Goal: Contribute content: Add original content to the website for others to see

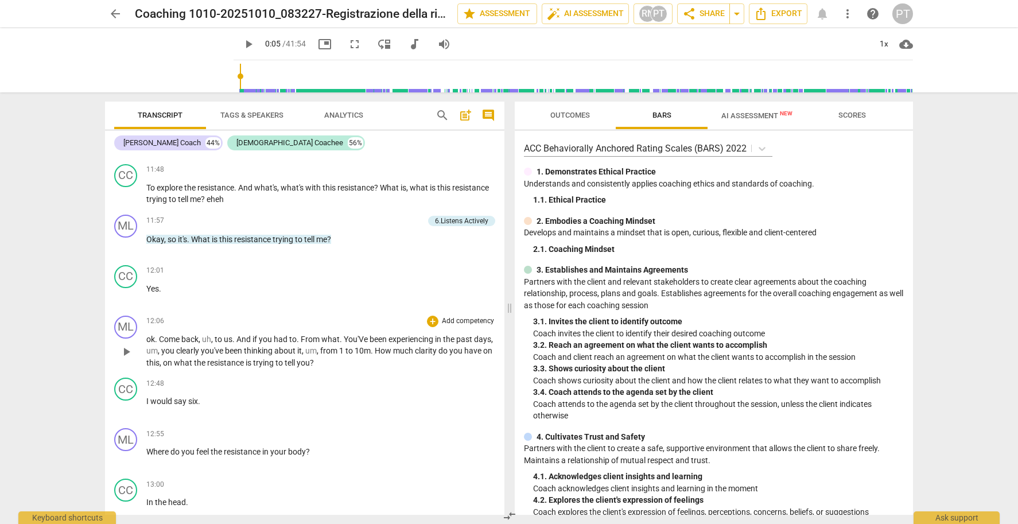
scroll to position [2179, 0]
click at [125, 343] on span "play_arrow" at bounding box center [126, 350] width 14 height 14
click at [429, 314] on div "+" at bounding box center [432, 319] width 11 height 11
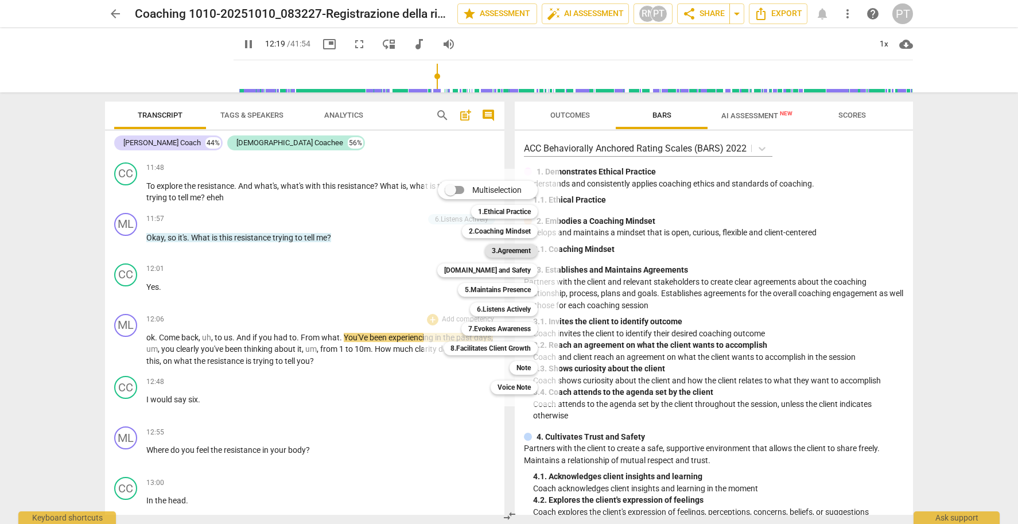
click at [511, 251] on b "3.Agreement" at bounding box center [511, 251] width 39 height 14
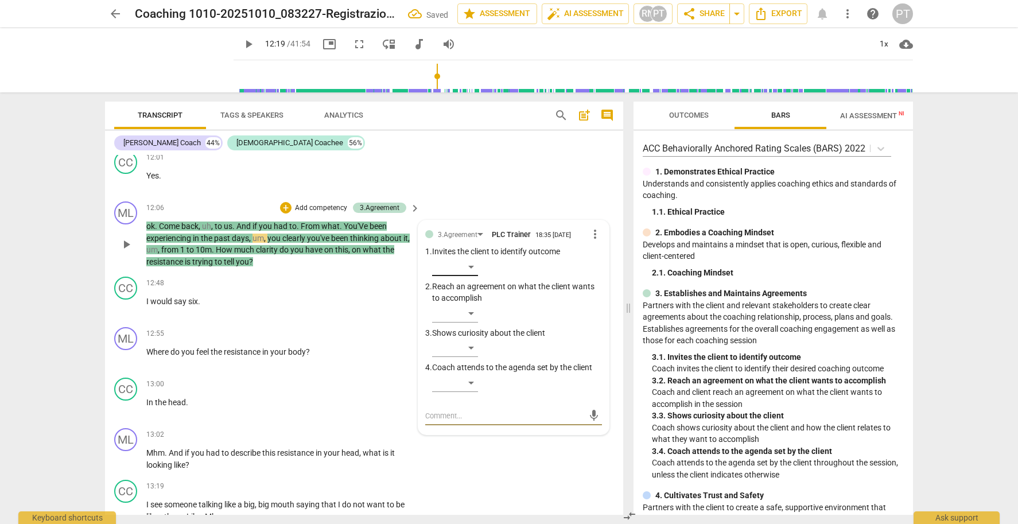
scroll to position [0, 0]
click at [472, 339] on div "​" at bounding box center [455, 348] width 46 height 18
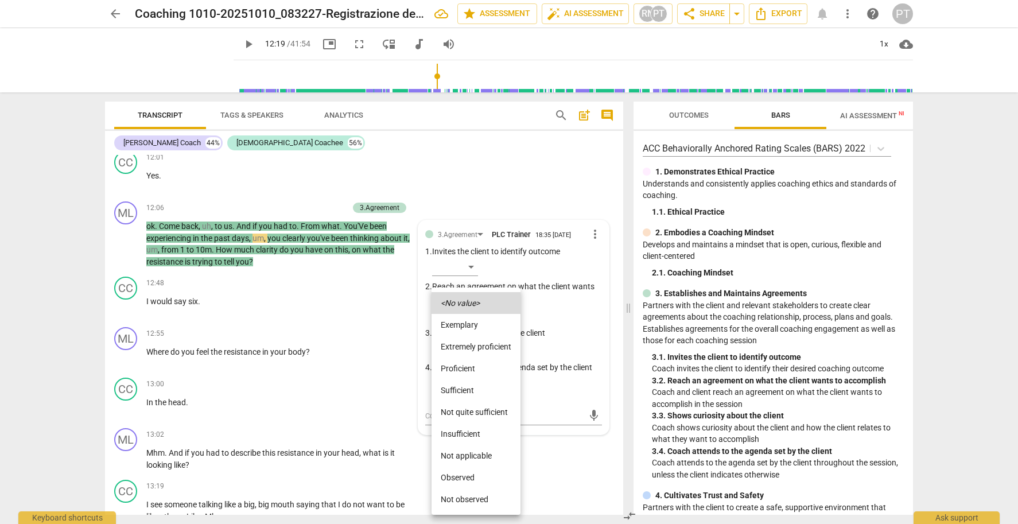
click at [473, 367] on li "Proficient" at bounding box center [476, 369] width 89 height 22
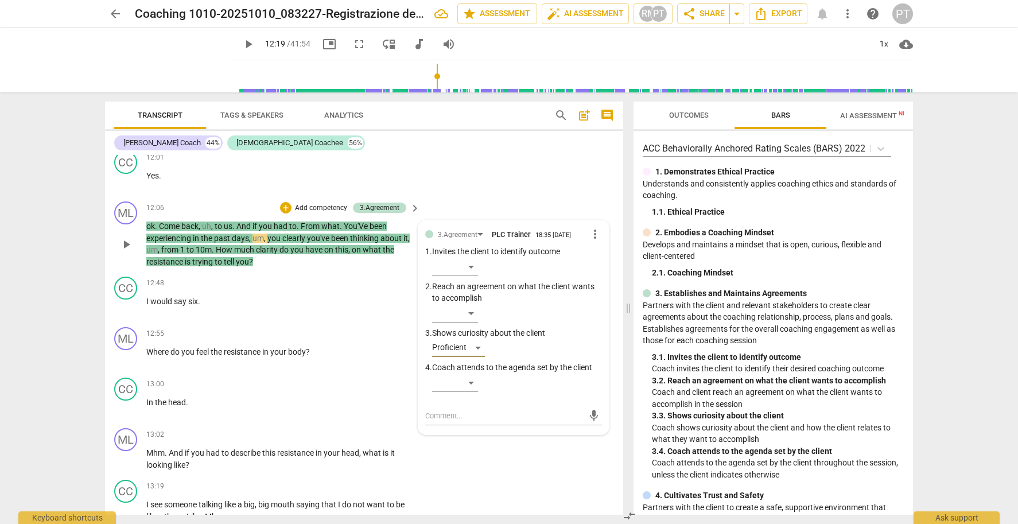
click at [327, 203] on p "Add competency" at bounding box center [321, 208] width 55 height 10
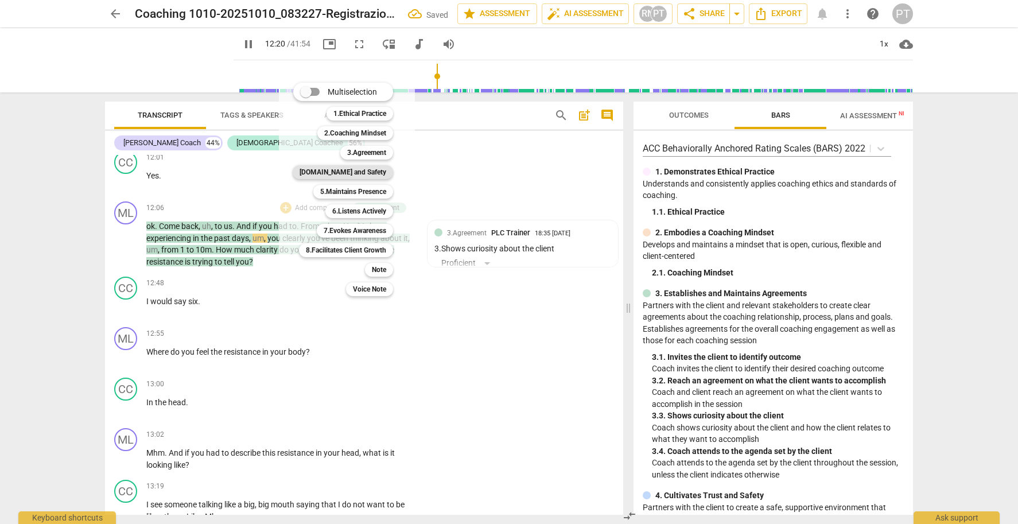
click at [371, 173] on b "[DOMAIN_NAME] and Safety" at bounding box center [343, 172] width 87 height 14
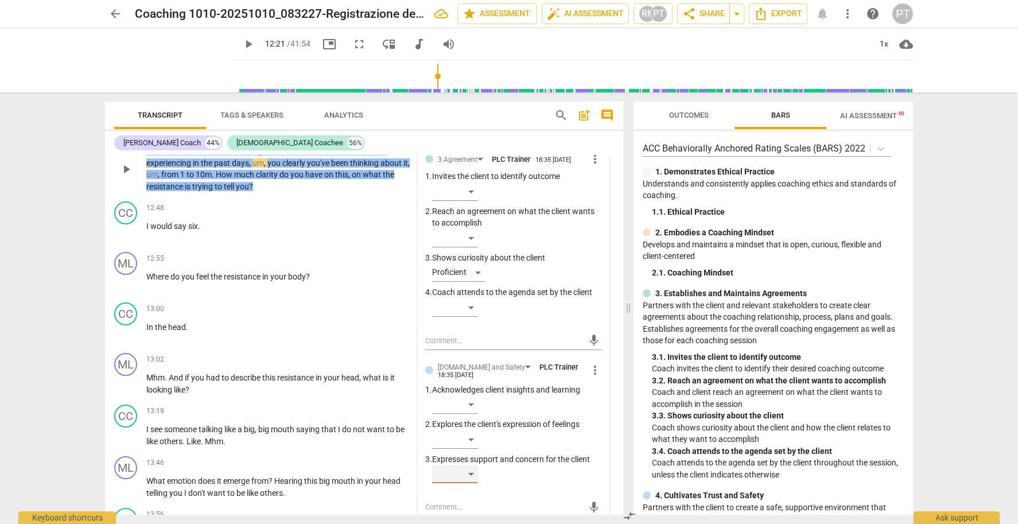
click at [467, 465] on div "​" at bounding box center [455, 474] width 46 height 18
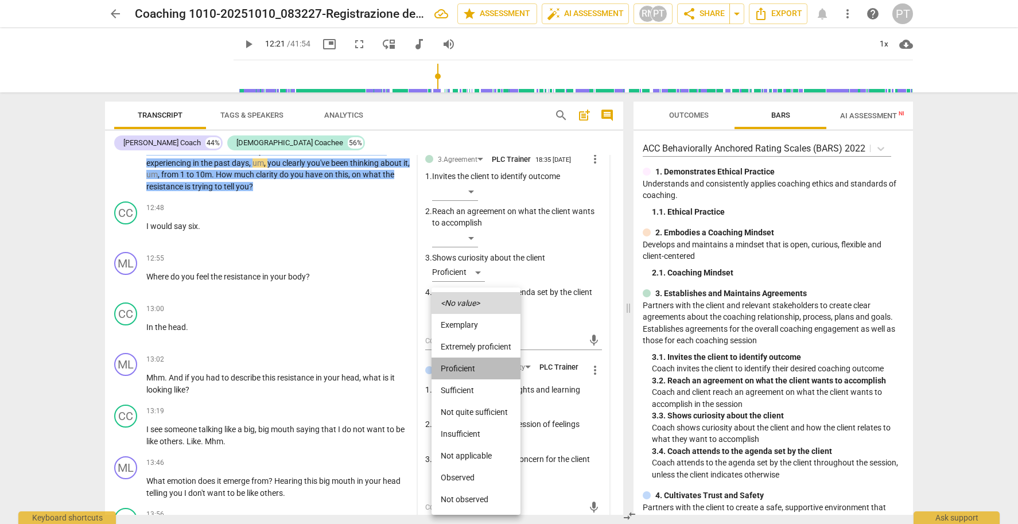
click at [477, 365] on li "Proficient" at bounding box center [476, 369] width 89 height 22
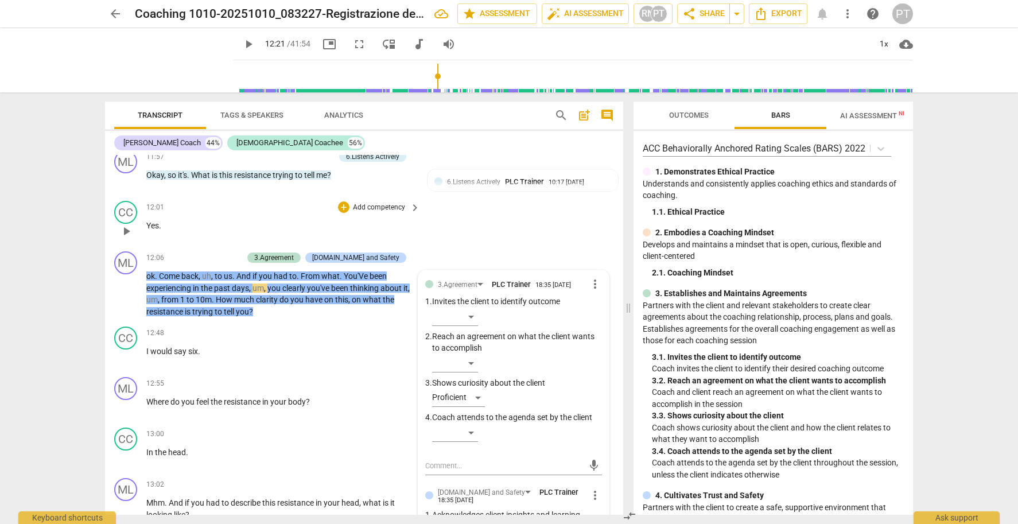
scroll to position [2566, 0]
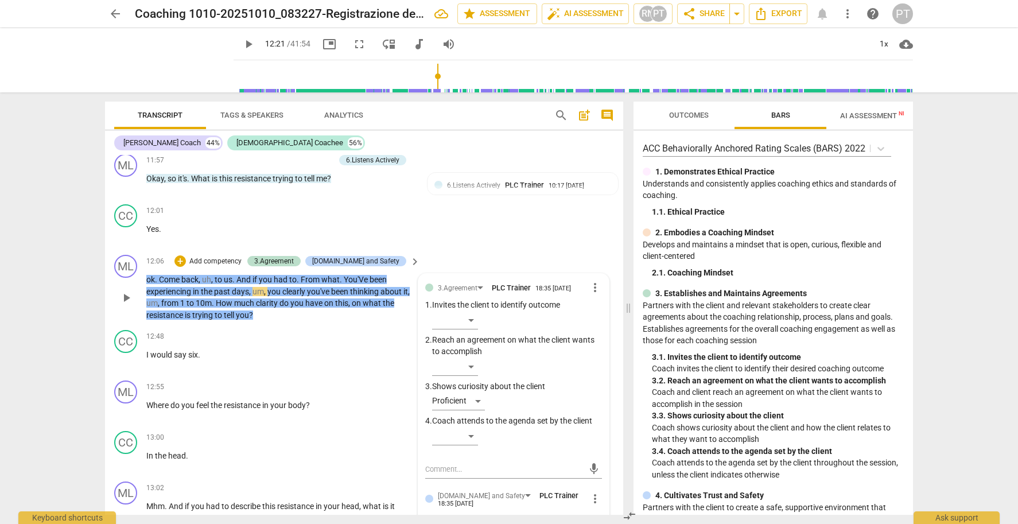
click at [234, 257] on p "Add competency" at bounding box center [215, 262] width 55 height 10
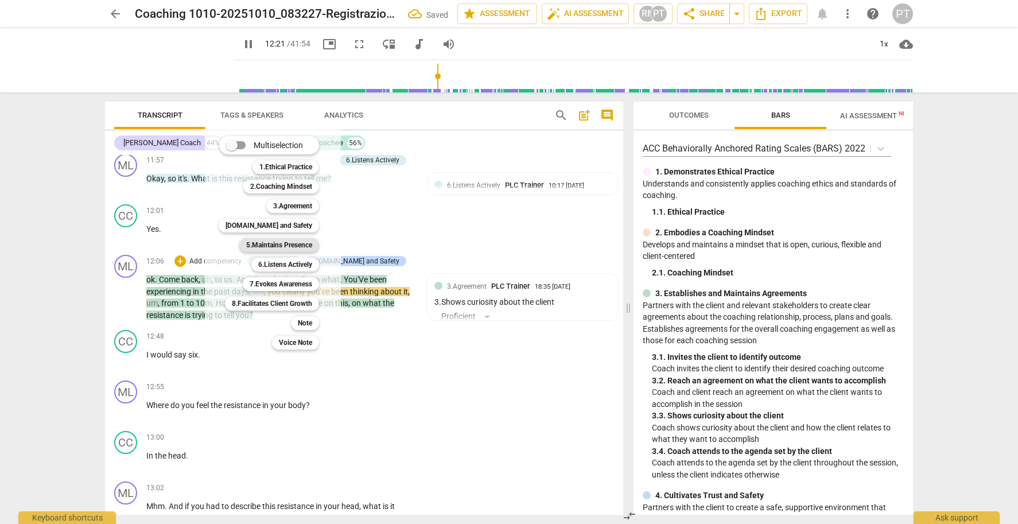
click at [291, 245] on b "5.Maintains Presence" at bounding box center [279, 245] width 66 height 14
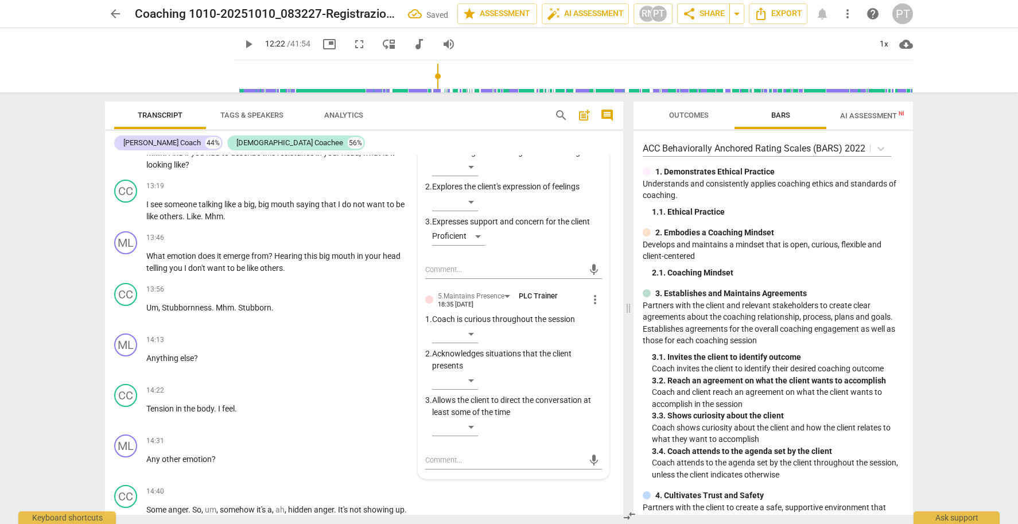
scroll to position [2945, 0]
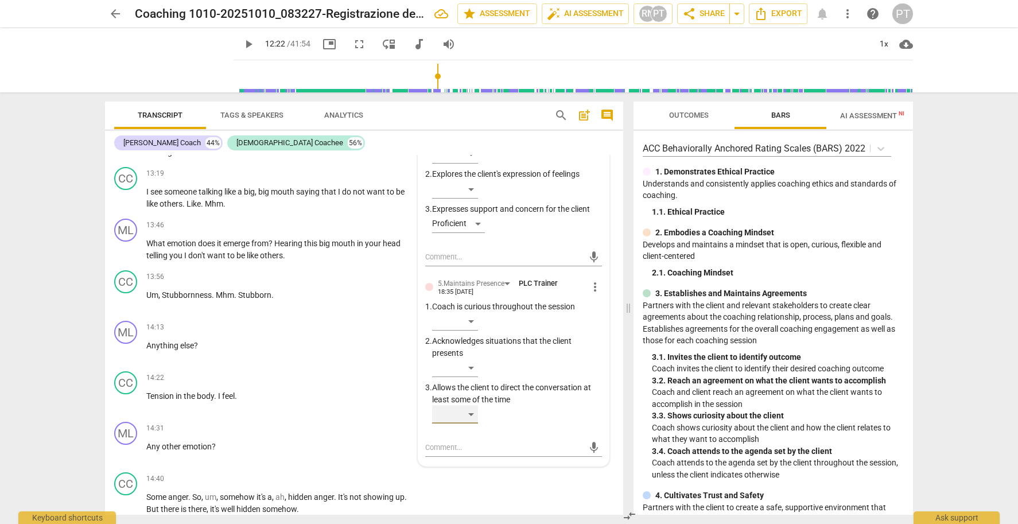
click at [472, 405] on div "​" at bounding box center [455, 414] width 46 height 18
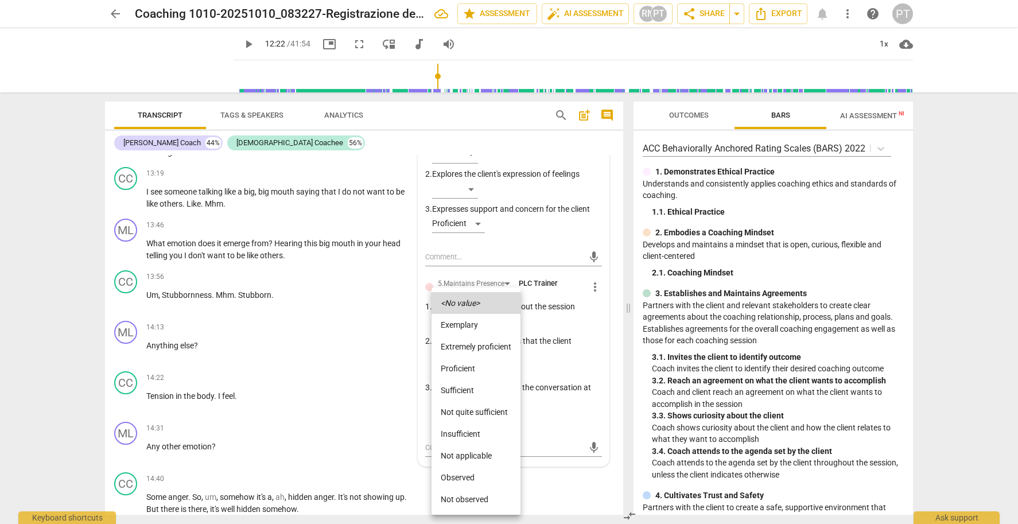
click at [475, 345] on li "Extremely proficient" at bounding box center [476, 347] width 89 height 22
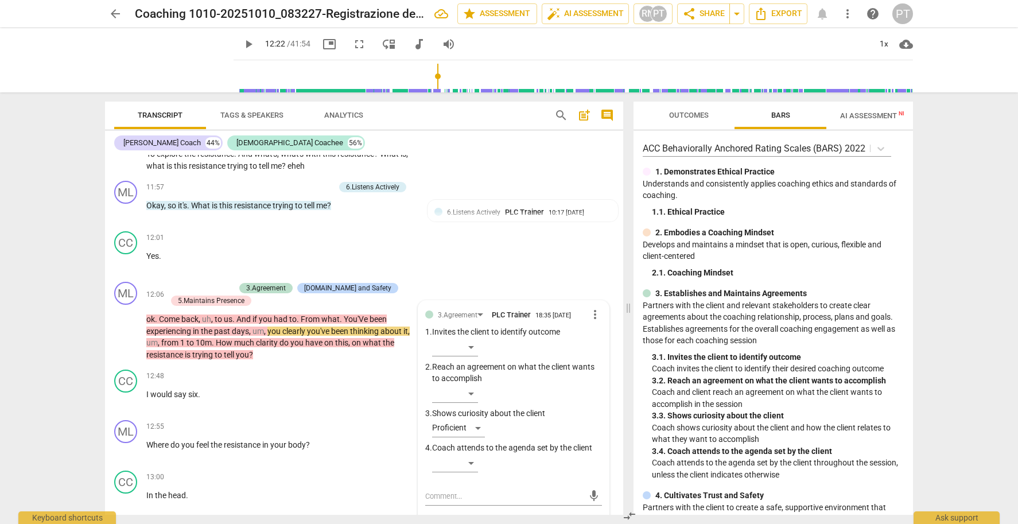
scroll to position [2541, 0]
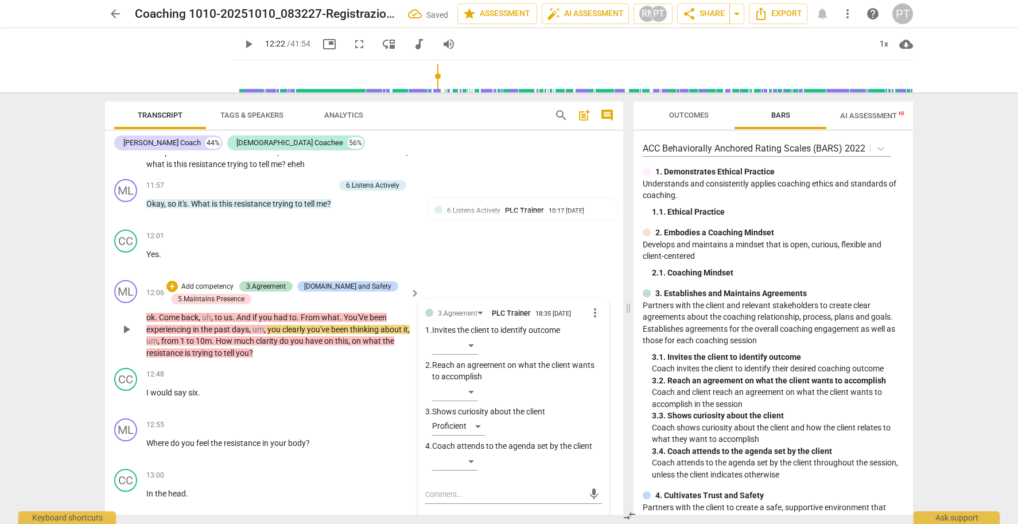
click at [202, 282] on p "Add competency" at bounding box center [207, 287] width 55 height 10
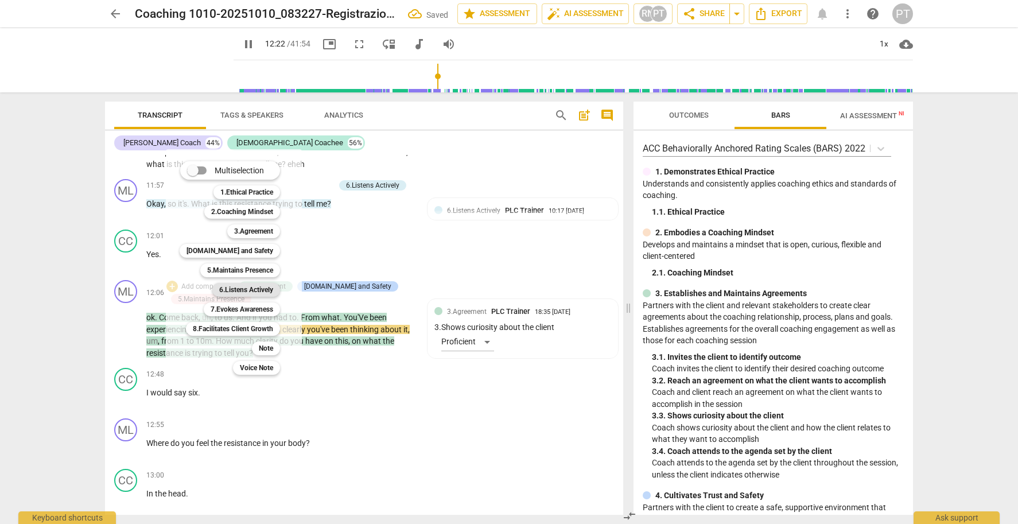
click at [257, 283] on b "6.Listens Actively" at bounding box center [246, 290] width 54 height 14
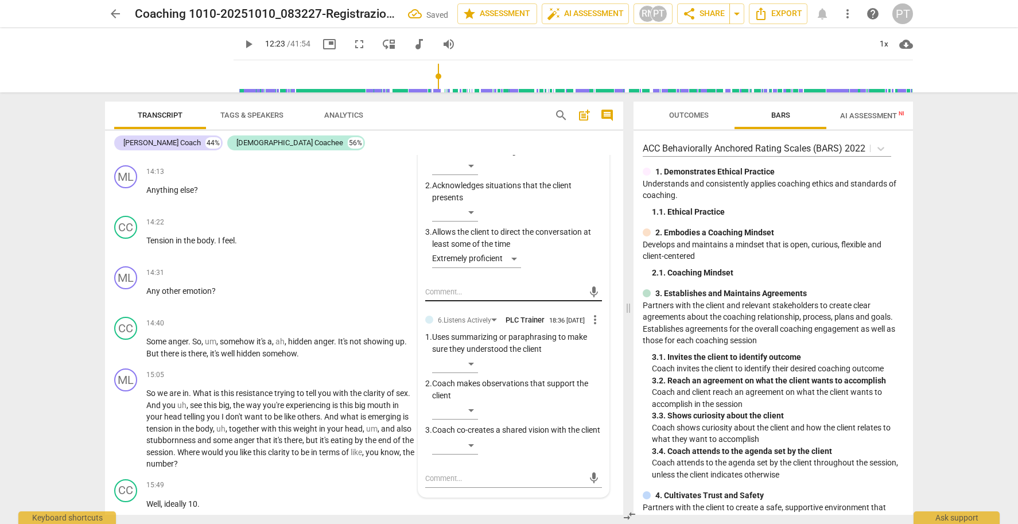
scroll to position [3104, 0]
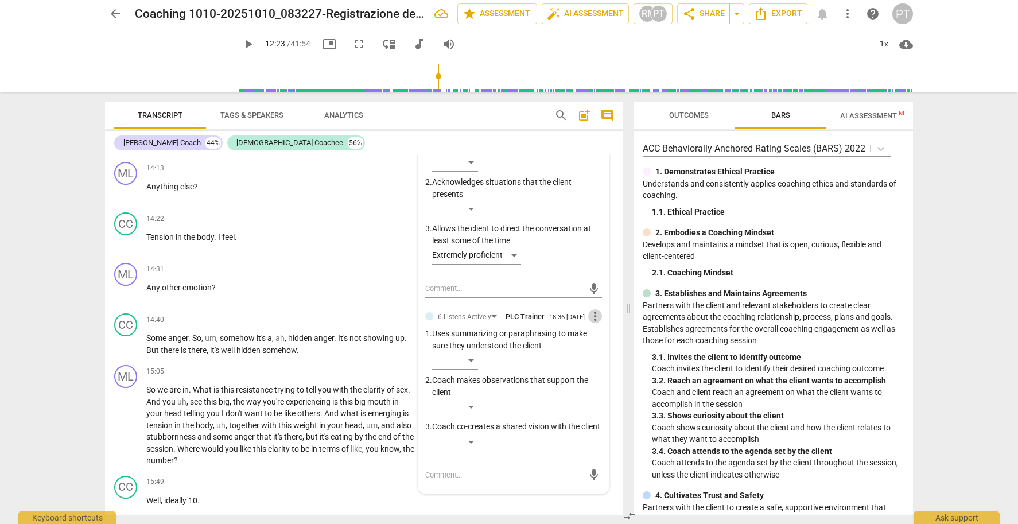
click at [593, 309] on span "more_vert" at bounding box center [595, 316] width 14 height 14
click at [608, 314] on li "Delete" at bounding box center [604, 316] width 40 height 22
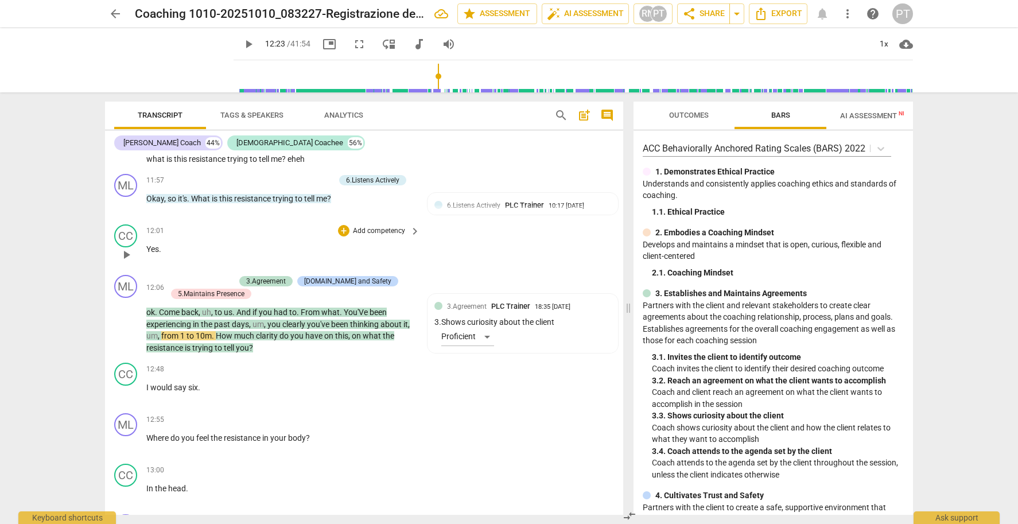
scroll to position [2547, 0]
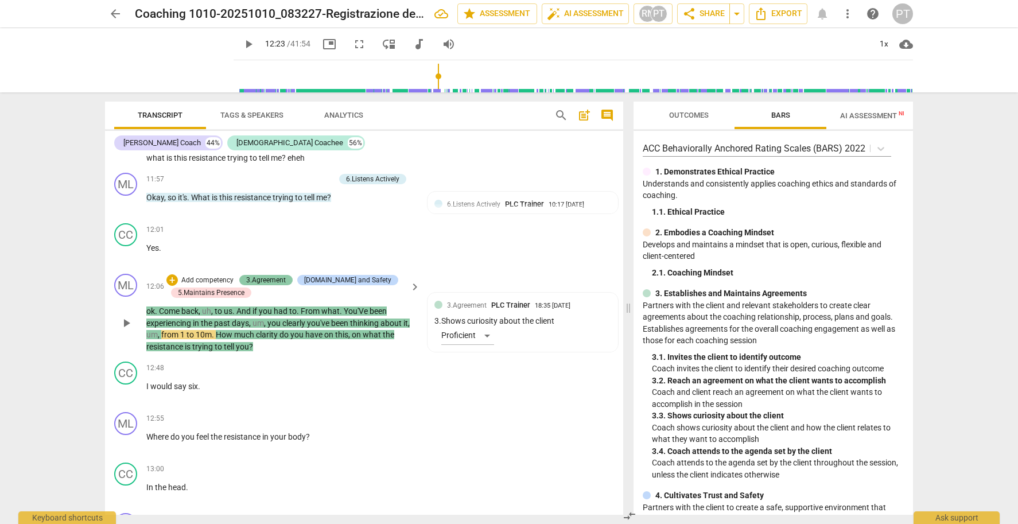
click at [271, 275] on div "3.Agreement" at bounding box center [266, 280] width 40 height 10
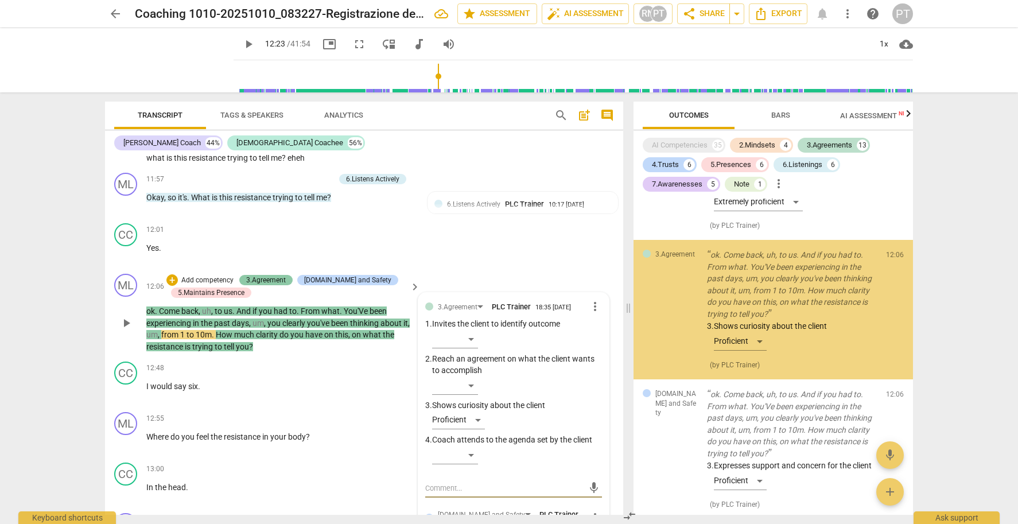
scroll to position [6508, 0]
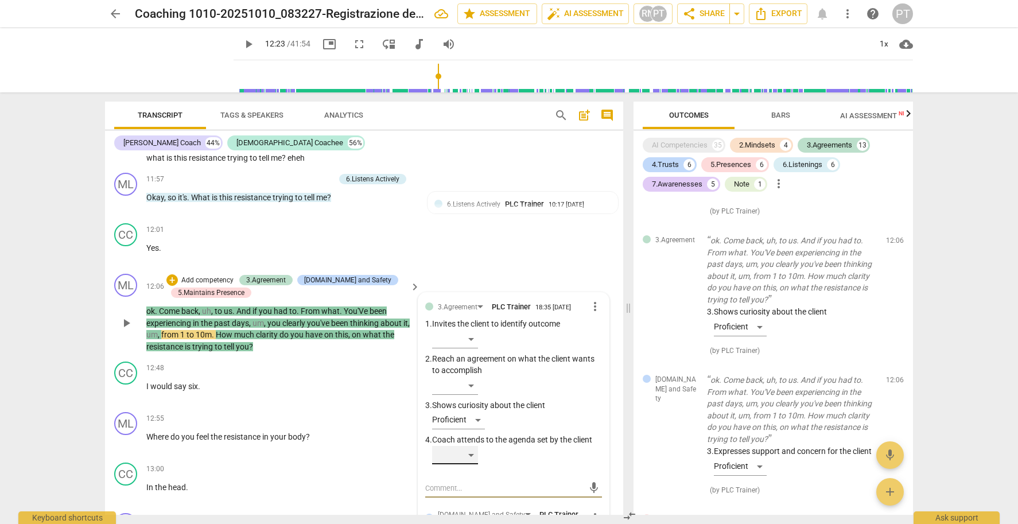
click at [471, 446] on div "​" at bounding box center [455, 455] width 46 height 18
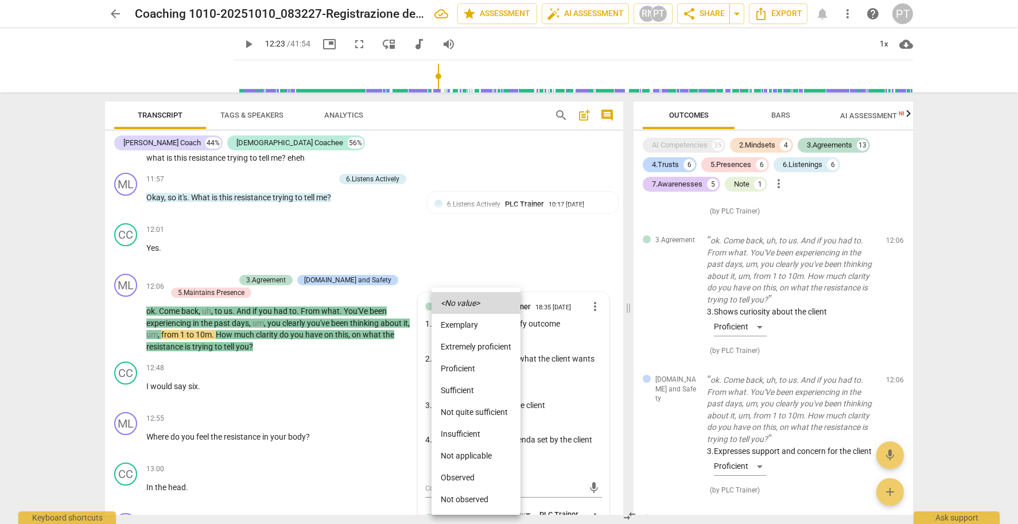
click at [483, 370] on li "Proficient" at bounding box center [476, 369] width 89 height 22
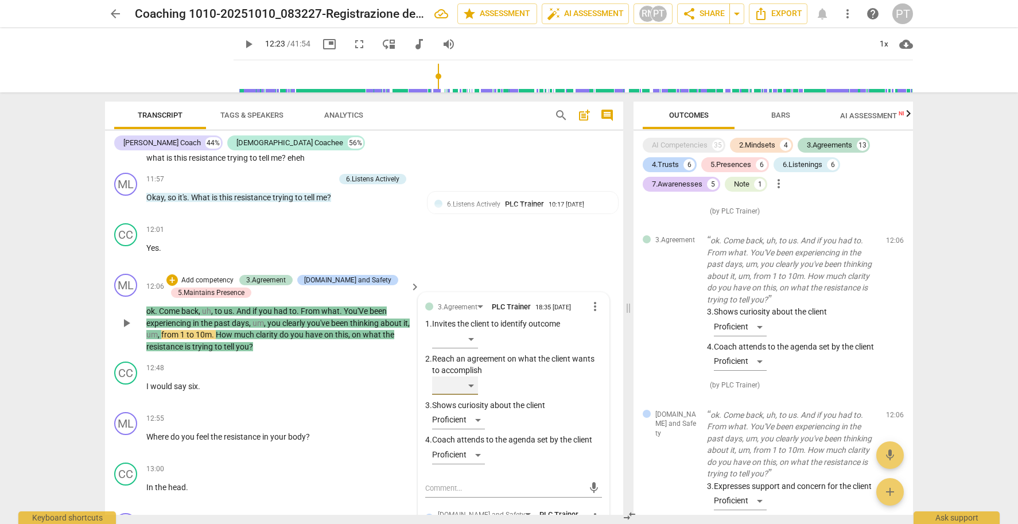
click at [469, 376] on div "​" at bounding box center [455, 385] width 46 height 18
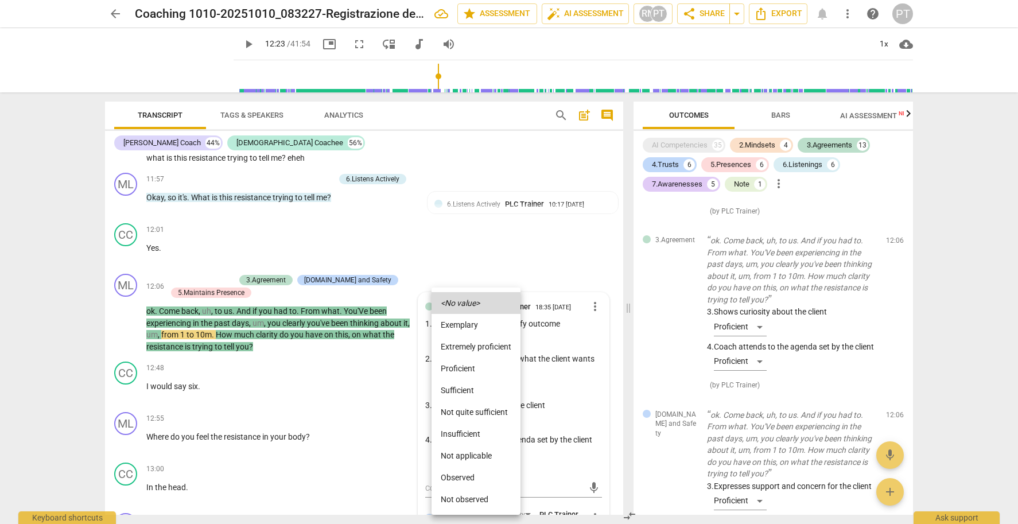
click at [304, 352] on div at bounding box center [509, 262] width 1018 height 524
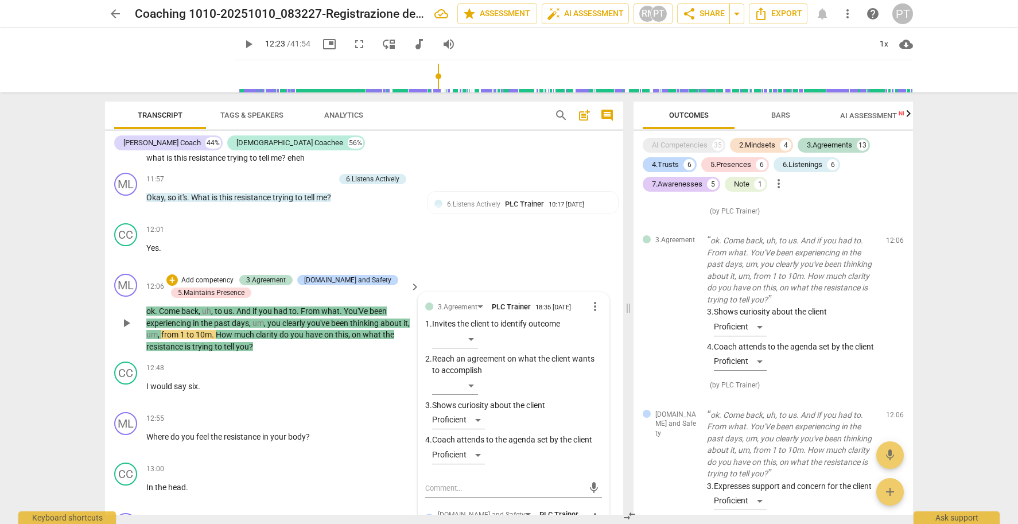
click at [199, 275] on p "Add competency" at bounding box center [207, 280] width 55 height 10
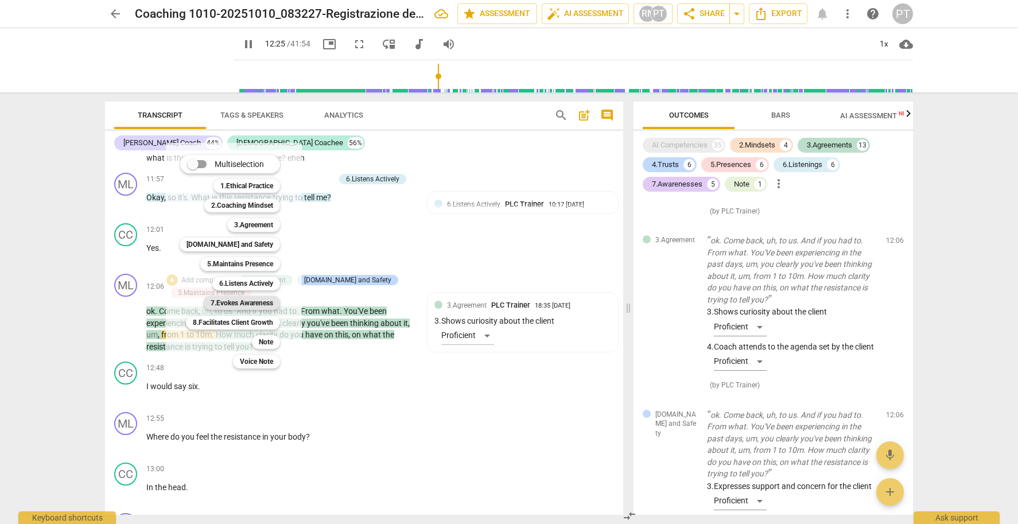
click at [249, 301] on b "7.Evokes Awareness" at bounding box center [242, 303] width 63 height 14
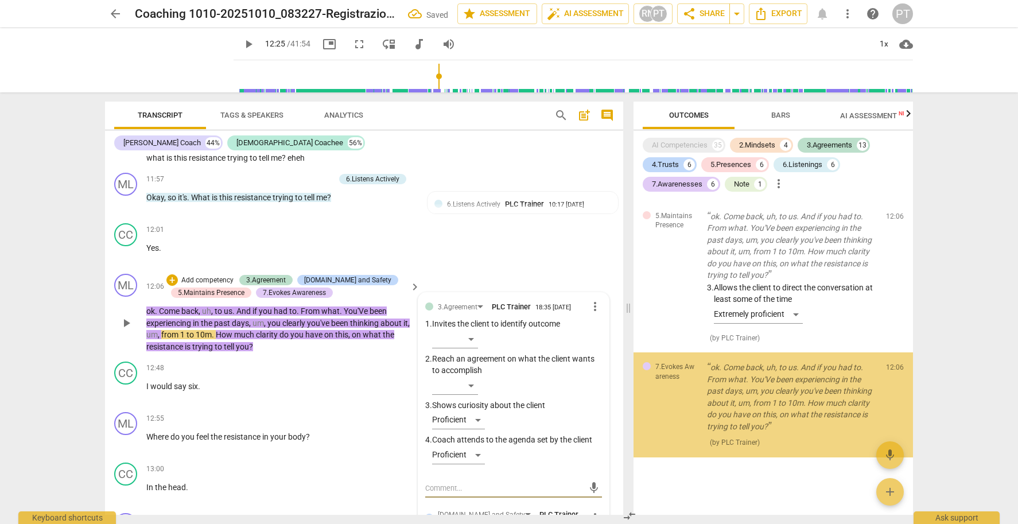
scroll to position [3056, 0]
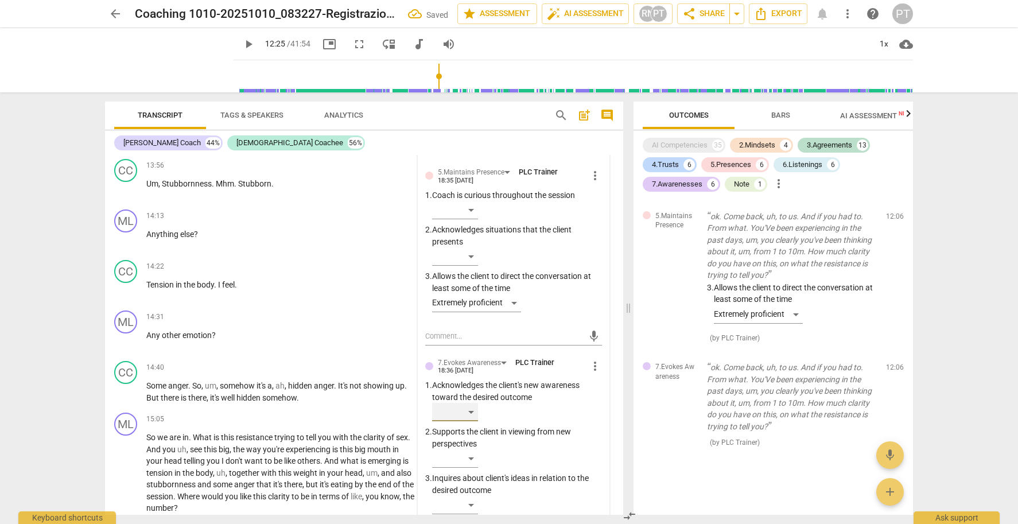
click at [465, 403] on div "​" at bounding box center [455, 412] width 46 height 18
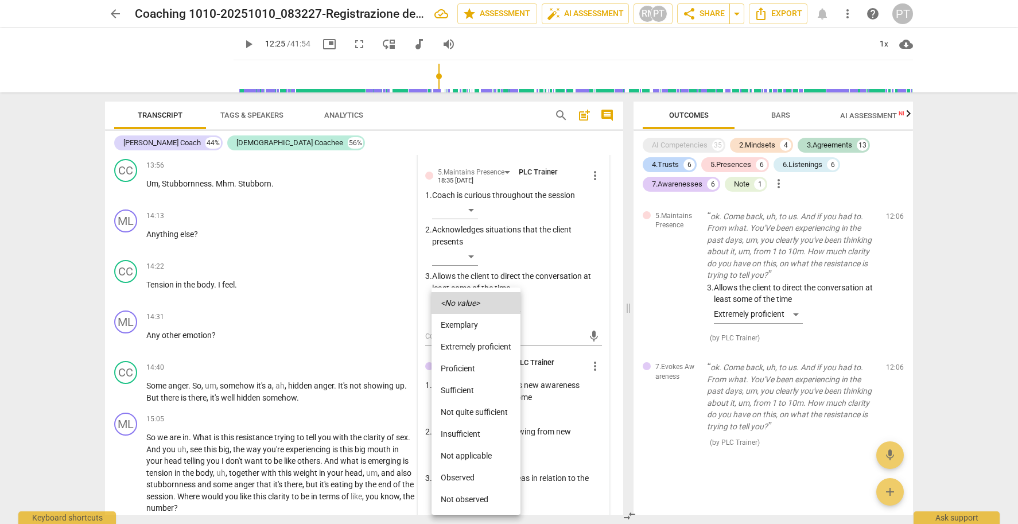
click at [565, 428] on div at bounding box center [509, 262] width 1018 height 524
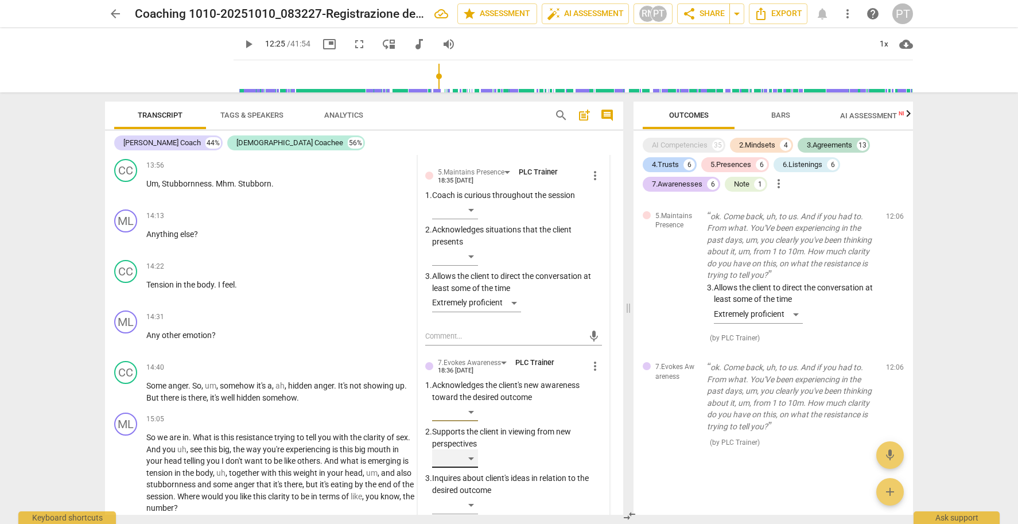
click at [472, 449] on div "​" at bounding box center [455, 458] width 46 height 18
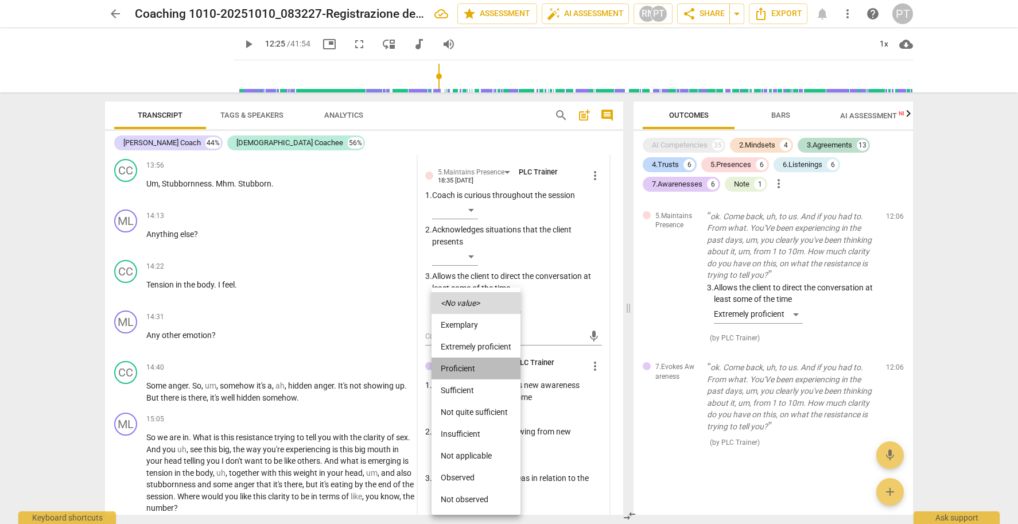
click at [475, 369] on li "Proficient" at bounding box center [476, 369] width 89 height 22
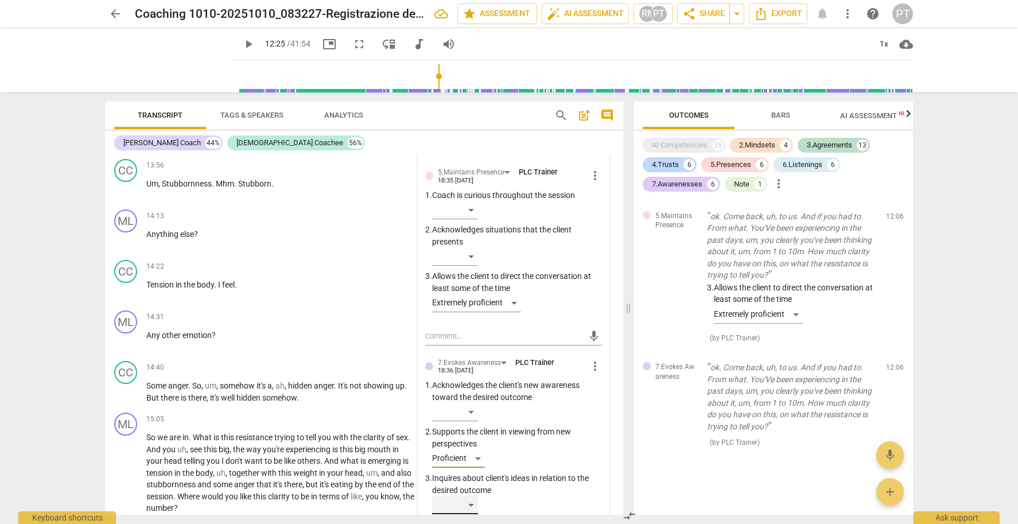
click at [468, 496] on div "​" at bounding box center [455, 505] width 46 height 18
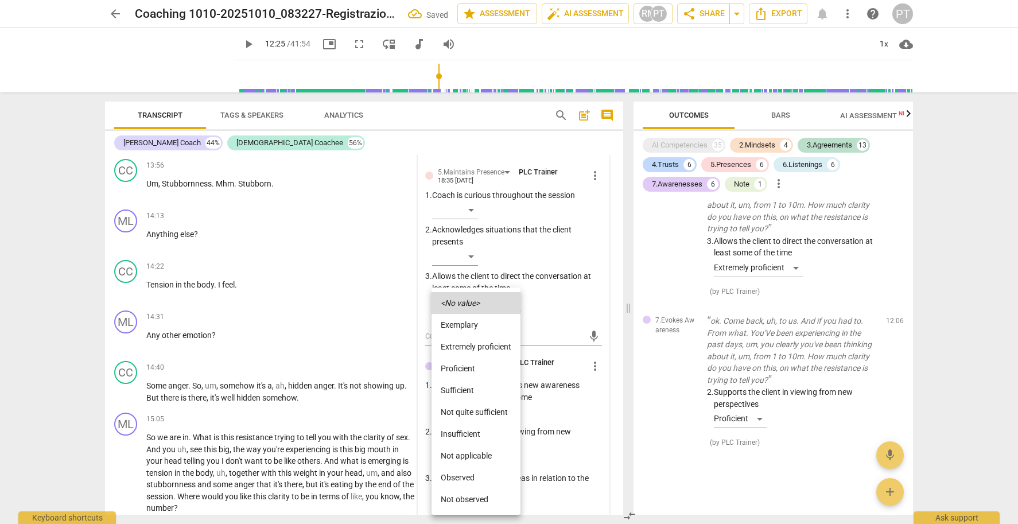
click at [486, 344] on li "Extremely proficient" at bounding box center [476, 347] width 89 height 22
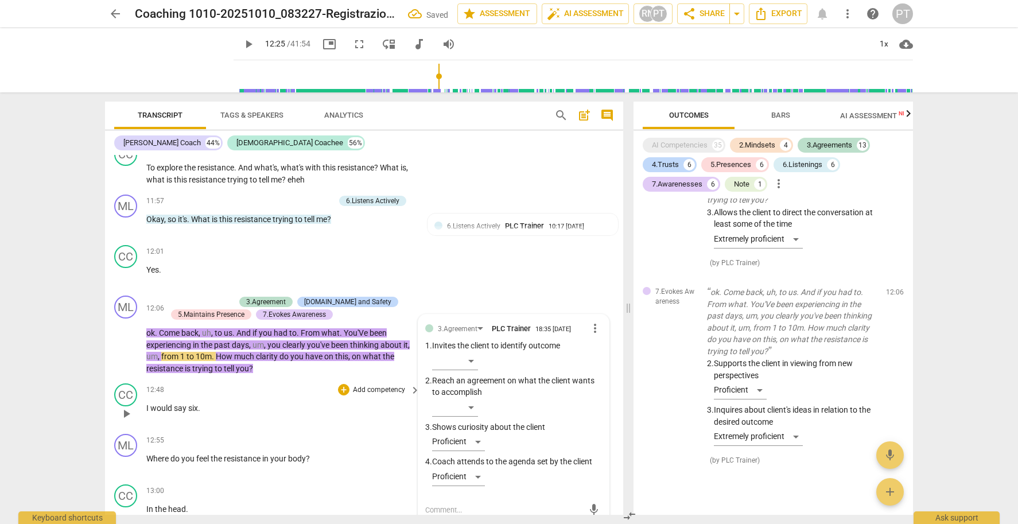
scroll to position [2597, 0]
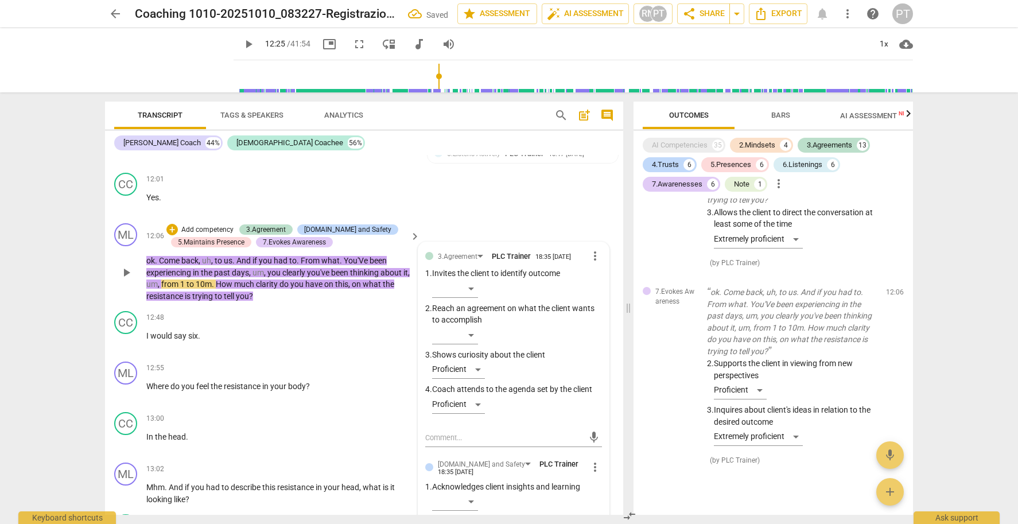
click at [132, 335] on span "play_arrow" at bounding box center [126, 342] width 14 height 14
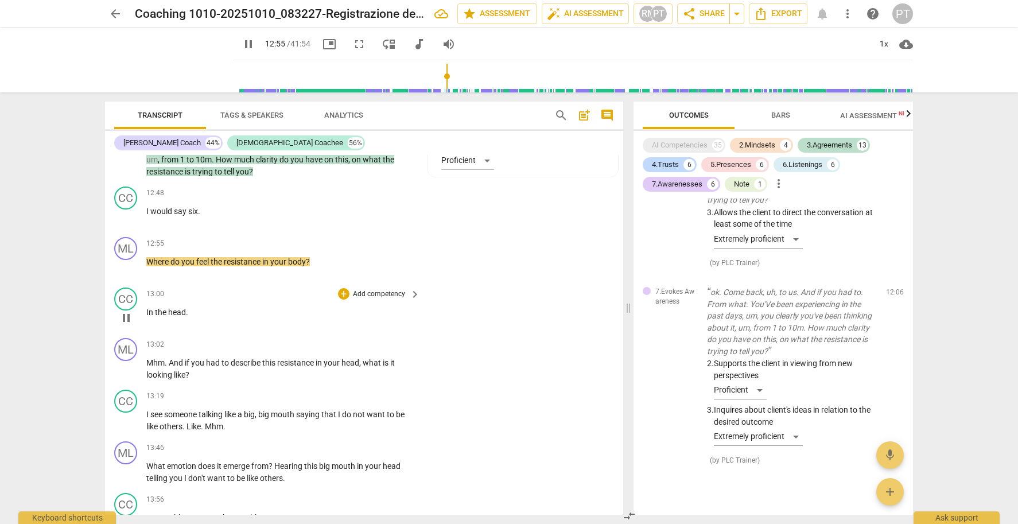
scroll to position [2724, 0]
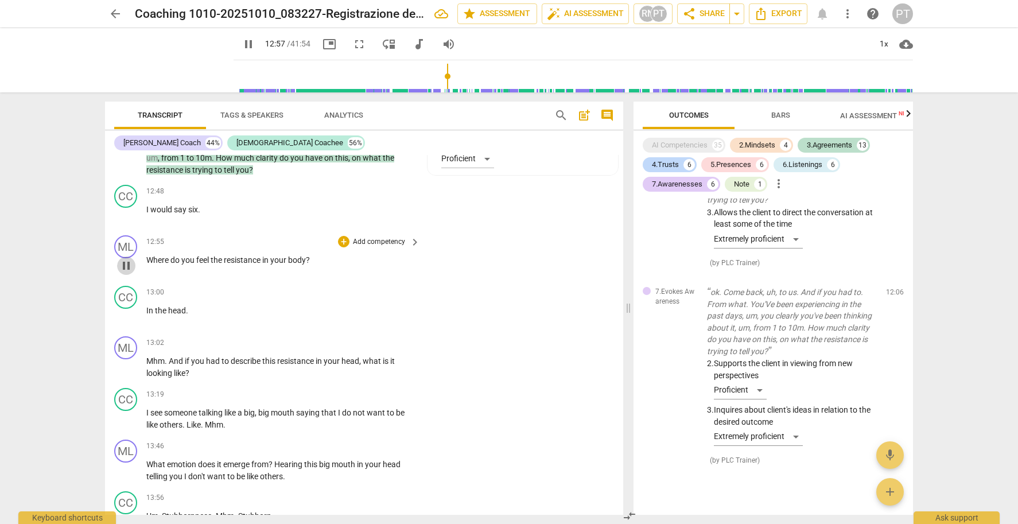
click at [129, 259] on span "pause" at bounding box center [126, 266] width 14 height 14
click at [372, 237] on p "Add competency" at bounding box center [379, 242] width 55 height 10
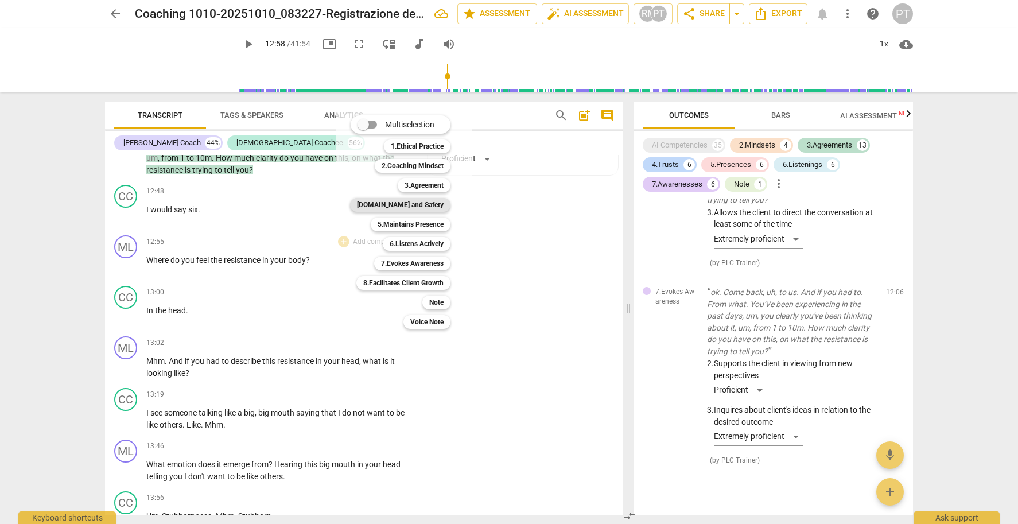
click at [419, 207] on b "[DOMAIN_NAME] and Safety" at bounding box center [400, 205] width 87 height 14
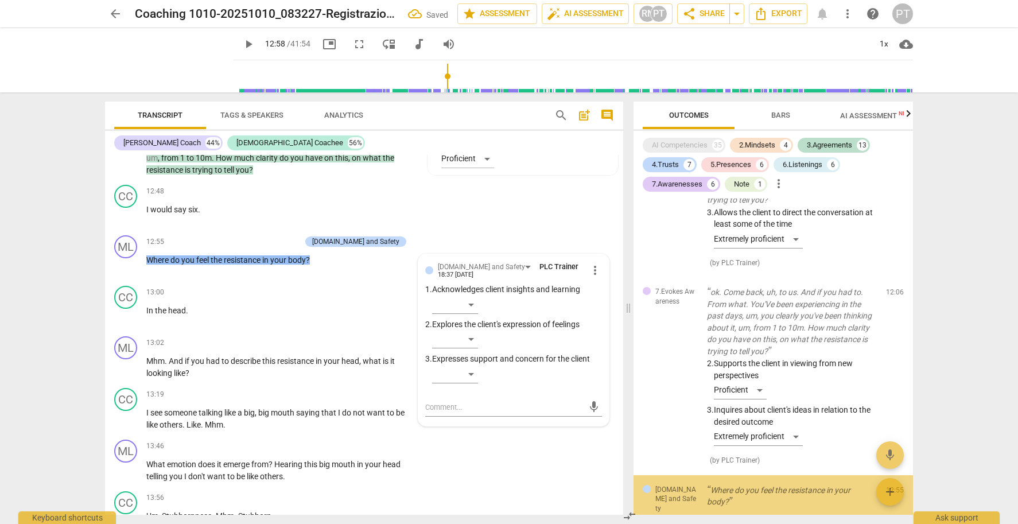
scroll to position [7070, 0]
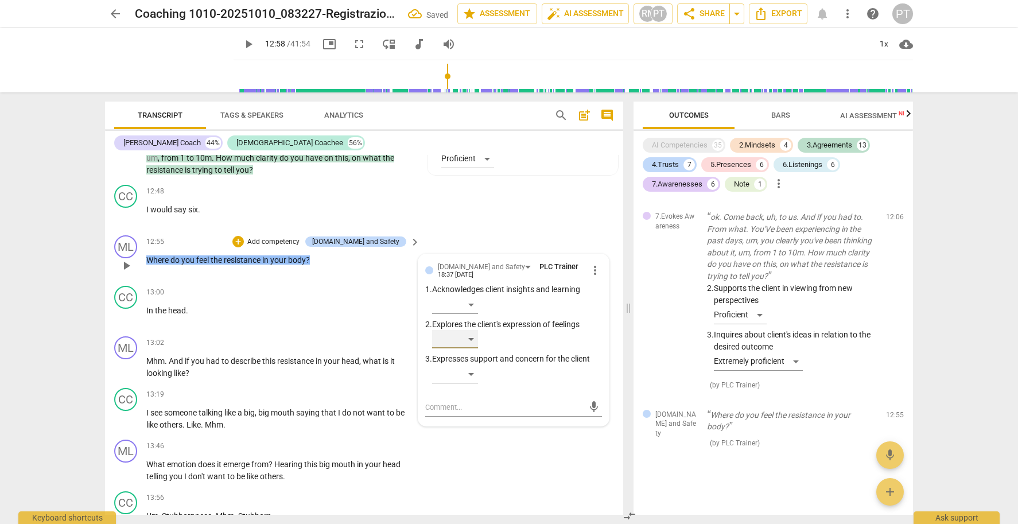
click at [471, 330] on div "​" at bounding box center [455, 339] width 46 height 18
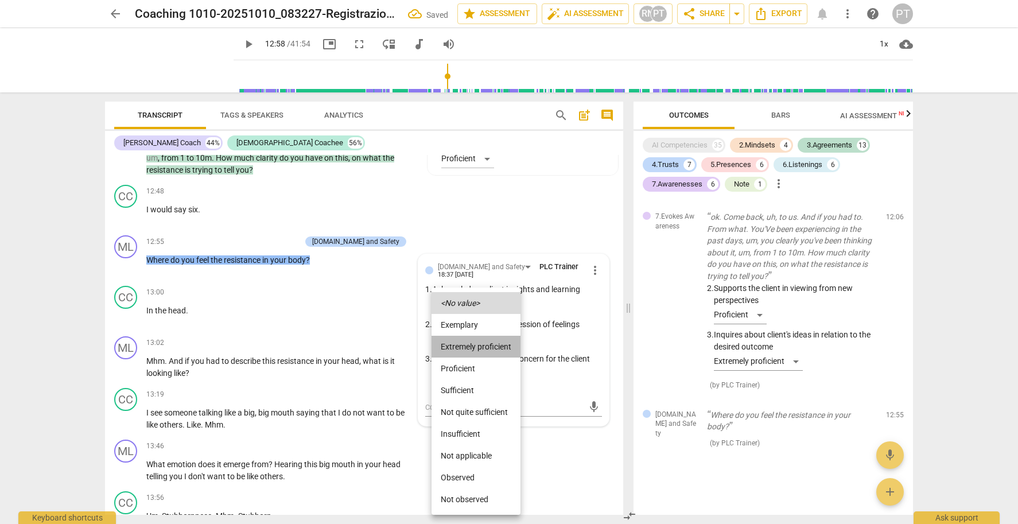
click at [474, 346] on li "Extremely proficient" at bounding box center [476, 347] width 89 height 22
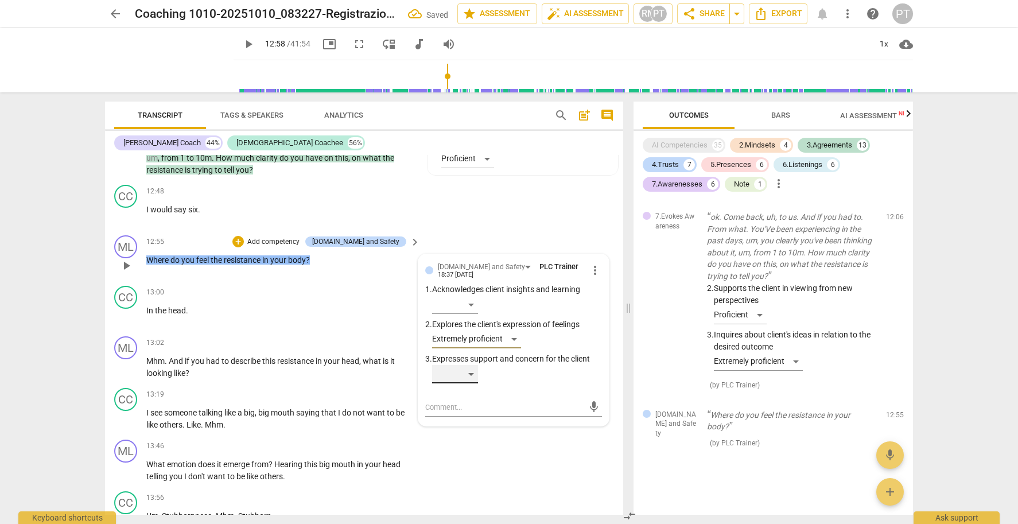
click at [471, 365] on div "​" at bounding box center [455, 374] width 46 height 18
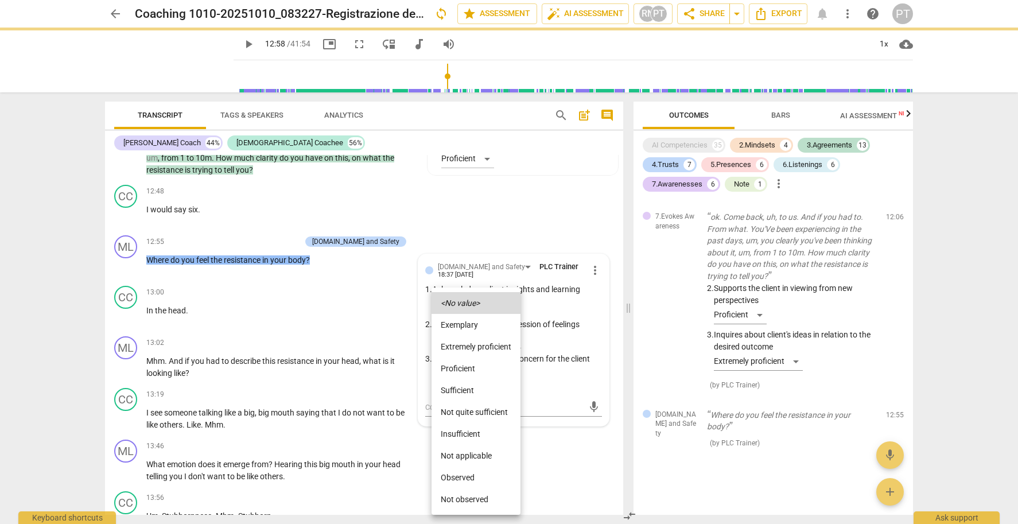
drag, startPoint x: 477, startPoint y: 348, endPoint x: 338, endPoint y: 253, distance: 168.1
click at [477, 348] on li "Extremely proficient" at bounding box center [476, 347] width 89 height 22
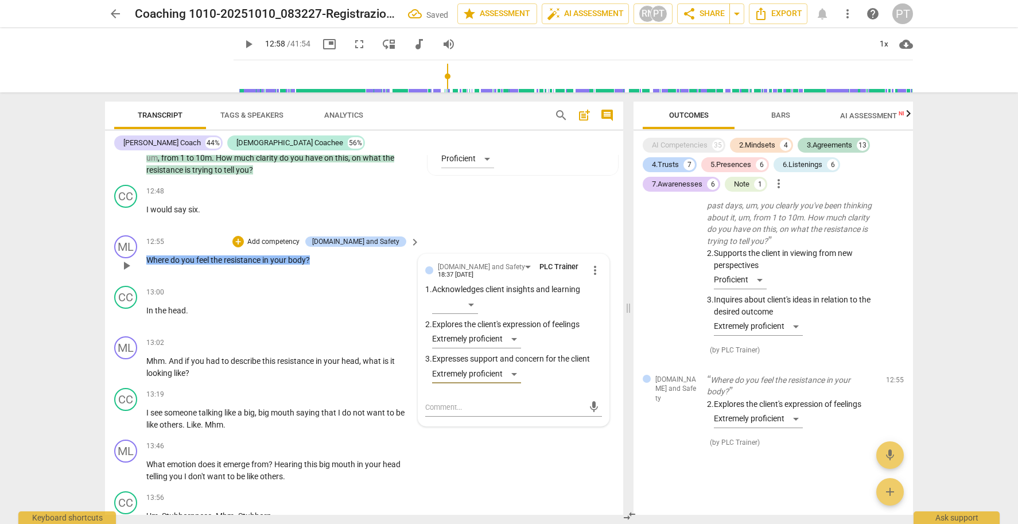
click at [301, 237] on p "Add competency" at bounding box center [273, 242] width 55 height 10
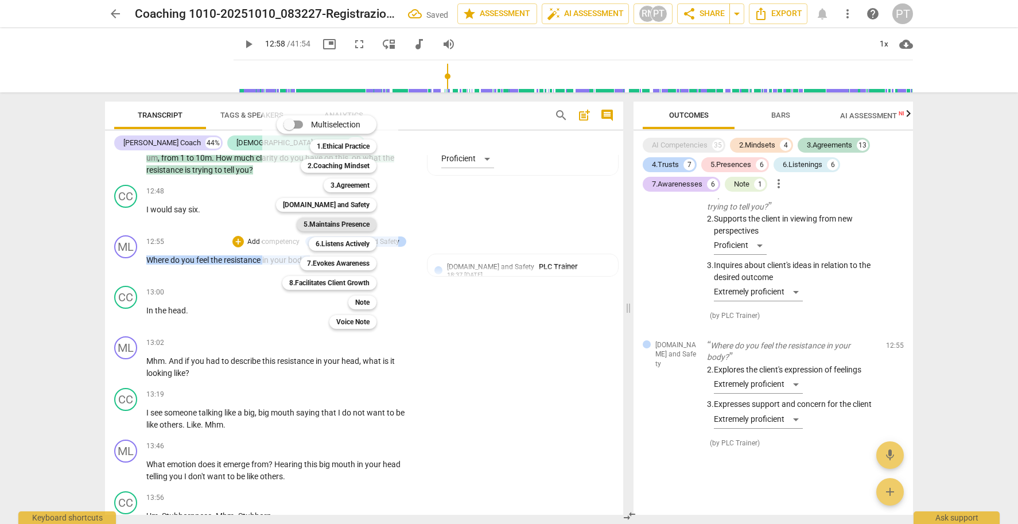
click at [351, 223] on b "5.Maintains Presence" at bounding box center [337, 225] width 66 height 14
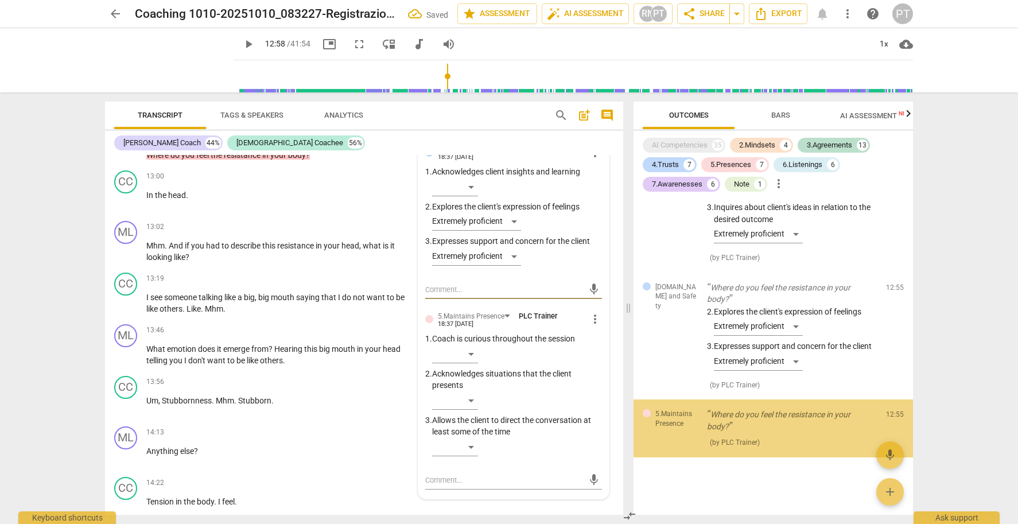
scroll to position [2846, 0]
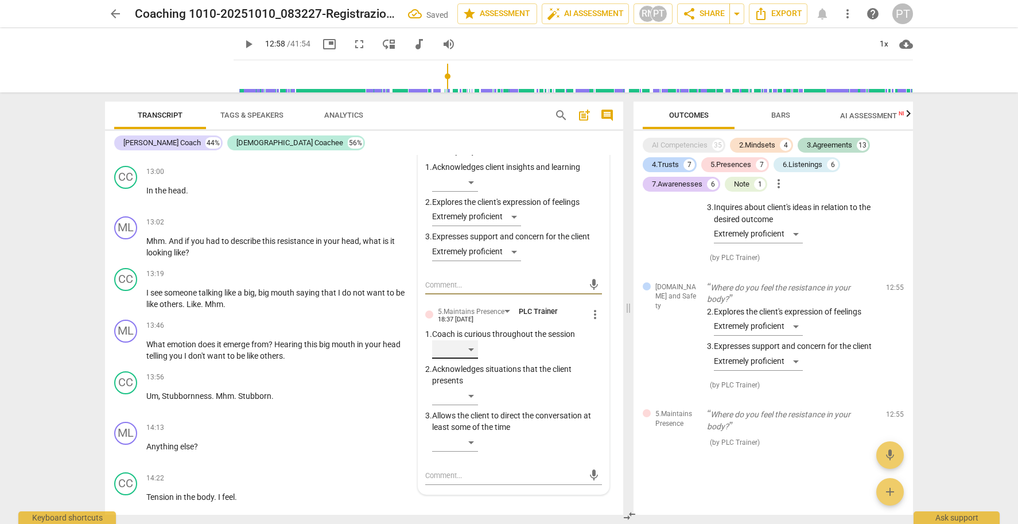
click at [473, 340] on div "​" at bounding box center [455, 349] width 46 height 18
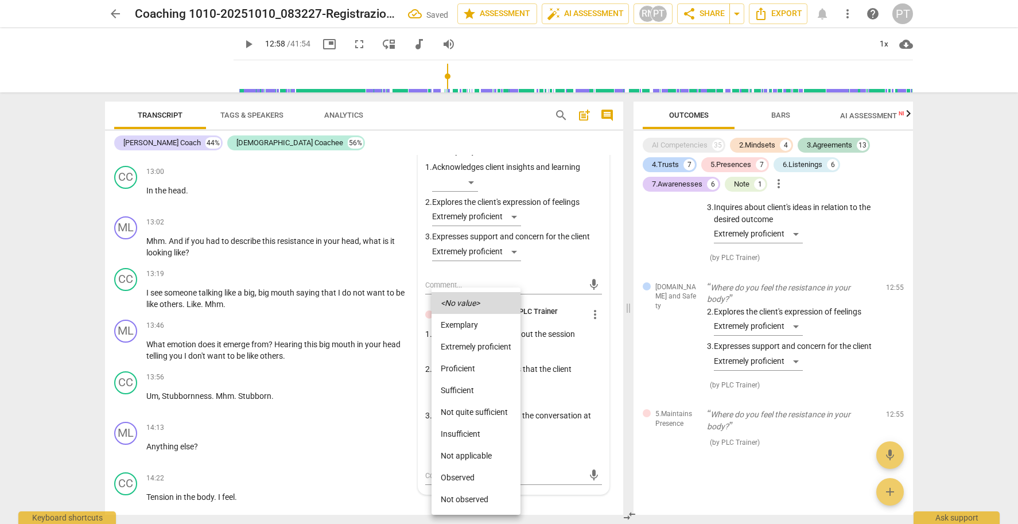
click at [480, 348] on li "Extremely proficient" at bounding box center [476, 347] width 89 height 22
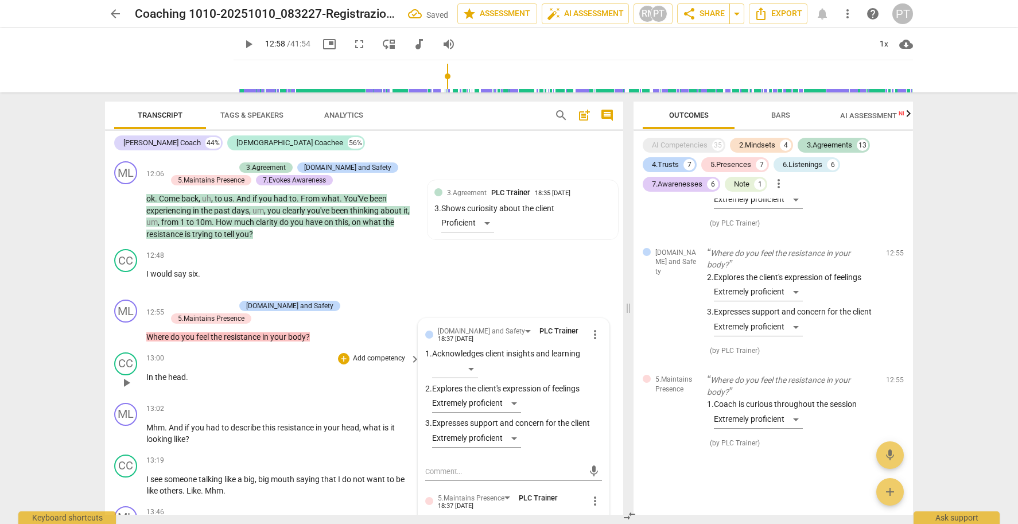
scroll to position [2658, 0]
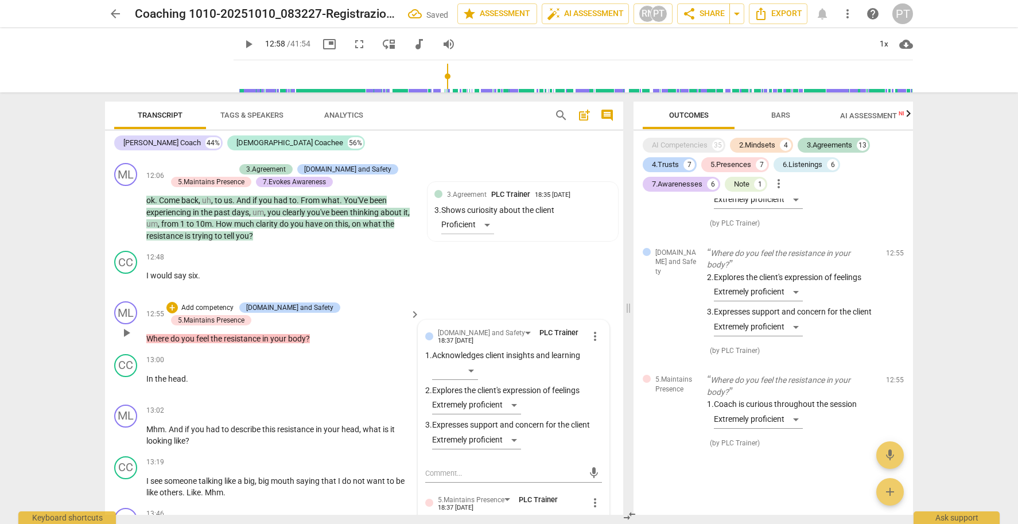
click at [209, 303] on p "Add competency" at bounding box center [207, 308] width 55 height 10
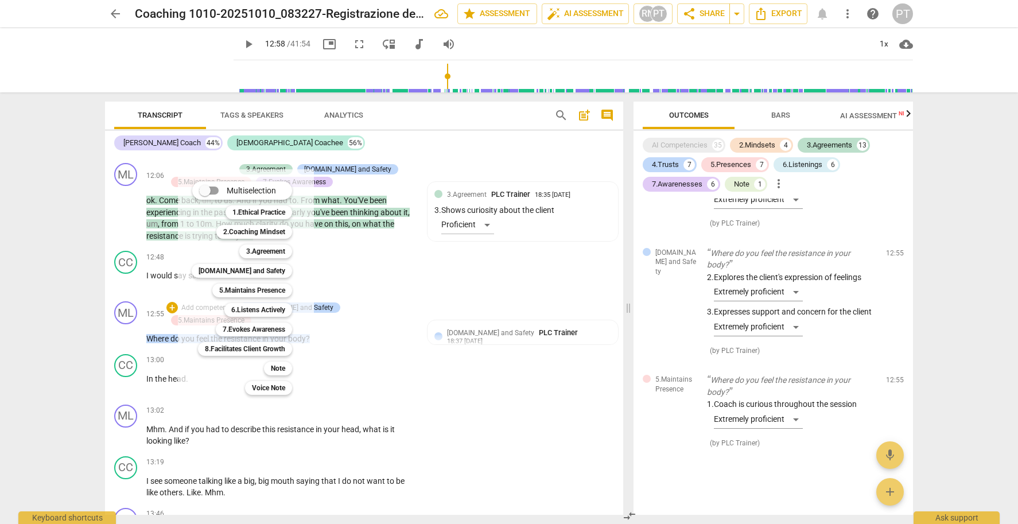
click at [778, 118] on div at bounding box center [509, 262] width 1018 height 524
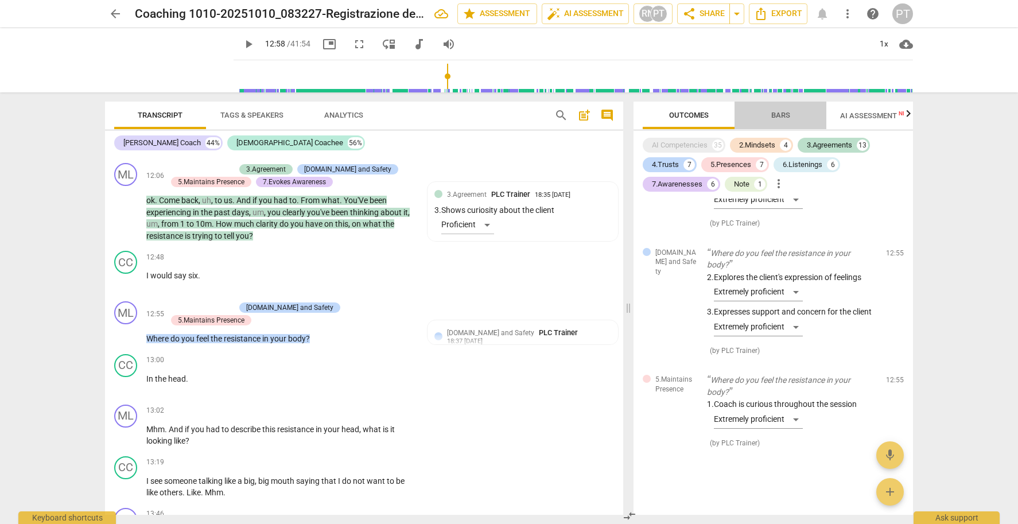
click at [778, 114] on span "Bars" at bounding box center [780, 115] width 19 height 9
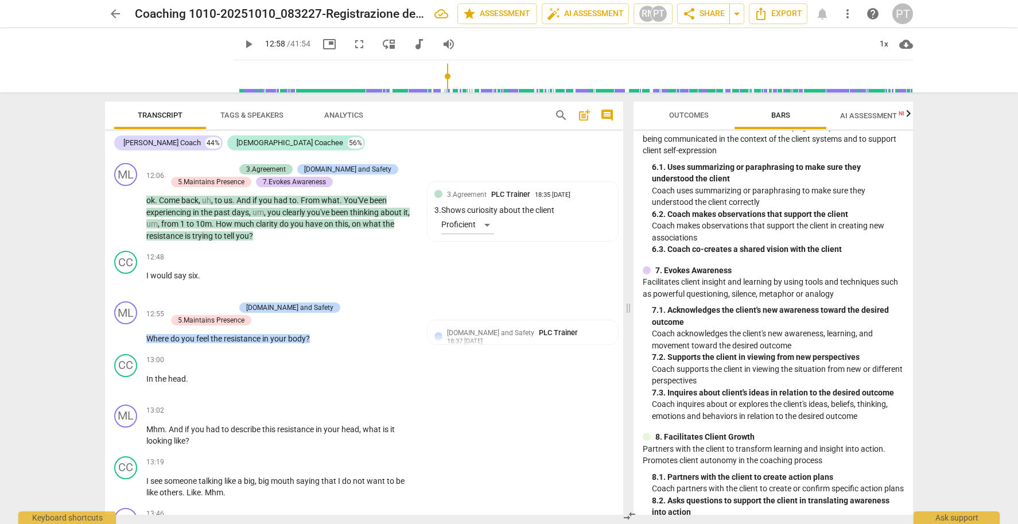
scroll to position [692, 0]
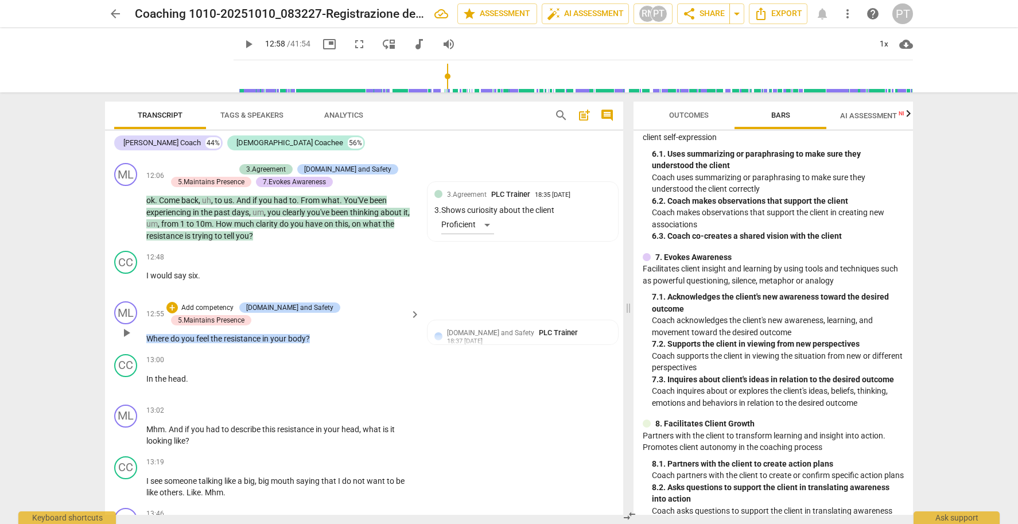
click at [212, 303] on p "Add competency" at bounding box center [207, 308] width 55 height 10
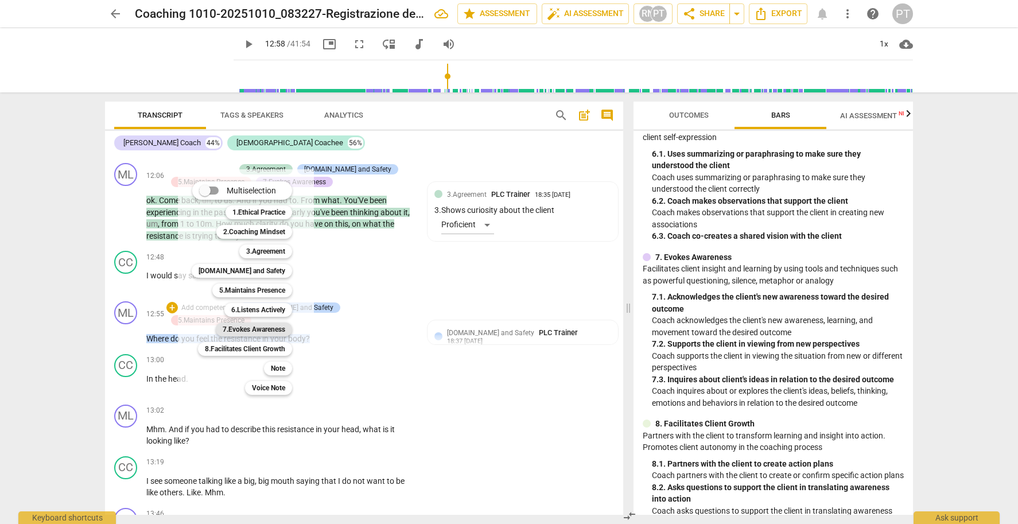
click at [257, 331] on b "7.Evokes Awareness" at bounding box center [254, 330] width 63 height 14
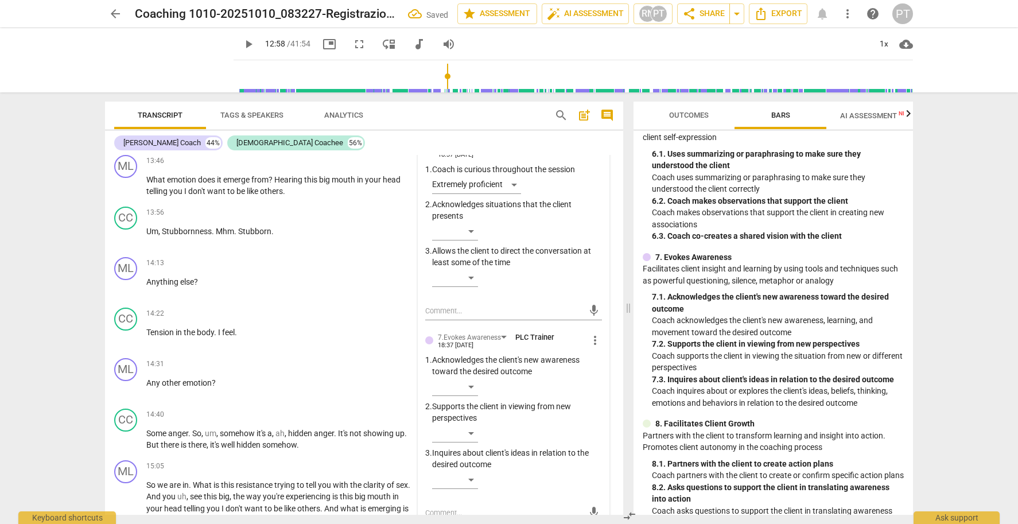
scroll to position [0, 0]
click at [468, 424] on div "​" at bounding box center [455, 433] width 46 height 18
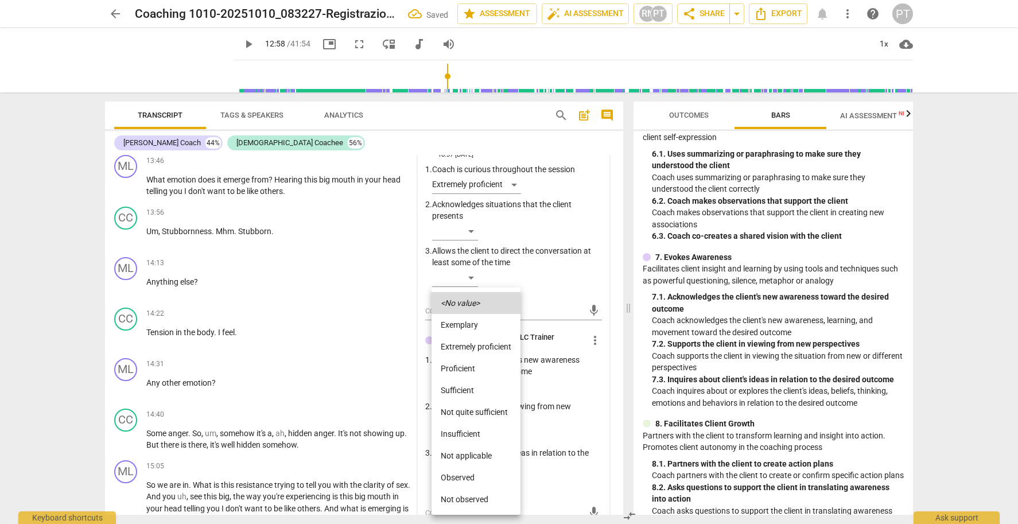
scroll to position [3012, 0]
click at [478, 347] on li "Extremely proficient" at bounding box center [476, 347] width 89 height 22
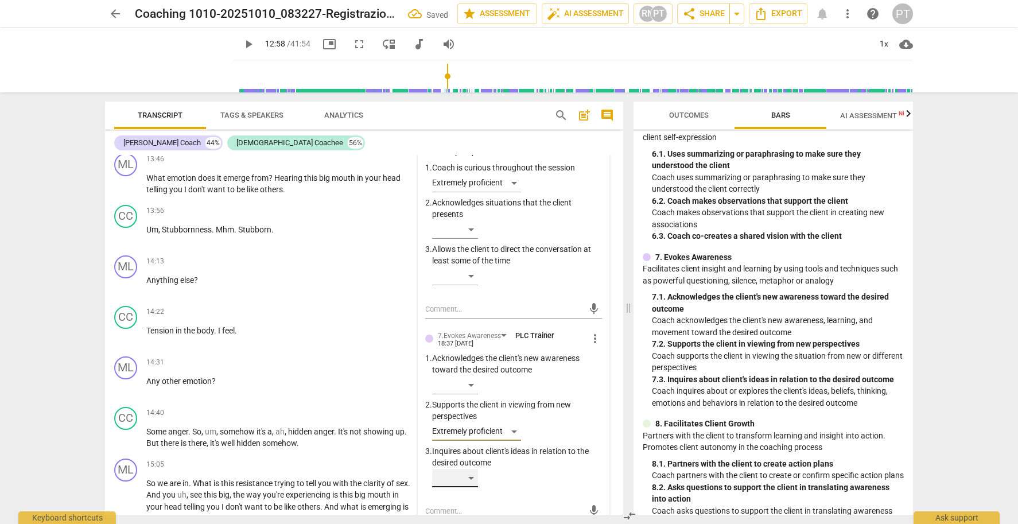
click at [471, 469] on div "​" at bounding box center [455, 478] width 46 height 18
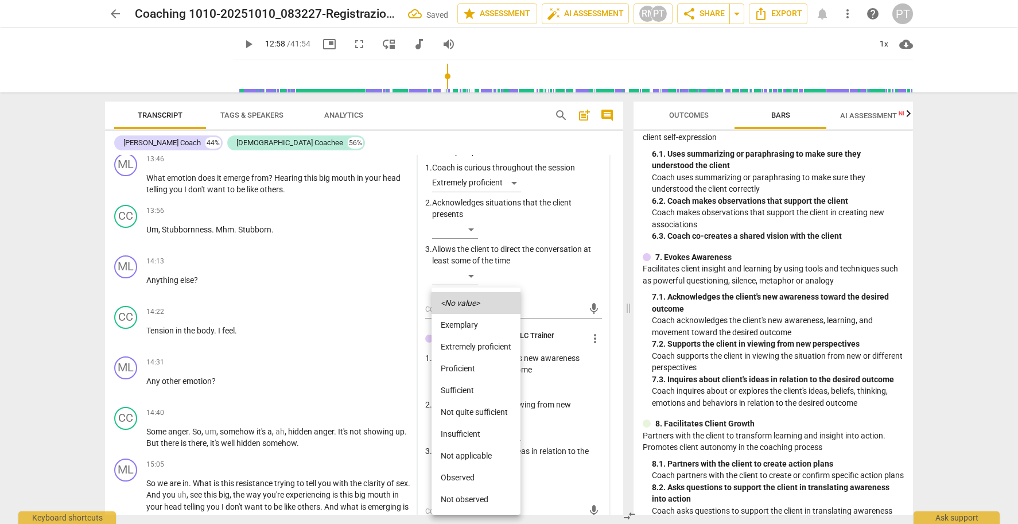
click at [476, 346] on li "Extremely proficient" at bounding box center [476, 347] width 89 height 22
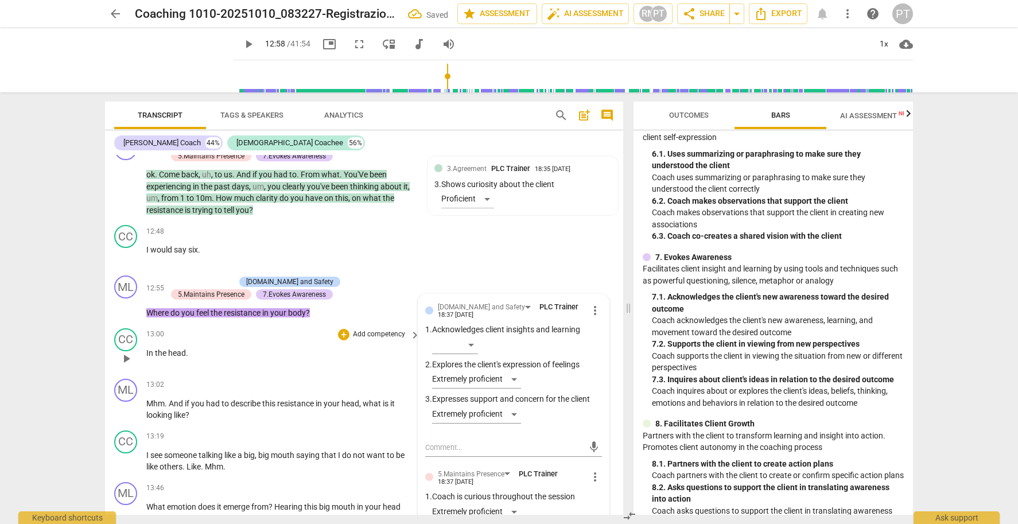
scroll to position [2719, 0]
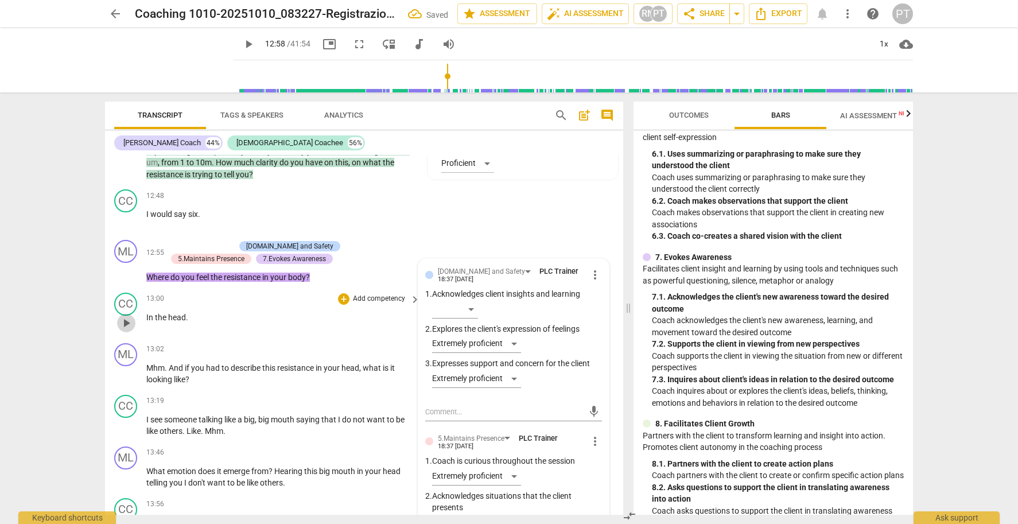
click at [119, 316] on span "play_arrow" at bounding box center [126, 323] width 14 height 14
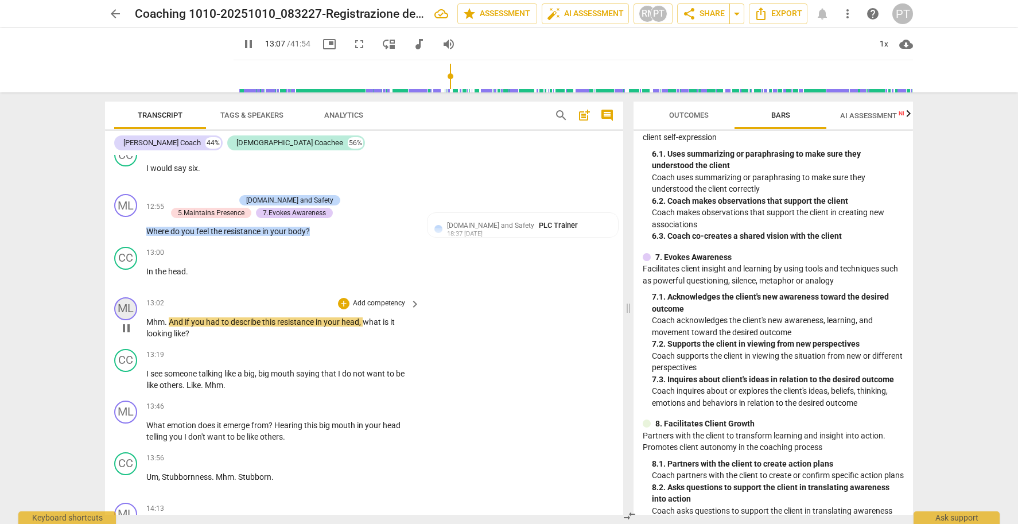
scroll to position [2808, 0]
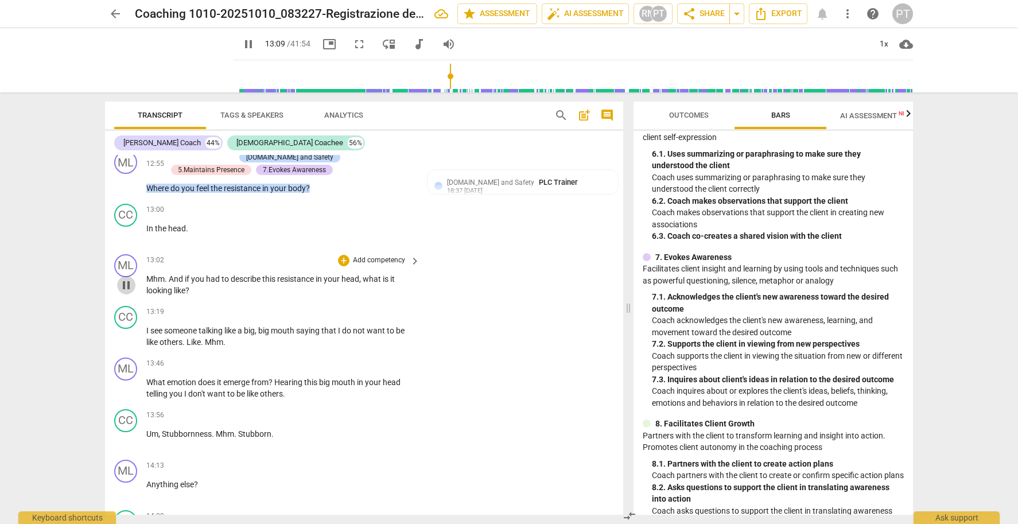
click at [126, 278] on span "pause" at bounding box center [126, 285] width 14 height 14
click at [380, 255] on p "Add competency" at bounding box center [379, 260] width 55 height 10
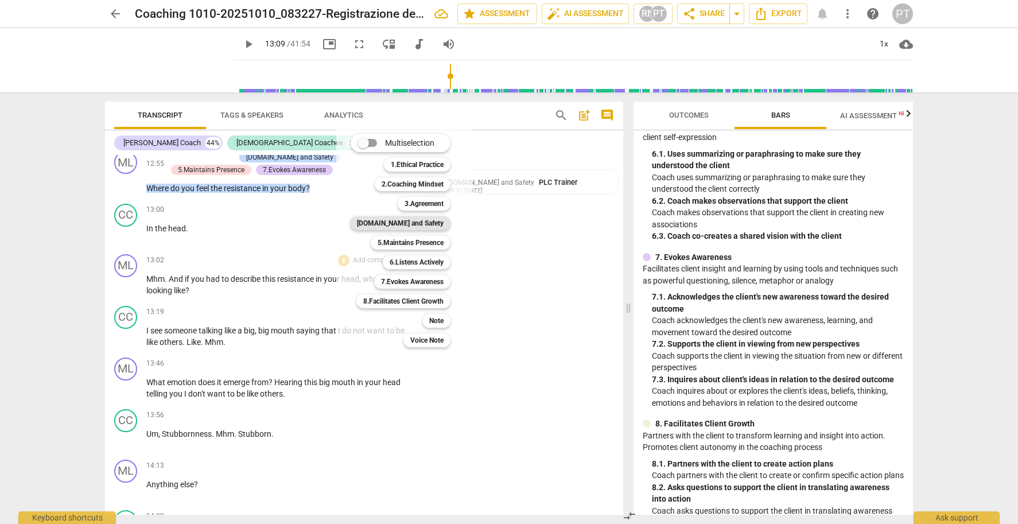
click at [426, 220] on b "[DOMAIN_NAME] and Safety" at bounding box center [400, 223] width 87 height 14
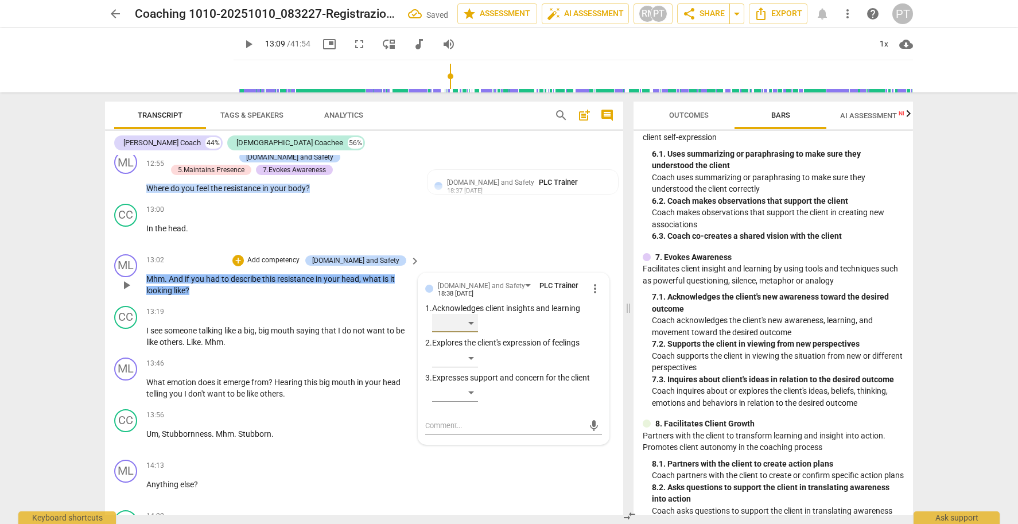
click at [463, 314] on div "​" at bounding box center [455, 323] width 46 height 18
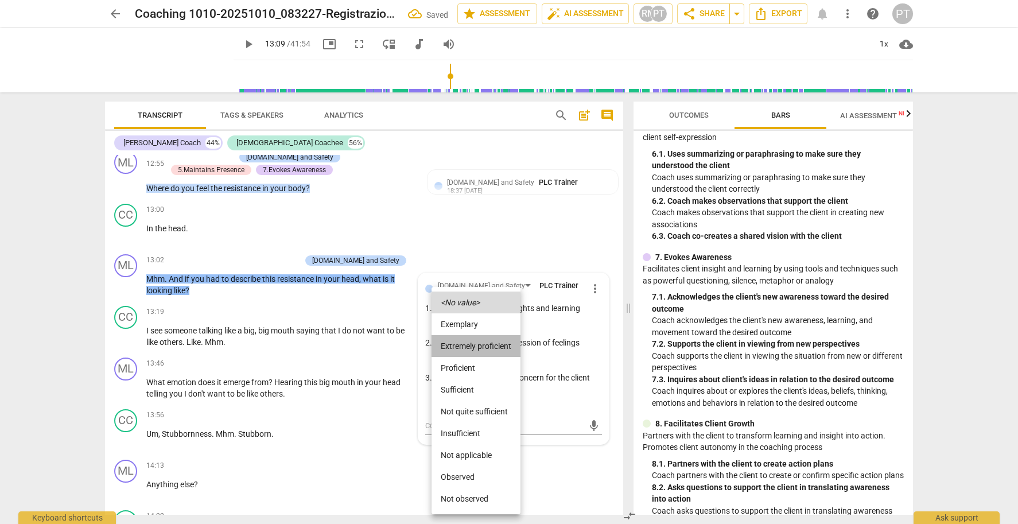
click at [466, 343] on li "Extremely proficient" at bounding box center [476, 346] width 89 height 22
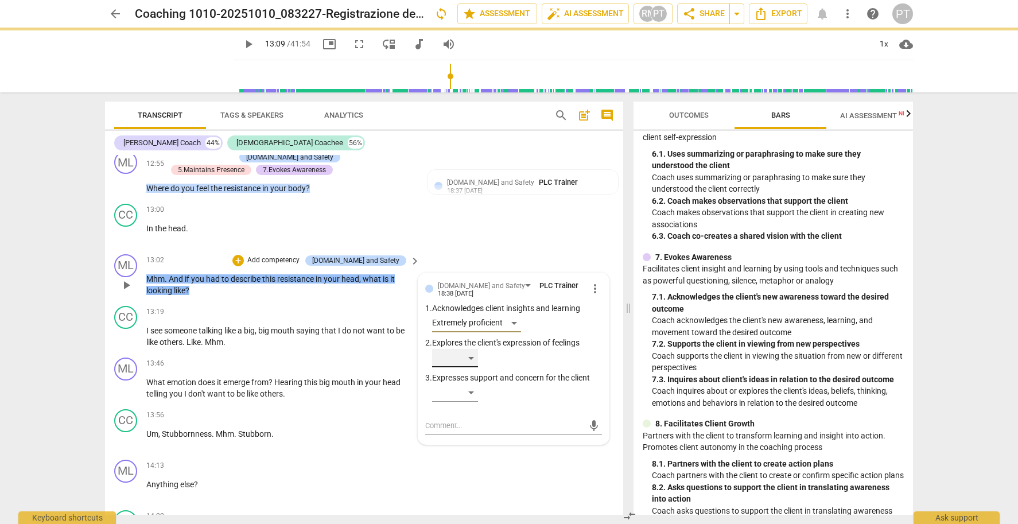
click at [469, 349] on div "​" at bounding box center [455, 358] width 46 height 18
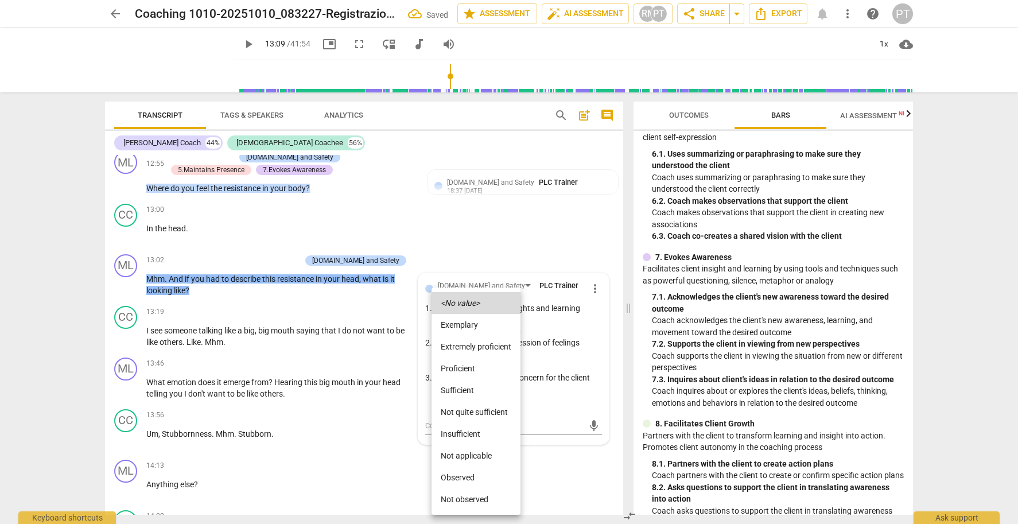
click at [472, 347] on li "Extremely proficient" at bounding box center [476, 347] width 89 height 22
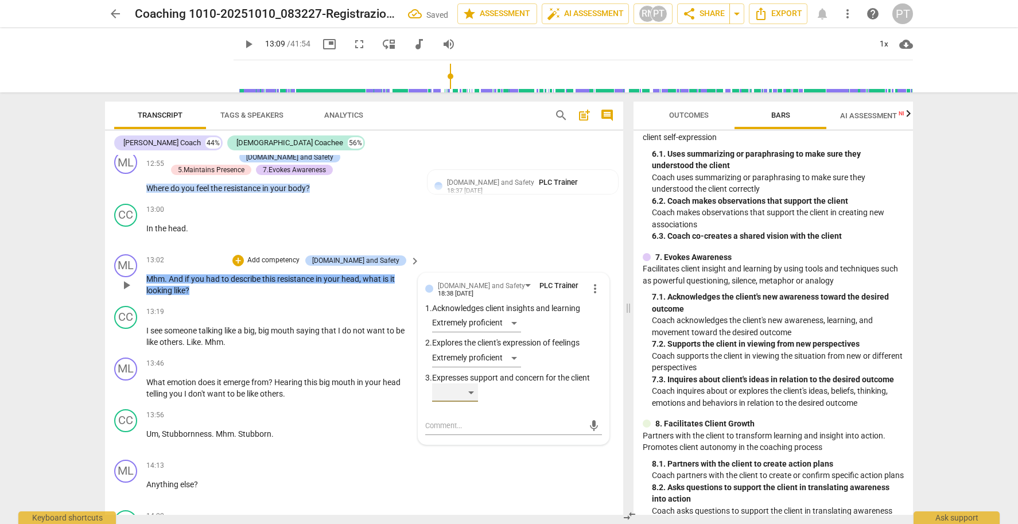
click at [468, 383] on div "​" at bounding box center [455, 392] width 46 height 18
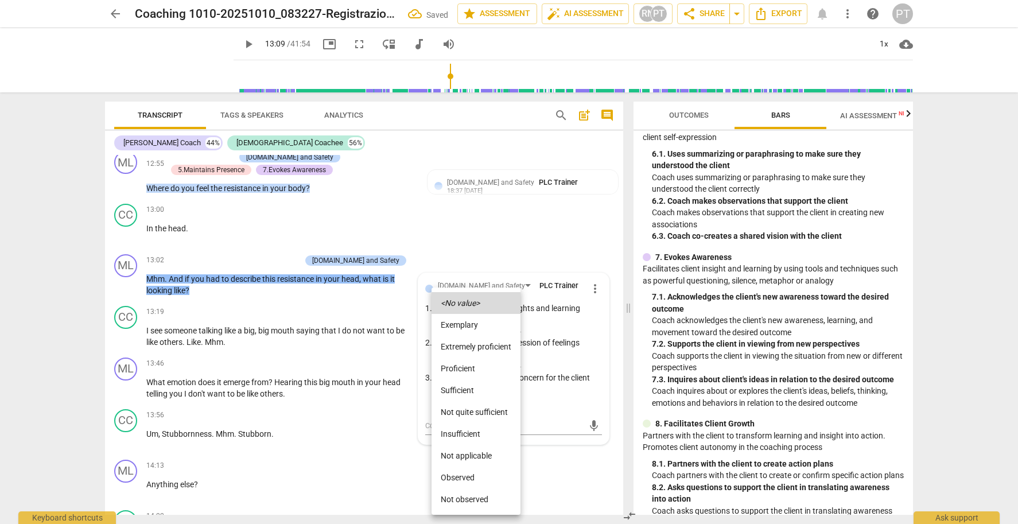
click at [471, 343] on li "Extremely proficient" at bounding box center [476, 347] width 89 height 22
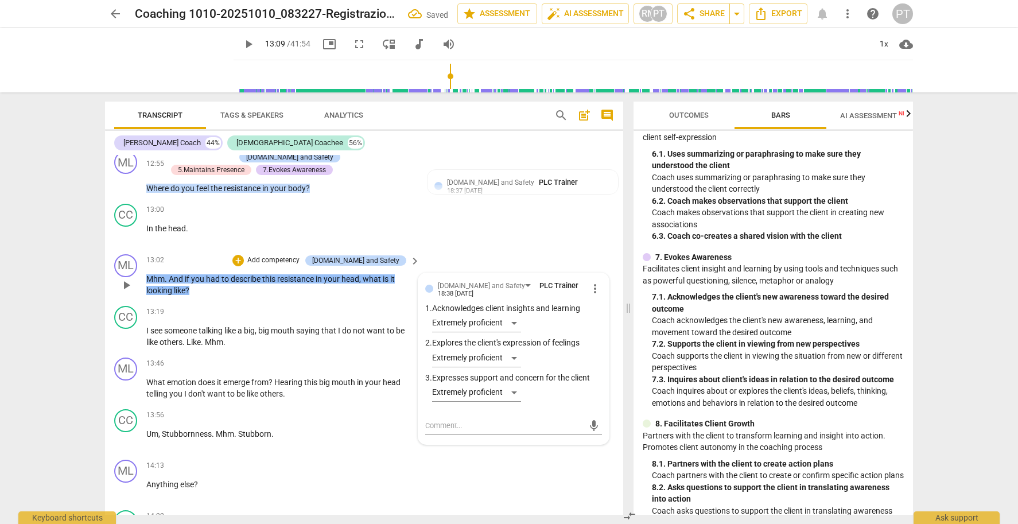
click at [301, 255] on p "Add competency" at bounding box center [273, 260] width 55 height 10
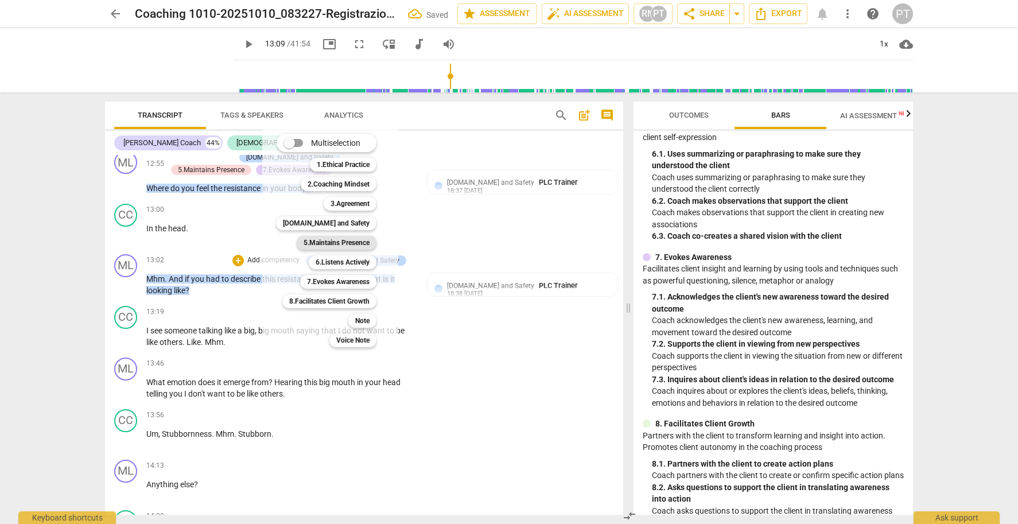
click at [351, 240] on b "5.Maintains Presence" at bounding box center [337, 243] width 66 height 14
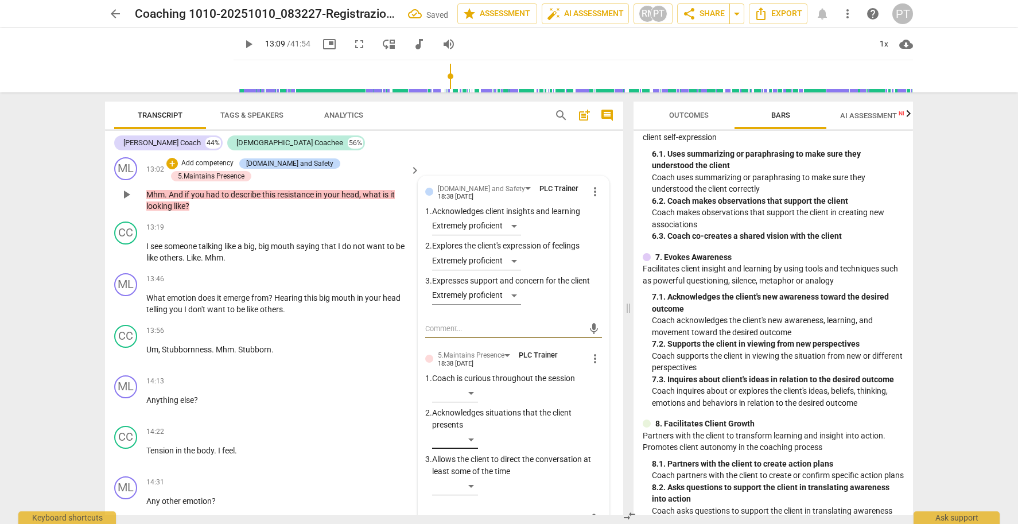
scroll to position [0, 0]
click at [472, 430] on div "​" at bounding box center [455, 439] width 46 height 18
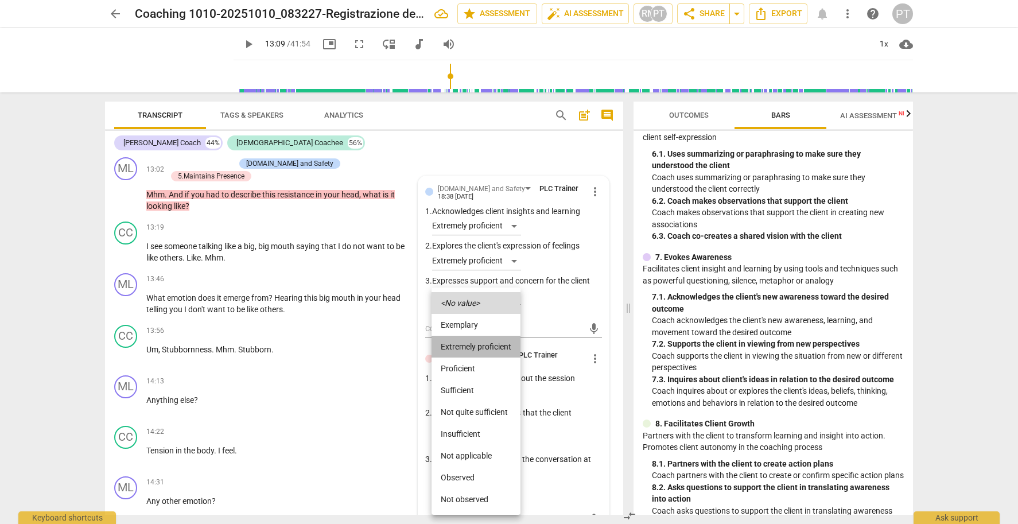
click at [476, 347] on li "Extremely proficient" at bounding box center [476, 347] width 89 height 22
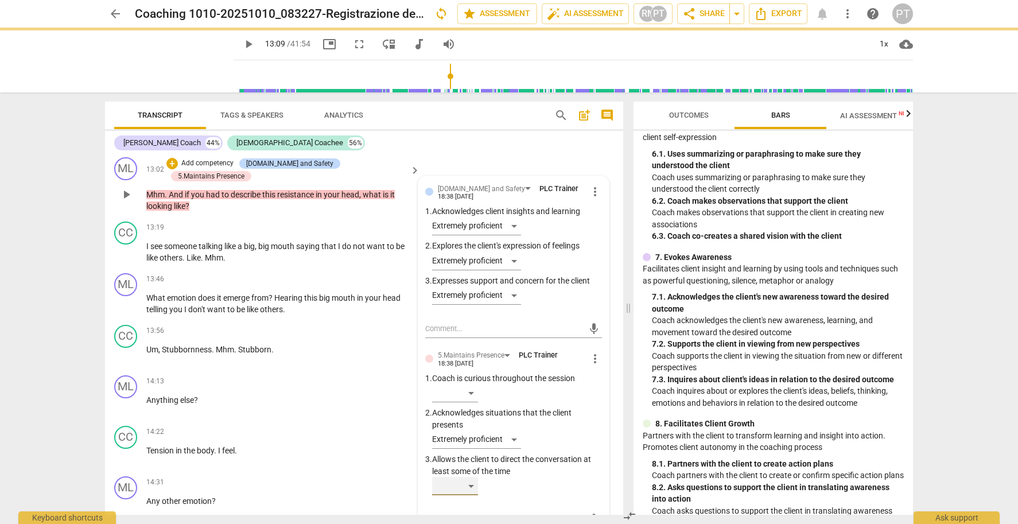
click at [472, 477] on div "​" at bounding box center [455, 486] width 46 height 18
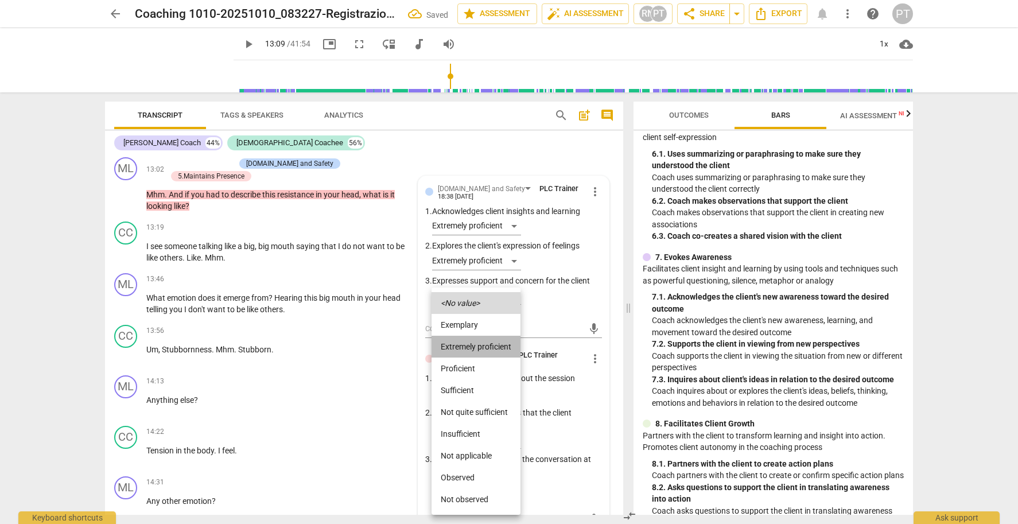
click at [479, 345] on li "Extremely proficient" at bounding box center [476, 347] width 89 height 22
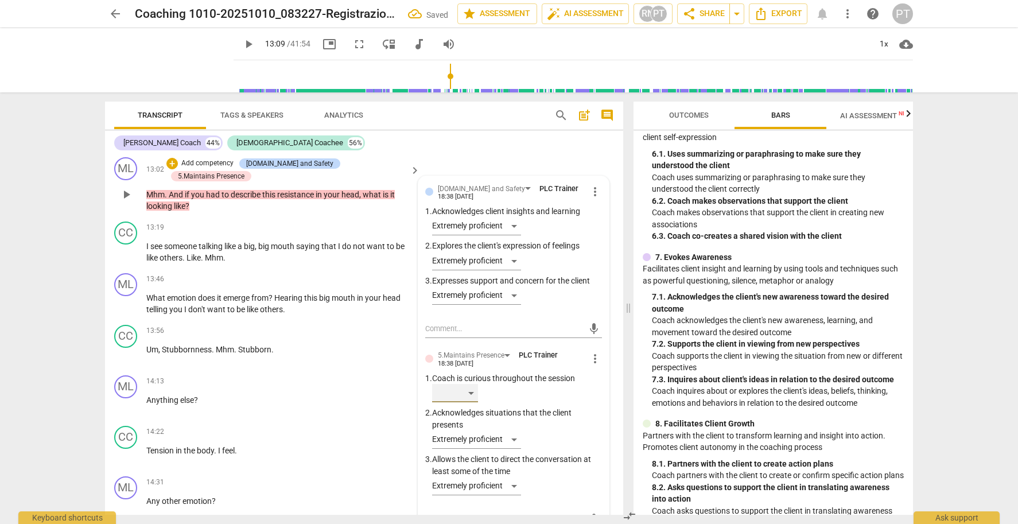
click at [474, 384] on div "​" at bounding box center [455, 393] width 46 height 18
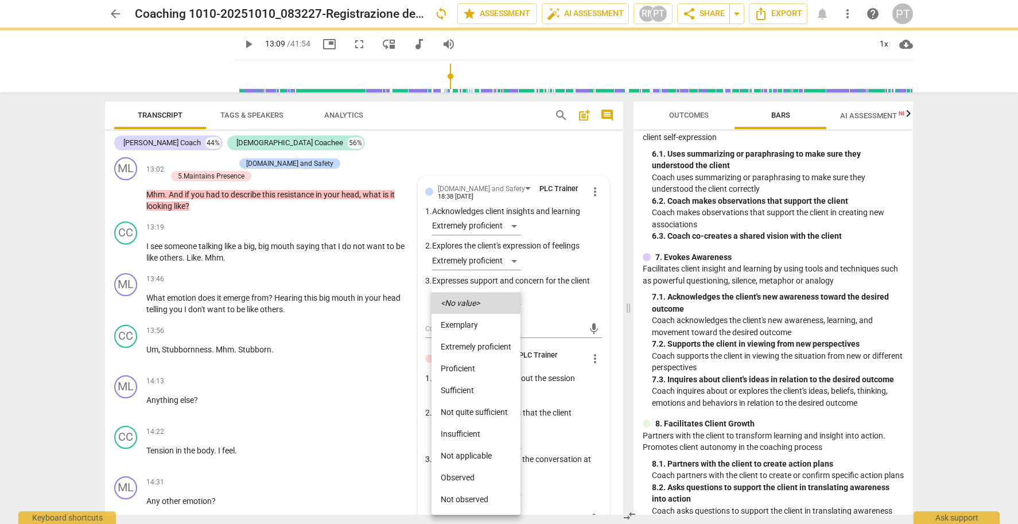
click at [488, 345] on li "Extremely proficient" at bounding box center [476, 347] width 89 height 22
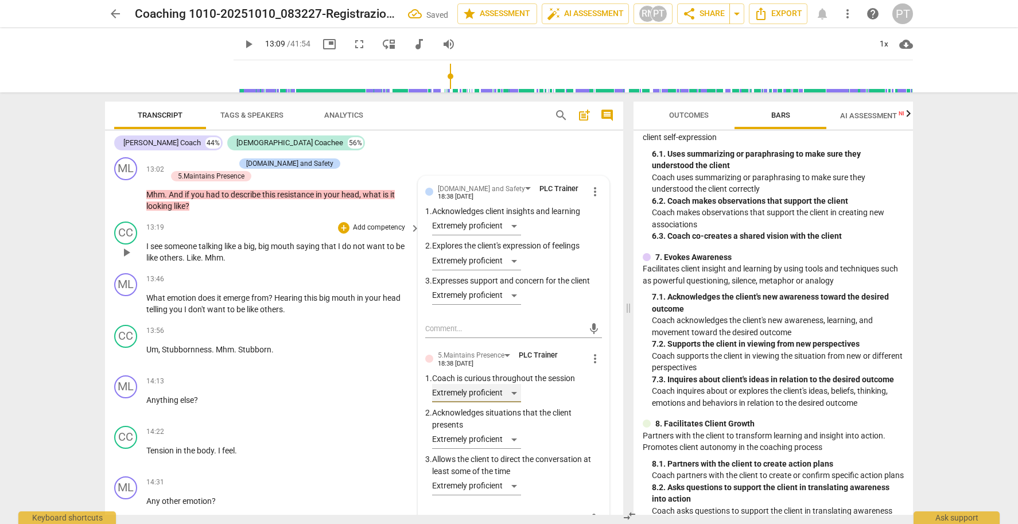
scroll to position [2799, 0]
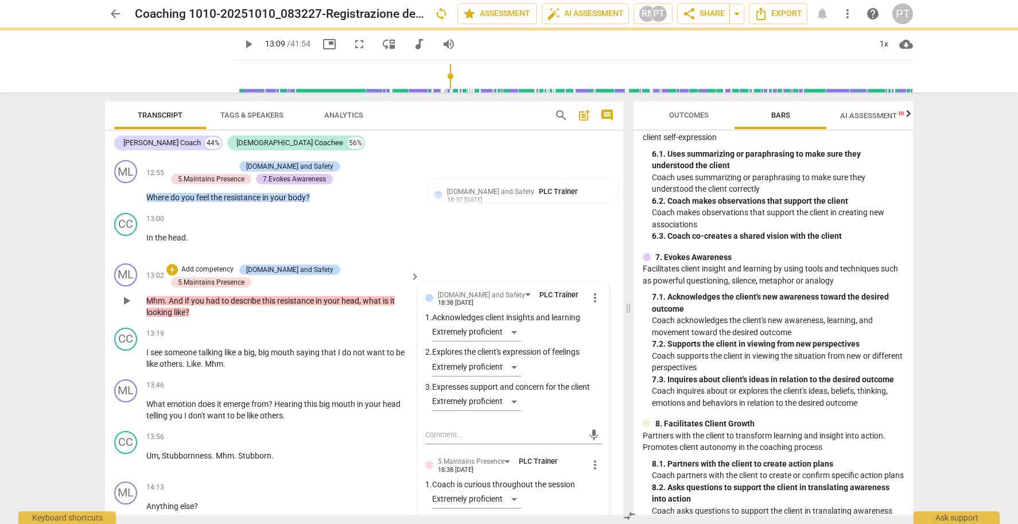
click at [211, 265] on p "Add competency" at bounding box center [207, 270] width 55 height 10
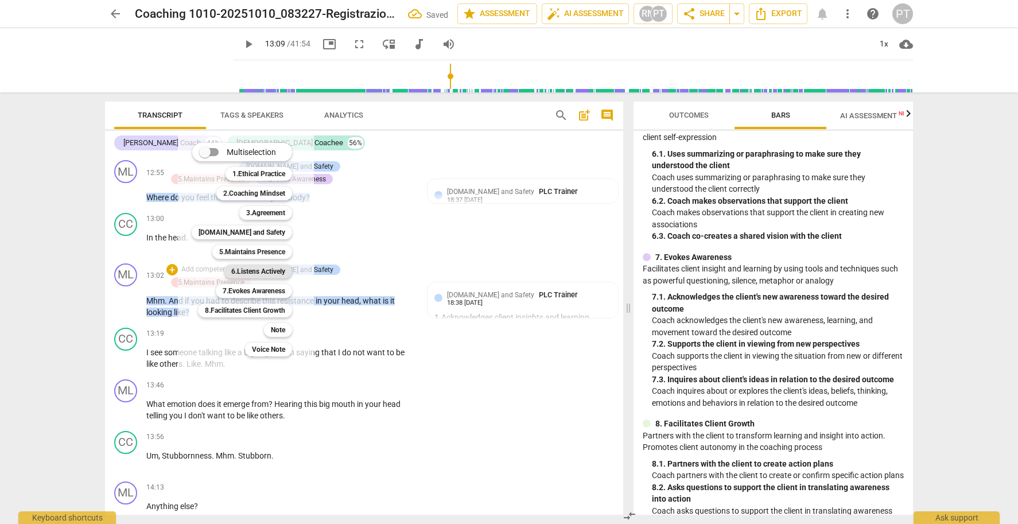
click at [243, 271] on b "6.Listens Actively" at bounding box center [258, 272] width 54 height 14
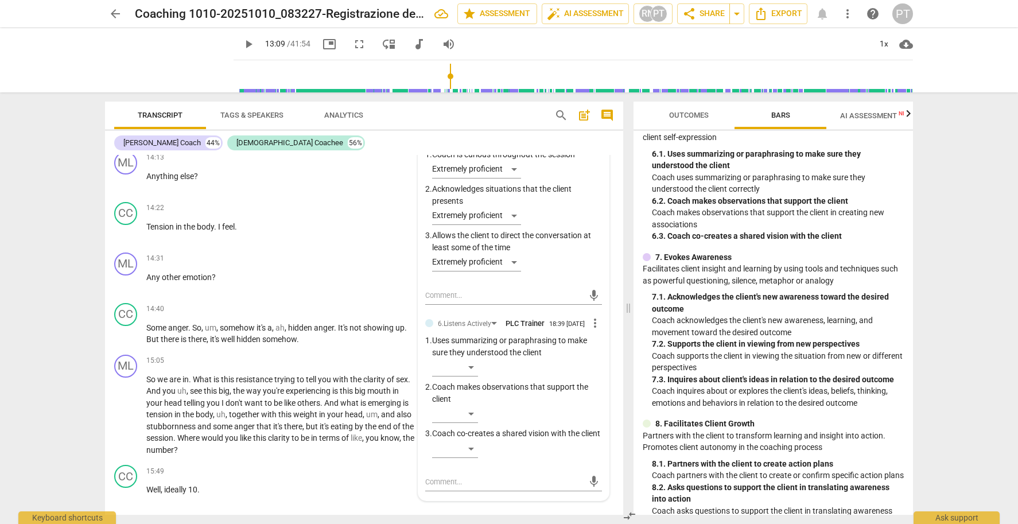
scroll to position [3132, 0]
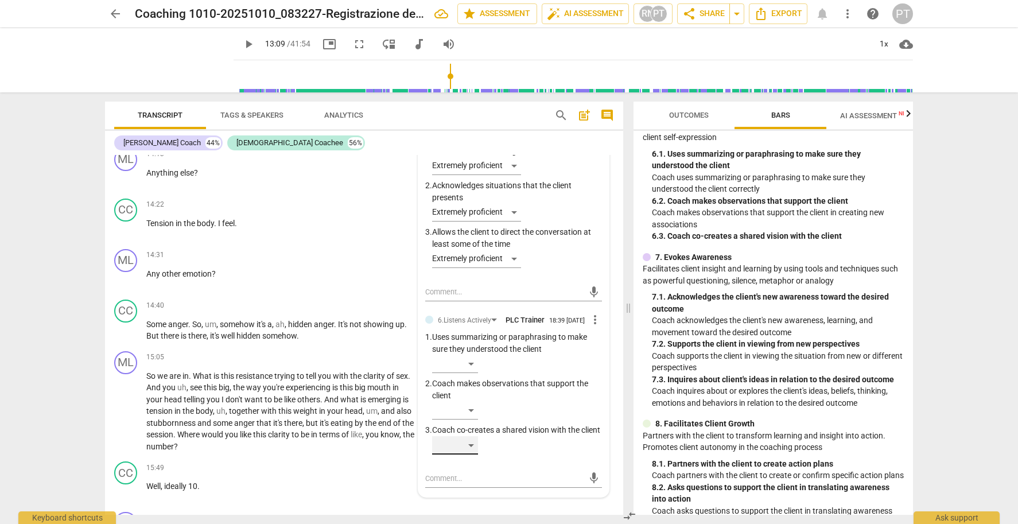
click at [471, 437] on div "​" at bounding box center [455, 445] width 46 height 18
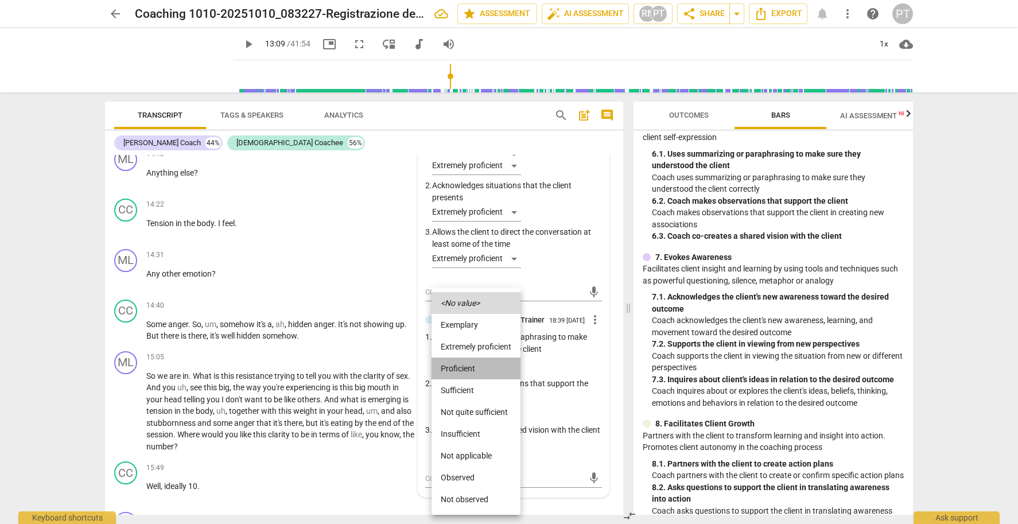
click at [479, 365] on li "Proficient" at bounding box center [476, 369] width 89 height 22
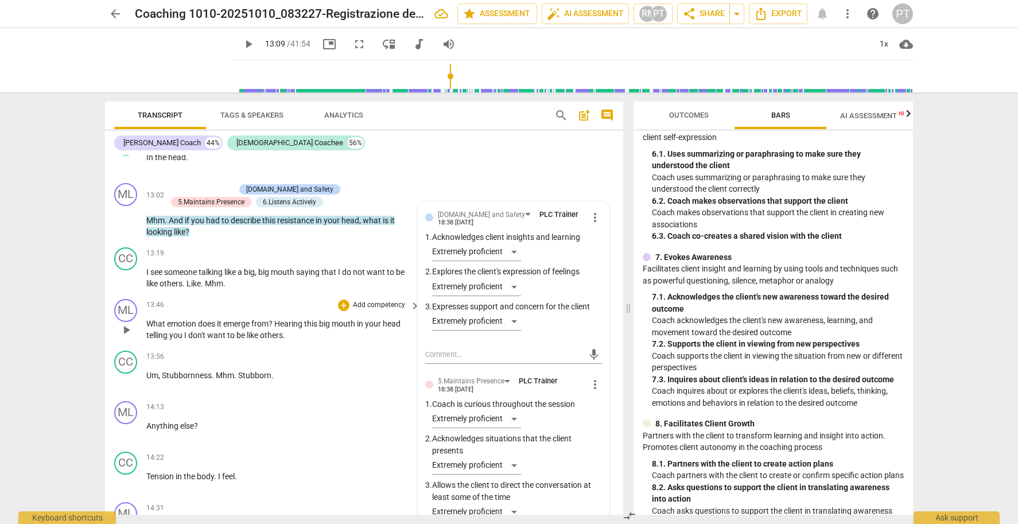
scroll to position [0, 0]
click at [201, 184] on p "Add competency" at bounding box center [207, 189] width 55 height 10
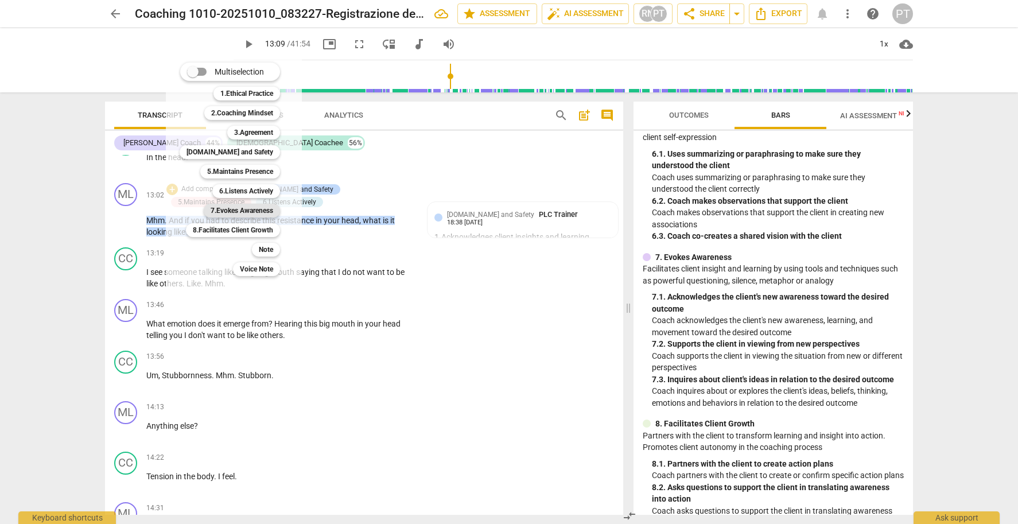
click at [240, 212] on b "7.Evokes Awareness" at bounding box center [242, 211] width 63 height 14
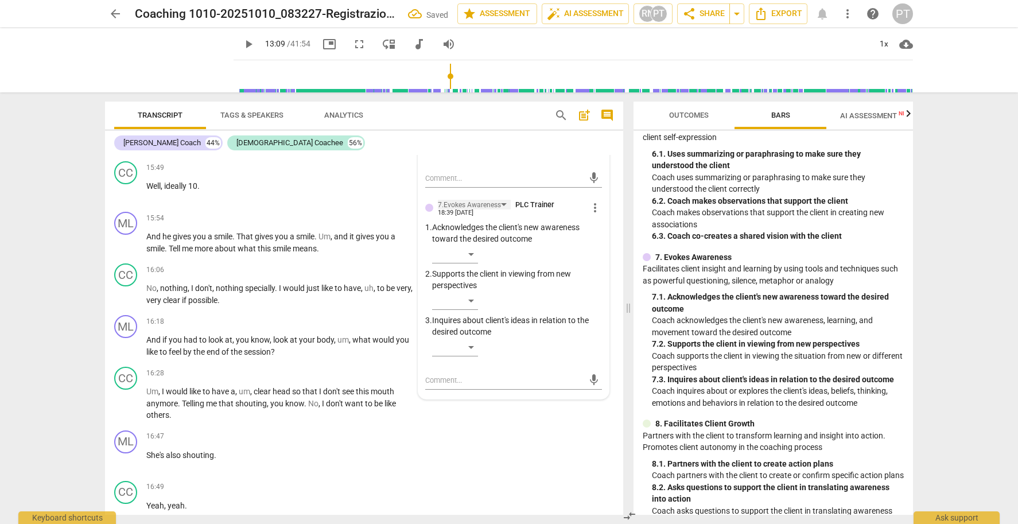
scroll to position [3438, 0]
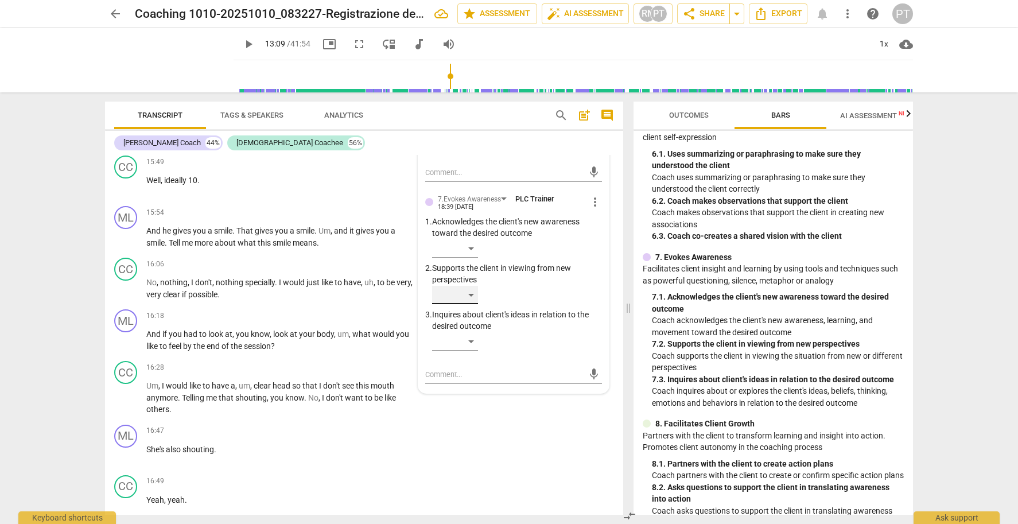
click at [470, 286] on div "​" at bounding box center [455, 295] width 46 height 18
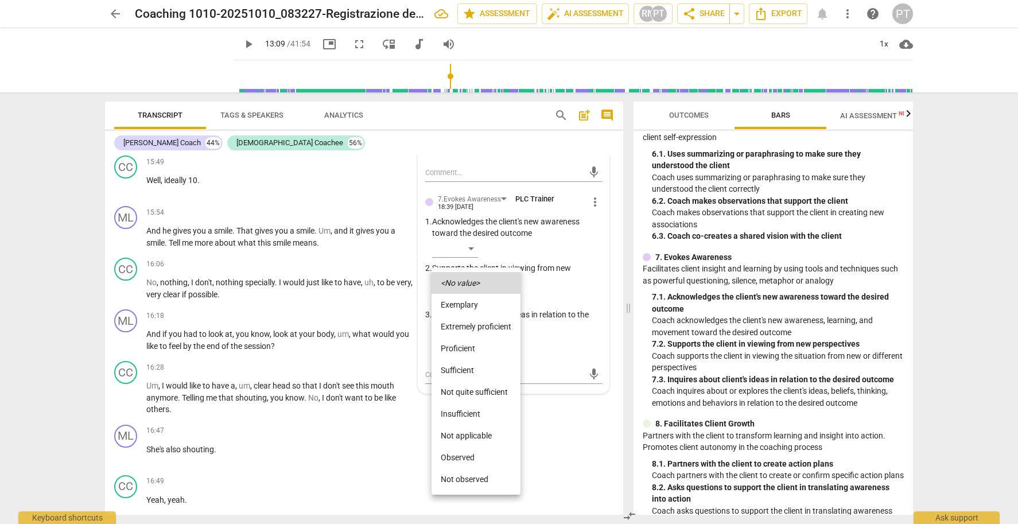
click at [473, 324] on li "Extremely proficient" at bounding box center [476, 327] width 89 height 22
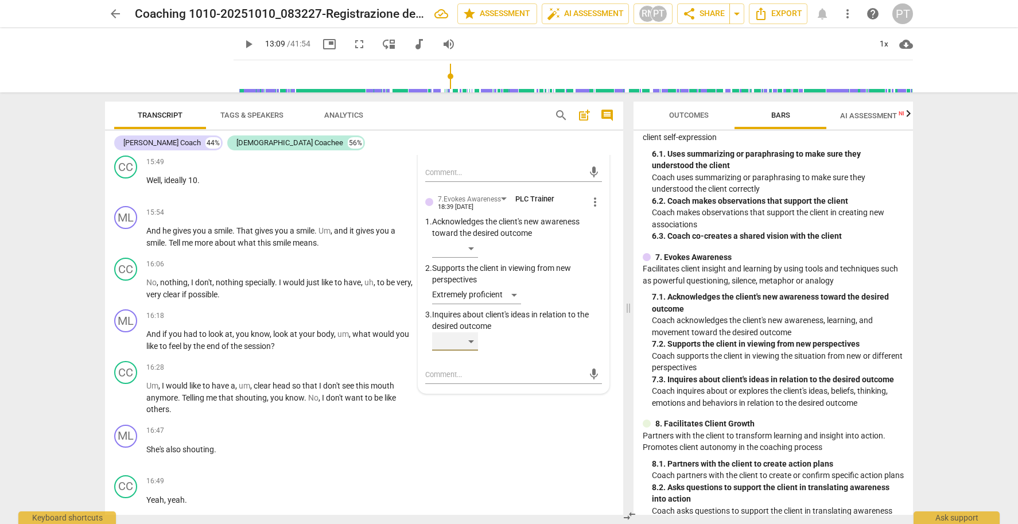
click at [469, 332] on div "​" at bounding box center [455, 341] width 46 height 18
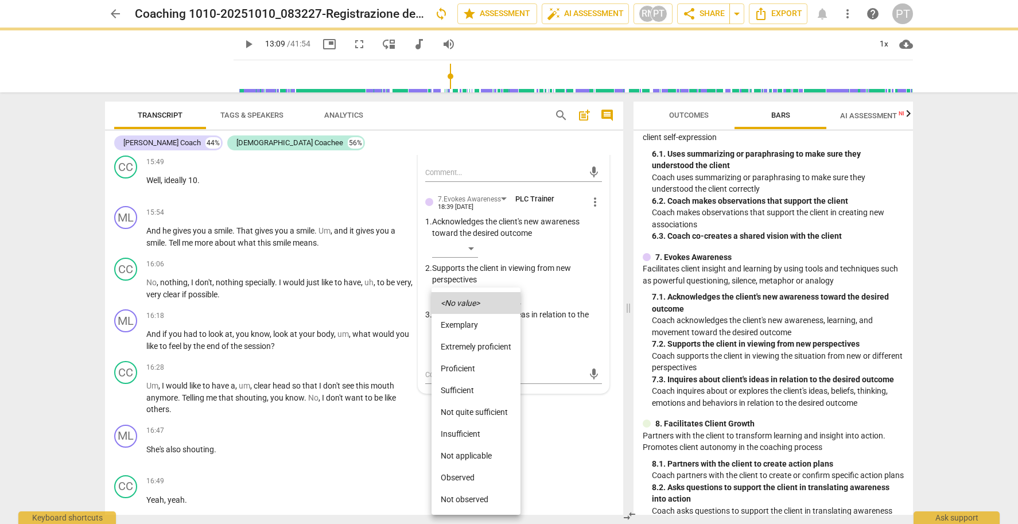
click at [471, 348] on li "Extremely proficient" at bounding box center [476, 347] width 89 height 22
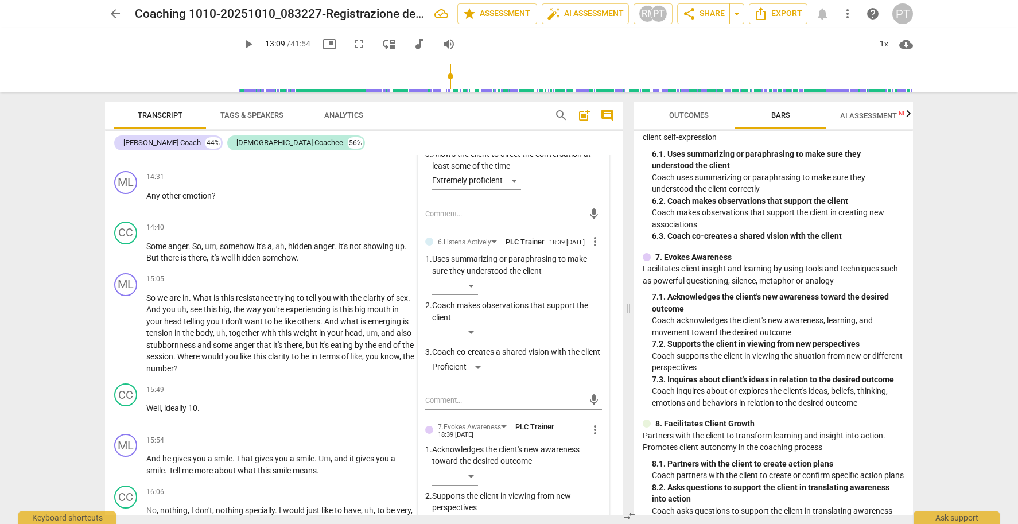
scroll to position [3209, 0]
click at [469, 324] on div "​" at bounding box center [455, 333] width 46 height 18
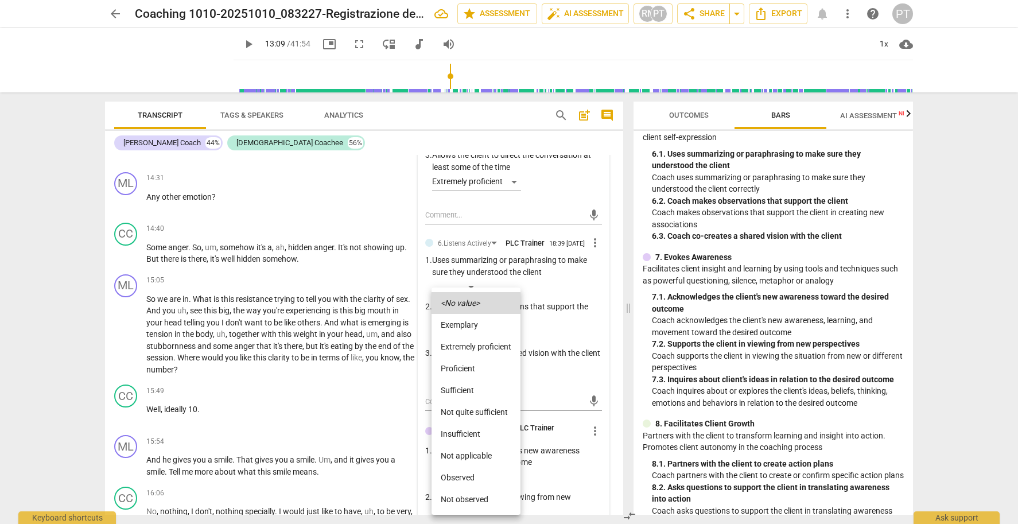
click at [472, 343] on li "Extremely proficient" at bounding box center [476, 347] width 89 height 22
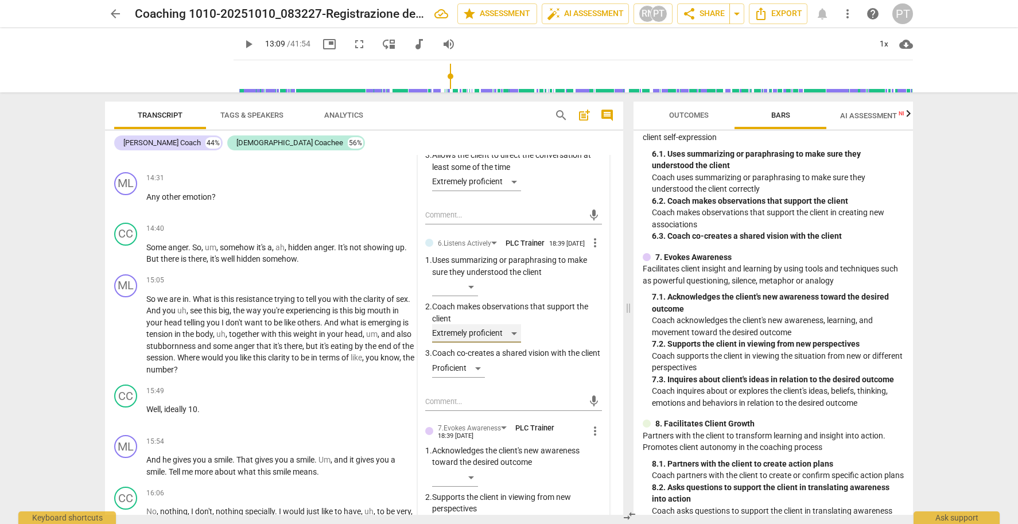
click at [515, 324] on div "Extremely proficient" at bounding box center [476, 333] width 89 height 18
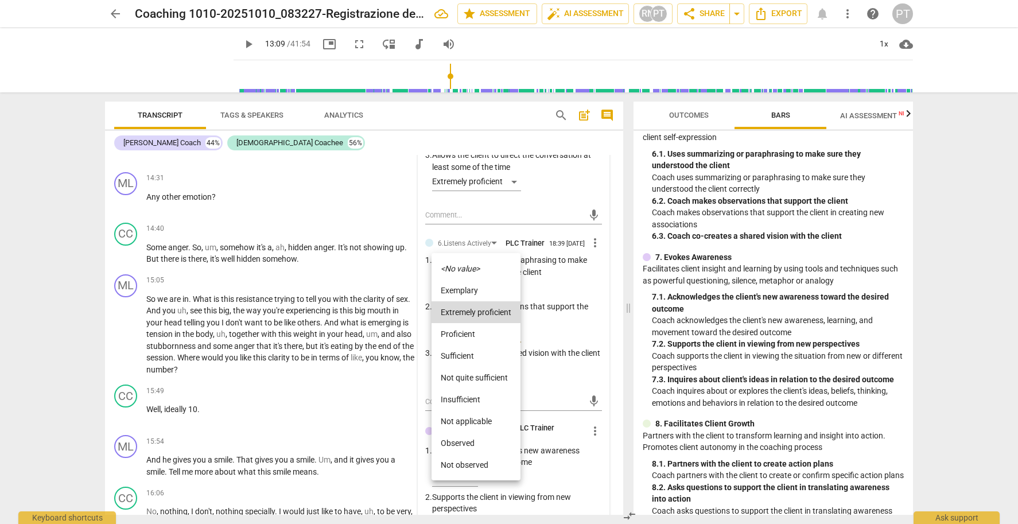
click at [492, 267] on li "<No value>" at bounding box center [476, 269] width 89 height 22
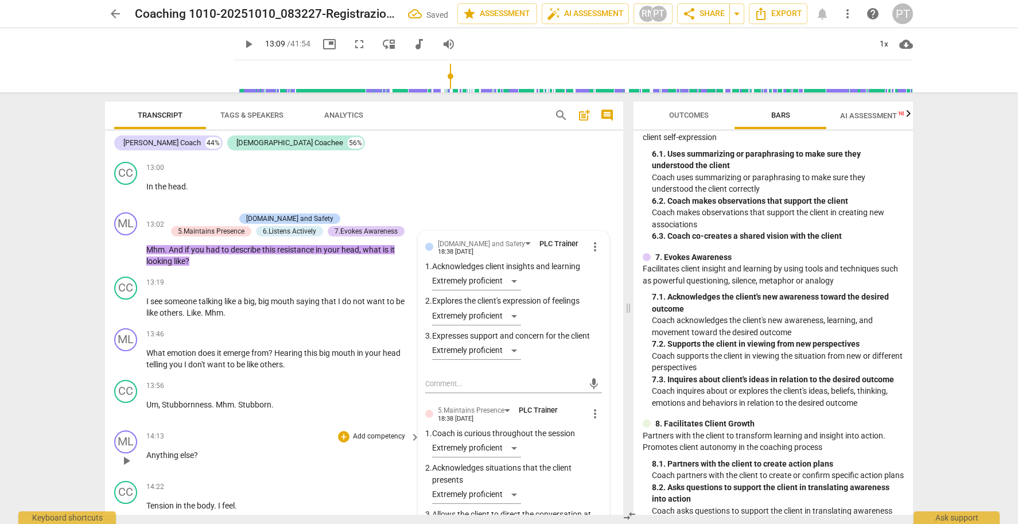
scroll to position [2846, 0]
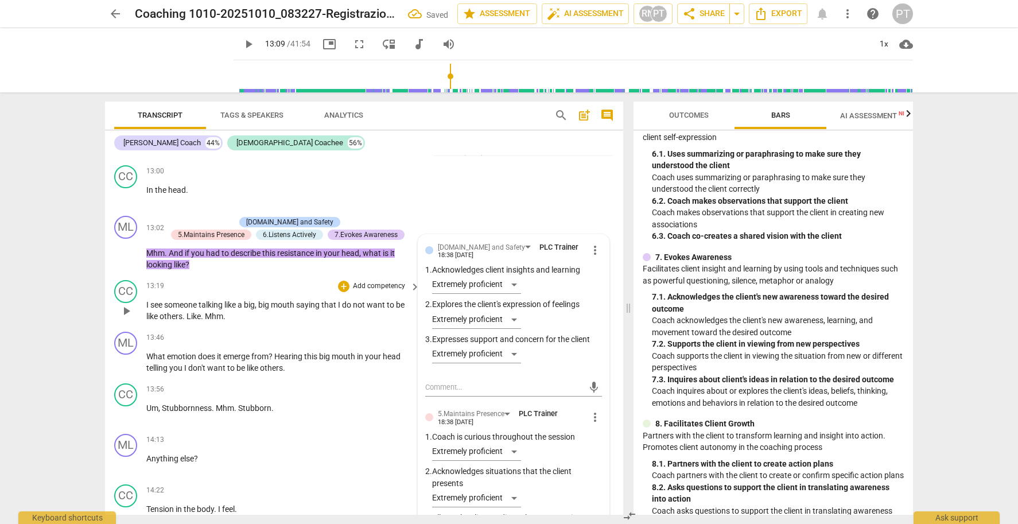
click at [132, 304] on span "play_arrow" at bounding box center [126, 311] width 14 height 14
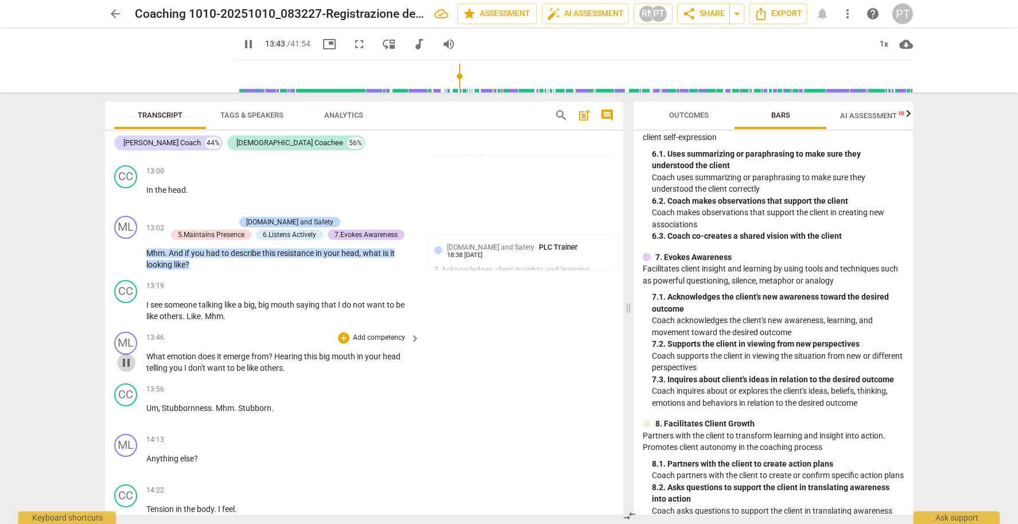
click at [127, 356] on span "pause" at bounding box center [126, 363] width 14 height 14
type input "824"
click at [147, 352] on span "What" at bounding box center [156, 356] width 21 height 9
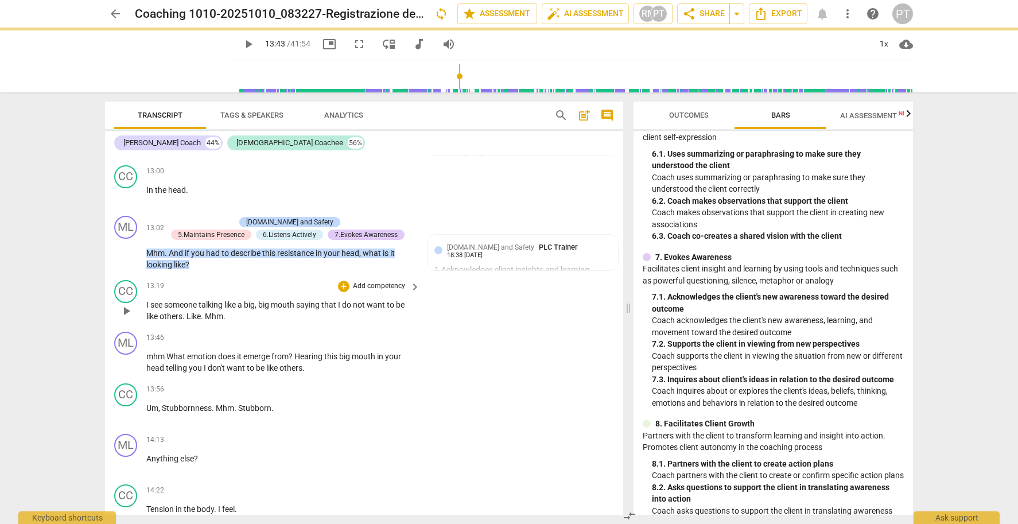
click at [228, 299] on p "I see someone talking like a big , big mouth saying that I do not want to be li…" at bounding box center [280, 311] width 268 height 24
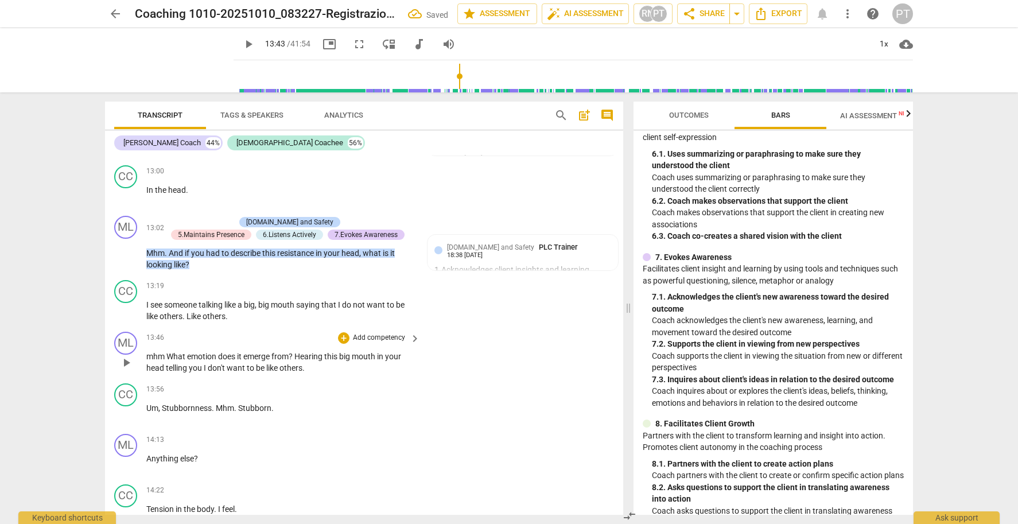
click at [164, 352] on span "mhm" at bounding box center [156, 356] width 20 height 9
click at [127, 356] on span "play_arrow" at bounding box center [126, 363] width 14 height 14
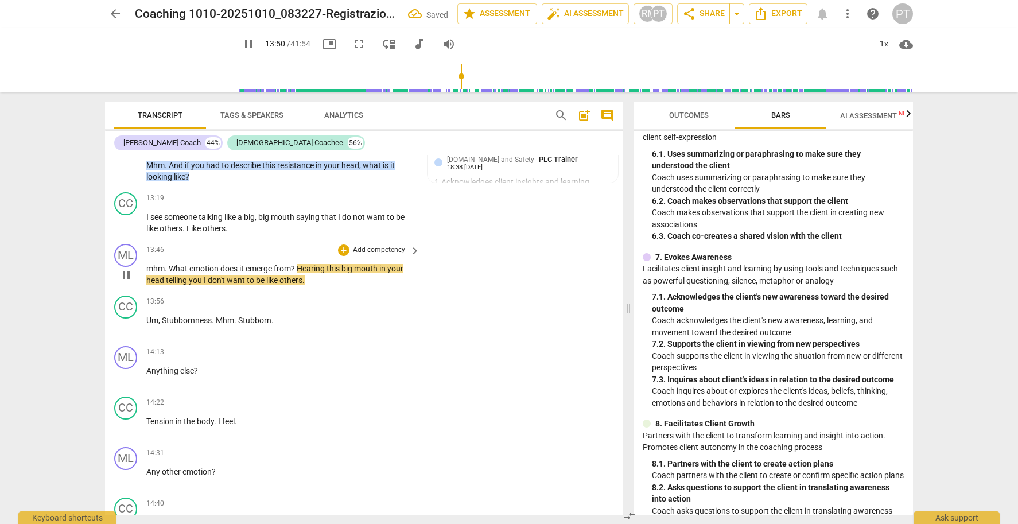
scroll to position [2936, 0]
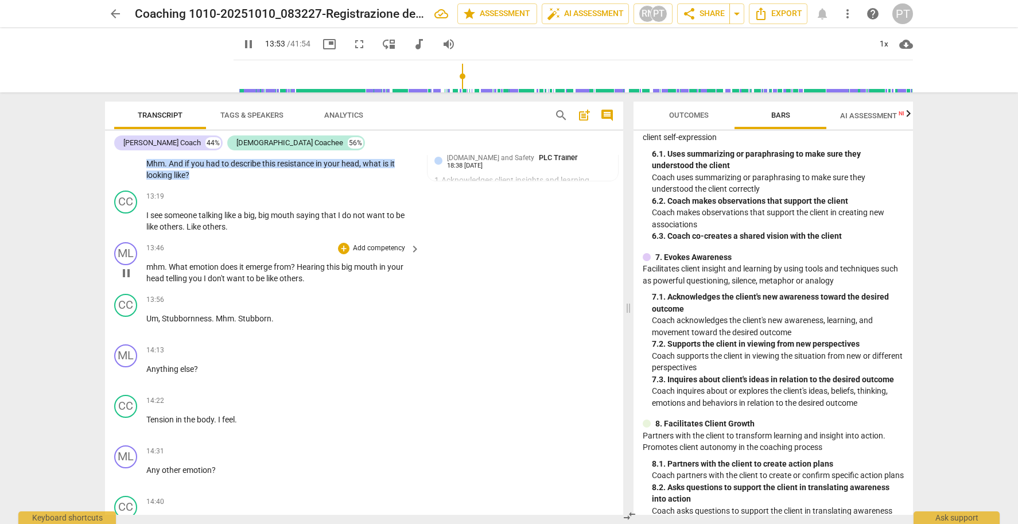
click at [373, 243] on p "Add competency" at bounding box center [379, 248] width 55 height 10
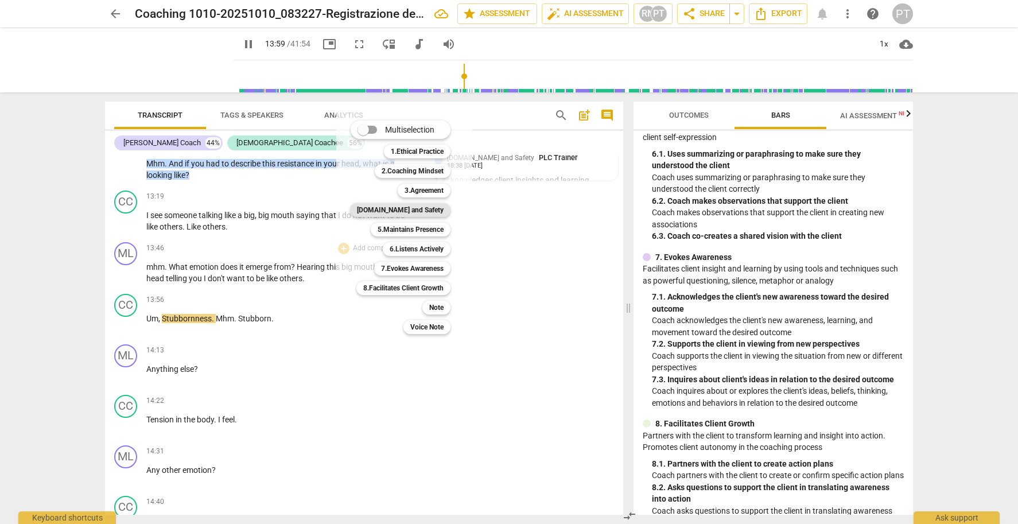
click at [420, 209] on b "[DOMAIN_NAME] and Safety" at bounding box center [400, 210] width 87 height 14
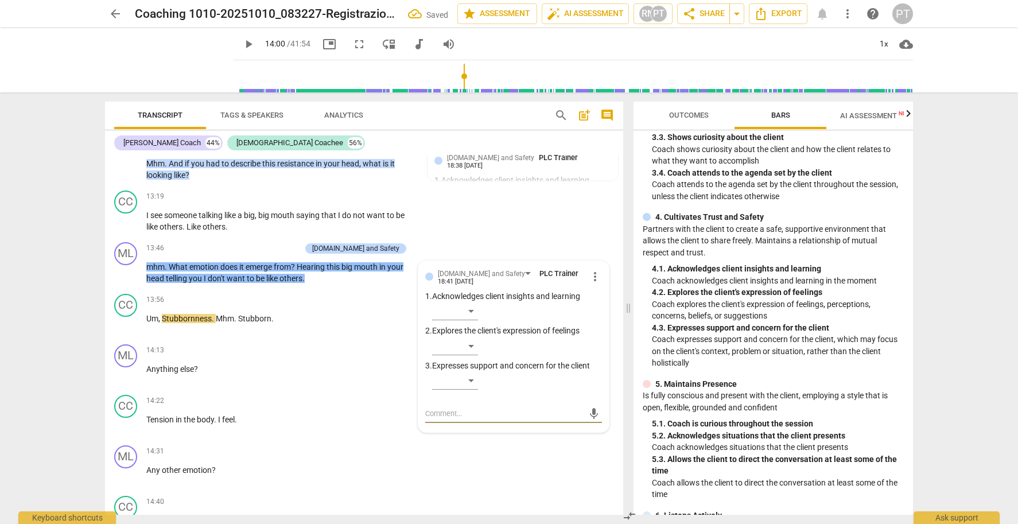
scroll to position [302, 0]
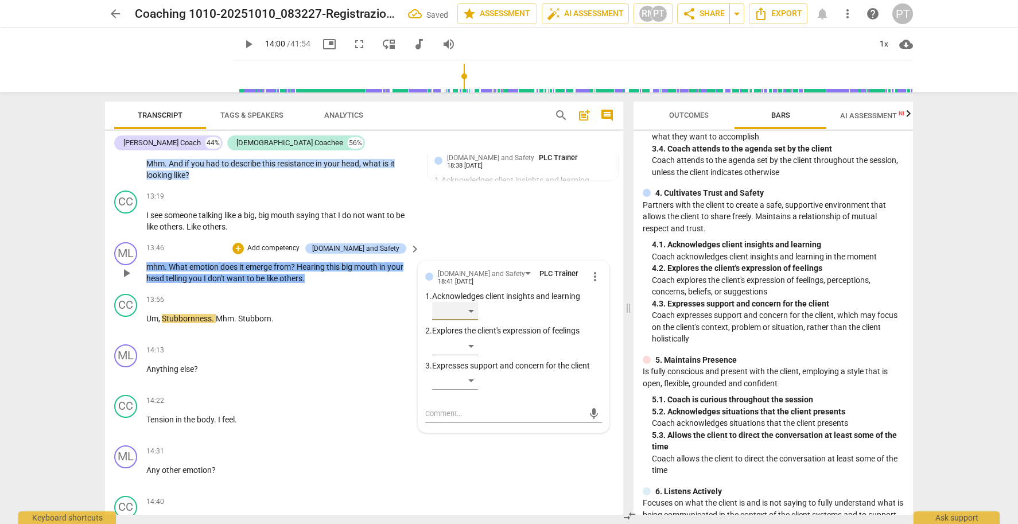
click at [473, 302] on div "​" at bounding box center [455, 311] width 46 height 18
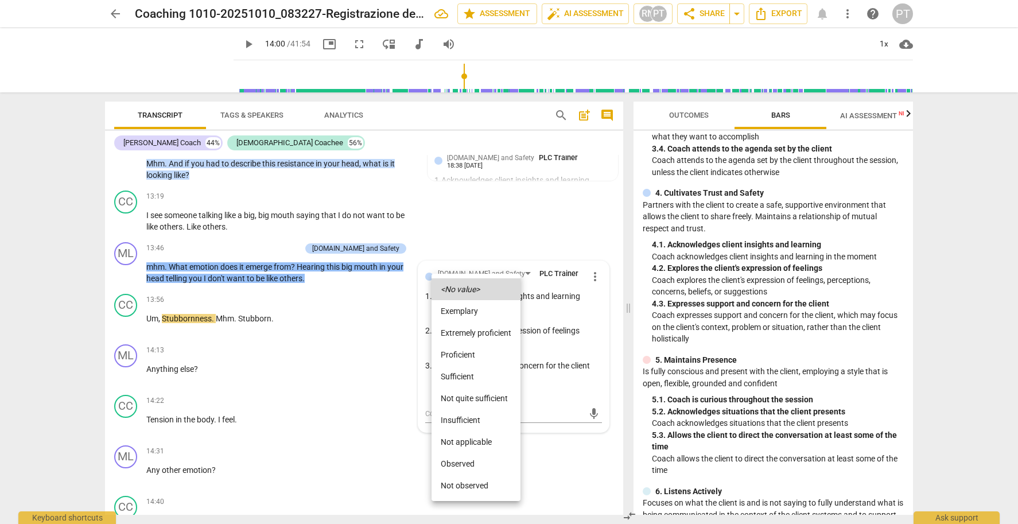
click at [475, 335] on li "Extremely proficient" at bounding box center [476, 333] width 89 height 22
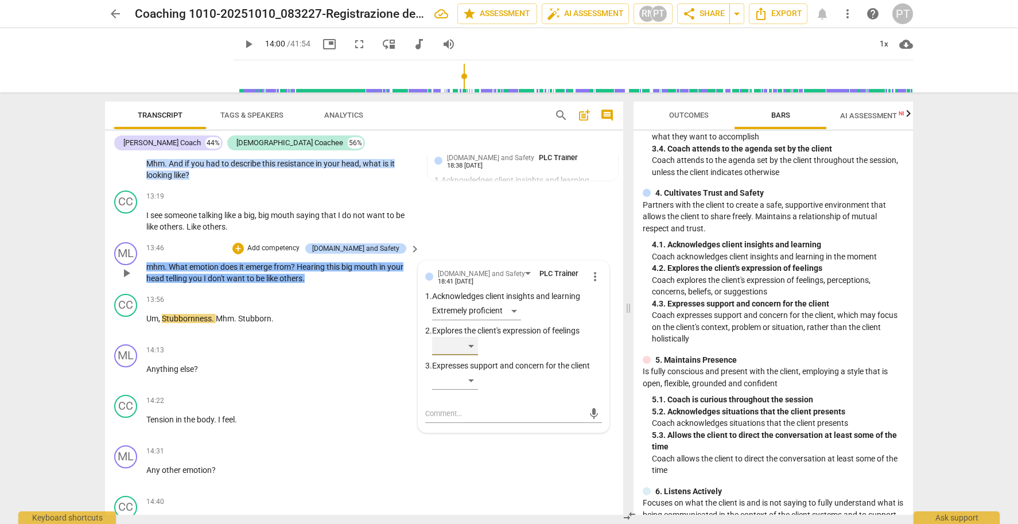
click at [468, 337] on div "​" at bounding box center [455, 346] width 46 height 18
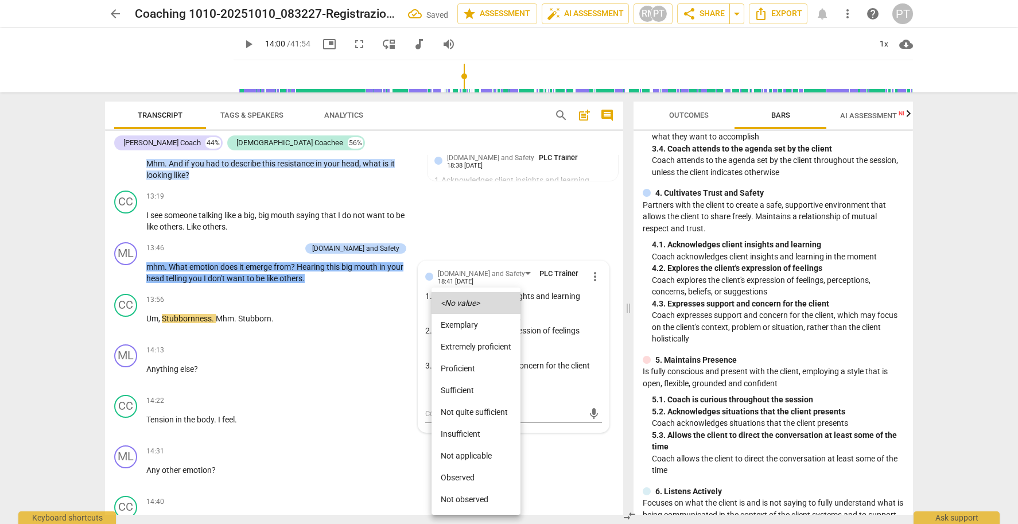
click at [469, 348] on li "Extremely proficient" at bounding box center [476, 347] width 89 height 22
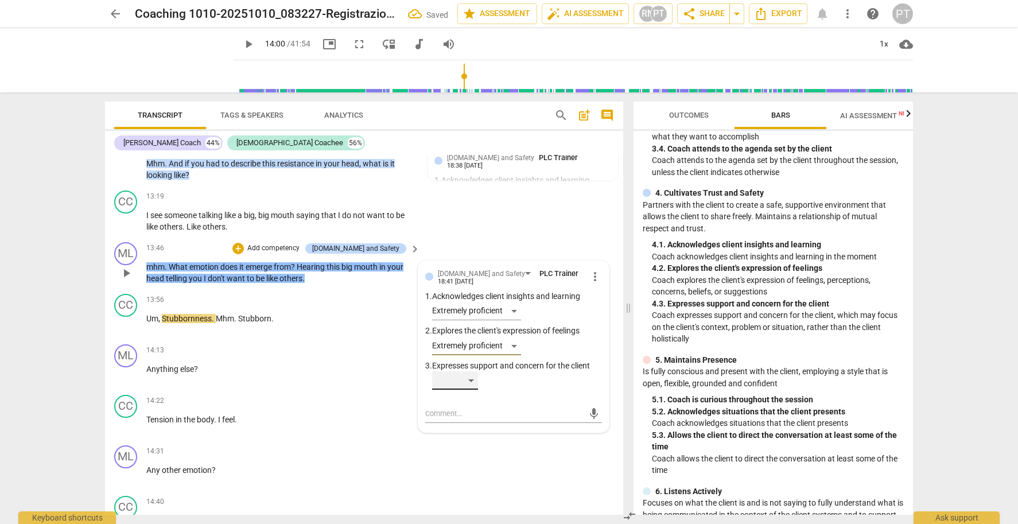
click at [465, 371] on div "​" at bounding box center [455, 380] width 46 height 18
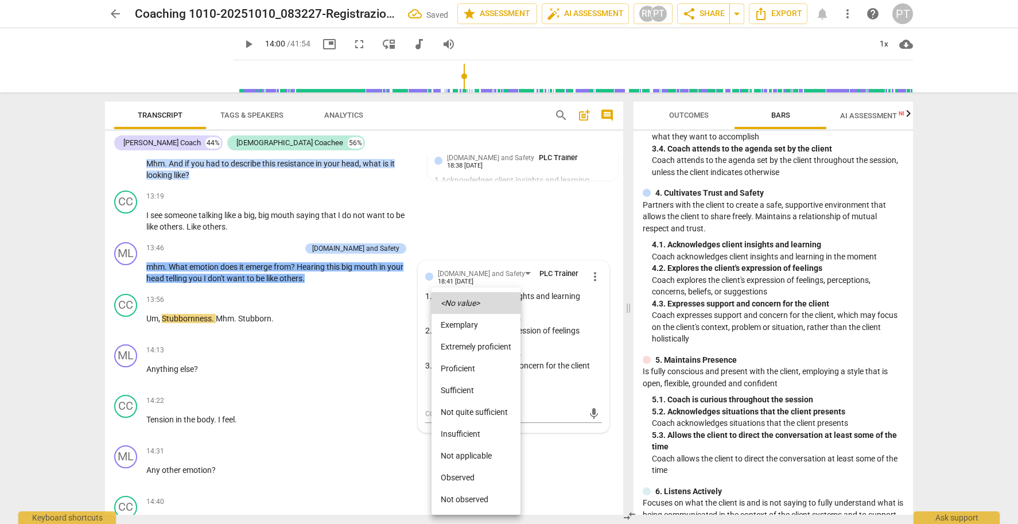
drag, startPoint x: 476, startPoint y: 346, endPoint x: 448, endPoint y: 321, distance: 37.8
click at [476, 346] on li "Extremely proficient" at bounding box center [476, 347] width 89 height 22
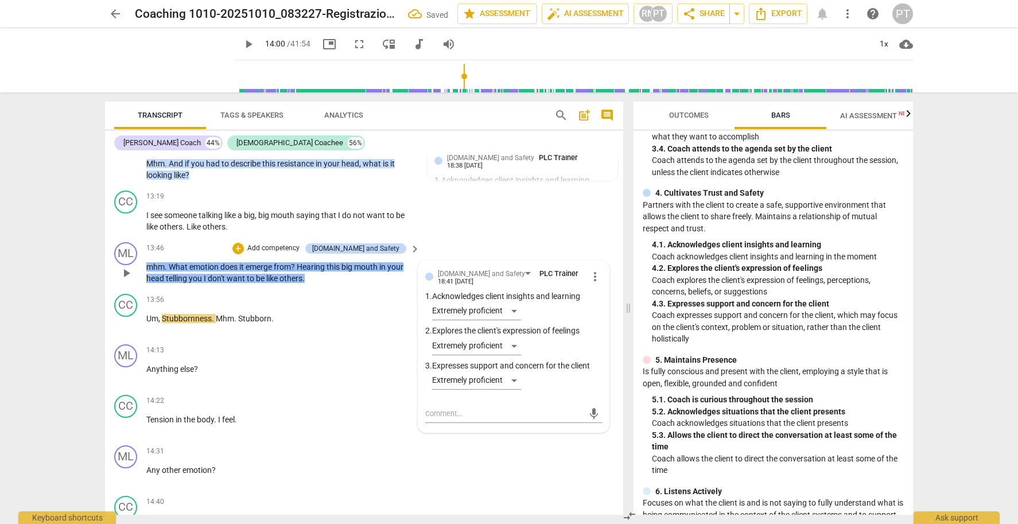
click at [301, 243] on p "Add competency" at bounding box center [273, 248] width 55 height 10
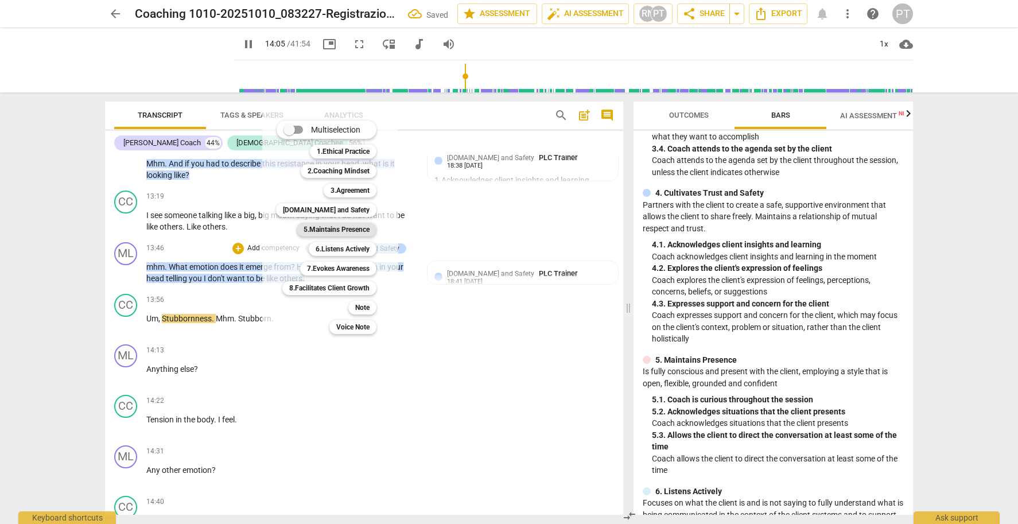
click at [339, 226] on b "5.Maintains Presence" at bounding box center [337, 230] width 66 height 14
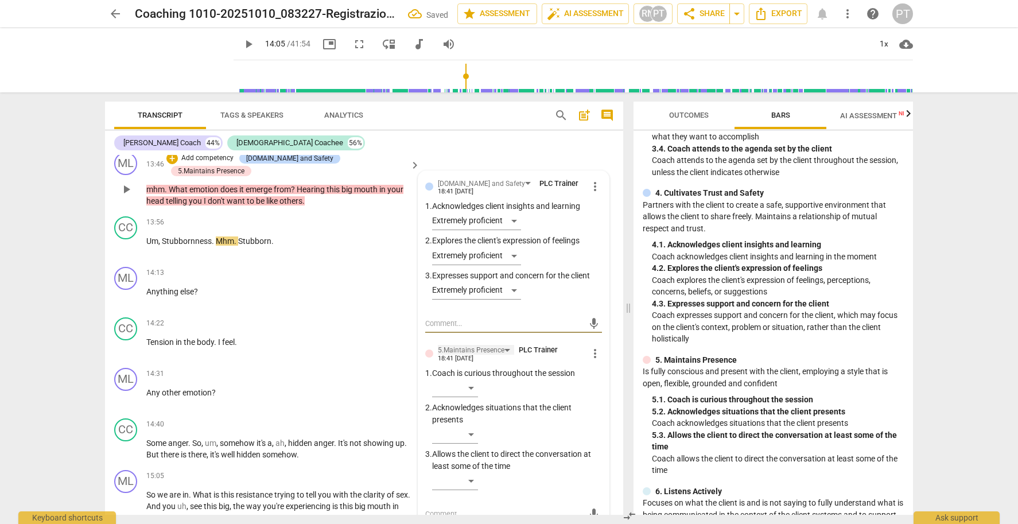
scroll to position [3042, 0]
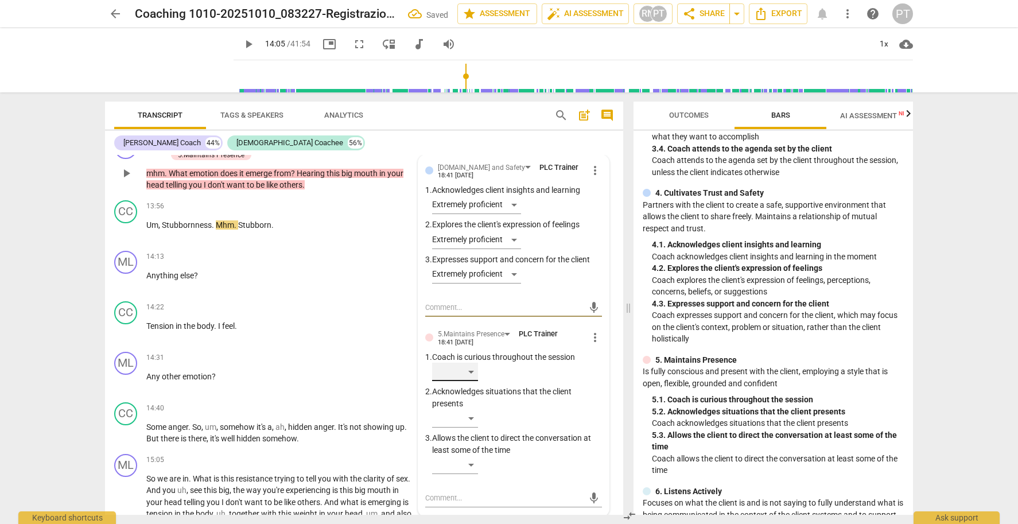
click at [467, 363] on div "​" at bounding box center [455, 372] width 46 height 18
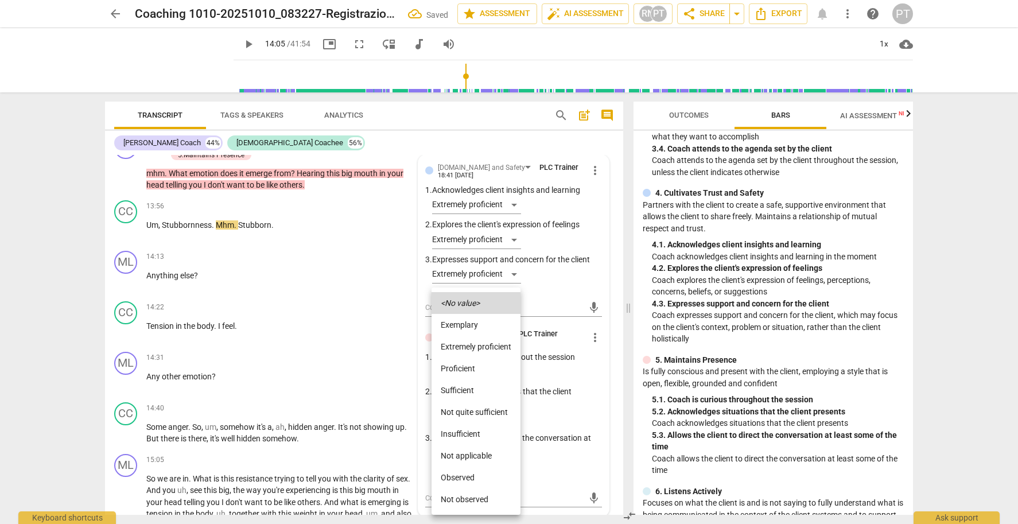
click at [467, 343] on li "Extremely proficient" at bounding box center [476, 347] width 89 height 22
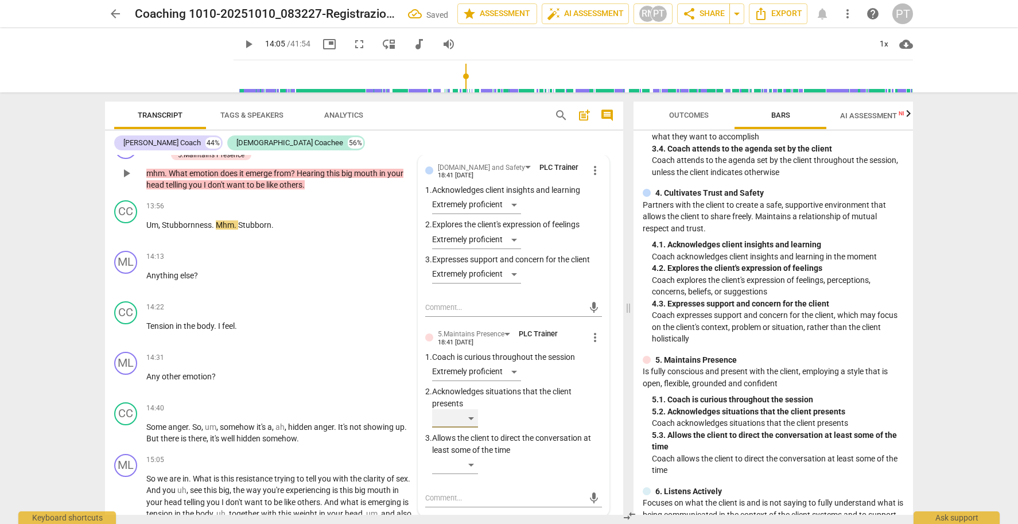
click at [470, 409] on div "​" at bounding box center [455, 418] width 46 height 18
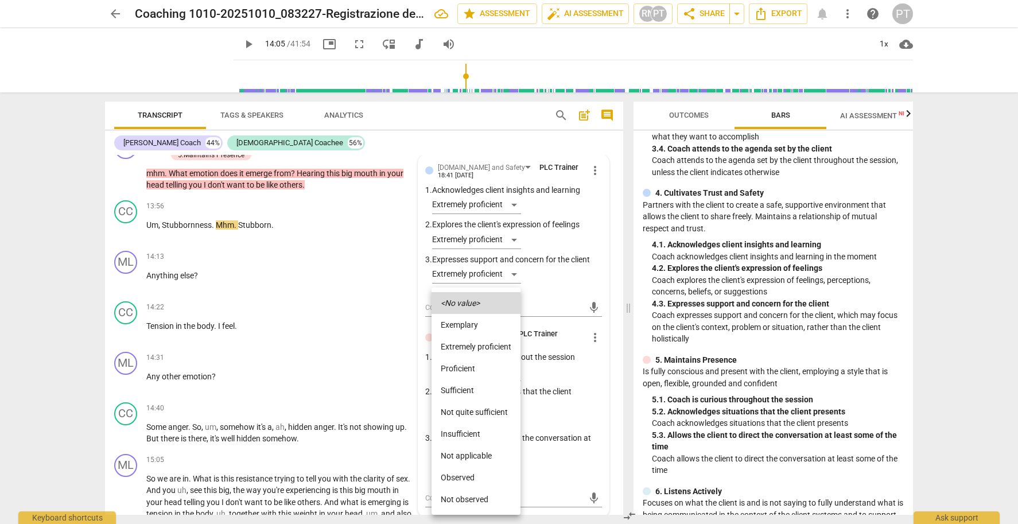
click at [473, 346] on li "Extremely proficient" at bounding box center [476, 347] width 89 height 22
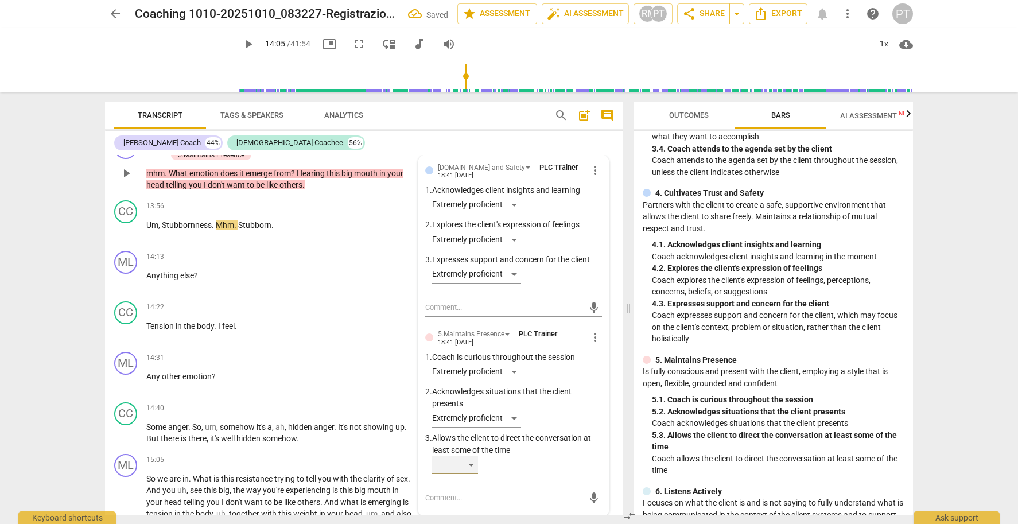
click at [472, 456] on div "​" at bounding box center [455, 465] width 46 height 18
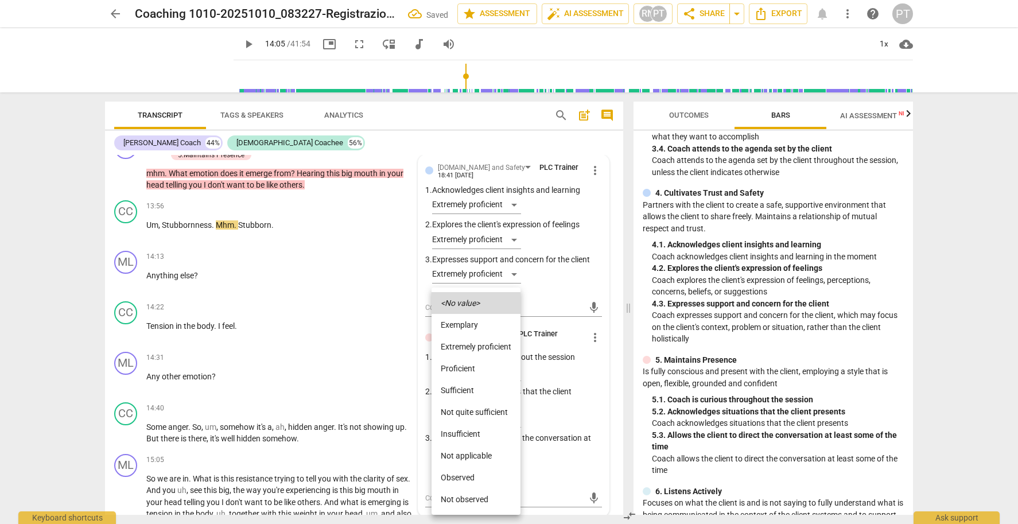
drag, startPoint x: 484, startPoint y: 371, endPoint x: 475, endPoint y: 367, distance: 10.0
click at [484, 371] on li "Proficient" at bounding box center [476, 369] width 89 height 22
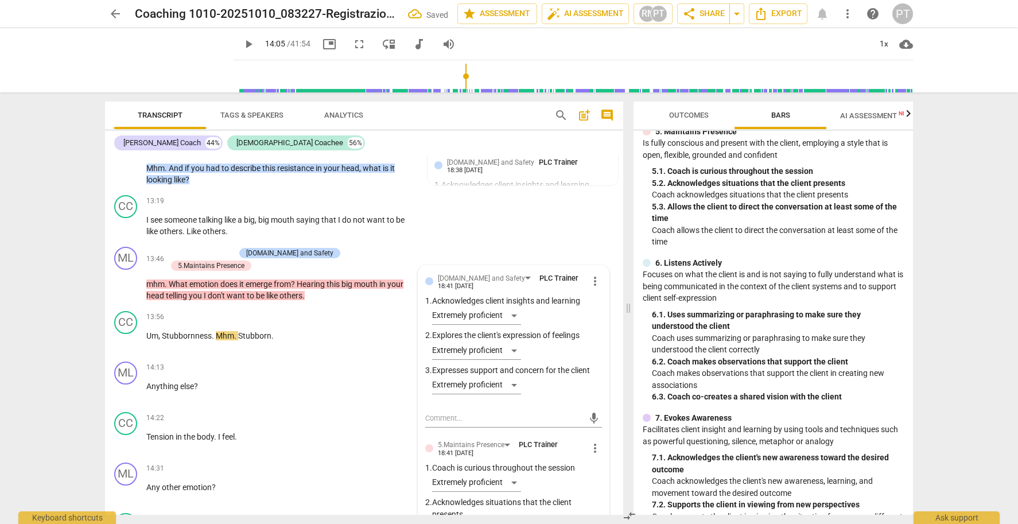
scroll to position [531, 0]
click at [216, 248] on p "Add competency" at bounding box center [207, 253] width 55 height 10
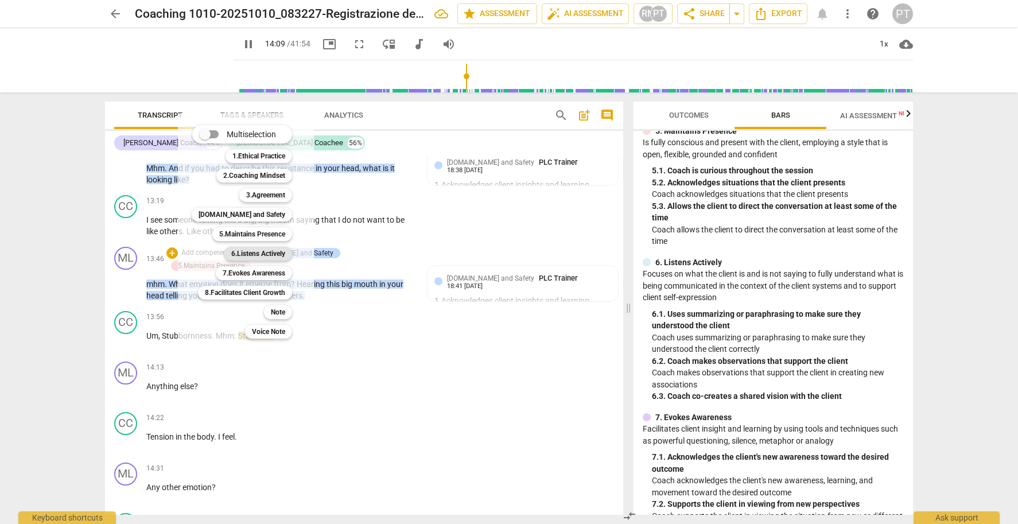
click at [258, 250] on b "6.Listens Actively" at bounding box center [258, 254] width 54 height 14
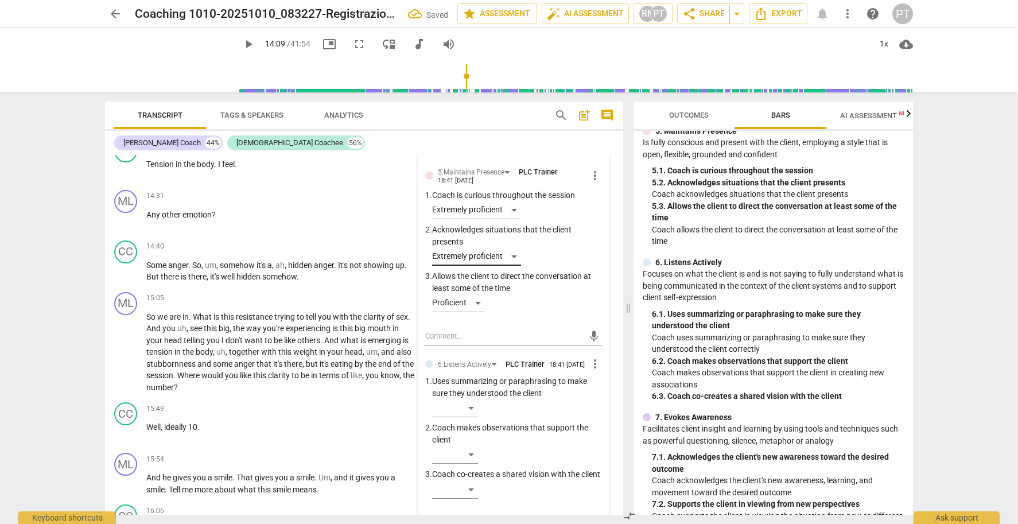
scroll to position [3206, 0]
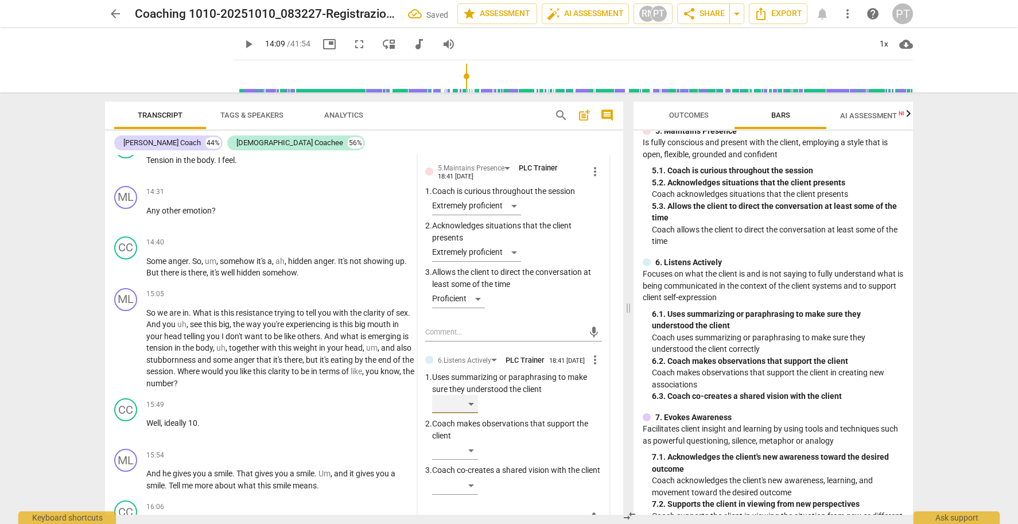
click at [469, 395] on div "​" at bounding box center [455, 404] width 46 height 18
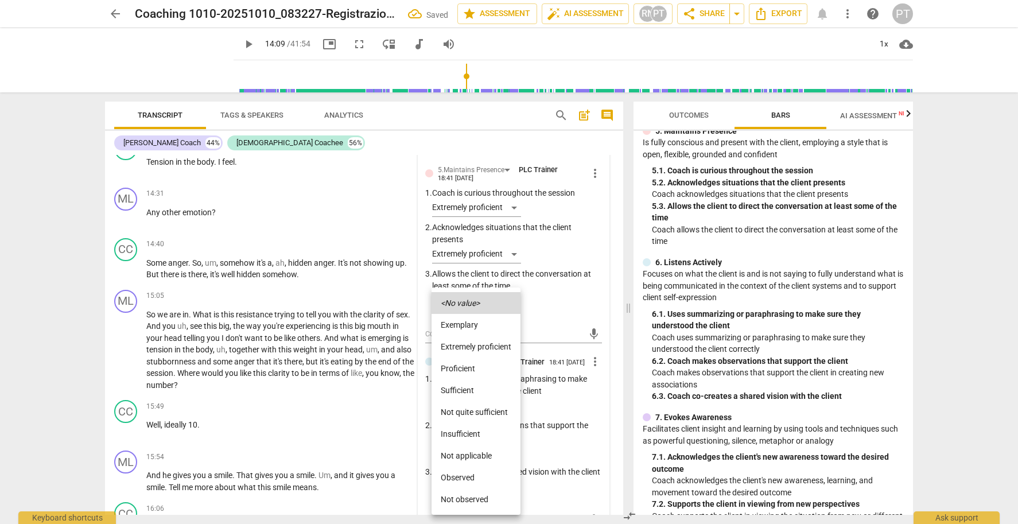
click at [577, 410] on div at bounding box center [509, 262] width 1018 height 524
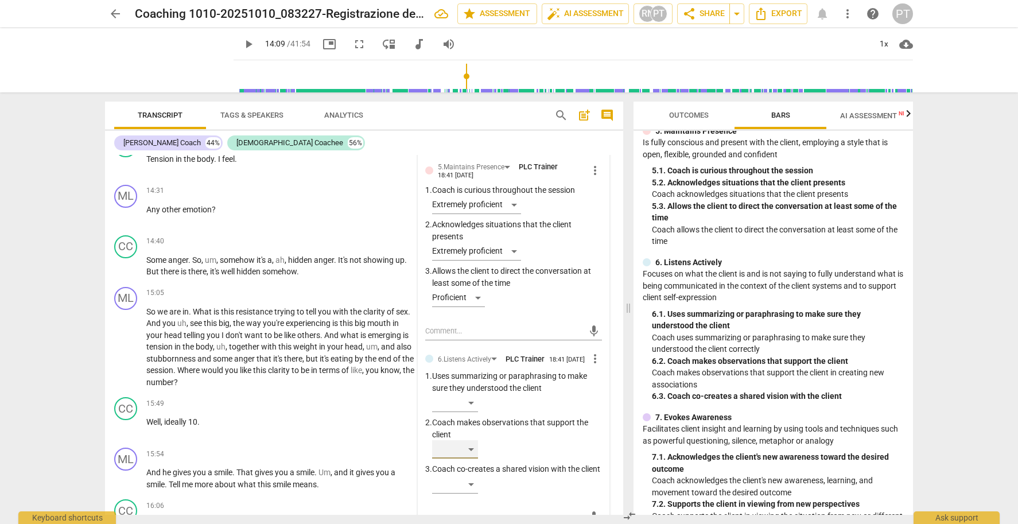
click at [470, 440] on div "​" at bounding box center [455, 449] width 46 height 18
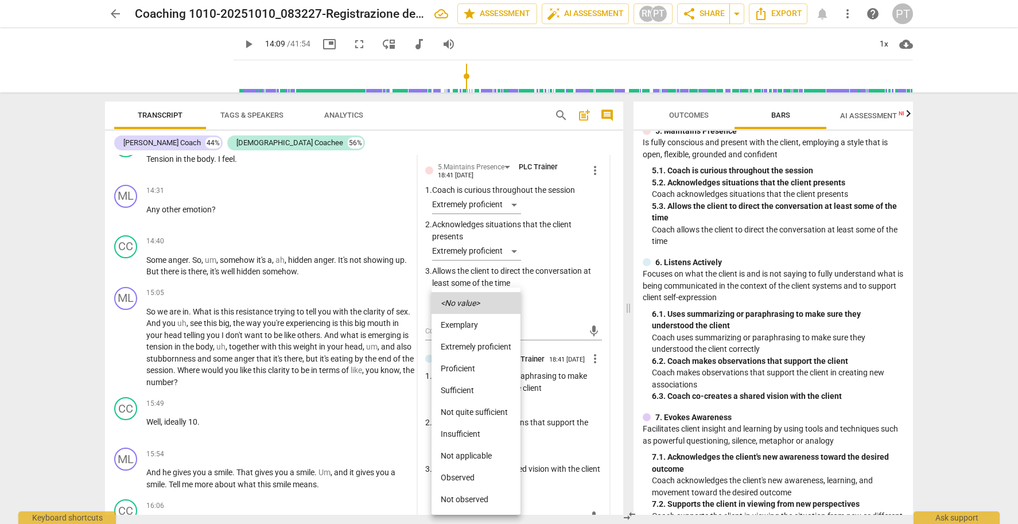
scroll to position [3207, 0]
drag, startPoint x: 565, startPoint y: 434, endPoint x: 558, endPoint y: 438, distance: 8.0
click at [565, 434] on div at bounding box center [509, 262] width 1018 height 524
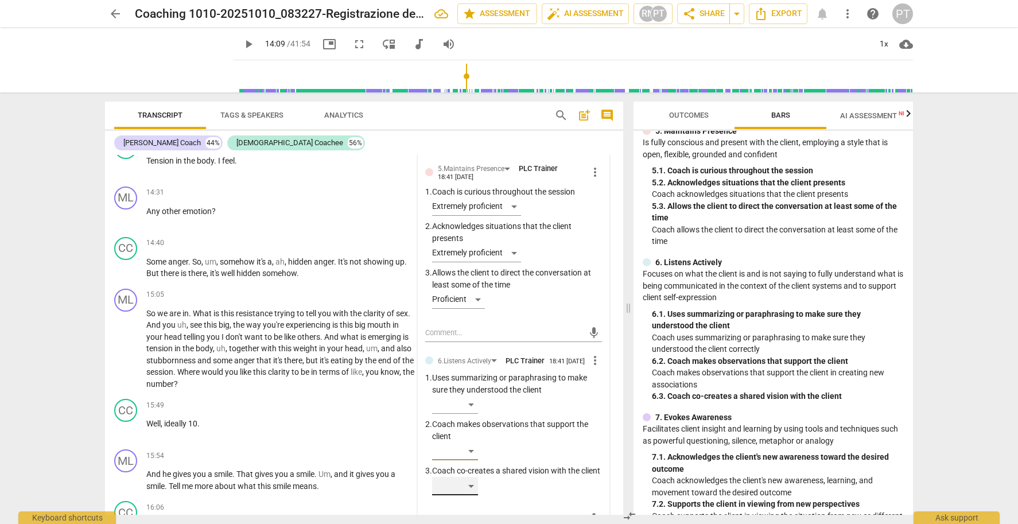
scroll to position [3209, 0]
click at [472, 475] on div "​" at bounding box center [455, 484] width 46 height 18
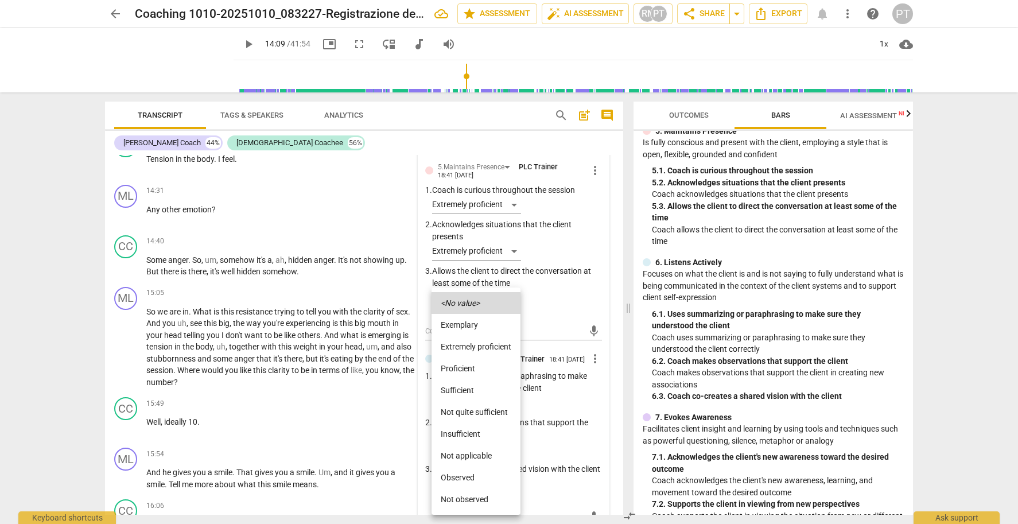
drag, startPoint x: 485, startPoint y: 345, endPoint x: 428, endPoint y: 324, distance: 61.2
click at [264, 283] on div at bounding box center [509, 262] width 1018 height 524
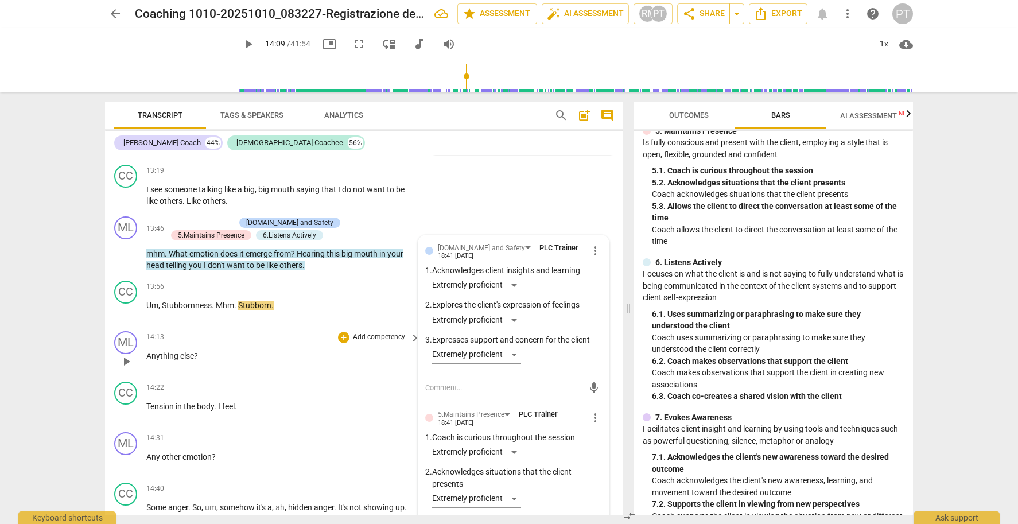
scroll to position [2947, 0]
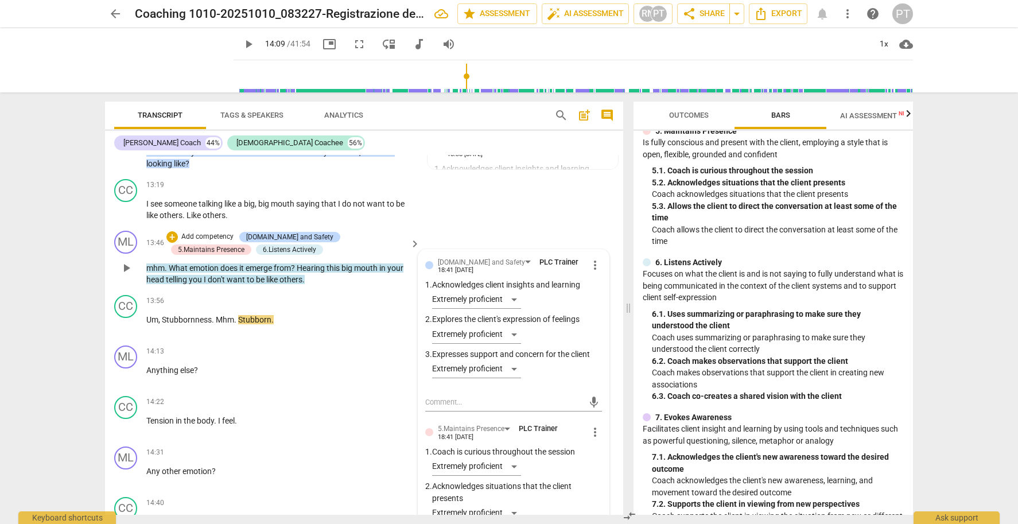
click at [200, 232] on p "Add competency" at bounding box center [207, 237] width 55 height 10
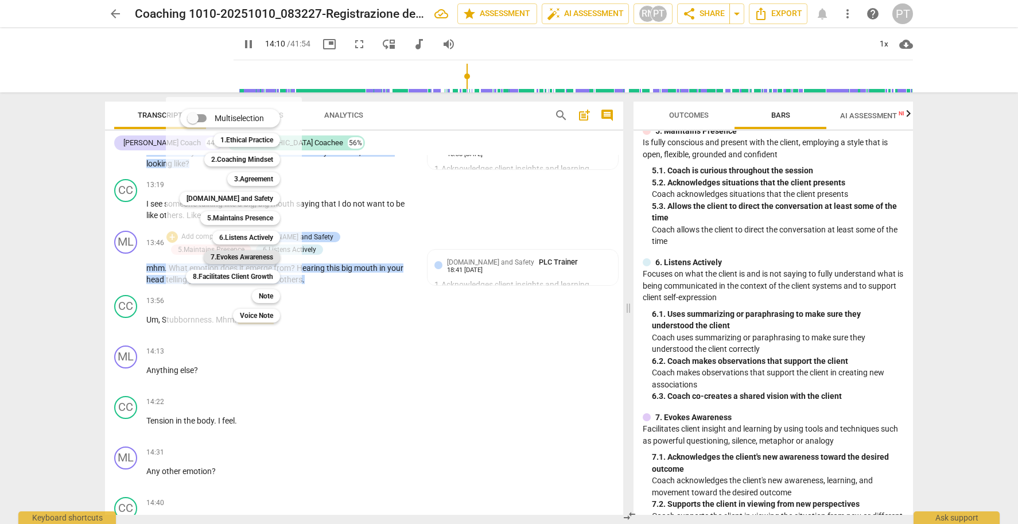
click at [250, 257] on b "7.Evokes Awareness" at bounding box center [242, 257] width 63 height 14
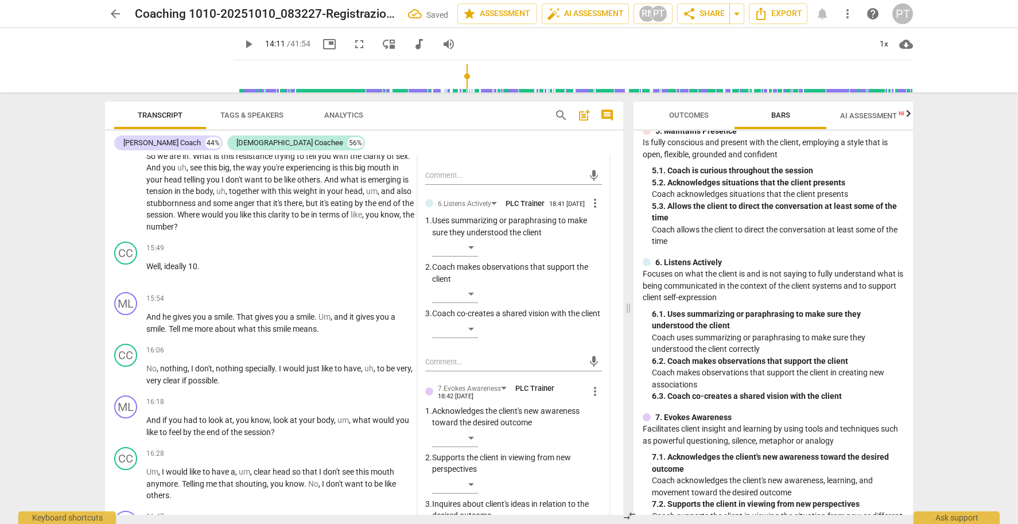
scroll to position [3375, 0]
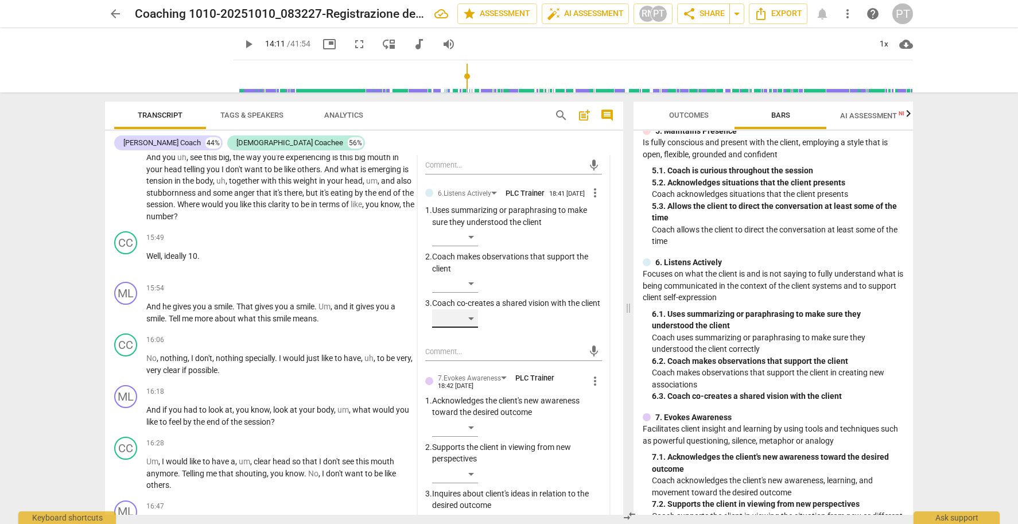
click at [465, 309] on div "​" at bounding box center [455, 318] width 46 height 18
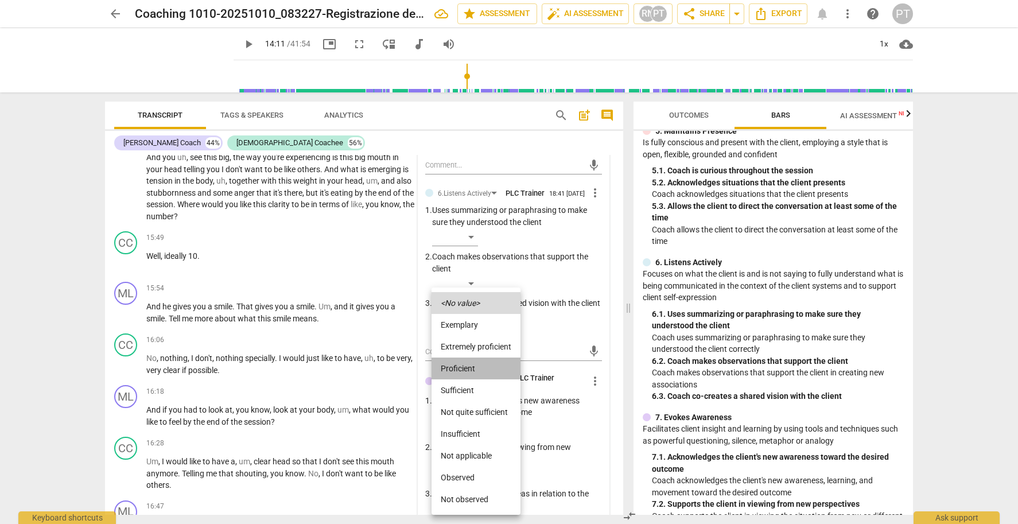
click at [480, 366] on li "Proficient" at bounding box center [476, 369] width 89 height 22
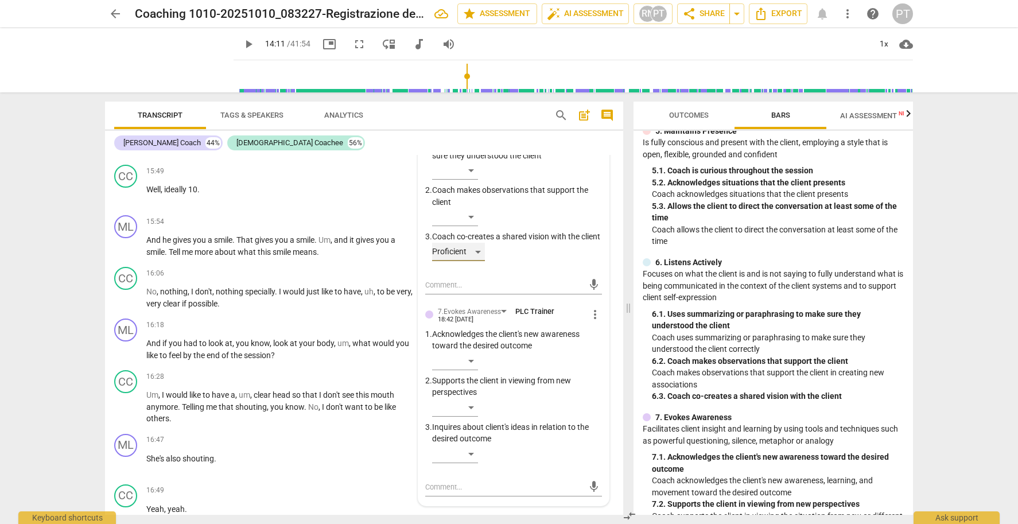
scroll to position [3446, 0]
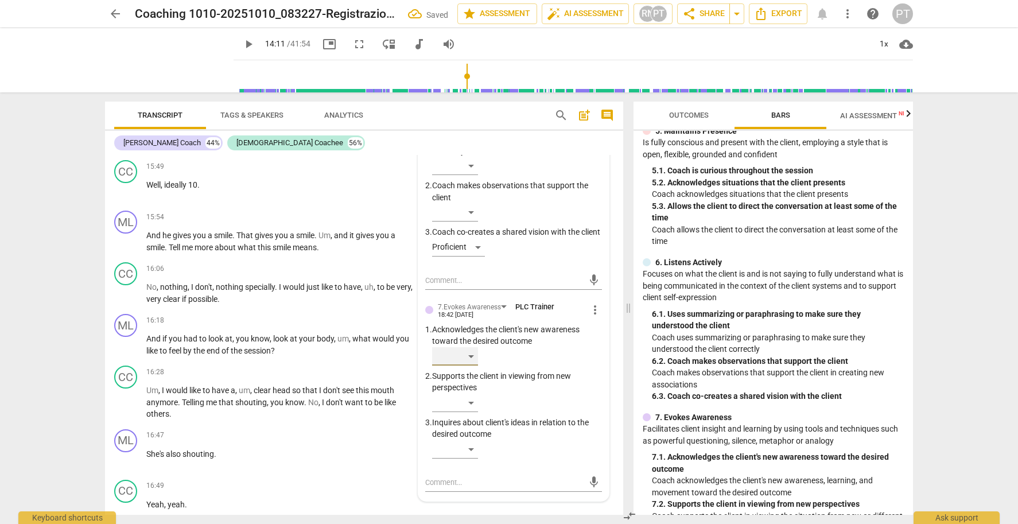
click at [470, 347] on div "​" at bounding box center [455, 356] width 46 height 18
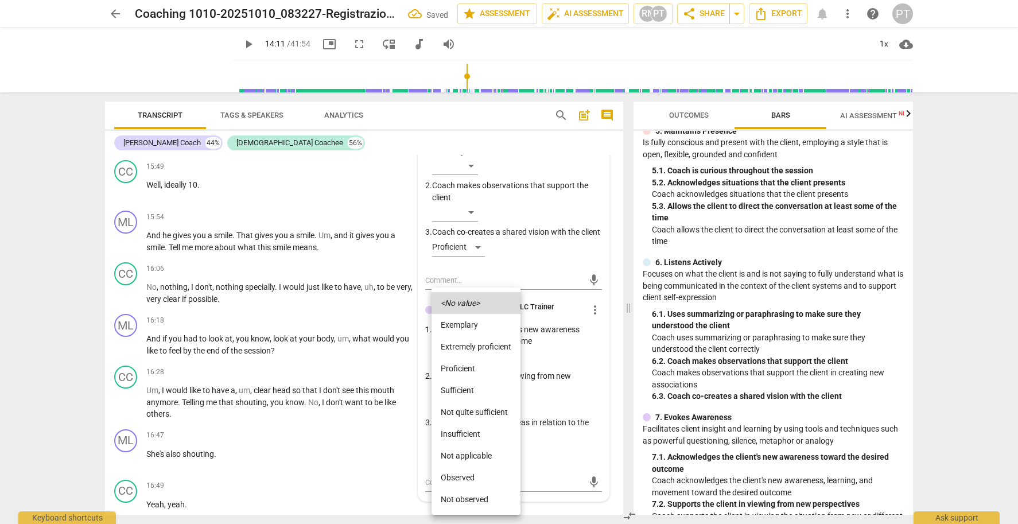
click at [472, 348] on li "Extremely proficient" at bounding box center [476, 347] width 89 height 22
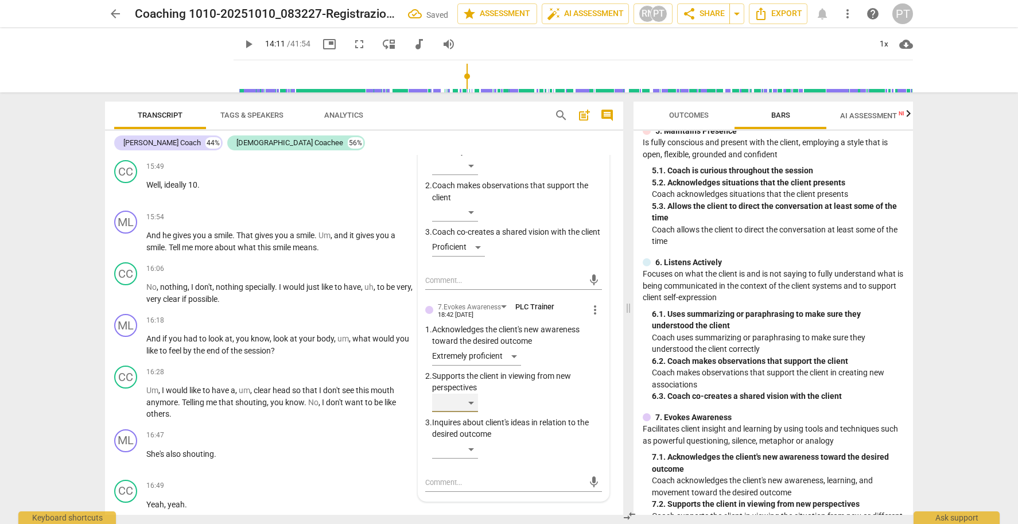
click at [468, 394] on div "​" at bounding box center [455, 403] width 46 height 18
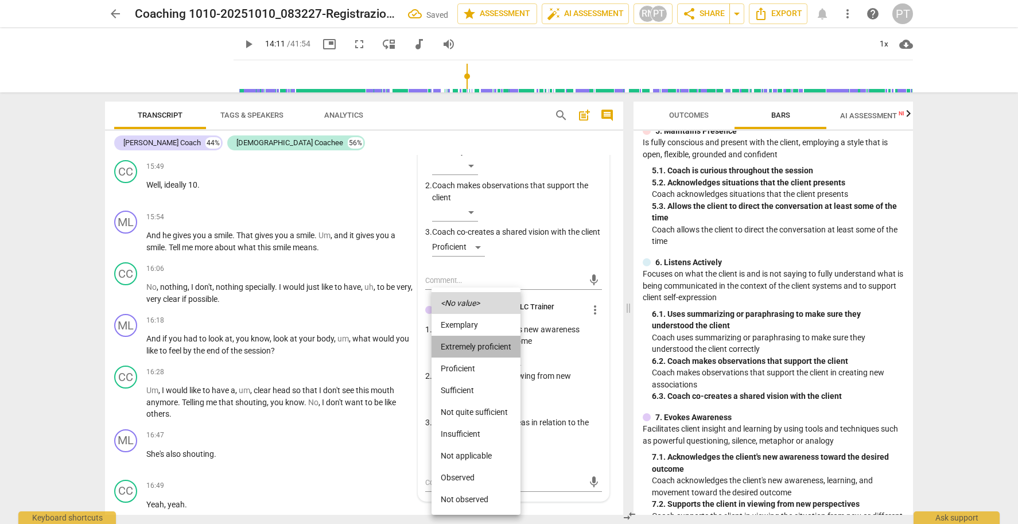
click at [471, 344] on li "Extremely proficient" at bounding box center [476, 347] width 89 height 22
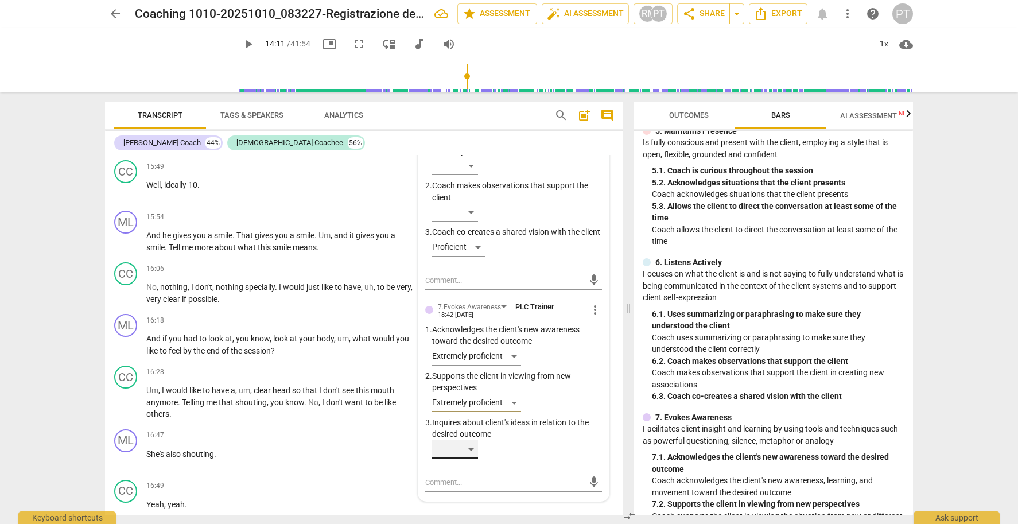
click at [471, 440] on div "​" at bounding box center [455, 449] width 46 height 18
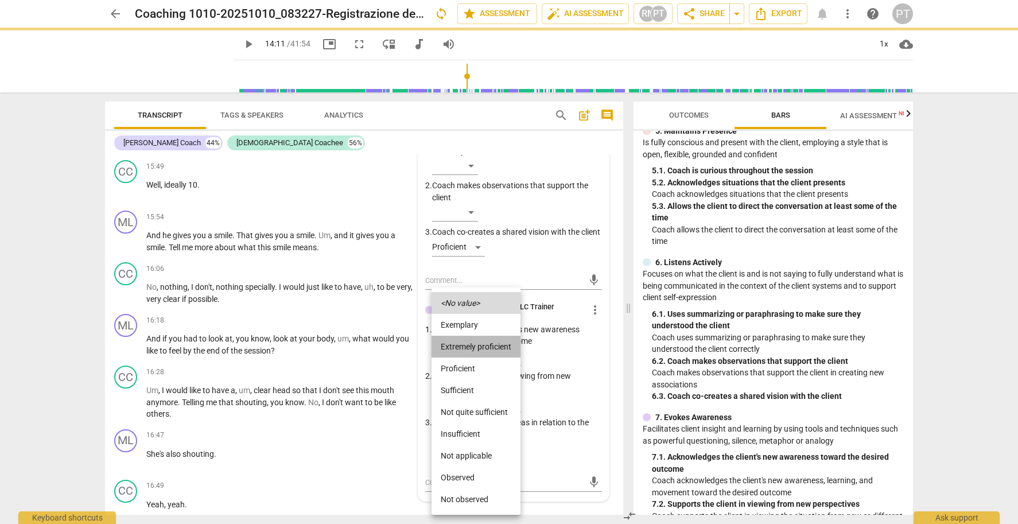
click at [472, 344] on li "Extremely proficient" at bounding box center [476, 347] width 89 height 22
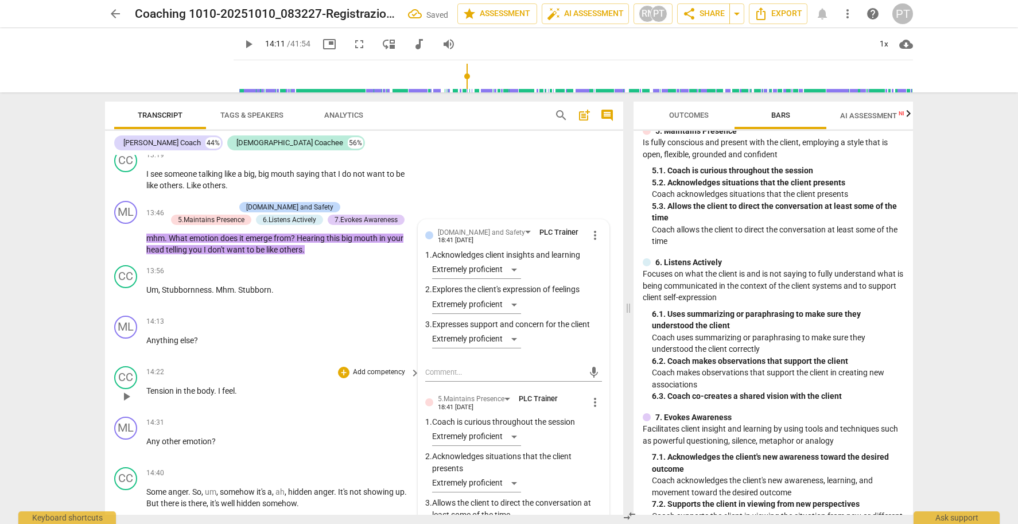
scroll to position [2976, 0]
click at [127, 290] on span "play_arrow" at bounding box center [126, 297] width 14 height 14
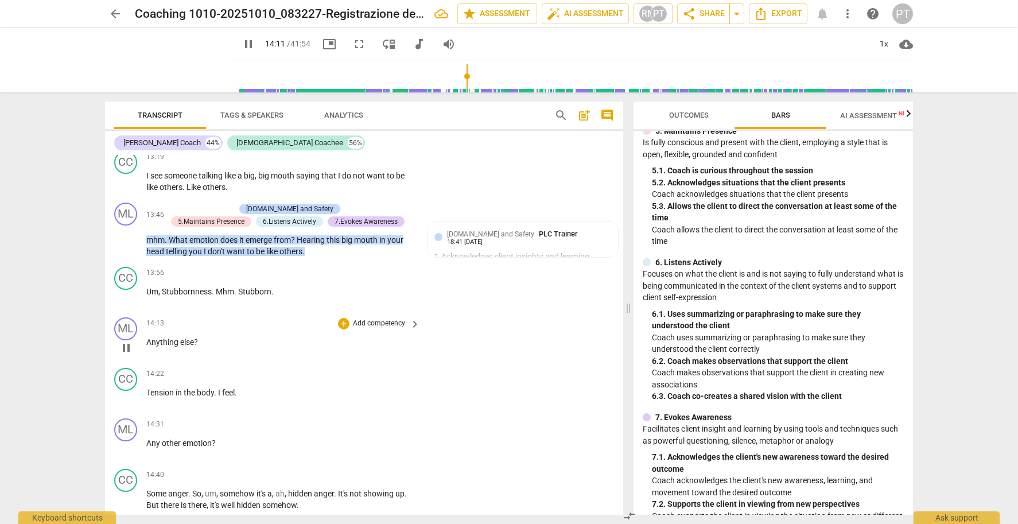
click at [123, 341] on span "pause" at bounding box center [126, 348] width 14 height 14
click at [215, 287] on span "." at bounding box center [214, 291] width 4 height 9
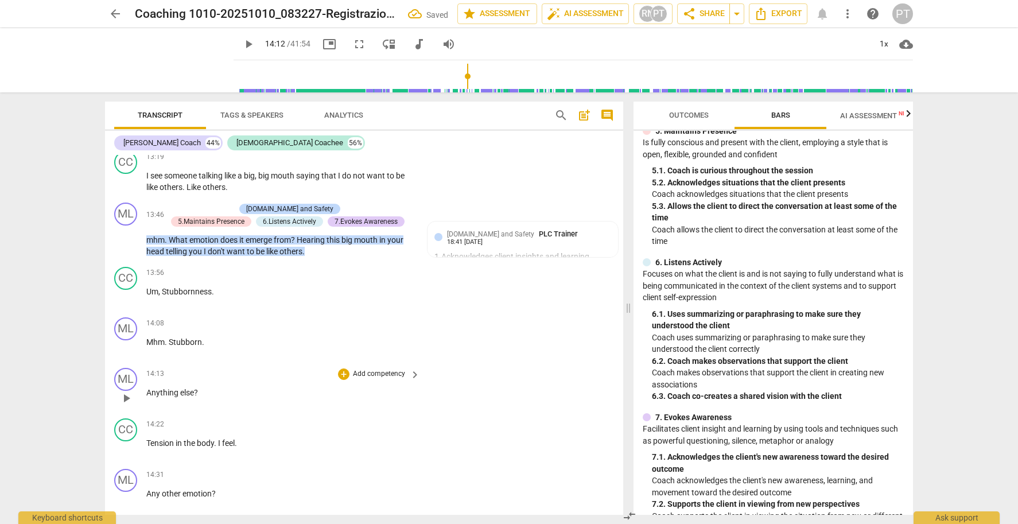
click at [147, 388] on span "Anything" at bounding box center [163, 392] width 34 height 9
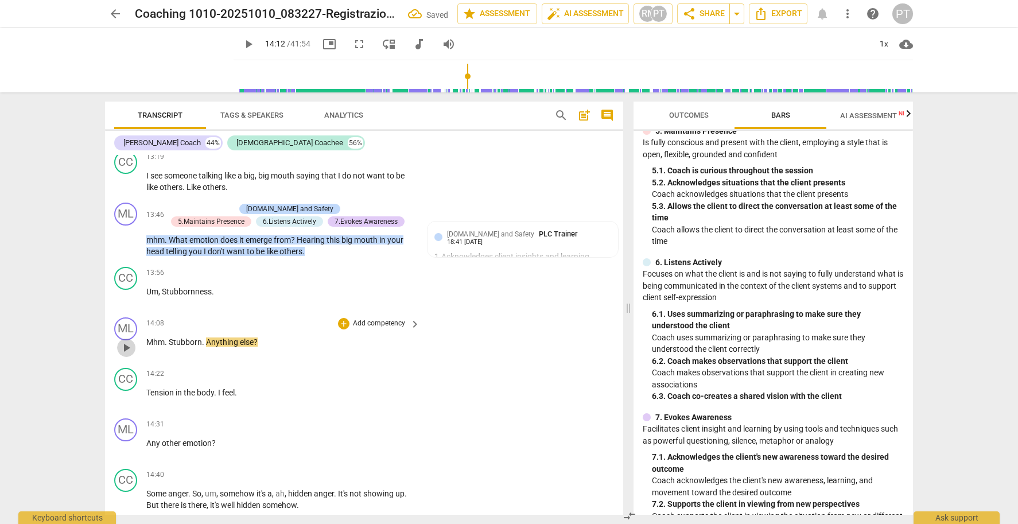
click at [127, 341] on span "play_arrow" at bounding box center [126, 348] width 14 height 14
click at [125, 341] on span "pause" at bounding box center [126, 348] width 14 height 14
click at [381, 319] on p "Add competency" at bounding box center [379, 324] width 55 height 10
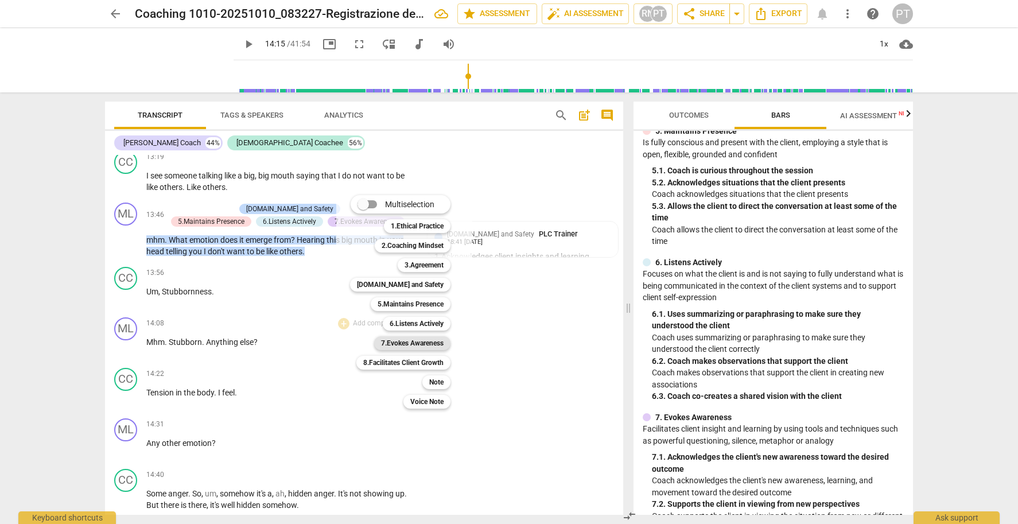
click at [426, 340] on b "7.Evokes Awareness" at bounding box center [412, 343] width 63 height 14
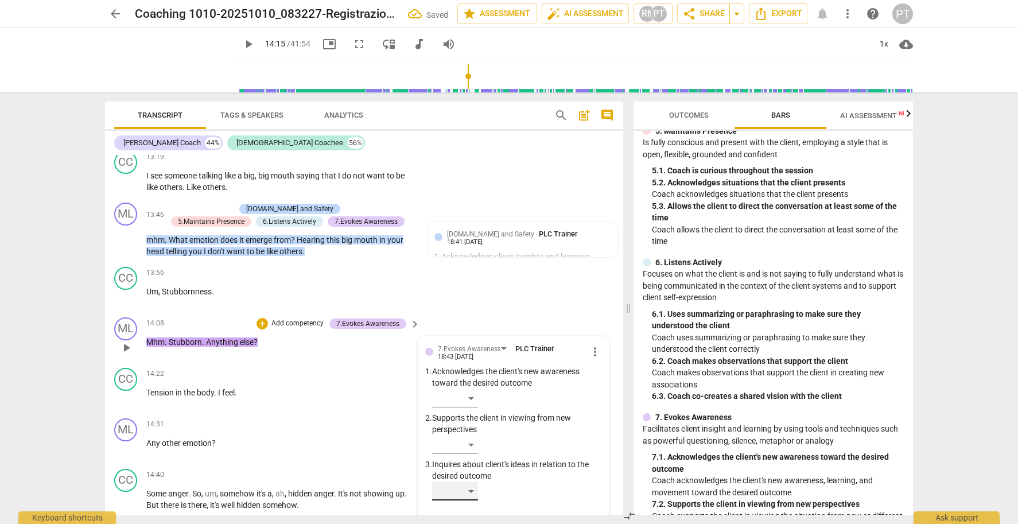
click at [471, 482] on div "​" at bounding box center [455, 491] width 46 height 18
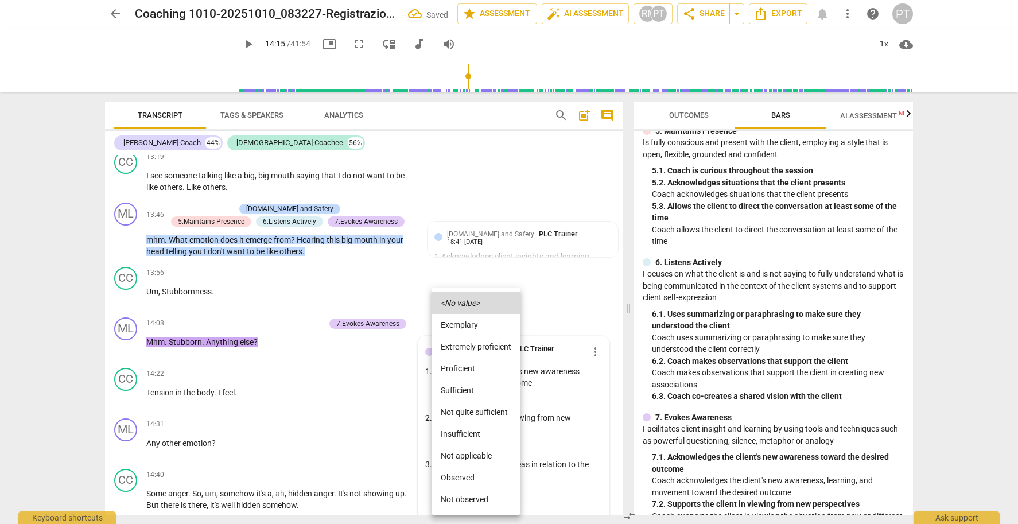
click at [481, 342] on li "Extremely proficient" at bounding box center [476, 347] width 89 height 22
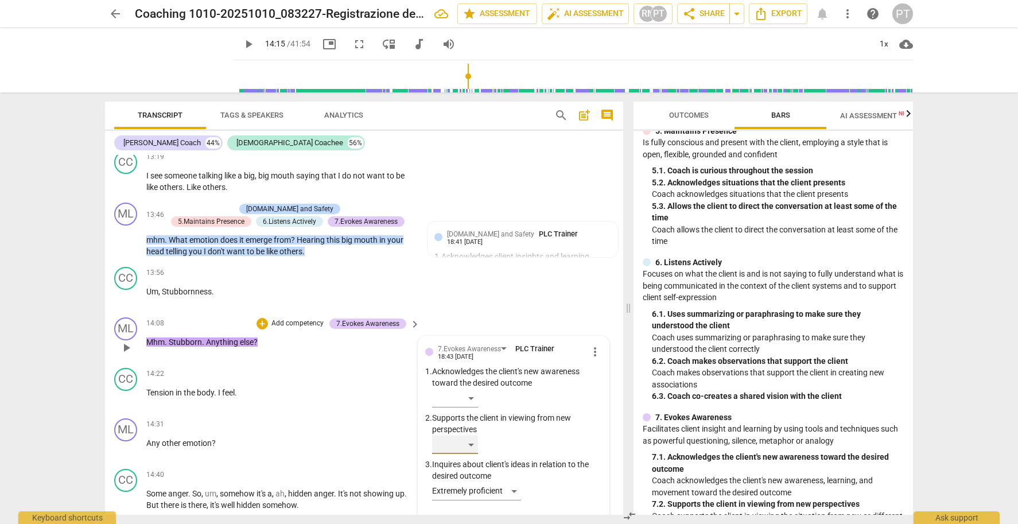
click at [468, 436] on div "​" at bounding box center [455, 445] width 46 height 18
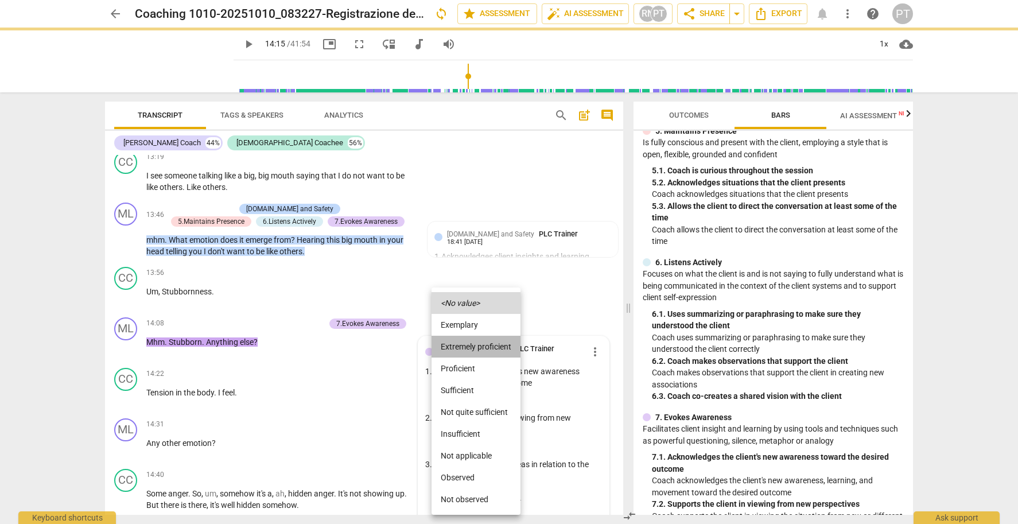
drag, startPoint x: 474, startPoint y: 343, endPoint x: 473, endPoint y: 359, distance: 16.1
click at [474, 343] on li "Extremely proficient" at bounding box center [476, 347] width 89 height 22
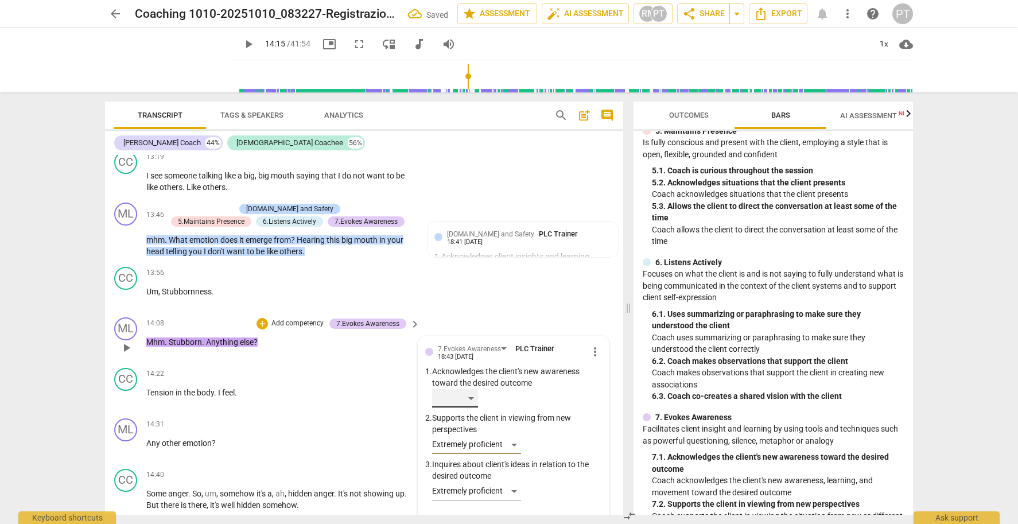
click at [471, 389] on div "​" at bounding box center [455, 398] width 46 height 18
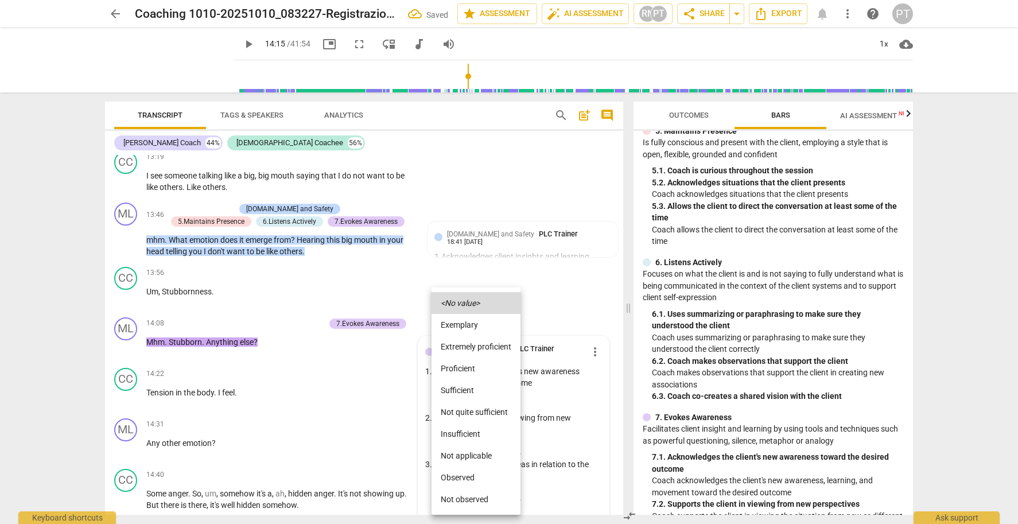
click at [474, 345] on li "Extremely proficient" at bounding box center [476, 347] width 89 height 22
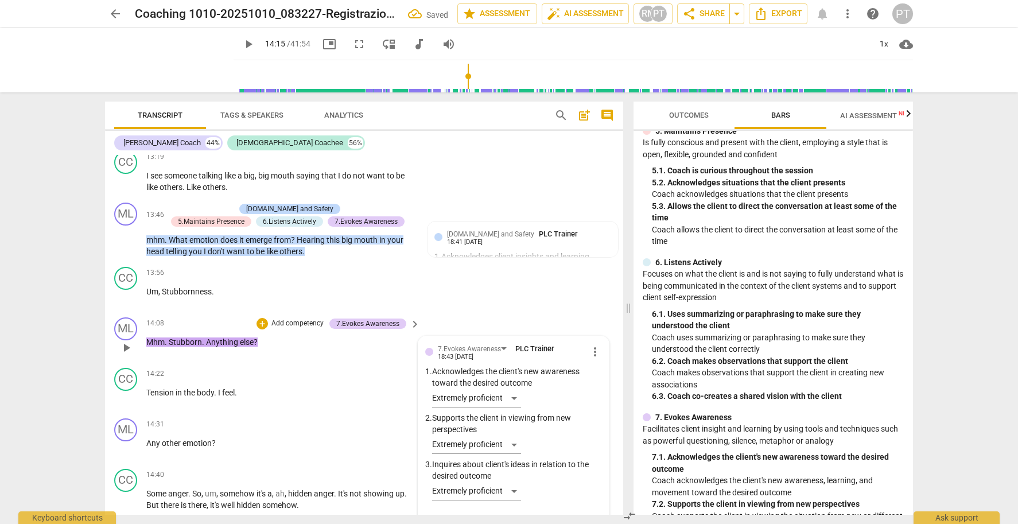
click at [304, 319] on p "Add competency" at bounding box center [297, 324] width 55 height 10
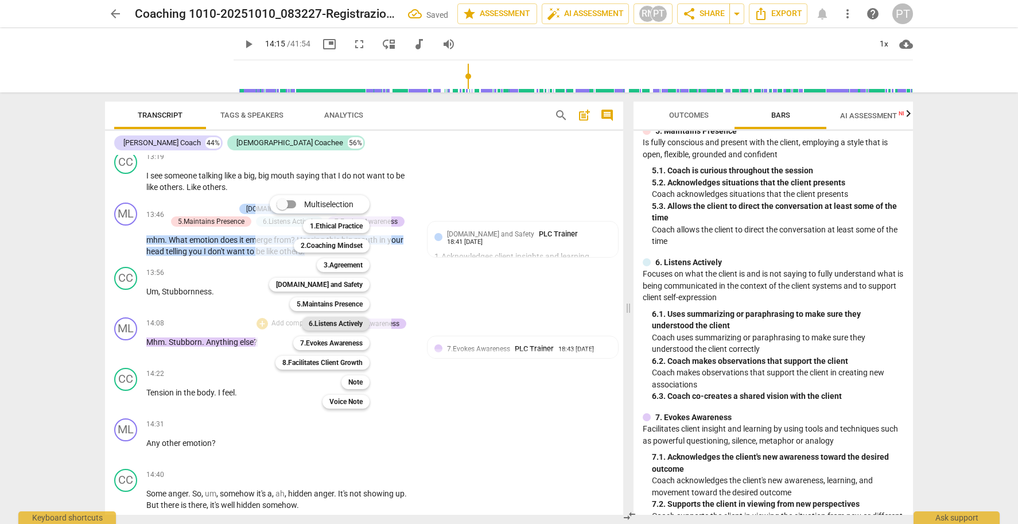
click at [335, 325] on b "6.Listens Actively" at bounding box center [336, 324] width 54 height 14
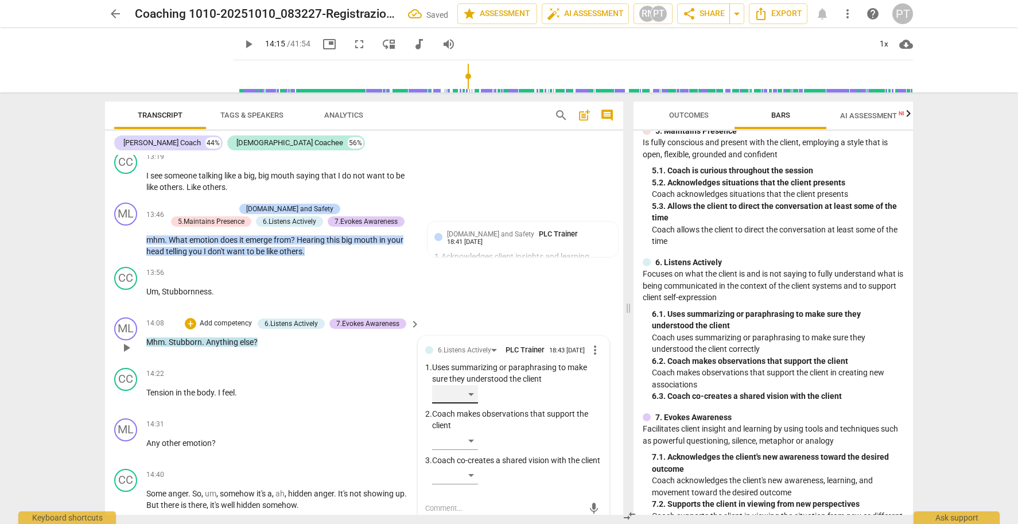
click at [466, 385] on div "​" at bounding box center [455, 394] width 46 height 18
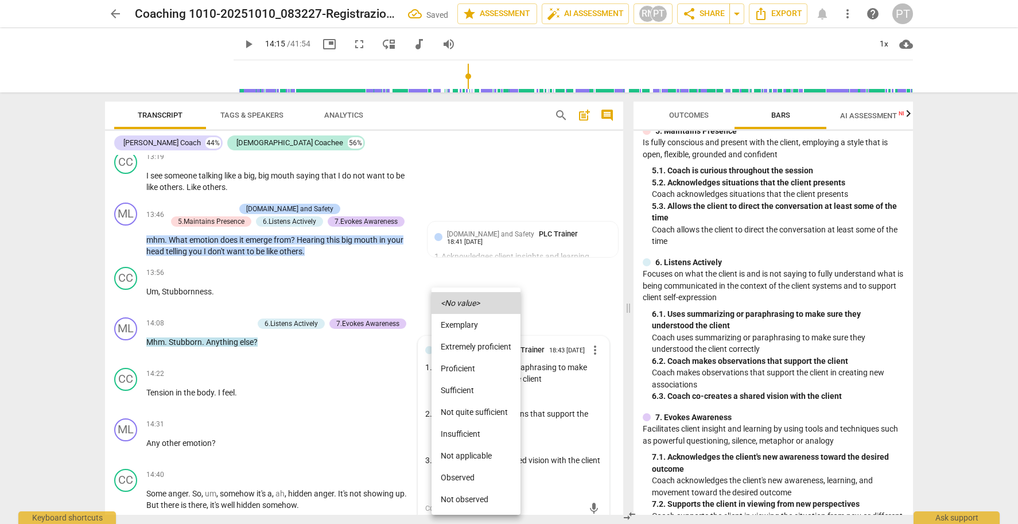
click at [481, 347] on li "Extremely proficient" at bounding box center [476, 347] width 89 height 22
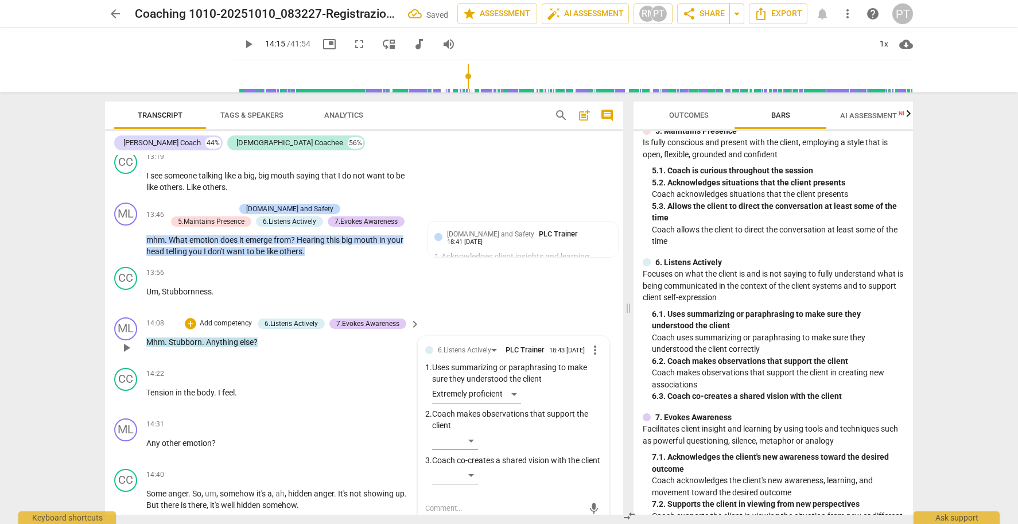
click at [222, 319] on p "Add competency" at bounding box center [226, 324] width 55 height 10
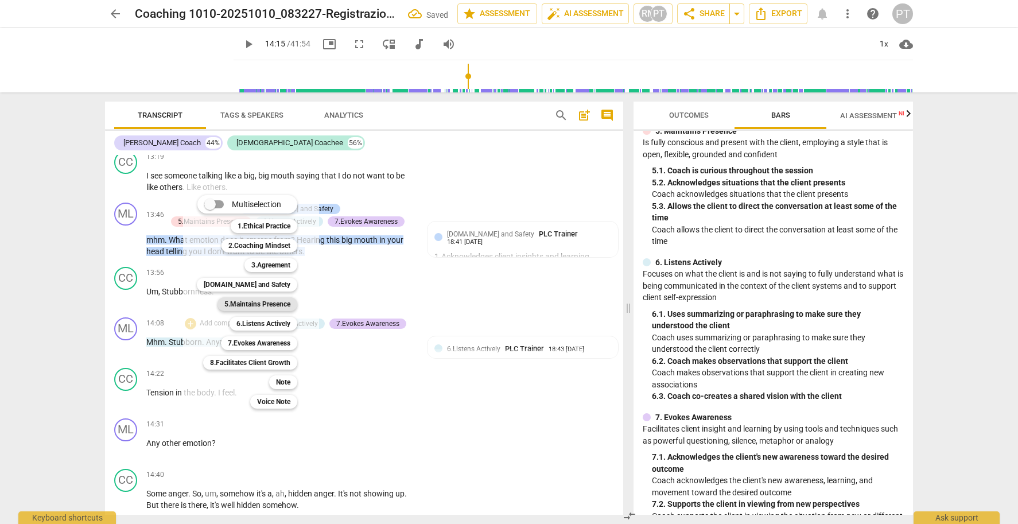
click at [274, 305] on b "5.Maintains Presence" at bounding box center [257, 304] width 66 height 14
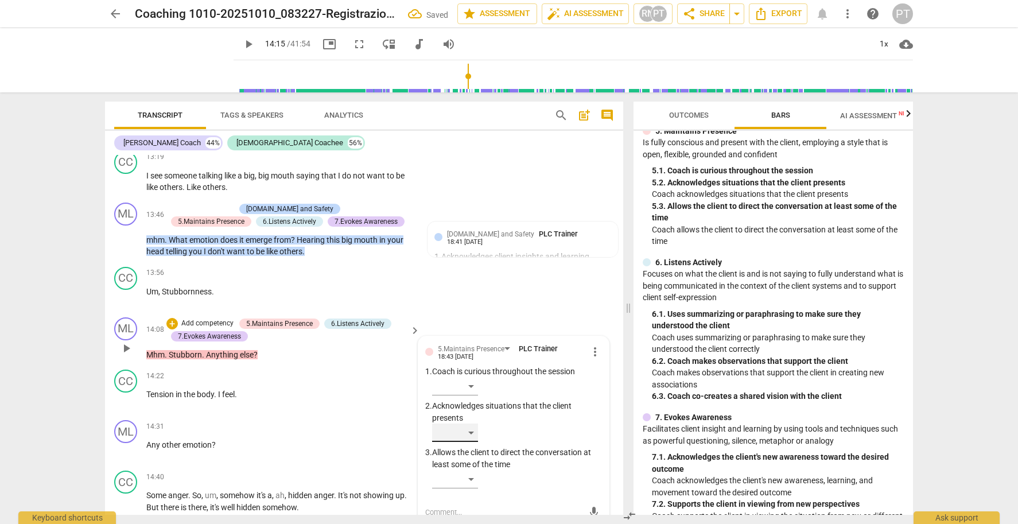
click at [469, 424] on div "​" at bounding box center [455, 433] width 46 height 18
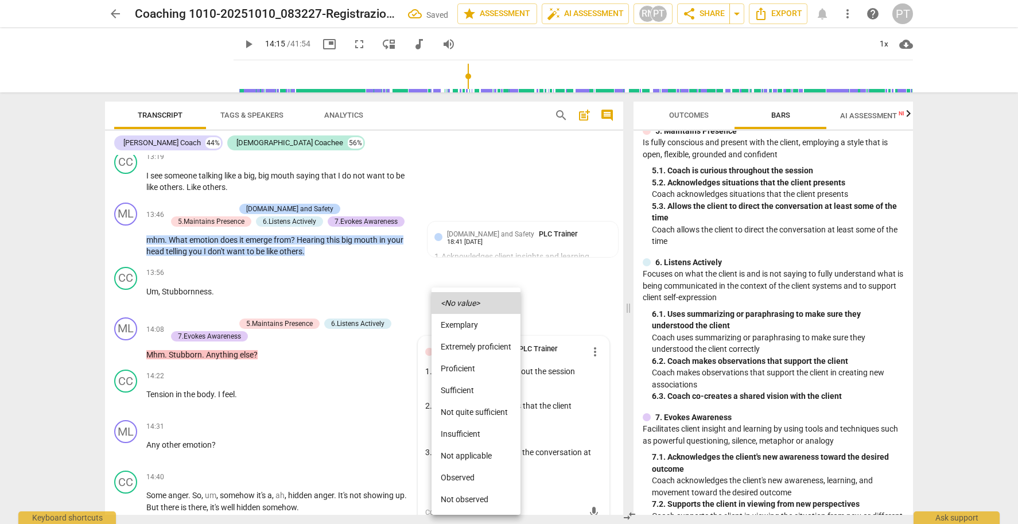
click at [472, 344] on li "Extremely proficient" at bounding box center [476, 347] width 89 height 22
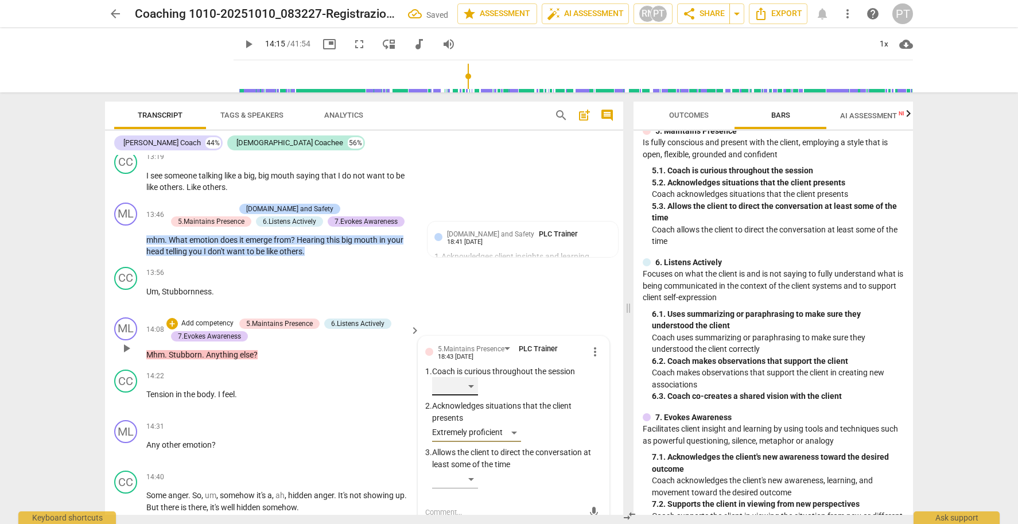
click at [473, 377] on div "​" at bounding box center [455, 386] width 46 height 18
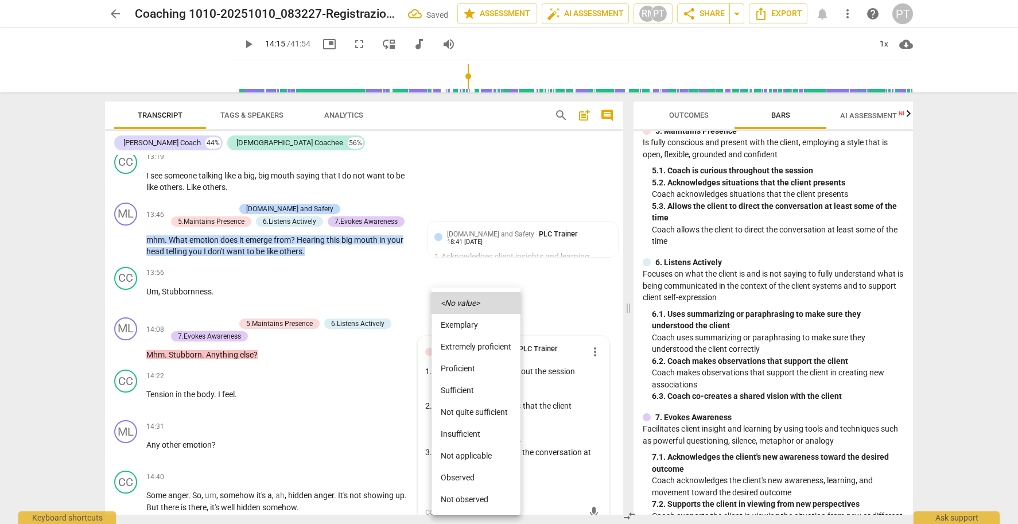
click at [474, 346] on li "Extremely proficient" at bounding box center [476, 347] width 89 height 22
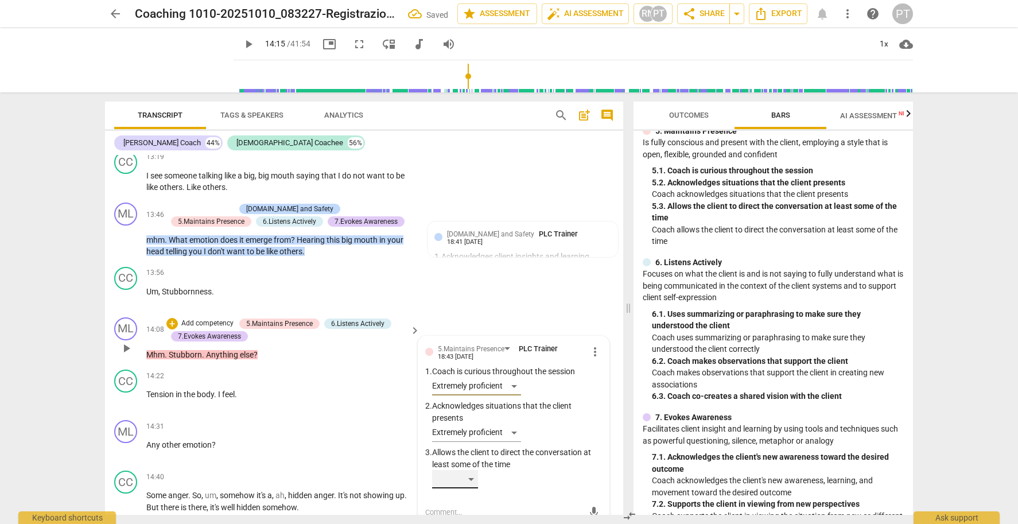
click at [471, 470] on div "​" at bounding box center [455, 479] width 46 height 18
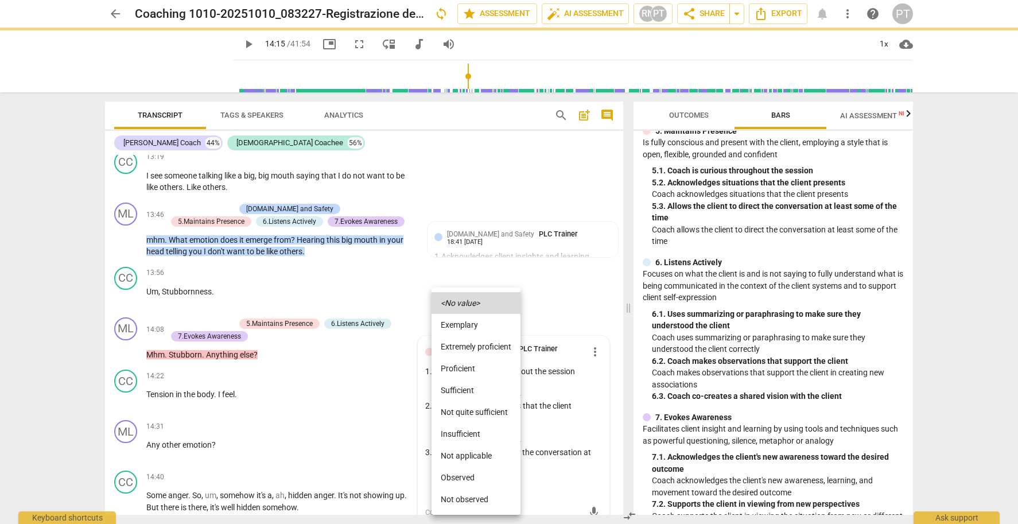
click at [475, 365] on li "Proficient" at bounding box center [476, 369] width 89 height 22
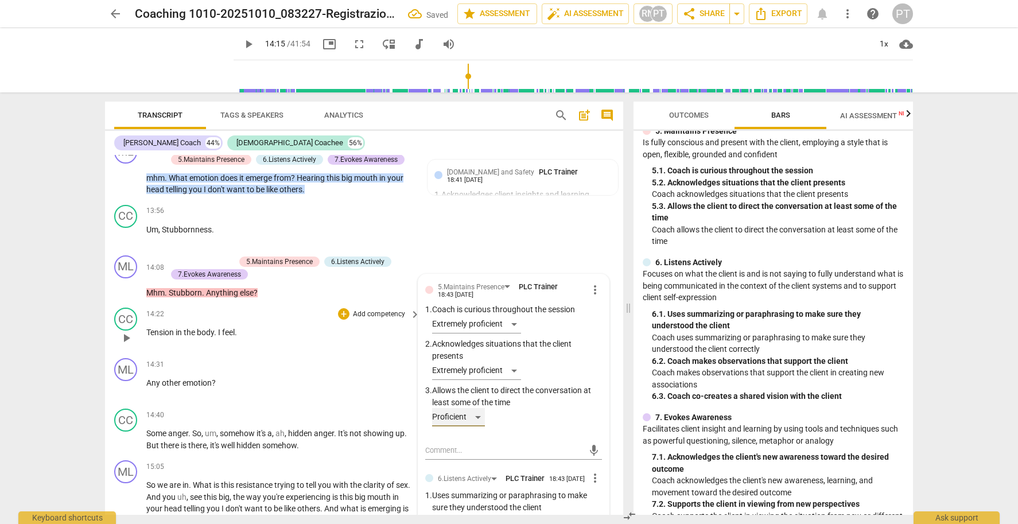
scroll to position [3039, 0]
click at [199, 255] on div "+ Add competency" at bounding box center [200, 260] width 68 height 11
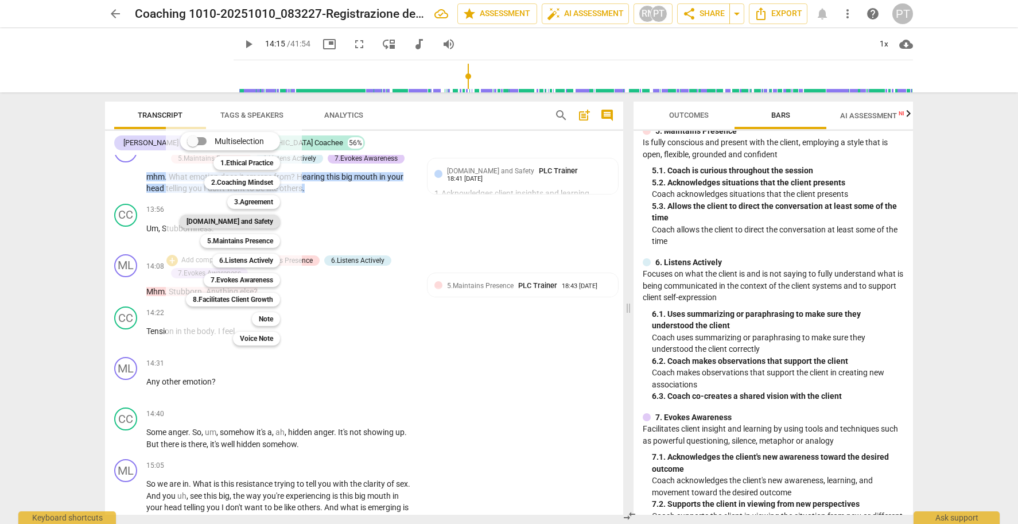
click at [251, 220] on b "[DOMAIN_NAME] and Safety" at bounding box center [230, 222] width 87 height 14
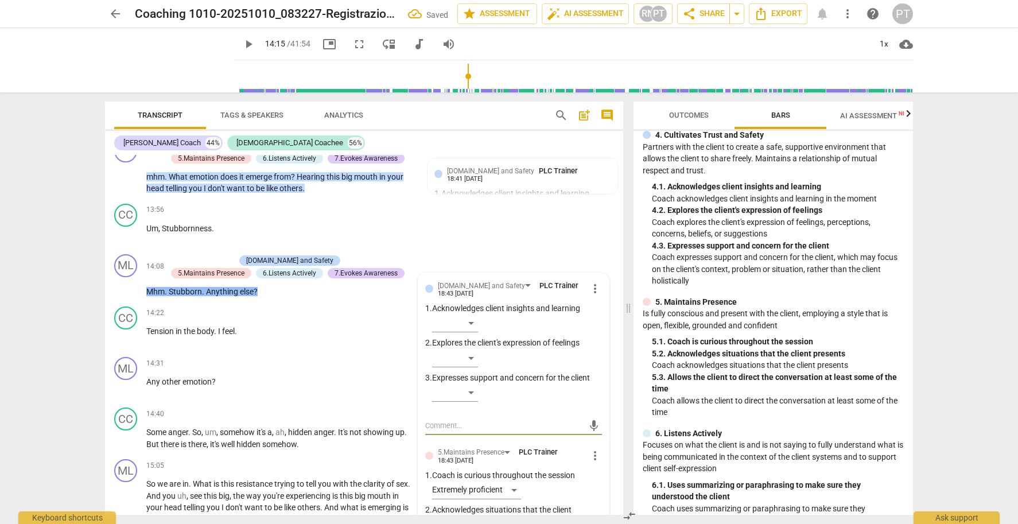
scroll to position [358, 0]
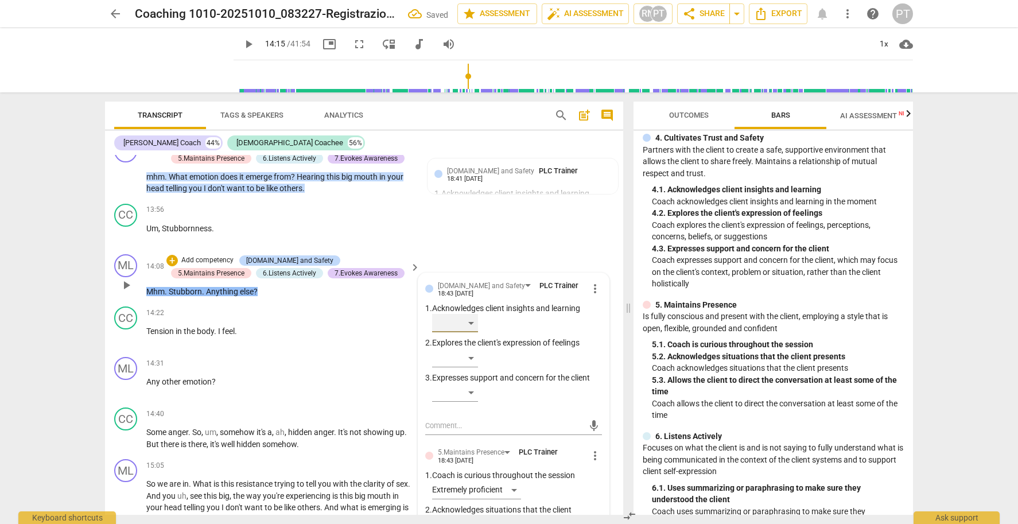
click at [471, 314] on div "​" at bounding box center [455, 323] width 46 height 18
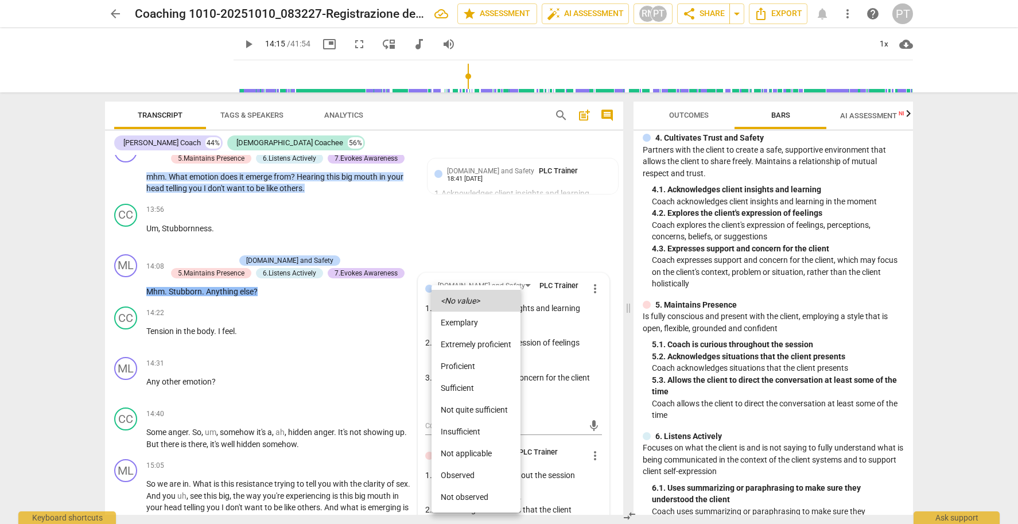
click at [475, 341] on li "Extremely proficient" at bounding box center [476, 344] width 89 height 22
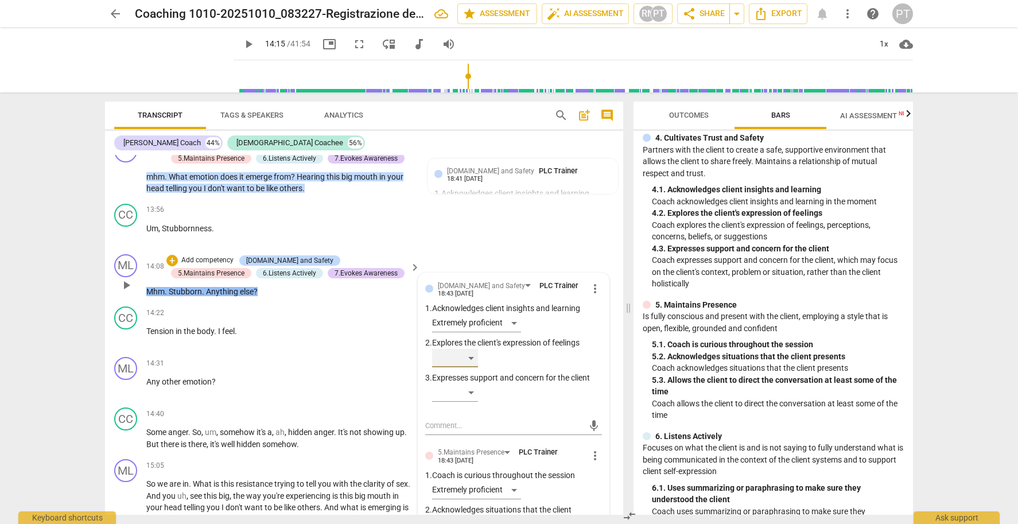
click at [468, 349] on div "​" at bounding box center [455, 358] width 46 height 18
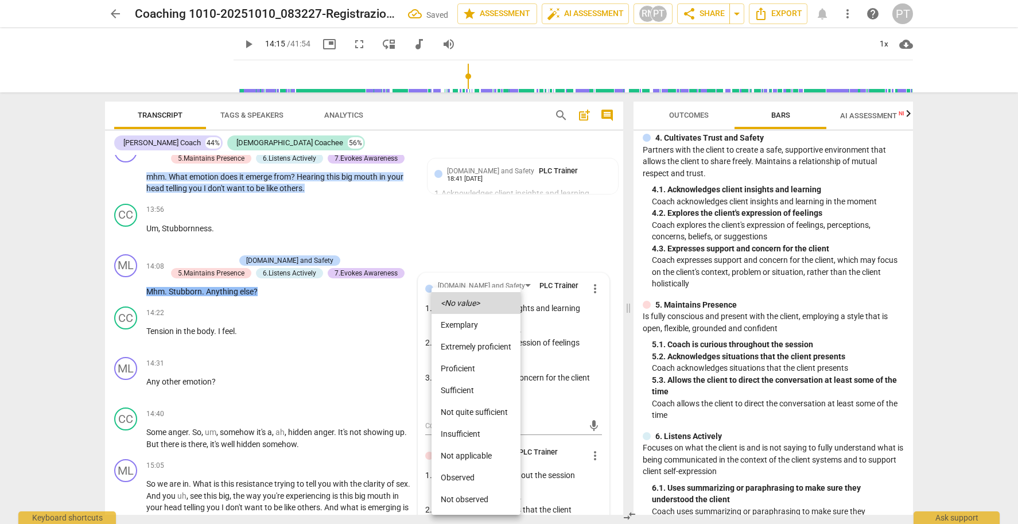
click at [473, 347] on li "Extremely proficient" at bounding box center [476, 347] width 89 height 22
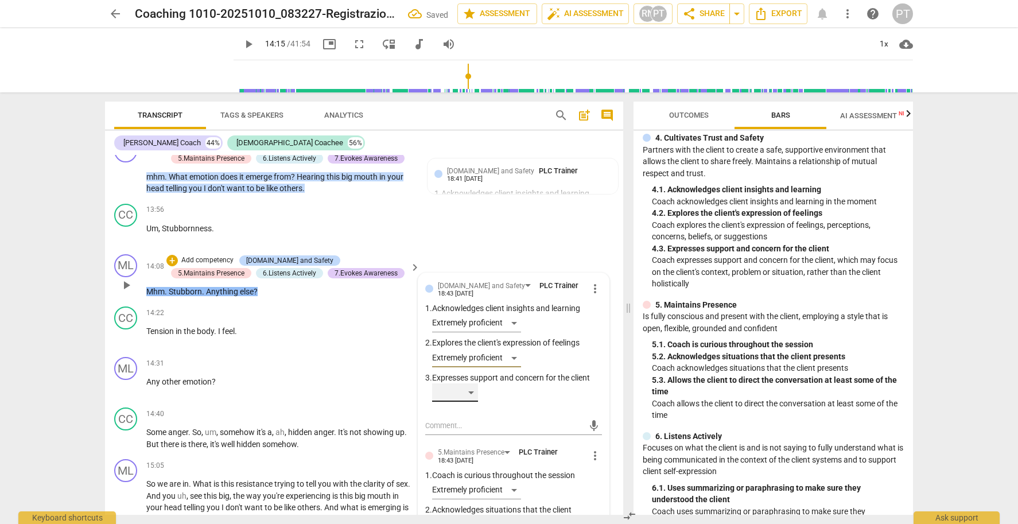
click at [465, 383] on div "​" at bounding box center [455, 392] width 46 height 18
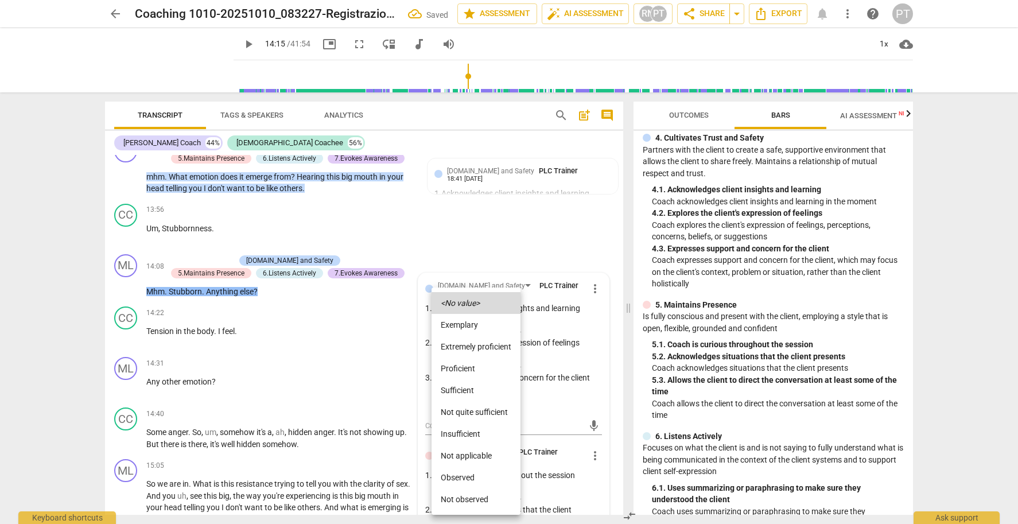
click at [467, 340] on li "Extremely proficient" at bounding box center [476, 347] width 89 height 22
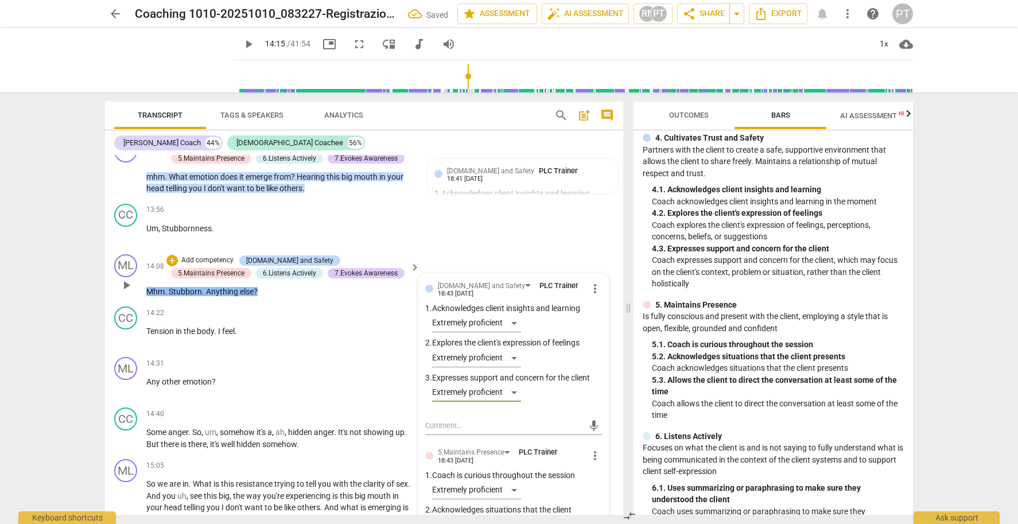
click at [214, 255] on p "Add competency" at bounding box center [207, 260] width 55 height 10
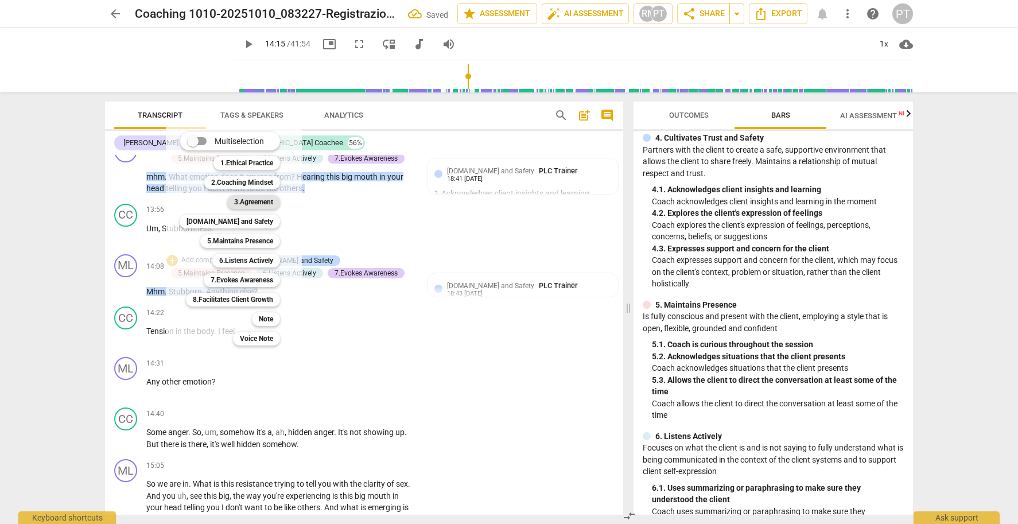
click at [240, 201] on b "3.Agreement" at bounding box center [253, 202] width 39 height 14
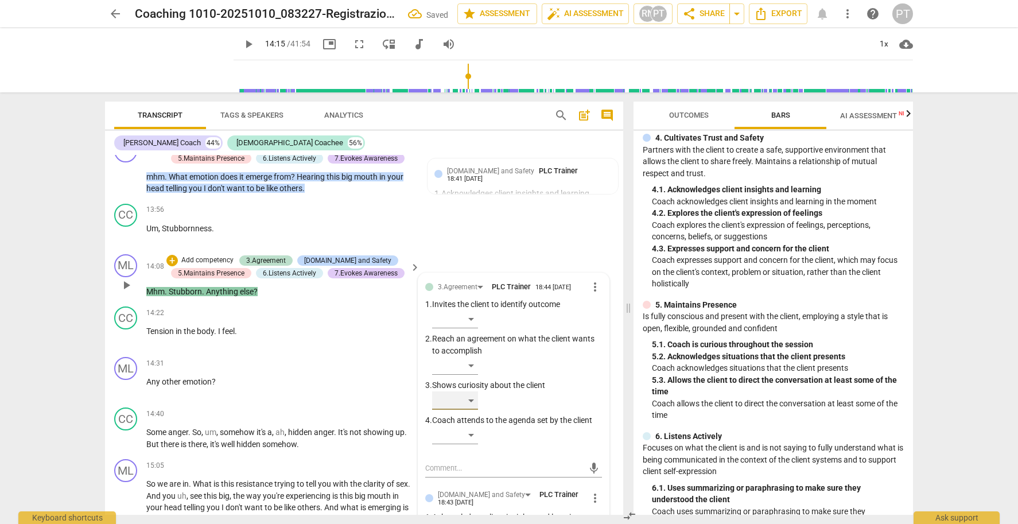
click at [471, 391] on div "​" at bounding box center [455, 400] width 46 height 18
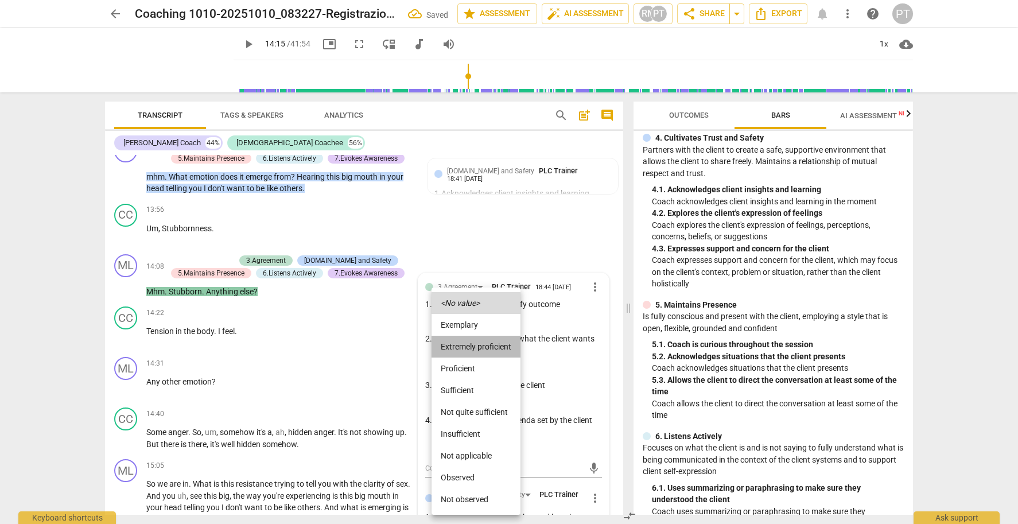
click at [472, 344] on li "Extremely proficient" at bounding box center [476, 347] width 89 height 22
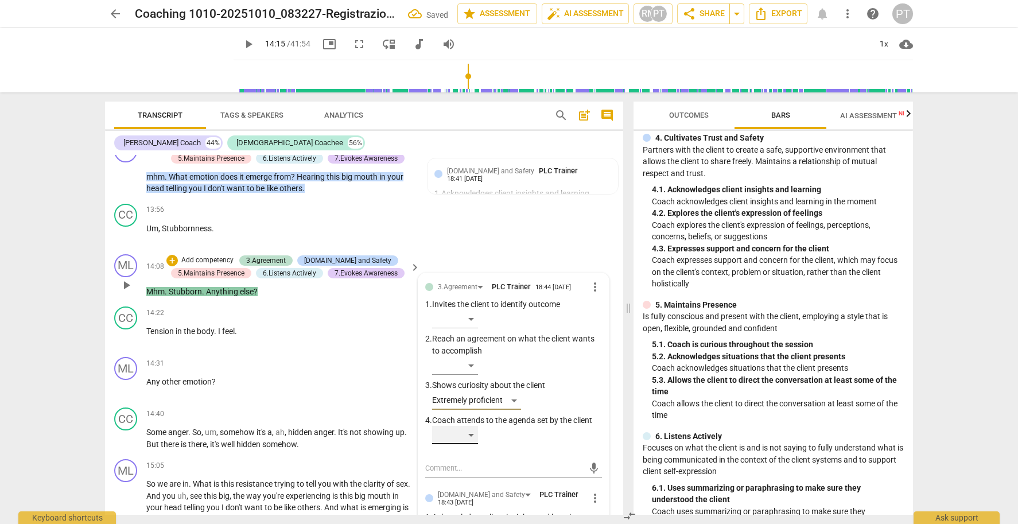
click at [469, 426] on div "​" at bounding box center [455, 435] width 46 height 18
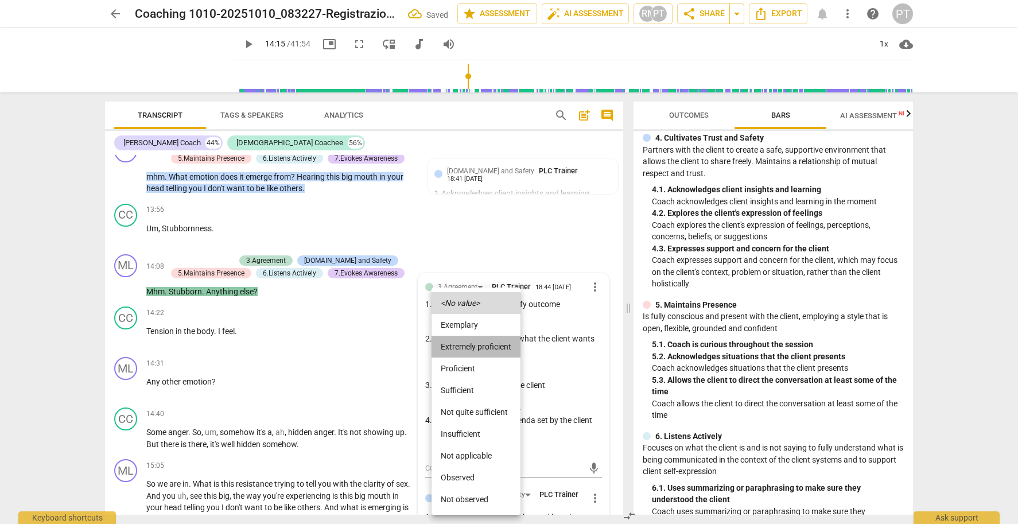
drag, startPoint x: 469, startPoint y: 345, endPoint x: 333, endPoint y: 298, distance: 143.4
click at [467, 343] on li "Extremely proficient" at bounding box center [476, 347] width 89 height 22
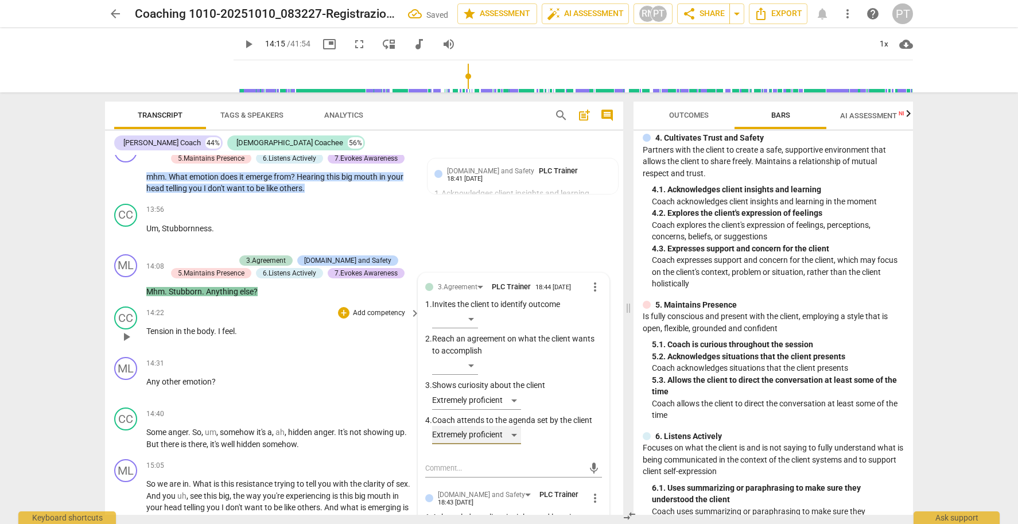
scroll to position [3042, 0]
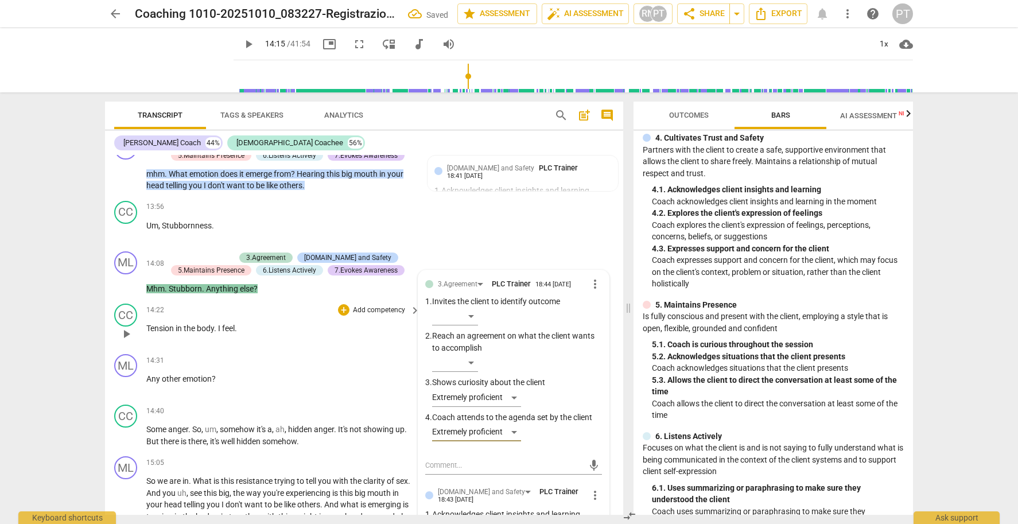
click at [126, 327] on span "play_arrow" at bounding box center [126, 334] width 14 height 14
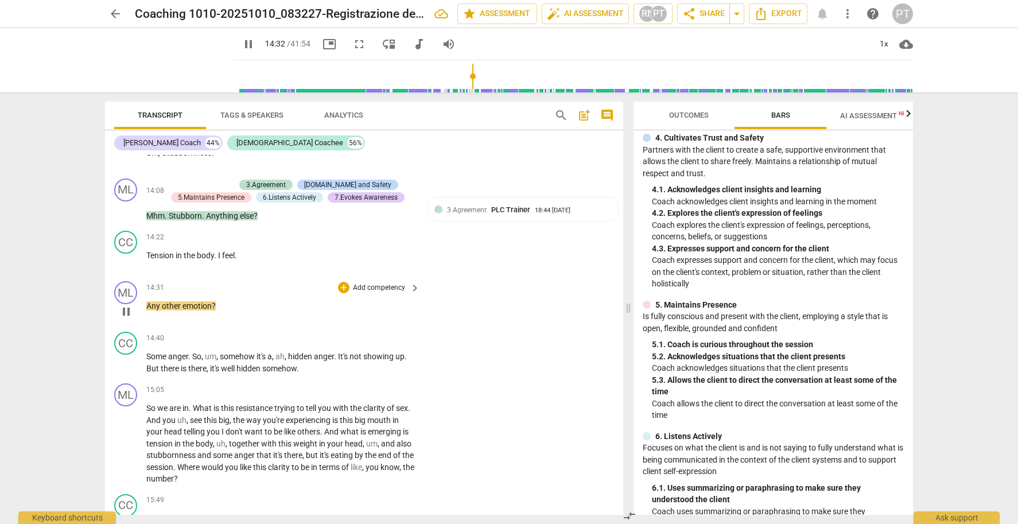
scroll to position [0, 0]
click at [126, 305] on span "pause" at bounding box center [126, 312] width 14 height 14
type input "874"
click at [381, 283] on p "Add competency" at bounding box center [379, 288] width 55 height 10
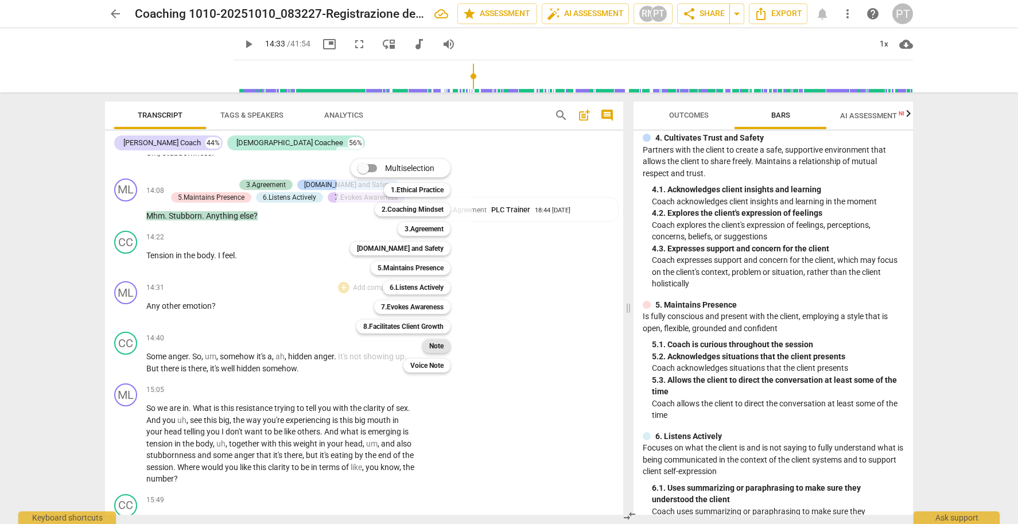
click at [436, 343] on b "Note" at bounding box center [436, 346] width 14 height 14
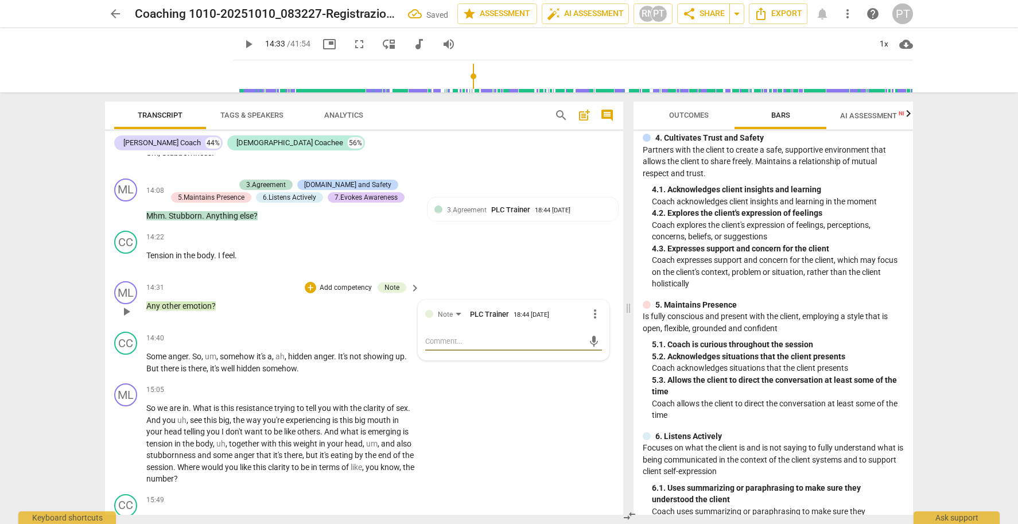
type textarea "t"
type textarea "te"
type textarea "ten"
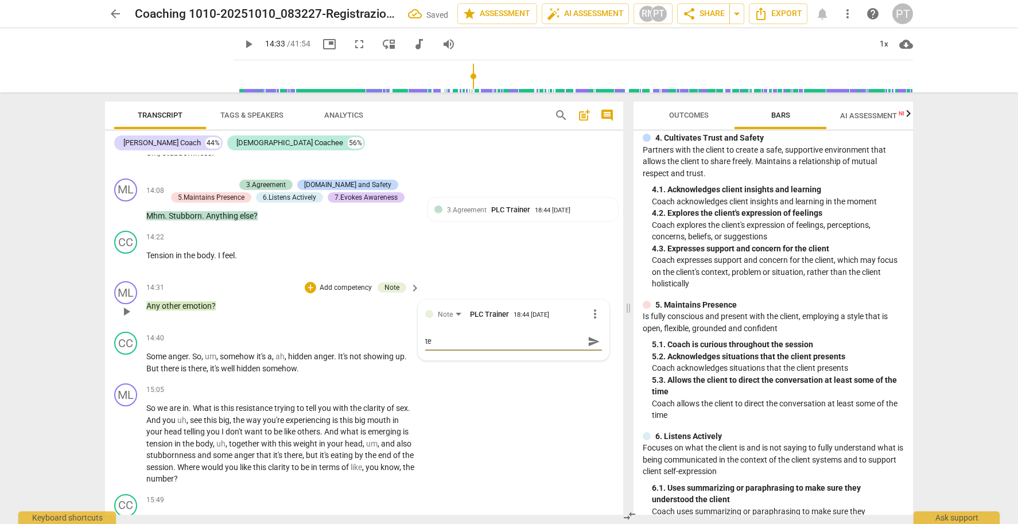
type textarea "ten"
type textarea "tens"
type textarea "tensi"
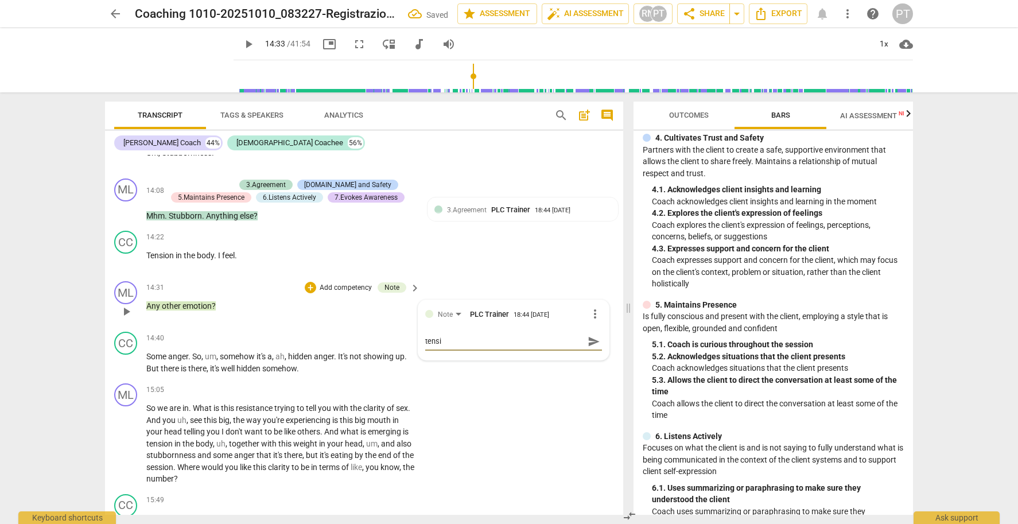
type textarea "tensio"
type textarea "tension"
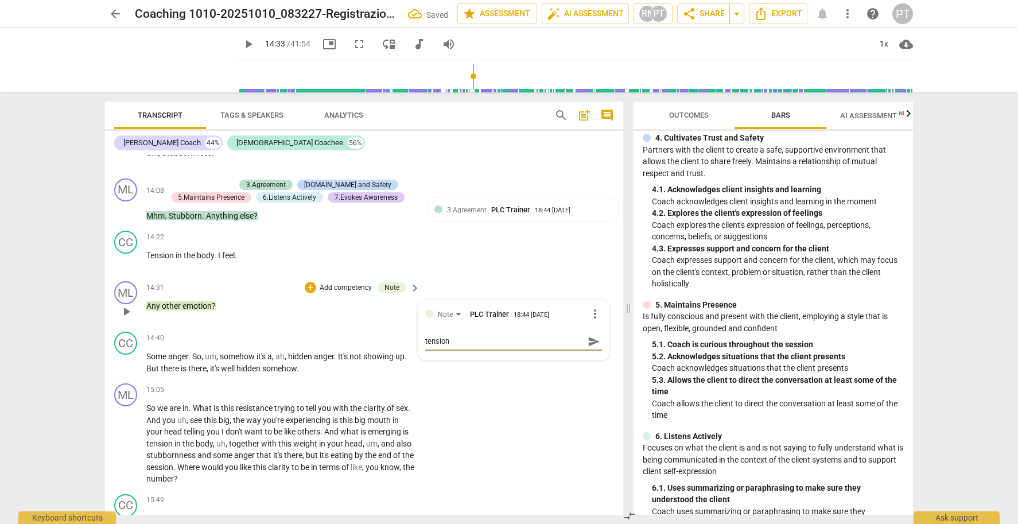
type textarea "tension"
type textarea "tension i"
type textarea "tension in"
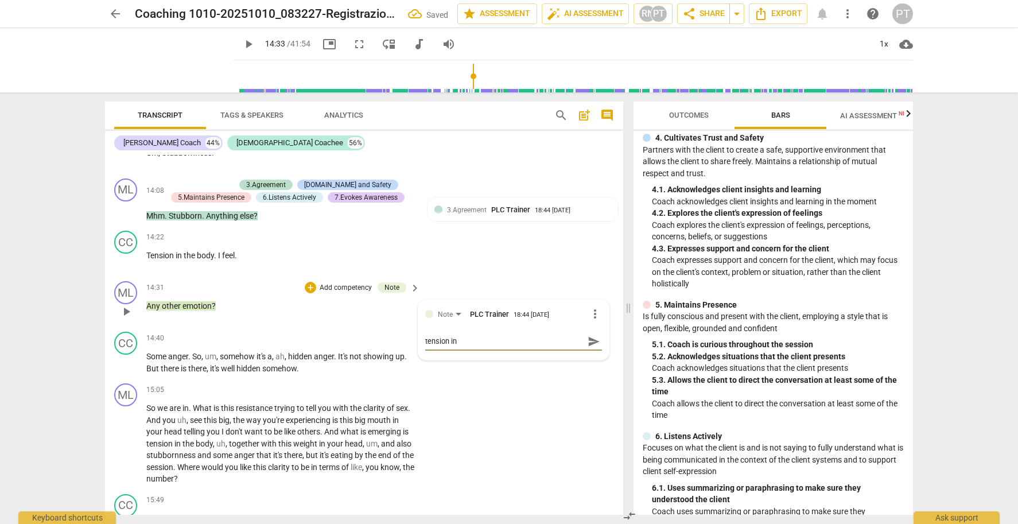
type textarea "tension in"
type textarea "tension in t"
type textarea "tension in th"
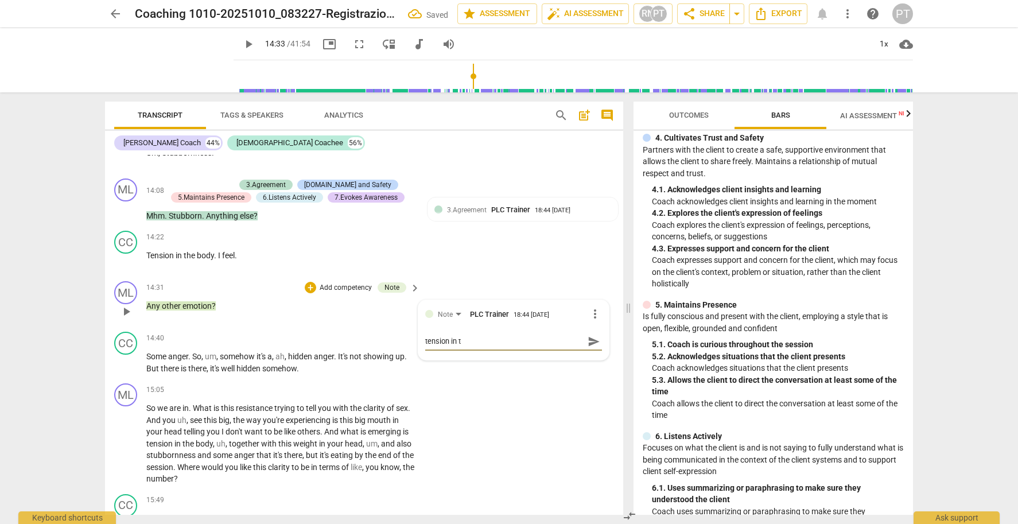
type textarea "tension in th"
type textarea "tension in the"
type textarea "tension in th"
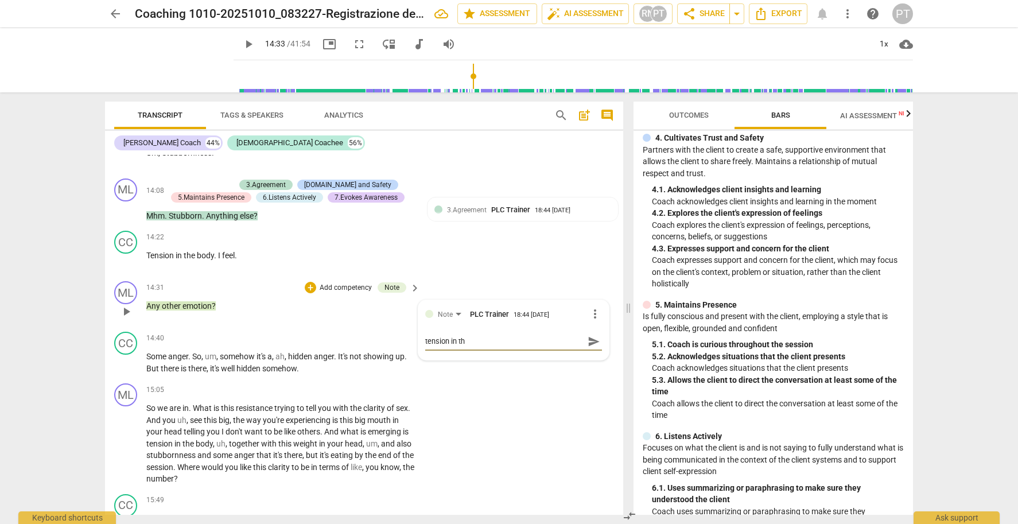
type textarea "tension in thb"
type textarea "tension in [GEOGRAPHIC_DATA]"
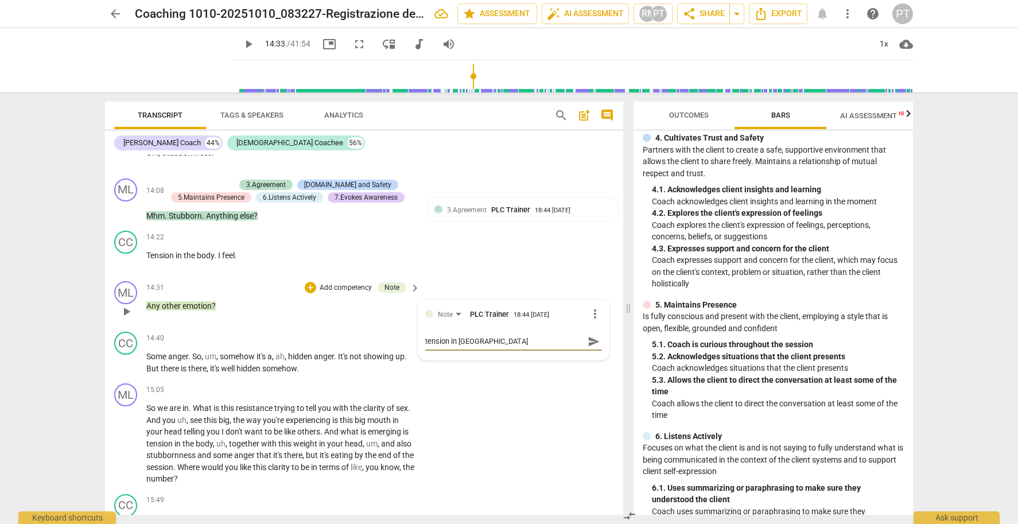
type textarea "tension in [GEOGRAPHIC_DATA]"
type textarea "tension in thbody"
click at [463, 336] on textarea "tension in thbody" at bounding box center [504, 341] width 158 height 11
type textarea "tension in thebody"
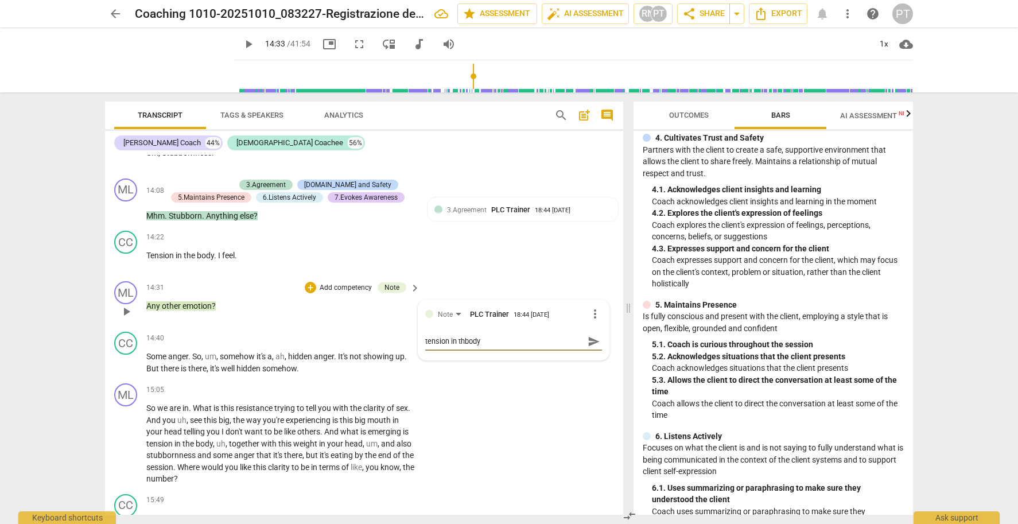
type textarea "tension in thebody"
type textarea "tension in the body"
click at [486, 336] on textarea "tension in the body" at bounding box center [504, 341] width 158 height 11
type textarea "tension in the body:"
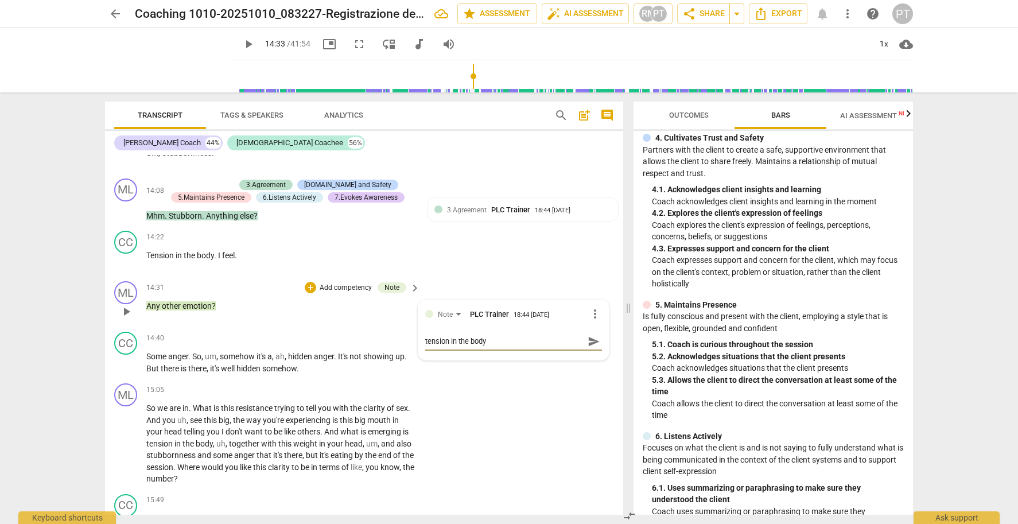
type textarea "tension in the body:"
type textarea "tension in the body: t"
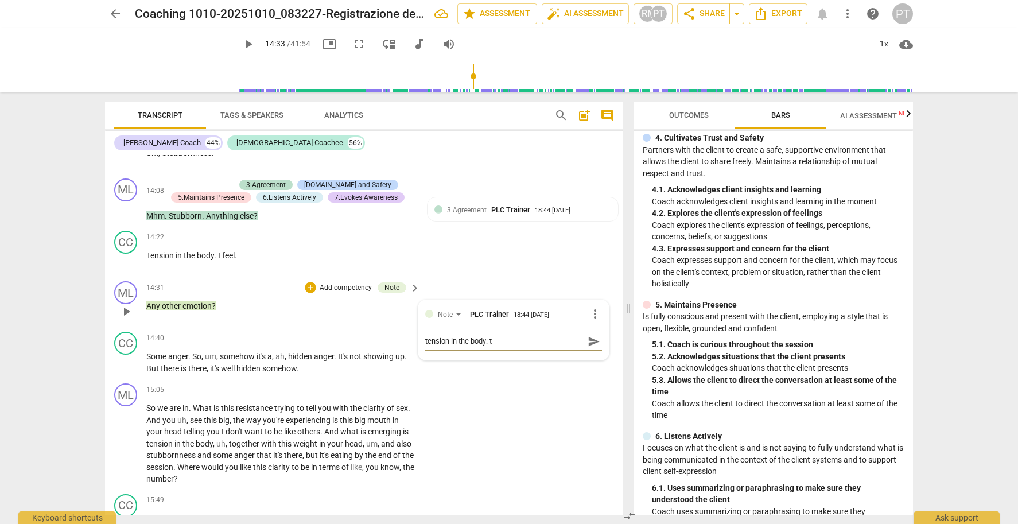
type textarea "tension in the body: to"
type textarea "tension in the body: to b"
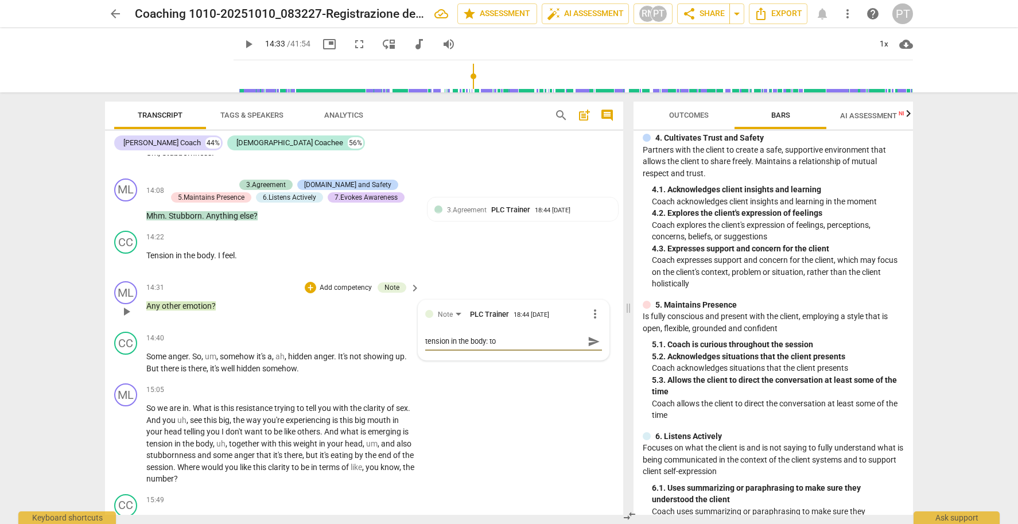
type textarea "tension in the body: to b"
type textarea "tension in the body: to be"
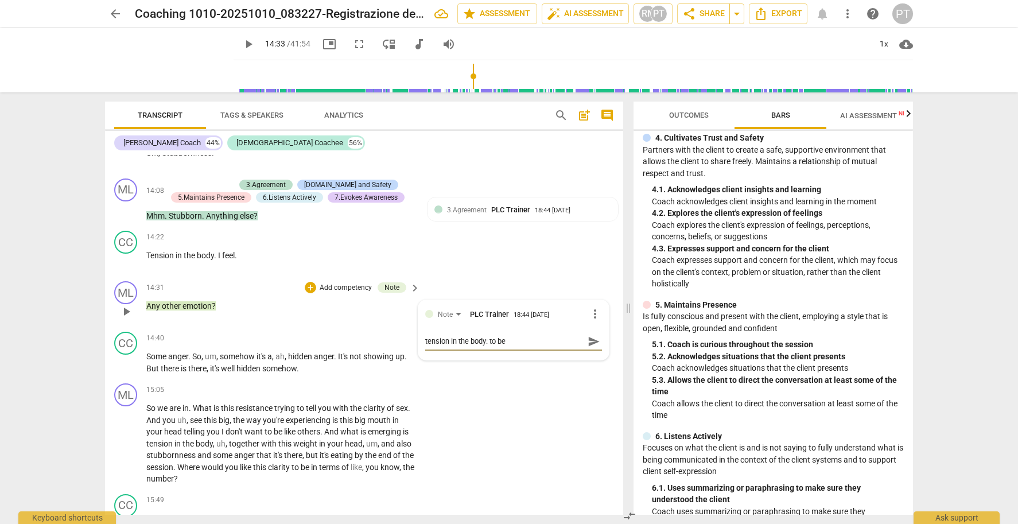
type textarea "tension in the body: to be a"
type textarea "tension in the body: to be ak"
type textarea "tension in the body: to be akn"
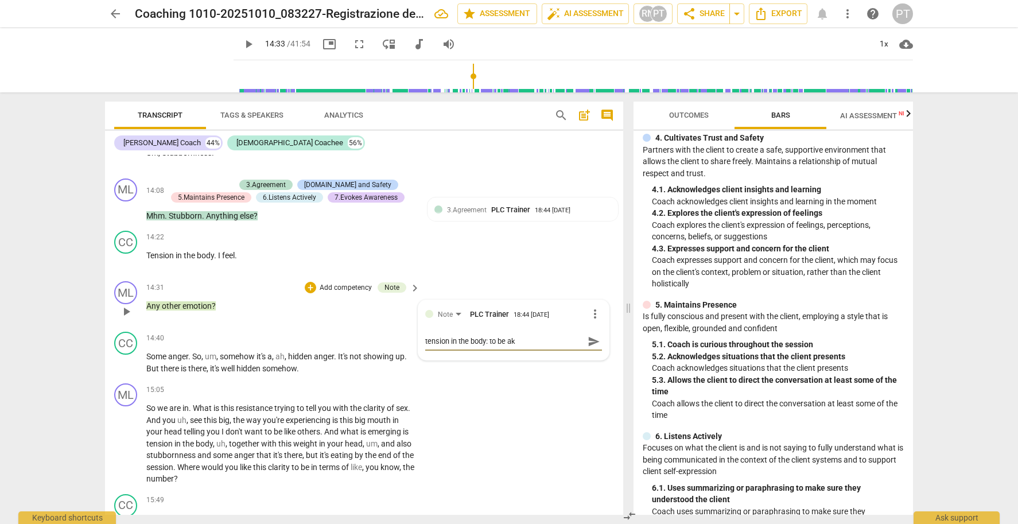
type textarea "tension in the body: to be akn"
type textarea "tension in the body: to be akno"
type textarea "tension in the body: to be aknol"
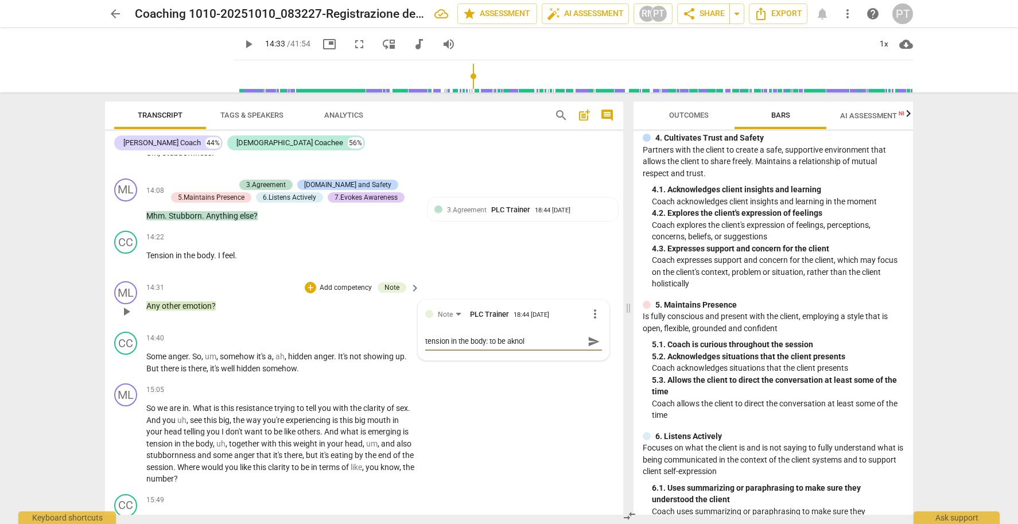
type textarea "tension in the body: to be aknole"
type textarea "tension in the body: to be aknoled"
type textarea "tension in the body: to be aknoledg"
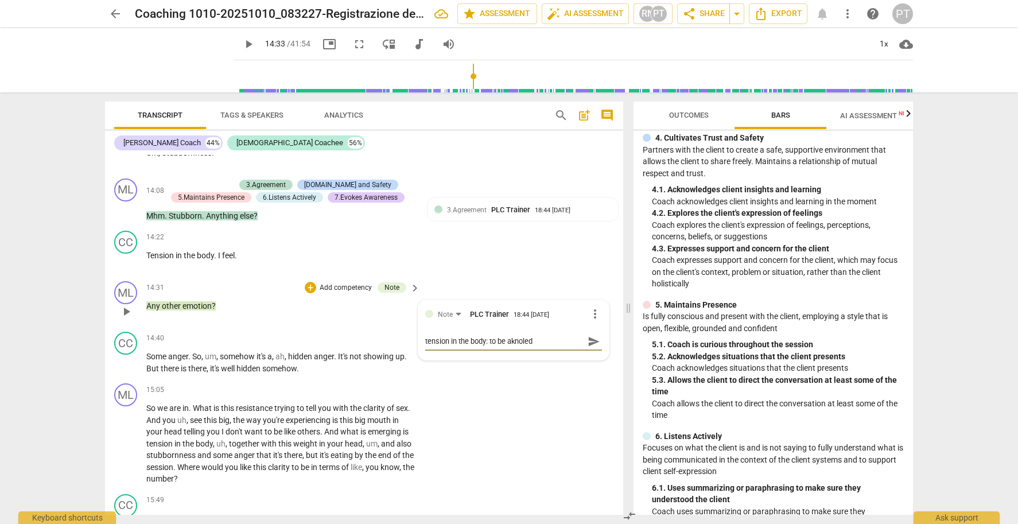
type textarea "tension in the body: to be aknoledg"
type textarea "tension in the body: to be aknoledge"
type textarea "tension in the body: to be acknowledge"
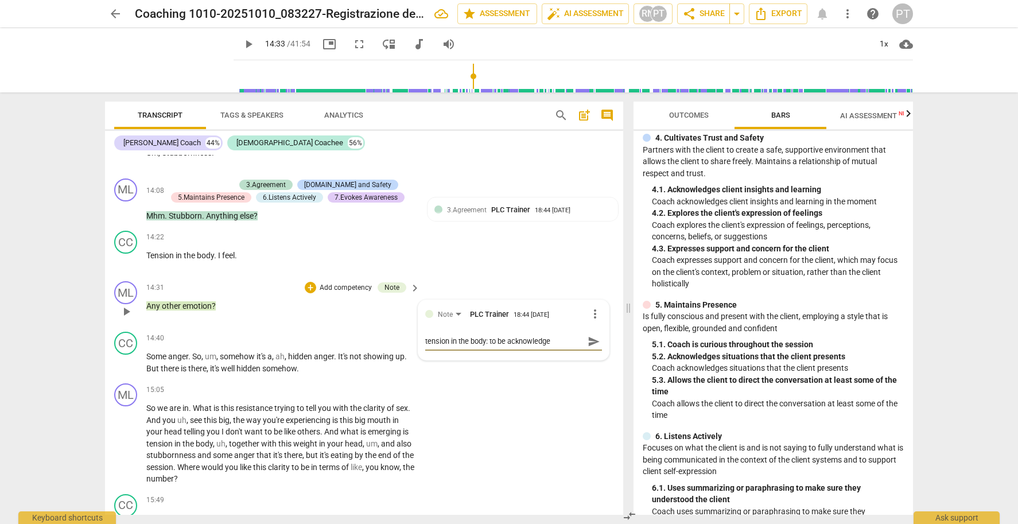
click at [344, 283] on p "Add competency" at bounding box center [346, 288] width 55 height 10
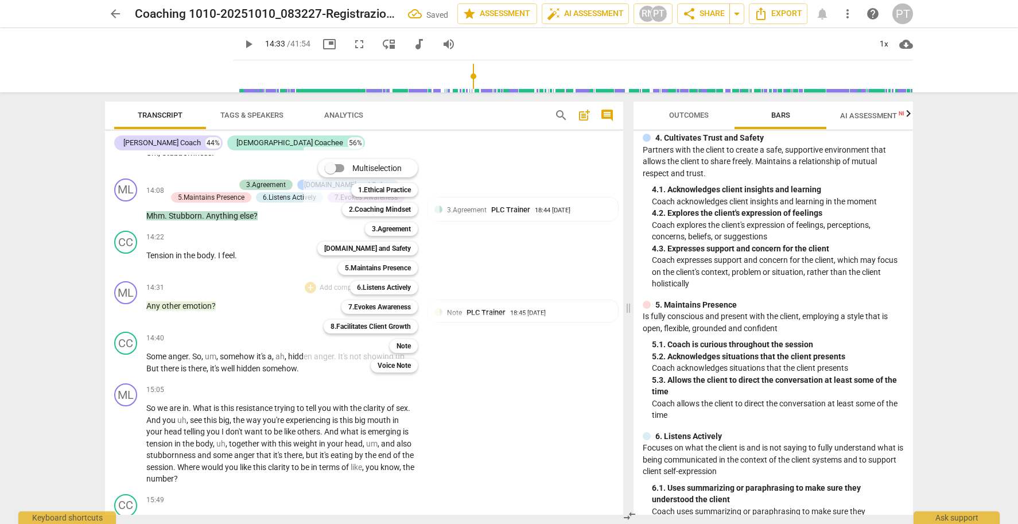
click at [480, 288] on div at bounding box center [509, 262] width 1018 height 524
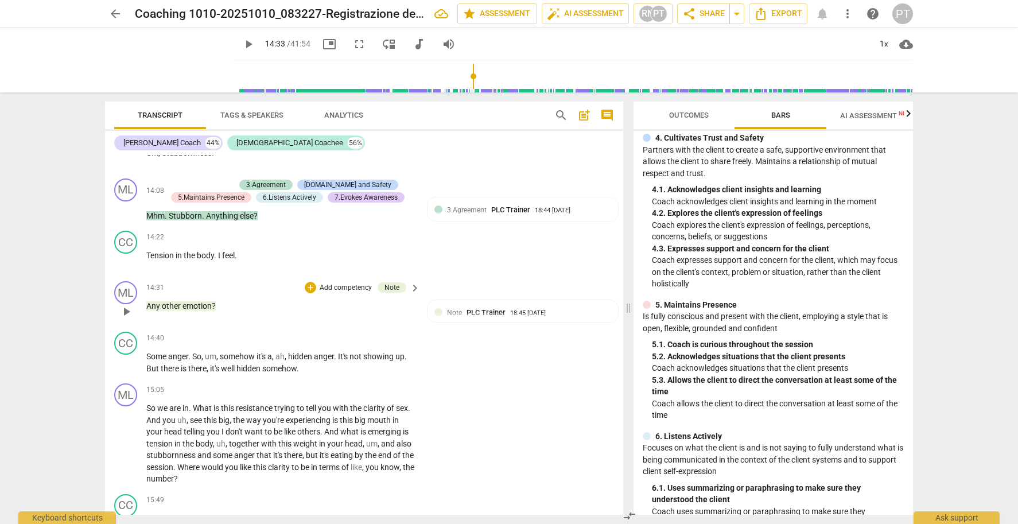
click at [347, 283] on p "Add competency" at bounding box center [346, 288] width 55 height 10
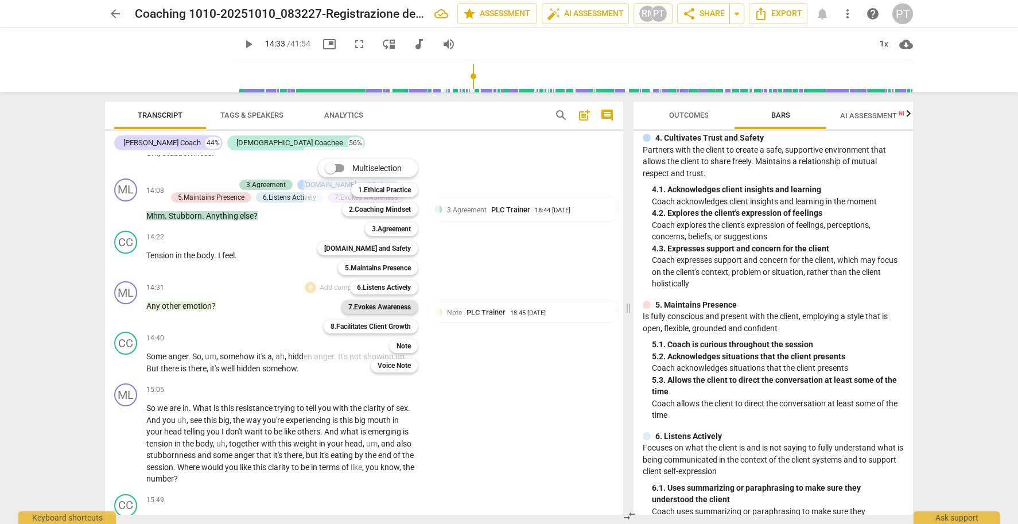
click at [382, 305] on b "7.Evokes Awareness" at bounding box center [379, 307] width 63 height 14
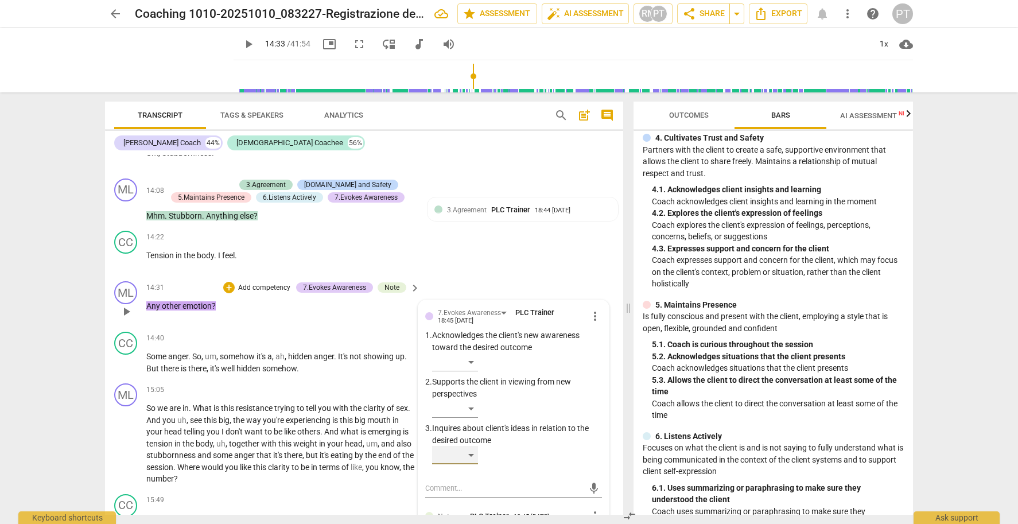
click at [472, 446] on div "​" at bounding box center [455, 455] width 46 height 18
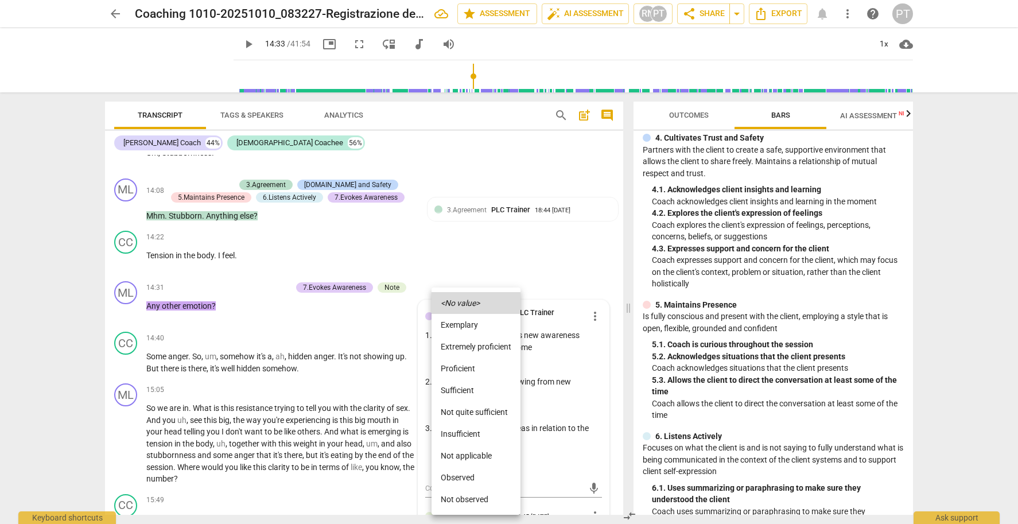
click at [480, 369] on li "Proficient" at bounding box center [476, 369] width 89 height 22
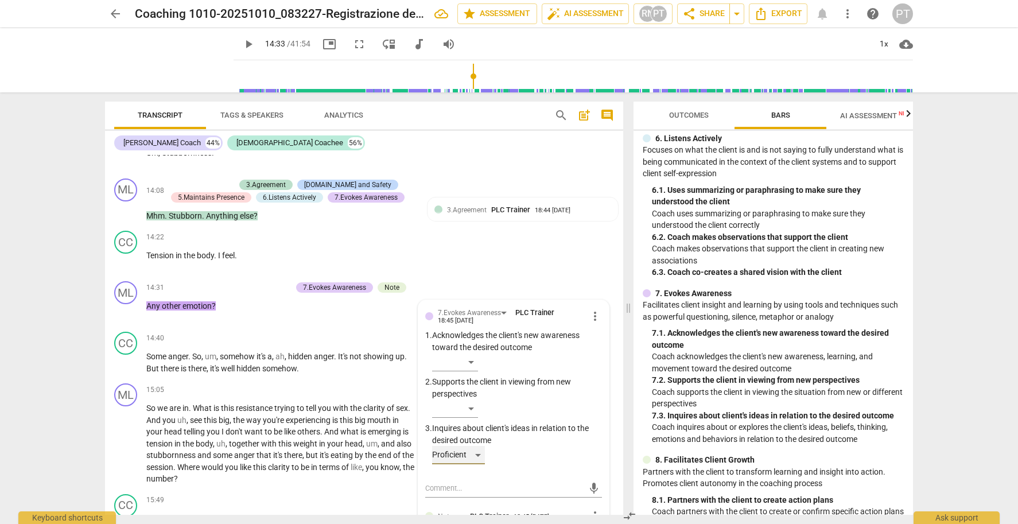
scroll to position [657, 0]
click at [475, 446] on div "Proficient" at bounding box center [458, 455] width 53 height 18
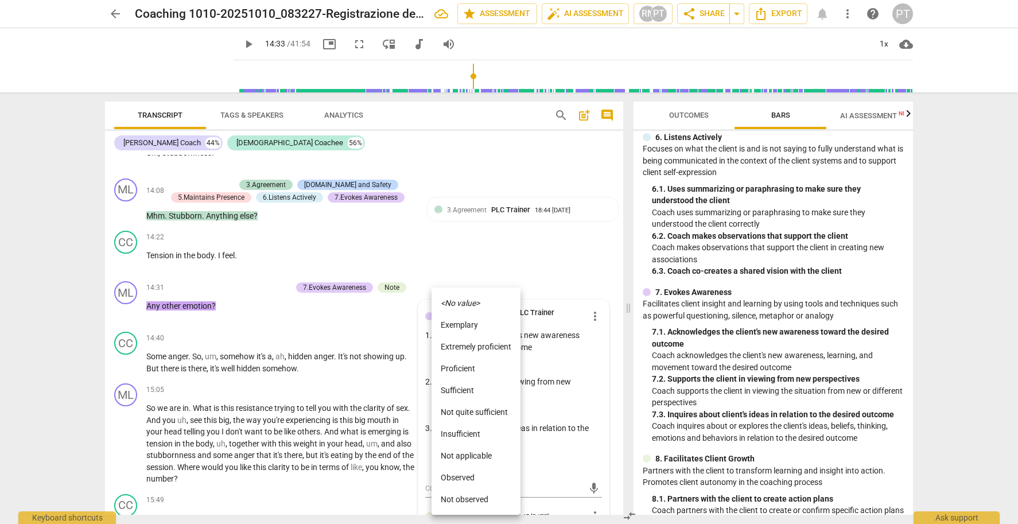
click at [487, 367] on li "Proficient" at bounding box center [476, 369] width 89 height 22
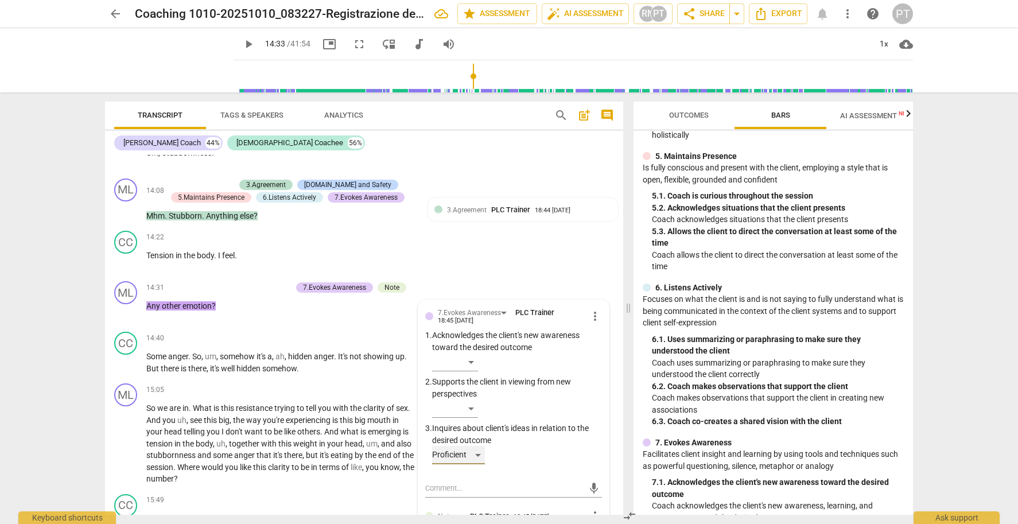
scroll to position [505, 0]
click at [251, 283] on p "Add competency" at bounding box center [264, 288] width 55 height 10
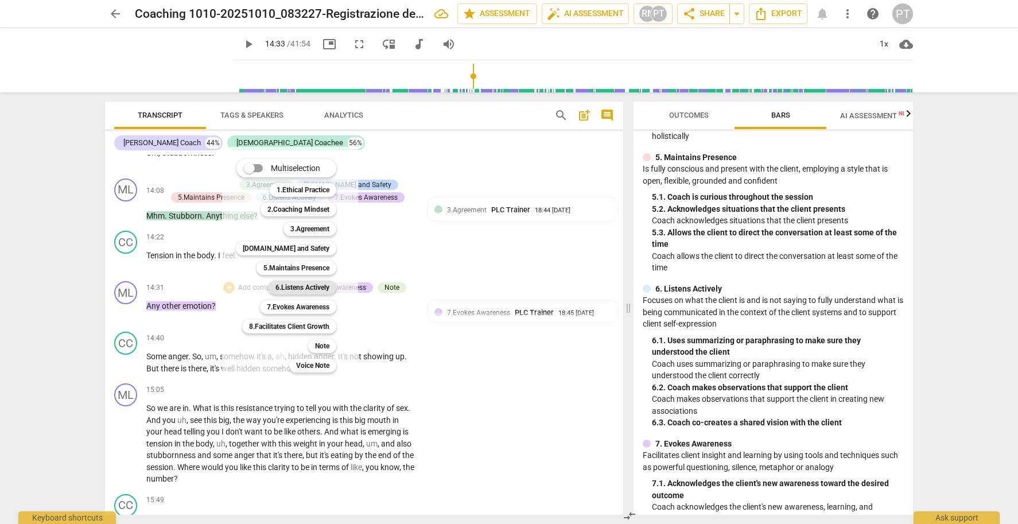
click at [302, 286] on b "6.Listens Actively" at bounding box center [302, 288] width 54 height 14
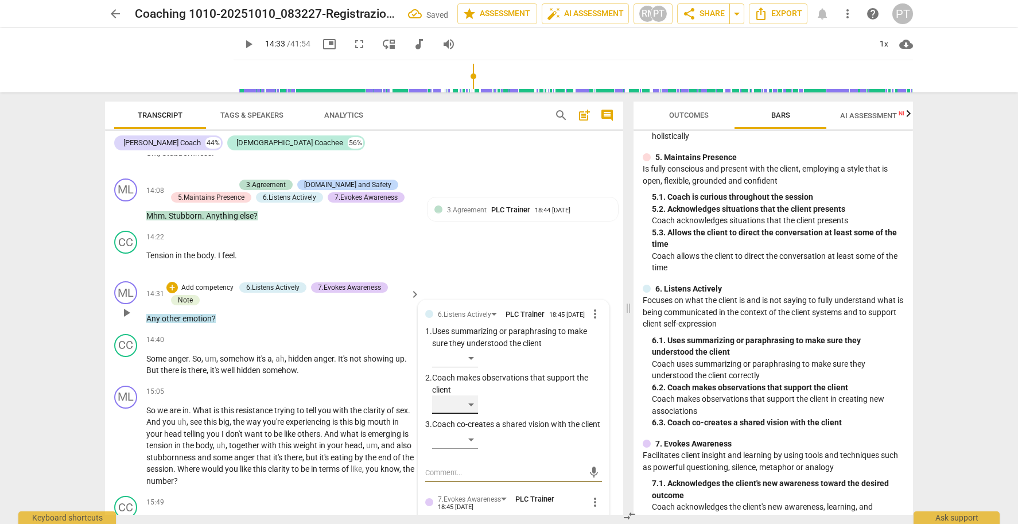
click at [468, 395] on div "​" at bounding box center [455, 404] width 46 height 18
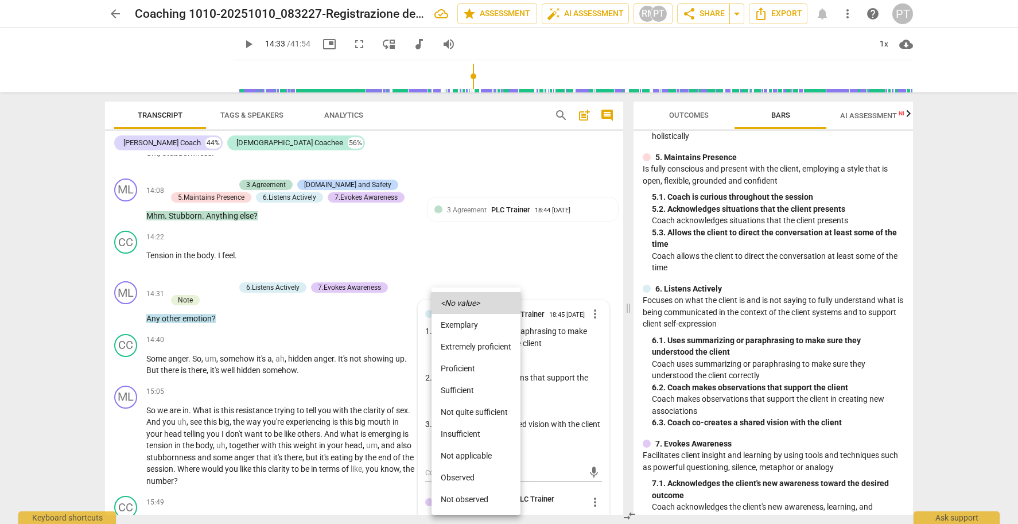
click at [484, 345] on li "Extremely proficient" at bounding box center [476, 347] width 89 height 22
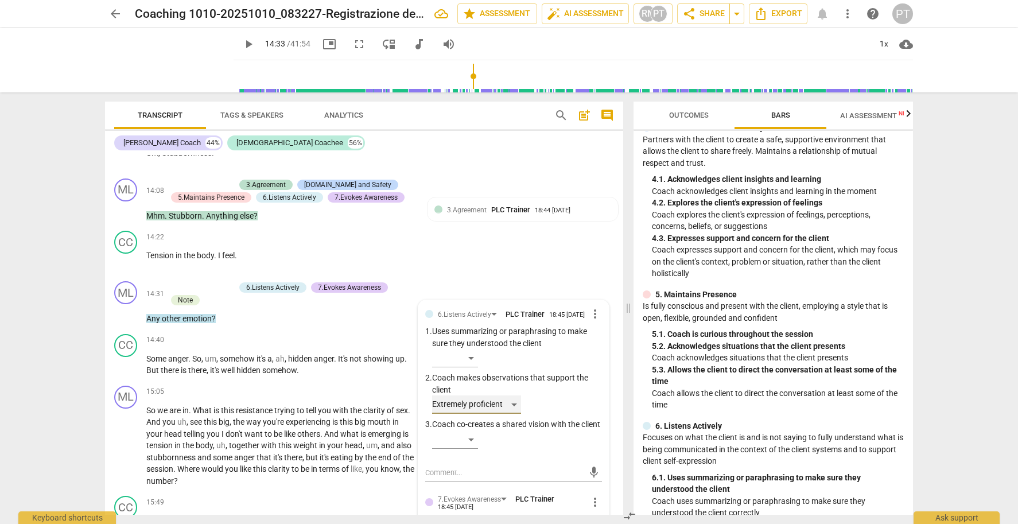
scroll to position [367, 0]
click at [198, 283] on p "Add competency" at bounding box center [207, 288] width 55 height 10
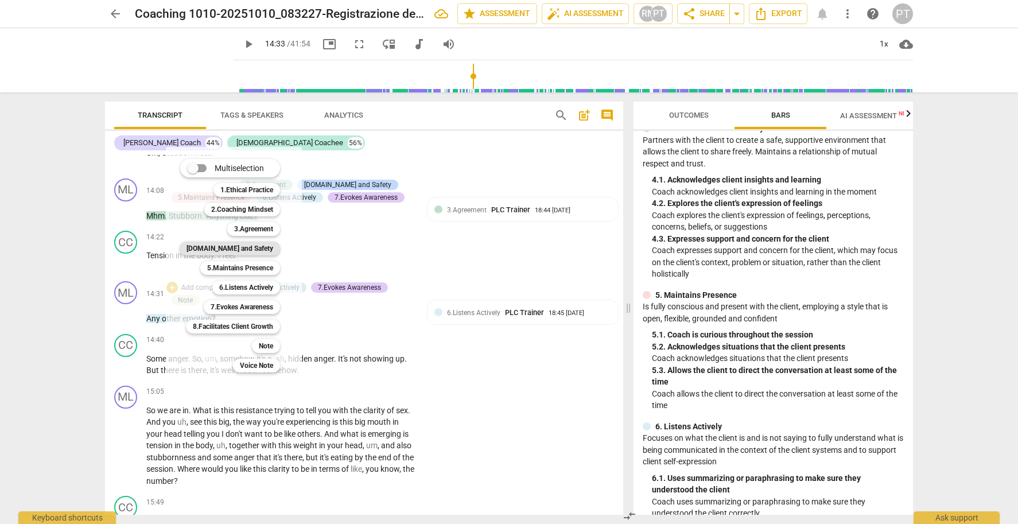
click at [255, 246] on b "[DOMAIN_NAME] and Safety" at bounding box center [230, 249] width 87 height 14
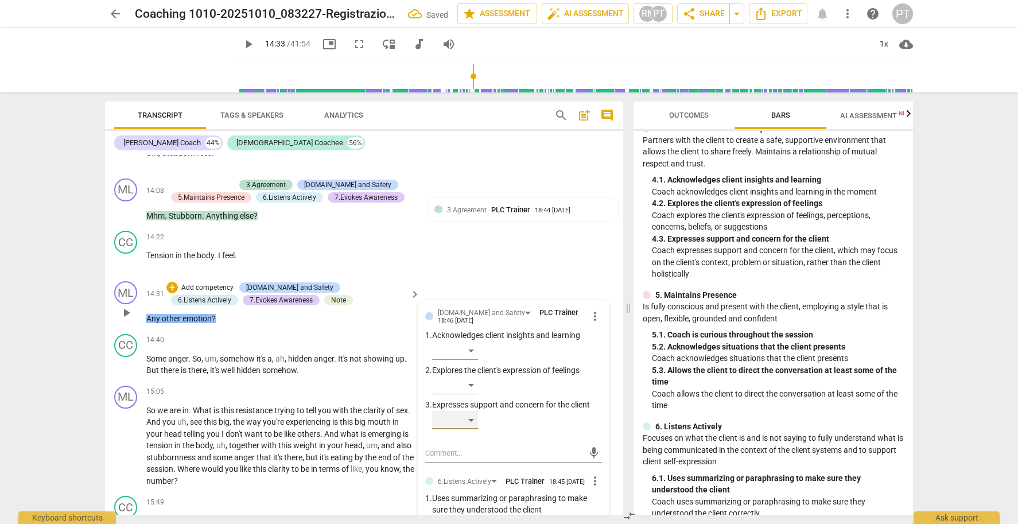
click at [466, 411] on div "​" at bounding box center [455, 420] width 46 height 18
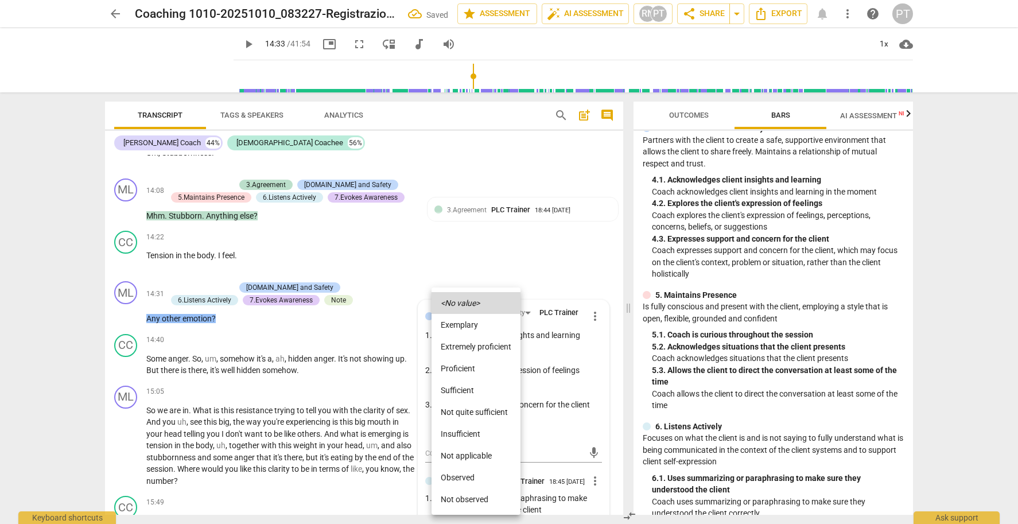
click at [469, 345] on li "Extremely proficient" at bounding box center [476, 347] width 89 height 22
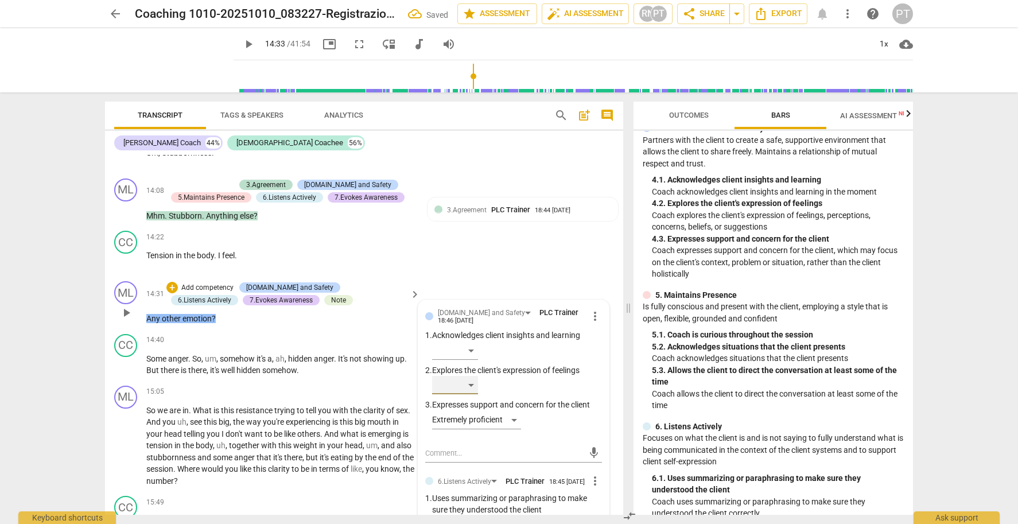
click at [471, 376] on div "​" at bounding box center [455, 385] width 46 height 18
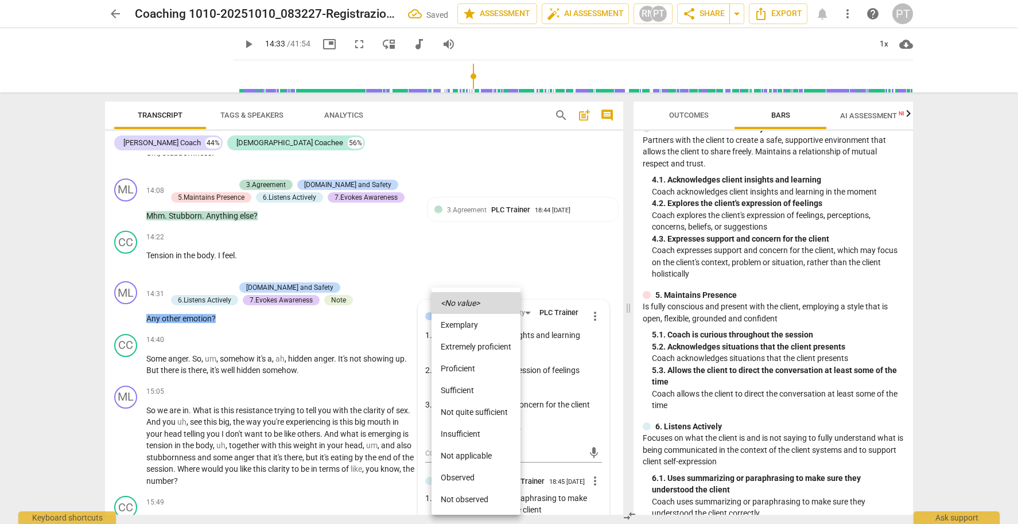
click at [469, 345] on li "Extremely proficient" at bounding box center [476, 347] width 89 height 22
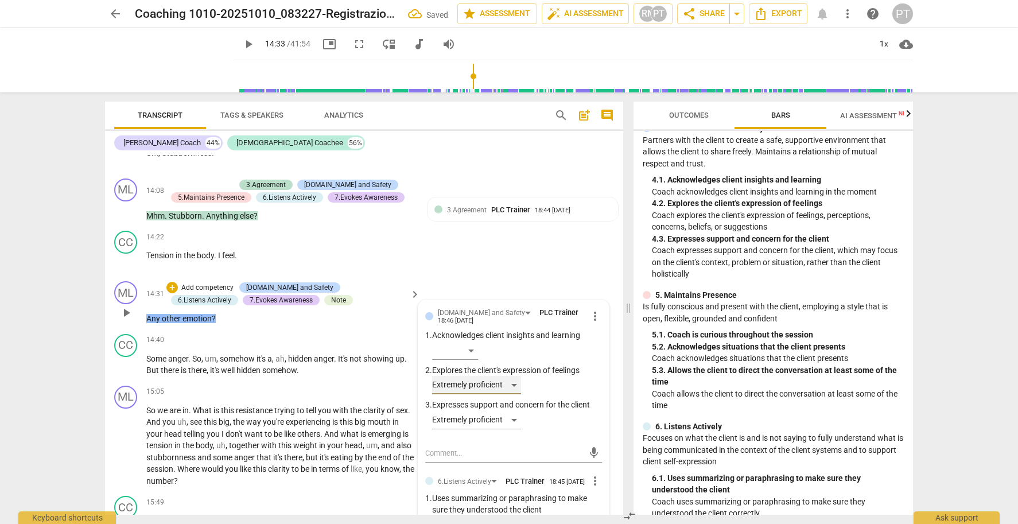
scroll to position [3125, 0]
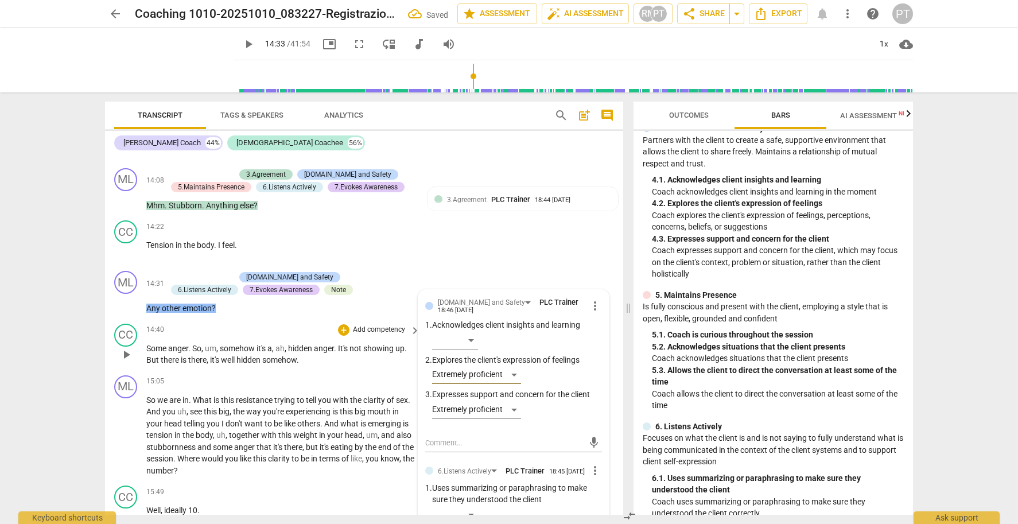
click at [124, 348] on span "play_arrow" at bounding box center [126, 355] width 14 height 14
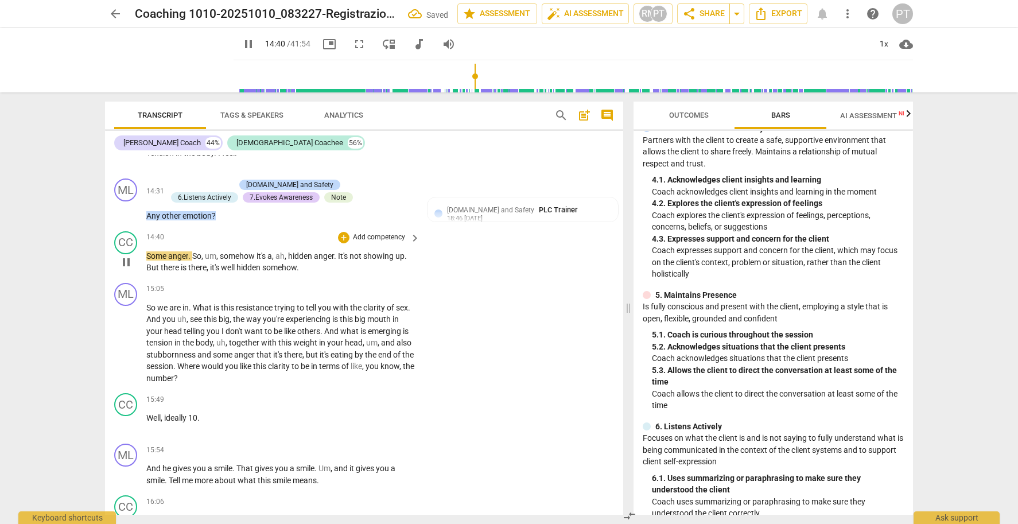
scroll to position [3233, 0]
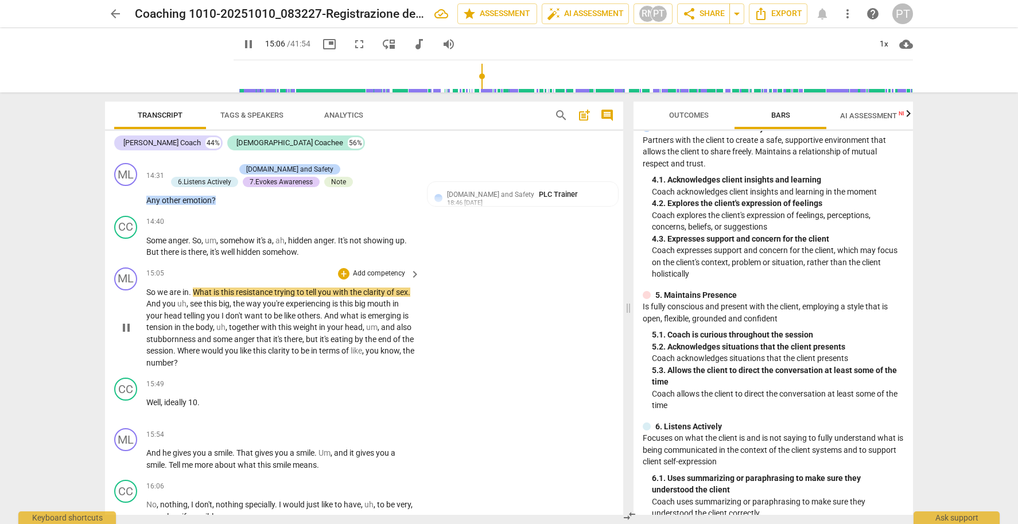
click at [127, 321] on span "pause" at bounding box center [126, 328] width 14 height 14
type input "906"
click at [147, 288] on span "So" at bounding box center [151, 292] width 11 height 9
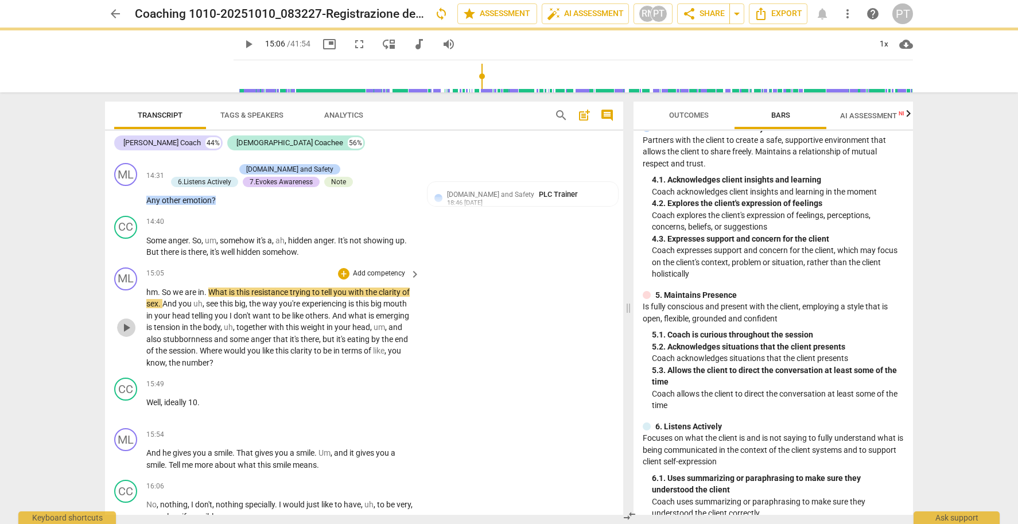
drag, startPoint x: 125, startPoint y: 299, endPoint x: 315, endPoint y: 291, distance: 190.1
click at [125, 321] on span "play_arrow" at bounding box center [126, 328] width 14 height 14
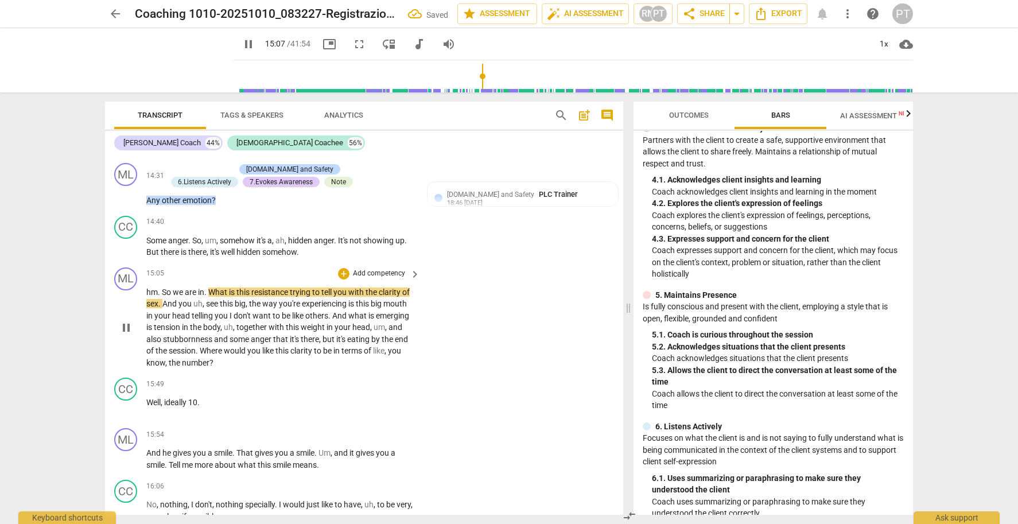
scroll to position [3244, 0]
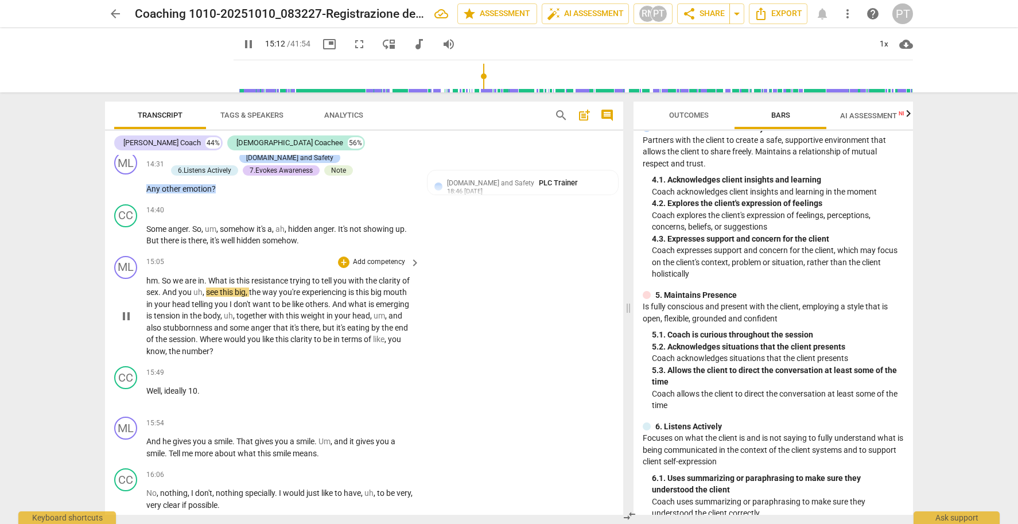
drag, startPoint x: 178, startPoint y: 270, endPoint x: 165, endPoint y: 268, distance: 13.3
click at [178, 288] on span "And" at bounding box center [170, 292] width 16 height 9
click at [158, 288] on span "sex" at bounding box center [152, 292] width 12 height 9
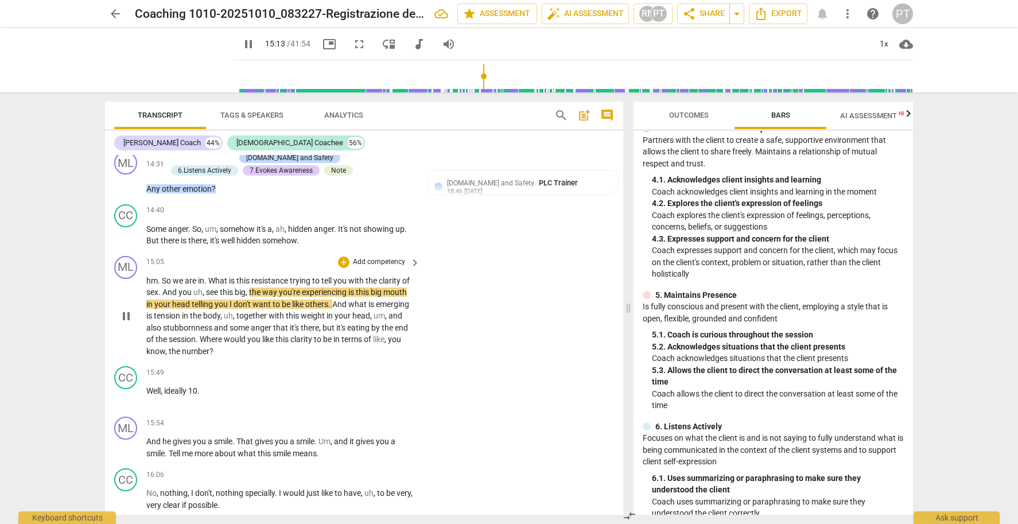
type input "914"
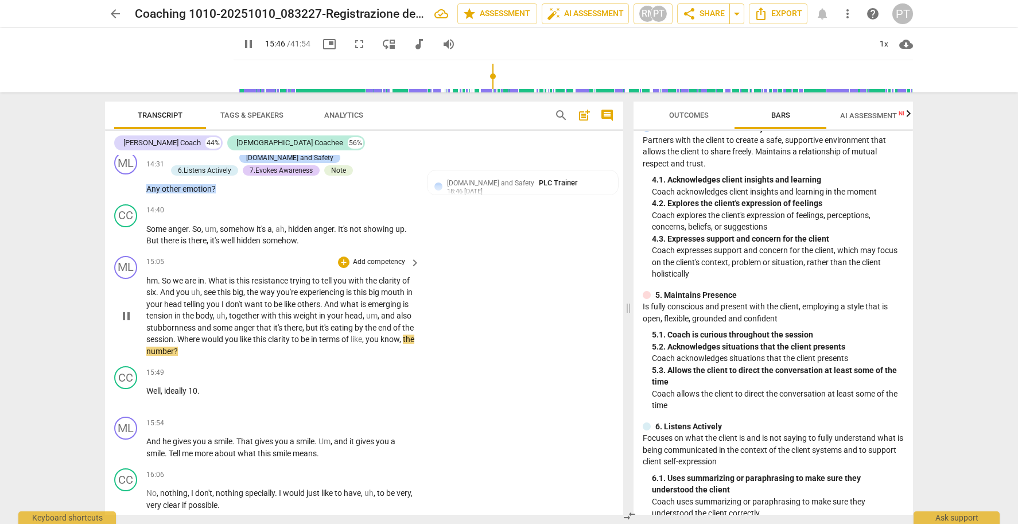
click at [128, 309] on span "pause" at bounding box center [126, 316] width 14 height 14
click at [298, 308] on p "hm . So we are in . What is this resistance trying to tell you with the clarity…" at bounding box center [280, 316] width 268 height 83
click at [257, 323] on span "anger" at bounding box center [245, 327] width 22 height 9
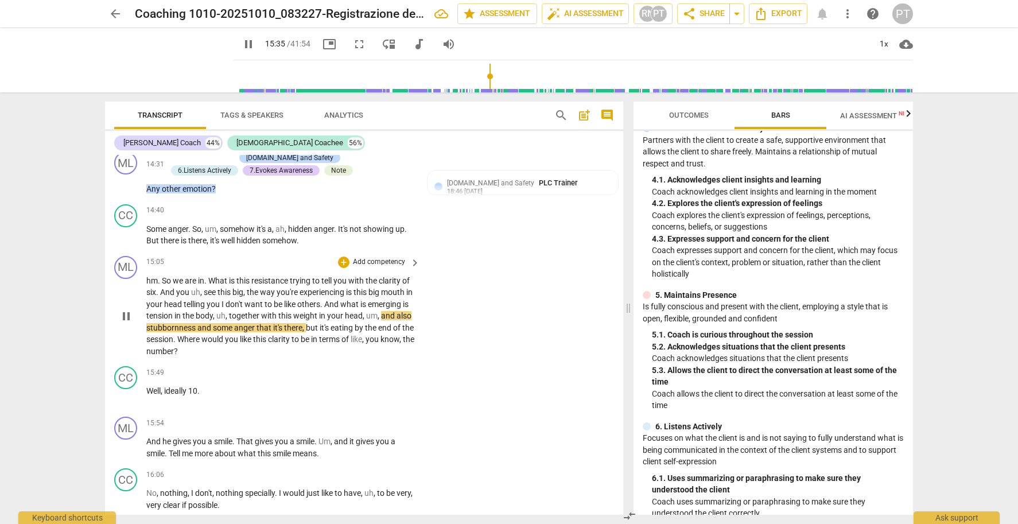
drag, startPoint x: 248, startPoint y: 300, endPoint x: 211, endPoint y: 298, distance: 37.3
click at [213, 323] on span "and" at bounding box center [204, 327] width 15 height 9
click at [126, 309] on span "pause" at bounding box center [126, 316] width 14 height 14
type input "939"
click at [355, 323] on span "eating" at bounding box center [343, 327] width 24 height 9
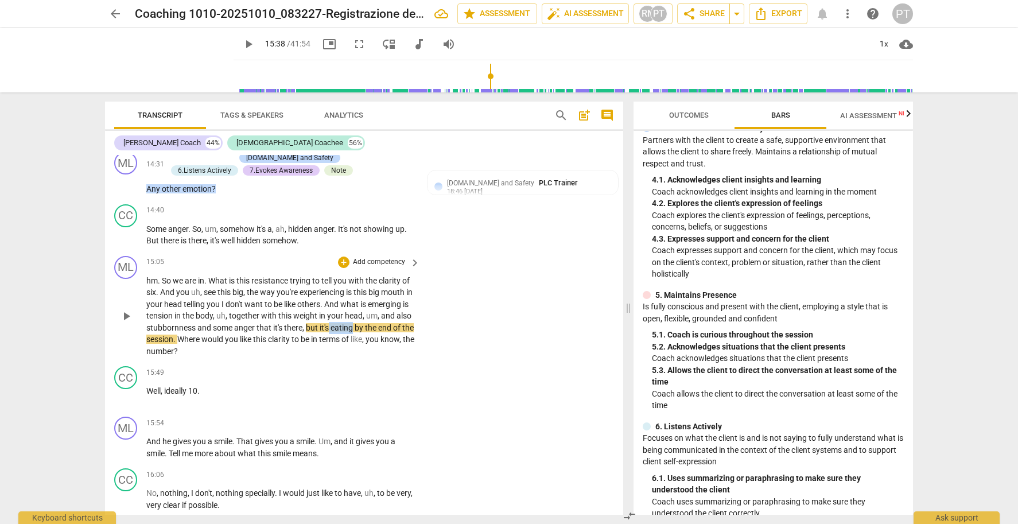
drag, startPoint x: 401, startPoint y: 303, endPoint x: 378, endPoint y: 303, distance: 23.0
click at [378, 303] on p "hm . So we are in . What is this resistance trying to tell you with the clarity…" at bounding box center [280, 316] width 268 height 83
drag, startPoint x: 406, startPoint y: 303, endPoint x: 374, endPoint y: 304, distance: 32.1
click at [374, 304] on p "hm . So we are in . What is this resistance trying to tell you with the clarity…" at bounding box center [280, 316] width 268 height 83
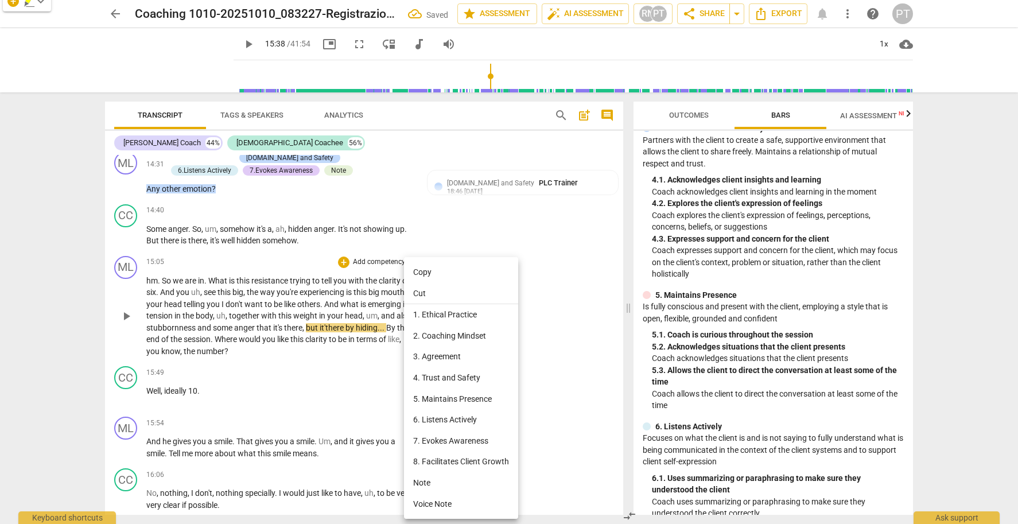
click at [355, 304] on div at bounding box center [509, 262] width 1018 height 524
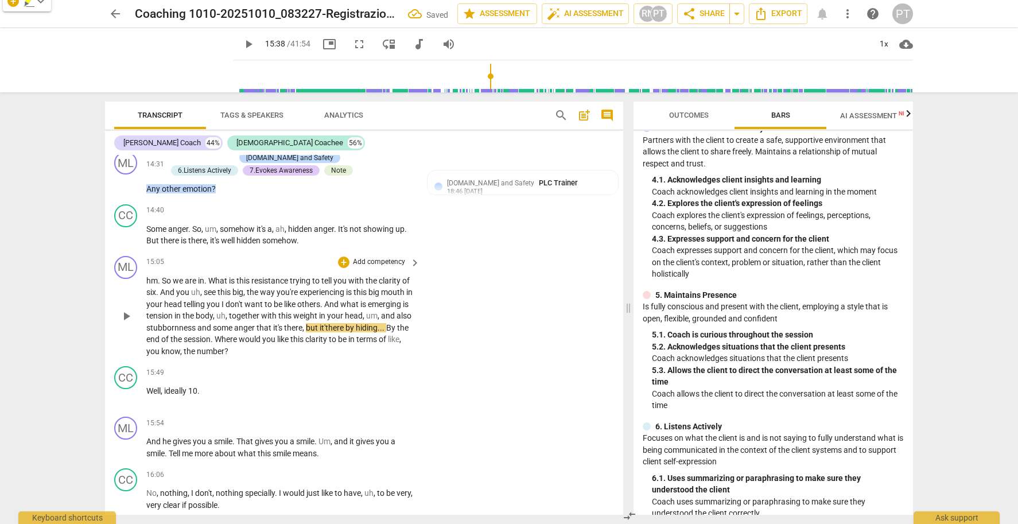
click at [345, 323] on span "it'there" at bounding box center [333, 327] width 26 height 9
type input "938"
click at [130, 309] on span "pause" at bounding box center [126, 316] width 14 height 14
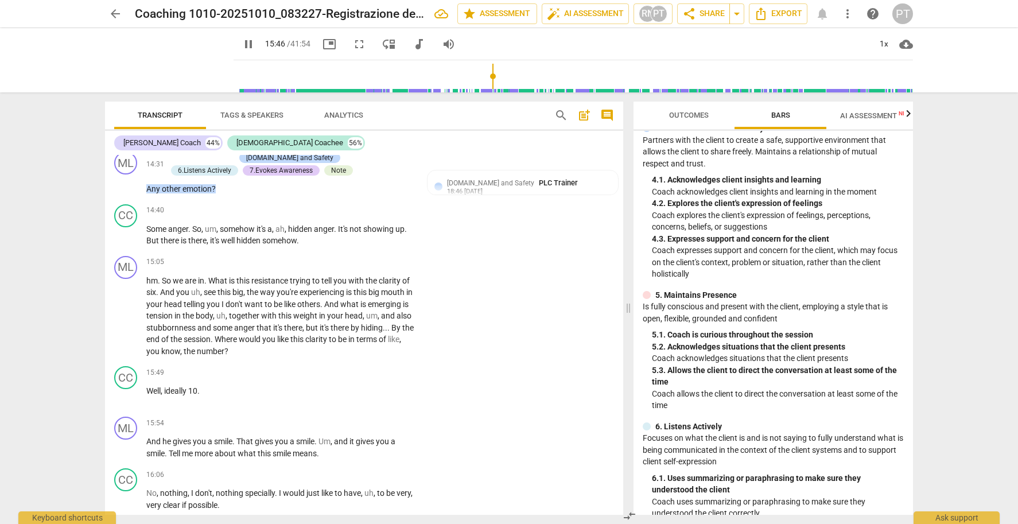
type input "947"
click at [375, 257] on p "Add competency" at bounding box center [379, 262] width 55 height 10
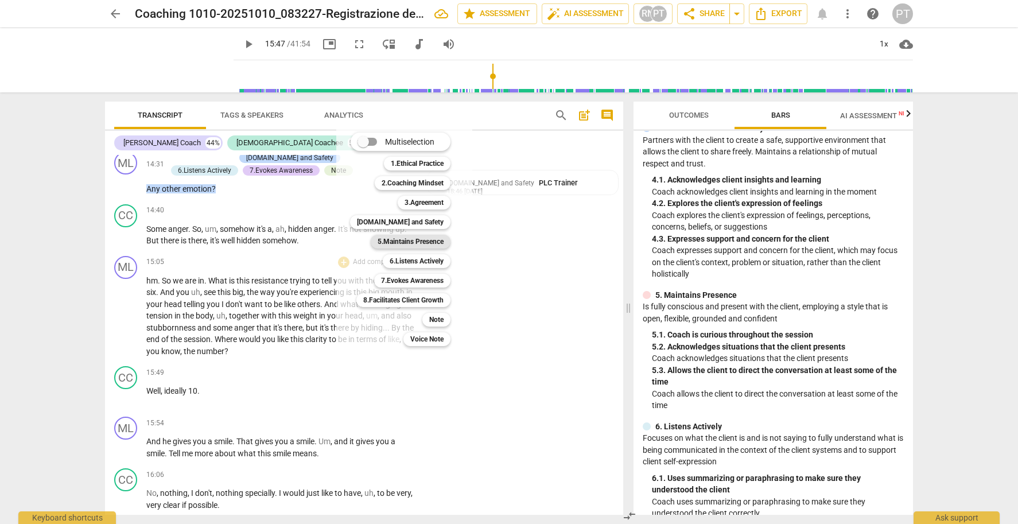
click at [417, 244] on b "5.Maintains Presence" at bounding box center [411, 242] width 66 height 14
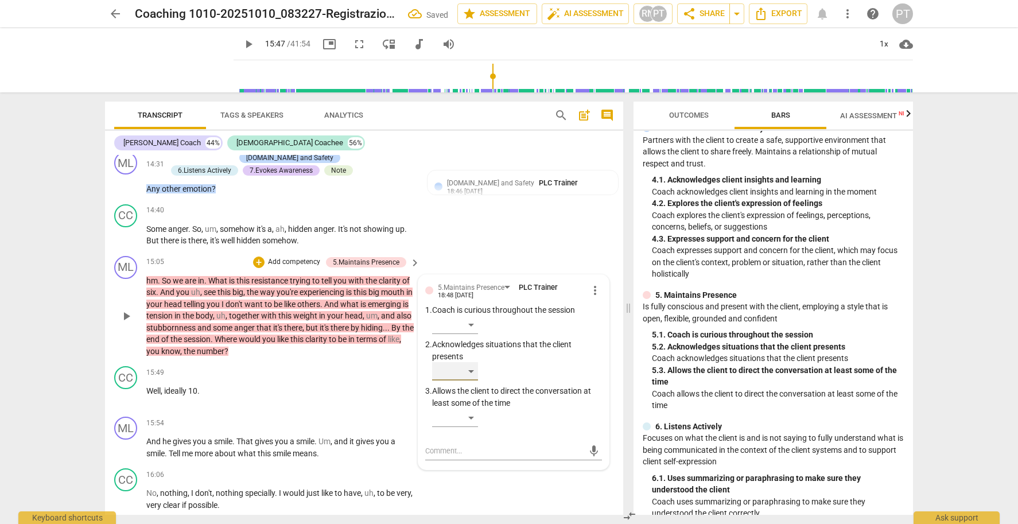
click at [468, 362] on div "​" at bounding box center [455, 371] width 46 height 18
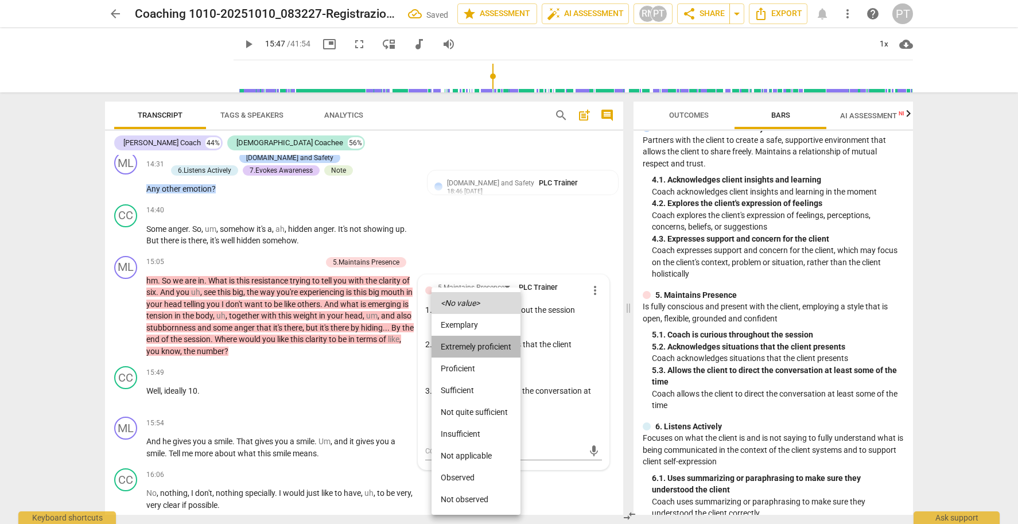
click at [474, 341] on li "Extremely proficient" at bounding box center [476, 347] width 89 height 22
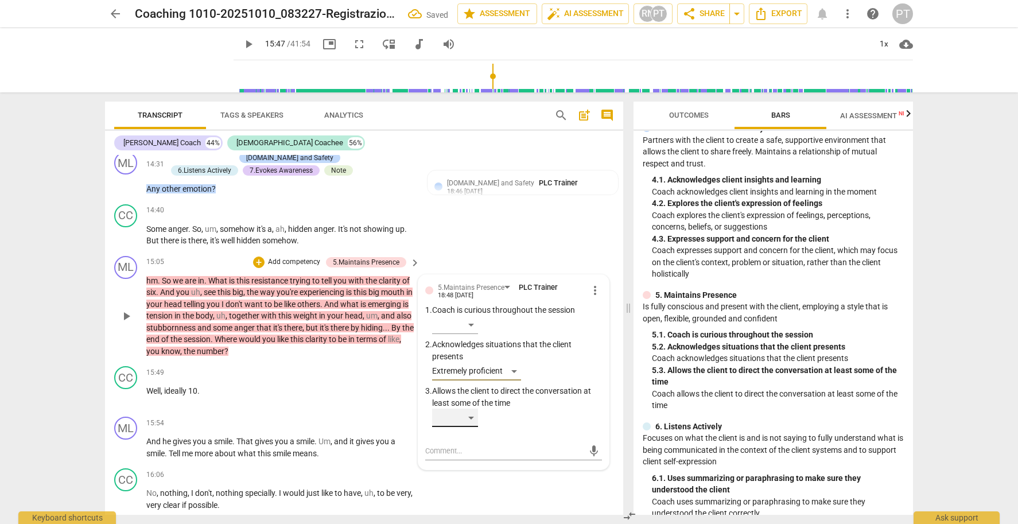
click at [464, 409] on div "​" at bounding box center [455, 418] width 46 height 18
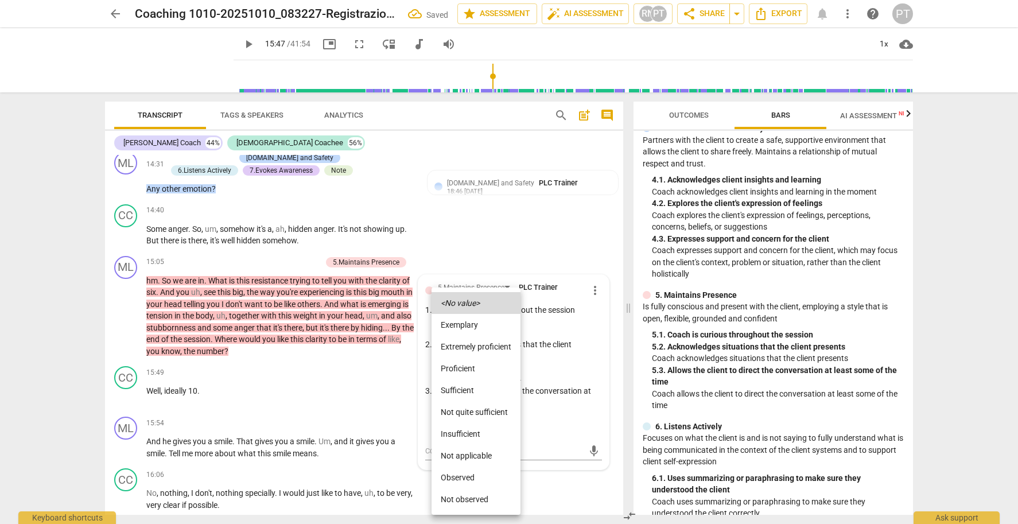
click at [473, 361] on li "Proficient" at bounding box center [476, 369] width 89 height 22
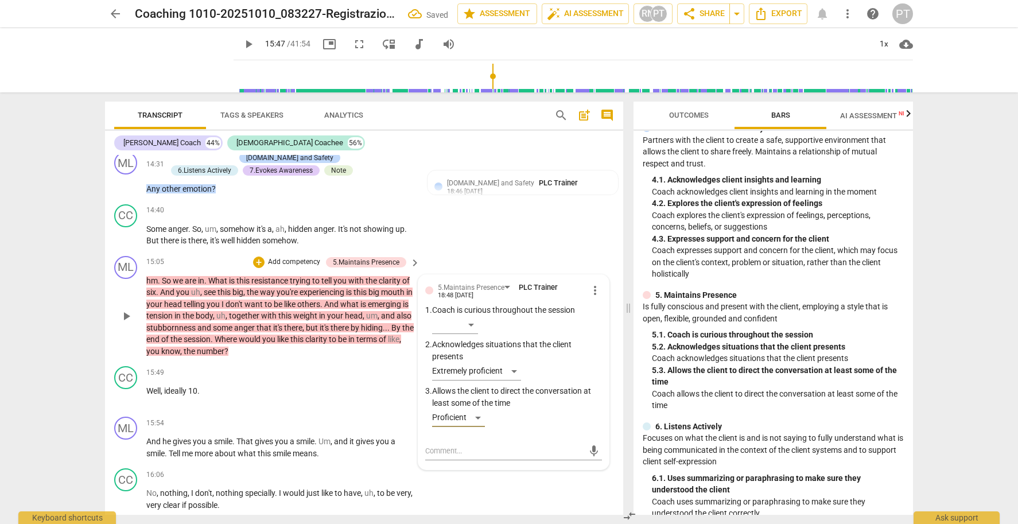
click at [300, 257] on p "Add competency" at bounding box center [294, 262] width 55 height 10
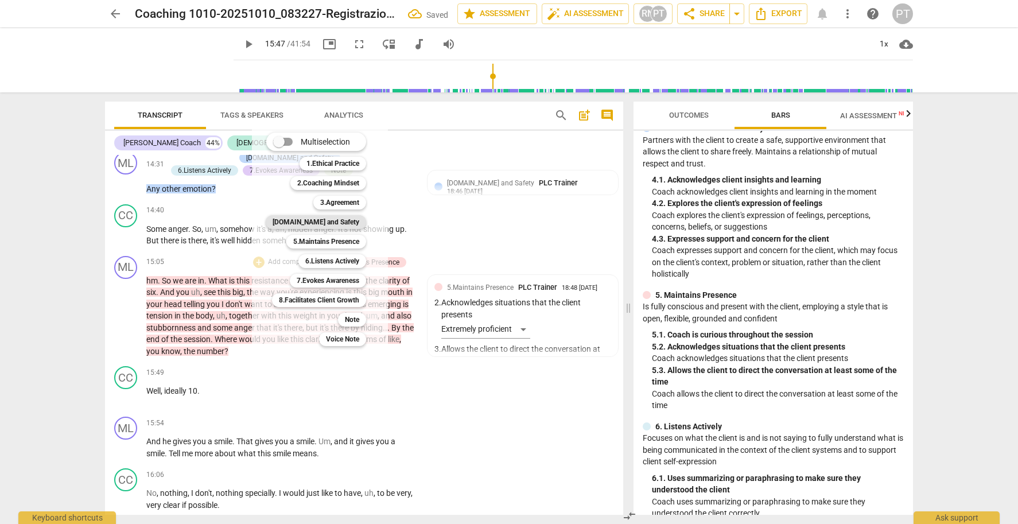
click at [332, 223] on b "[DOMAIN_NAME] and Safety" at bounding box center [316, 222] width 87 height 14
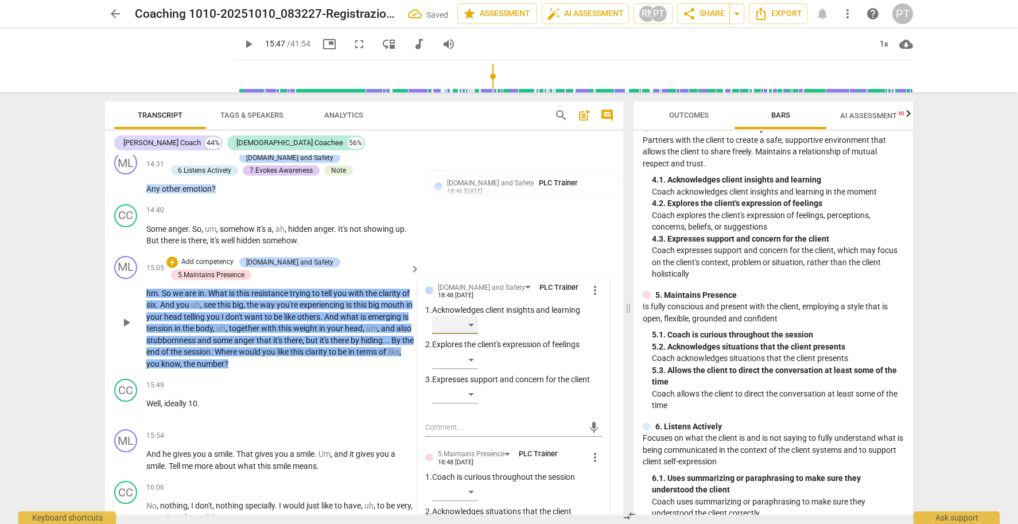
click at [467, 316] on div "​" at bounding box center [455, 325] width 46 height 18
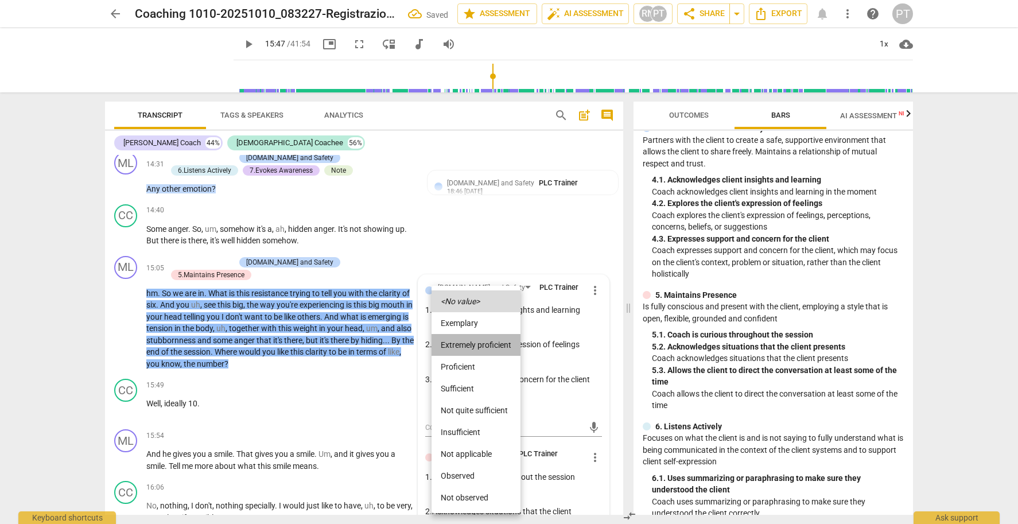
click at [475, 343] on li "Extremely proficient" at bounding box center [476, 345] width 89 height 22
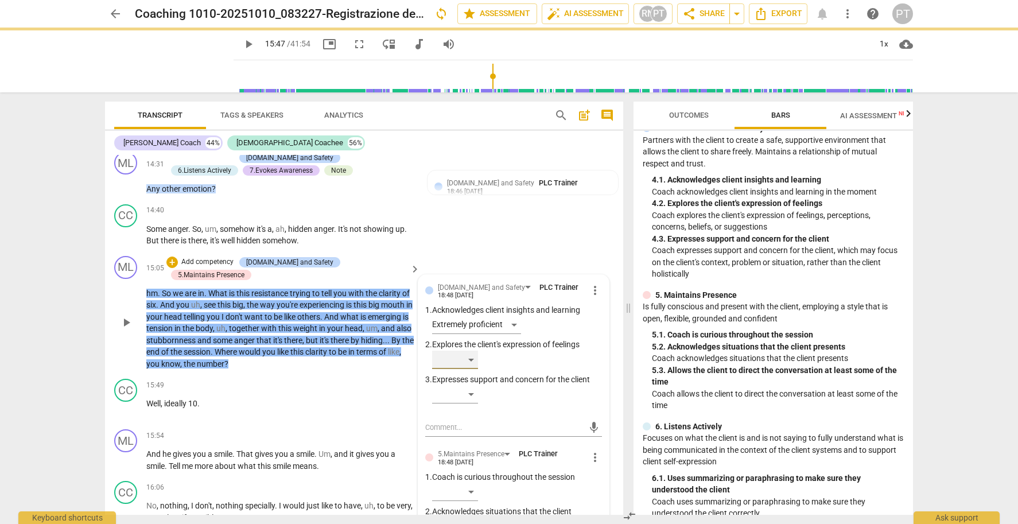
click at [469, 351] on div "​" at bounding box center [455, 360] width 46 height 18
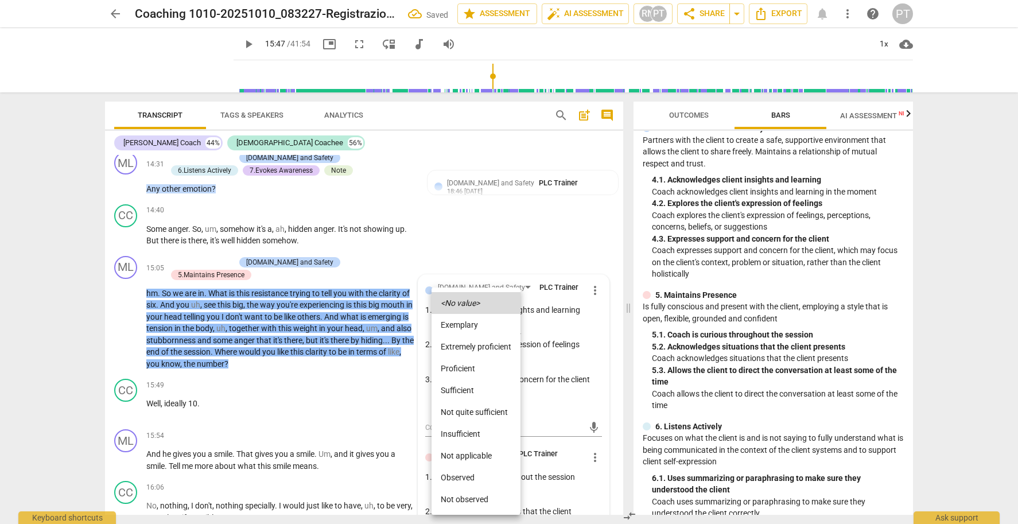
drag, startPoint x: 562, startPoint y: 360, endPoint x: 498, endPoint y: 364, distance: 65.0
click at [562, 360] on div at bounding box center [509, 262] width 1018 height 524
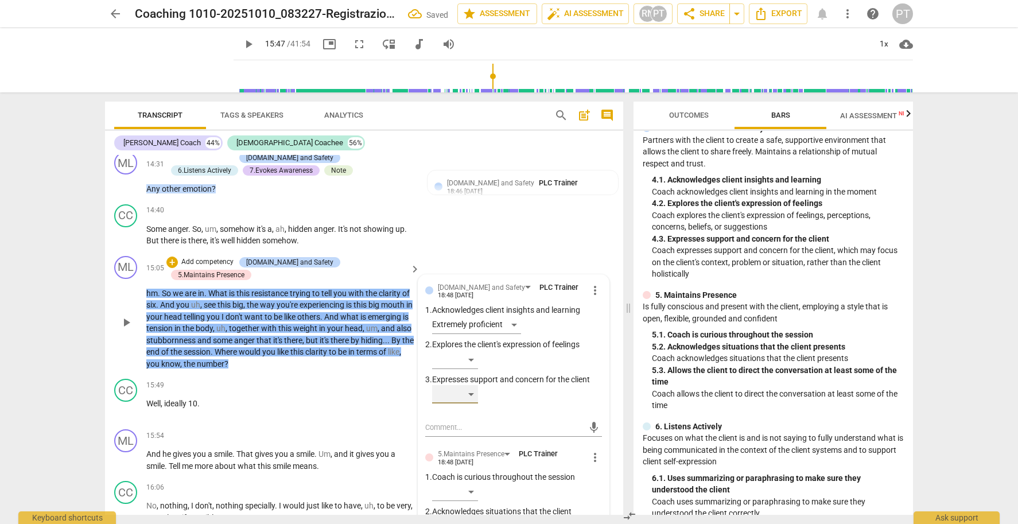
click at [470, 385] on div "​" at bounding box center [455, 394] width 46 height 18
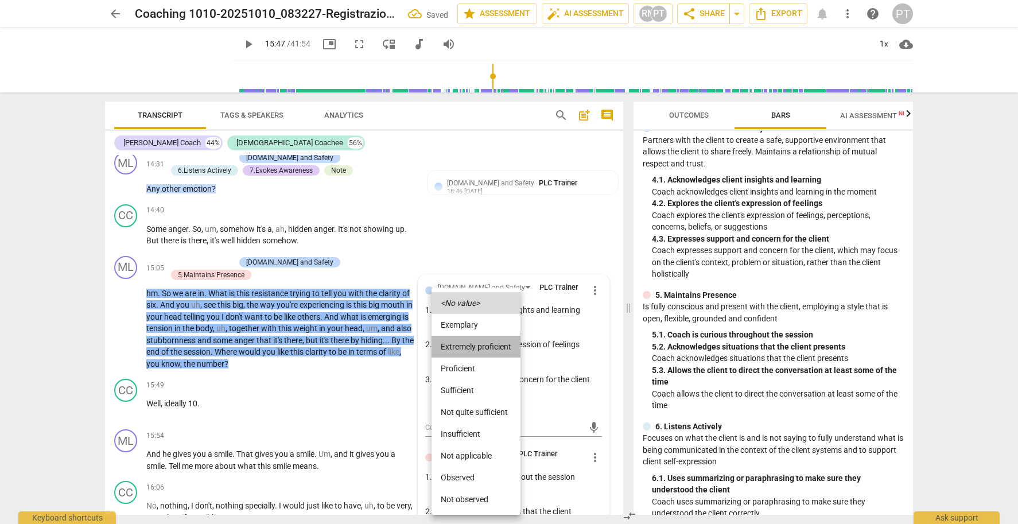
click at [475, 344] on li "Extremely proficient" at bounding box center [476, 347] width 89 height 22
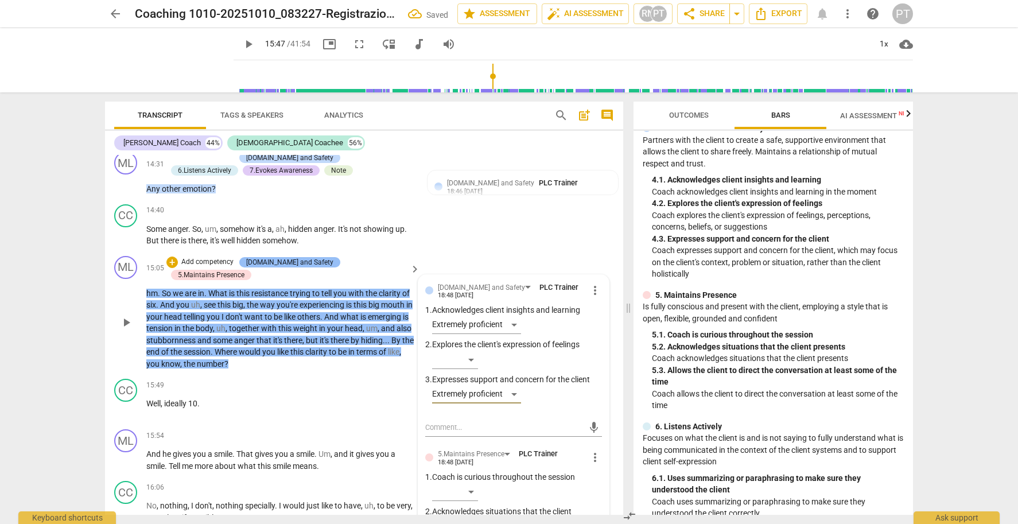
click at [270, 257] on div "[DOMAIN_NAME] and Safety" at bounding box center [289, 262] width 87 height 10
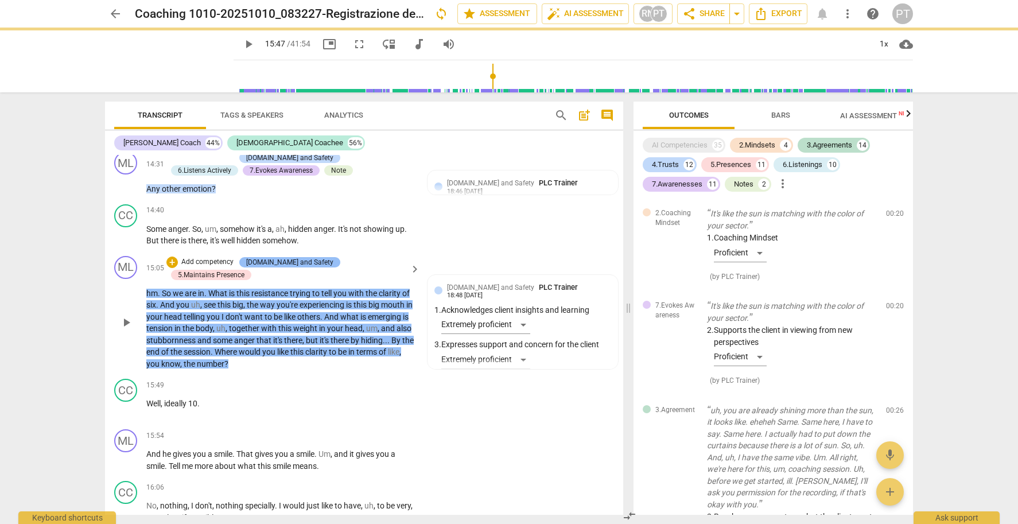
scroll to position [10280, 0]
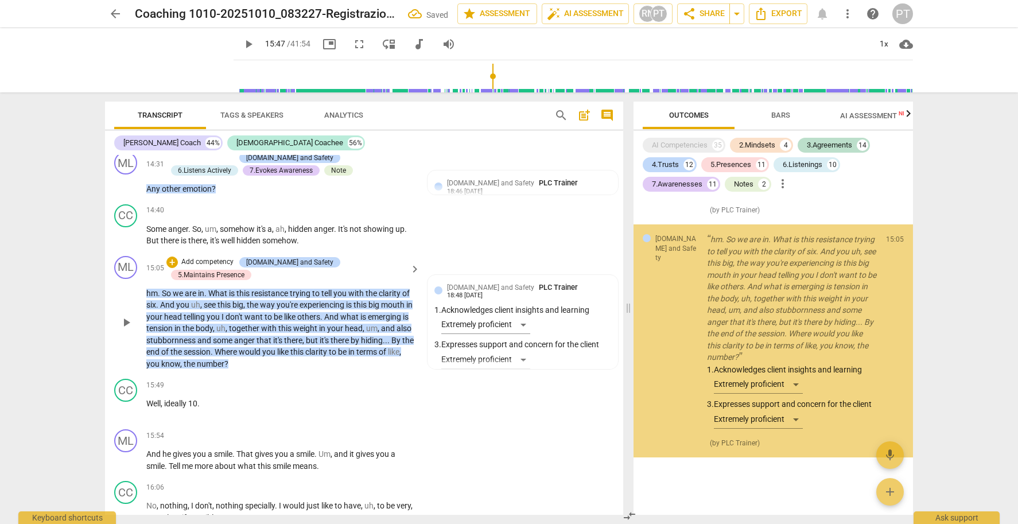
click at [209, 257] on p "Add competency" at bounding box center [207, 262] width 55 height 10
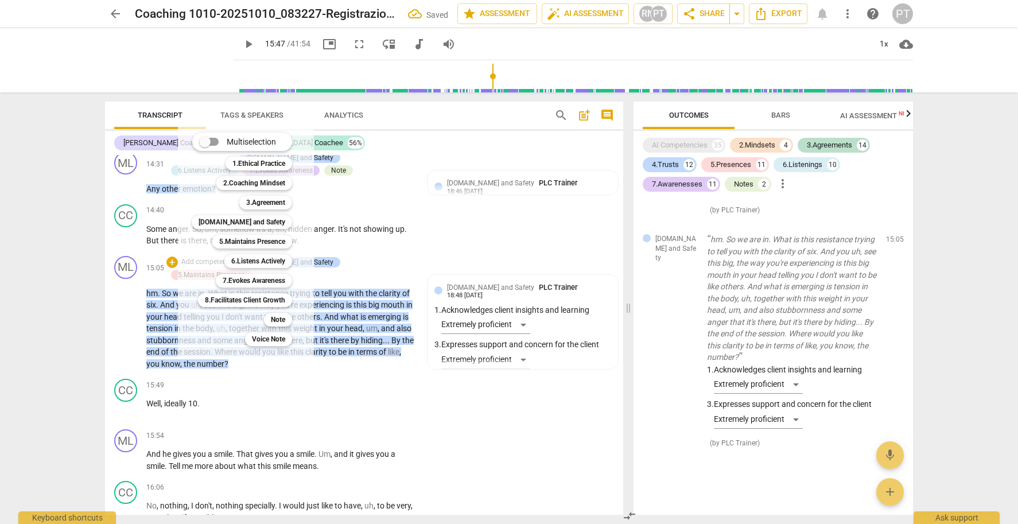
click at [783, 114] on div at bounding box center [509, 262] width 1018 height 524
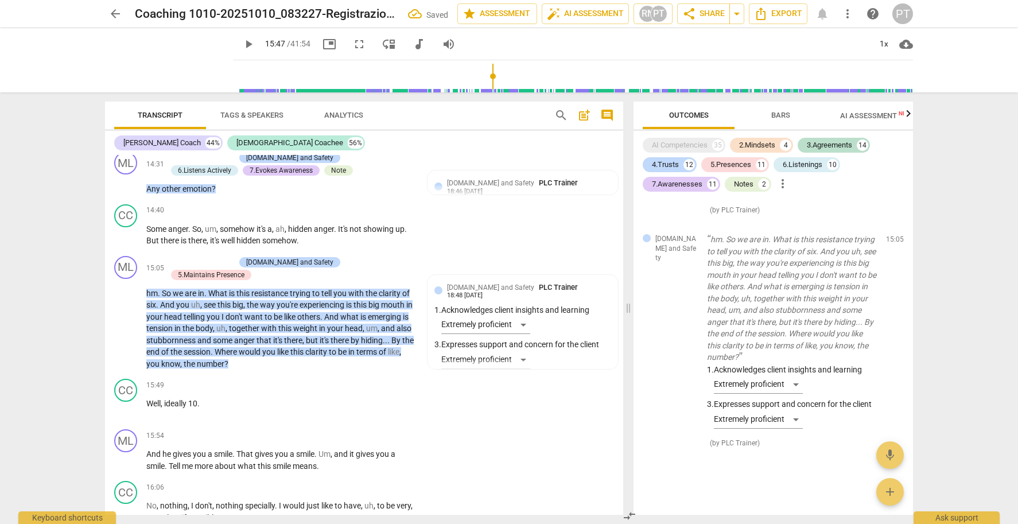
click at [779, 113] on span "Bars" at bounding box center [780, 115] width 19 height 9
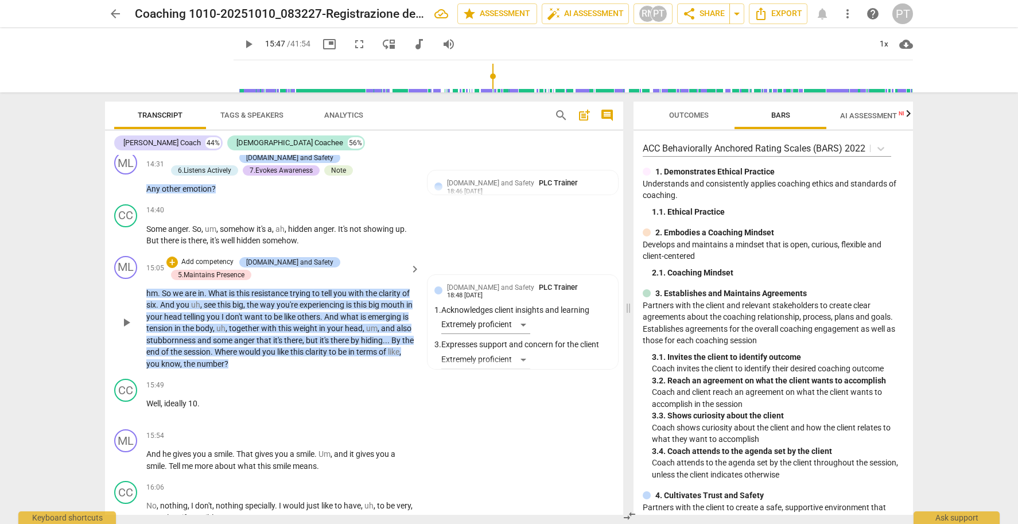
click at [223, 257] on p "Add competency" at bounding box center [207, 262] width 55 height 10
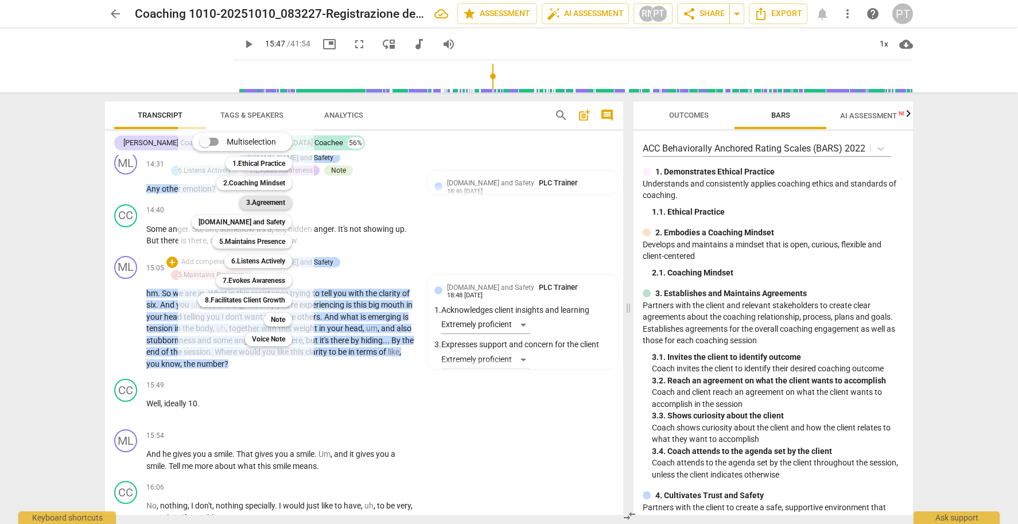
click at [269, 199] on b "3.Agreement" at bounding box center [265, 203] width 39 height 14
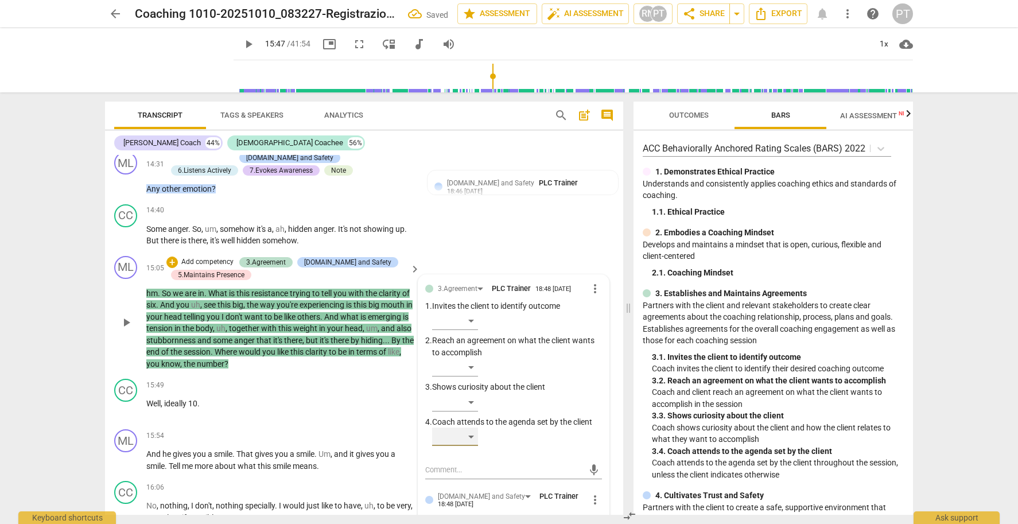
click at [472, 428] on div "​" at bounding box center [455, 437] width 46 height 18
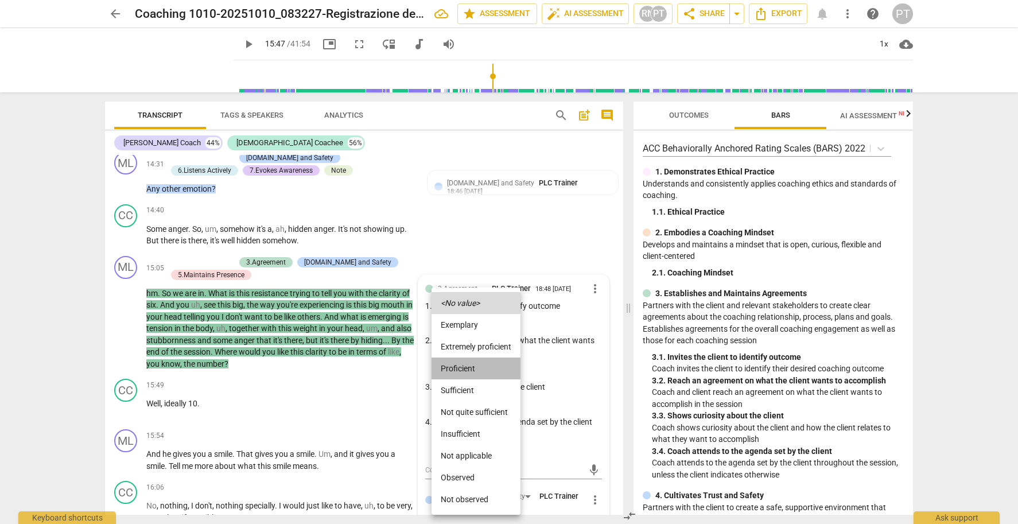
click at [473, 361] on li "Proficient" at bounding box center [476, 369] width 89 height 22
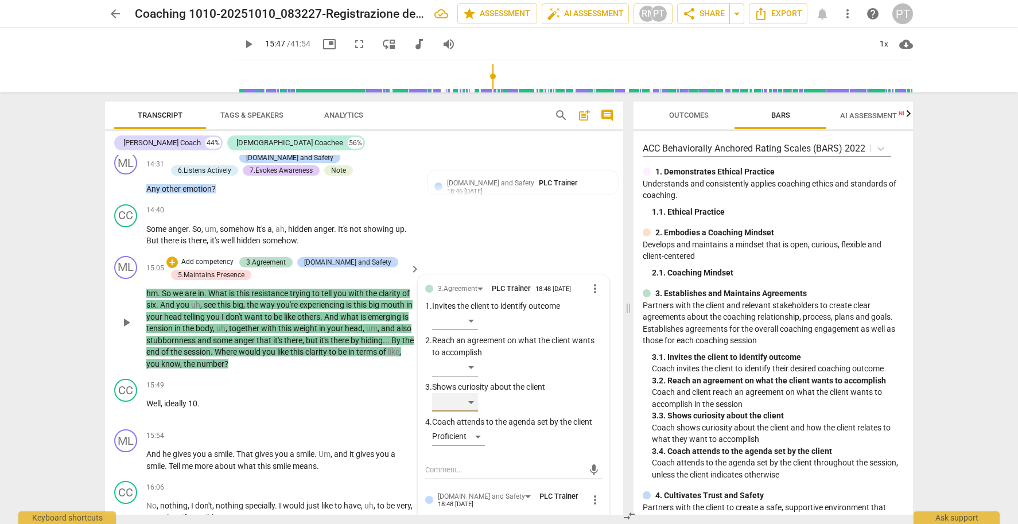
click at [468, 393] on div "​" at bounding box center [455, 402] width 46 height 18
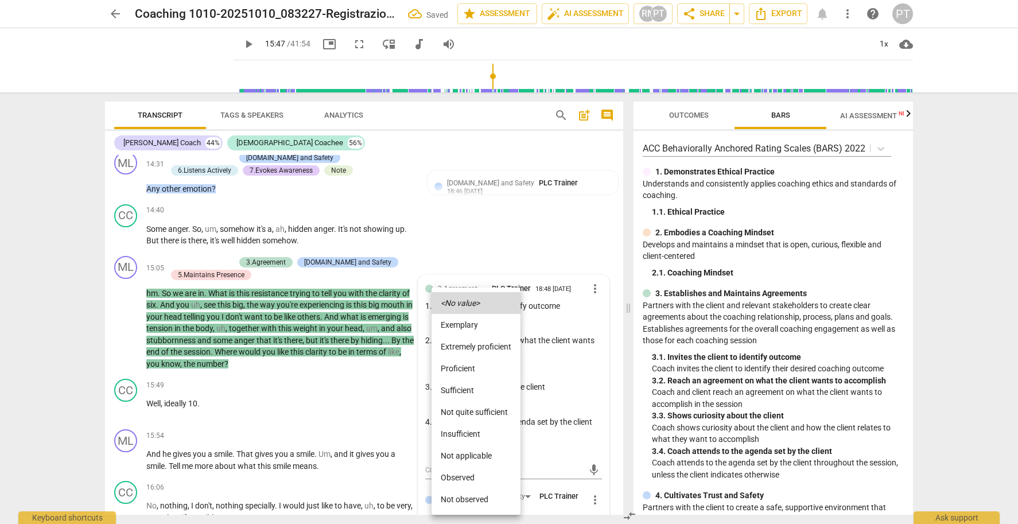
click at [472, 345] on li "Extremely proficient" at bounding box center [476, 347] width 89 height 22
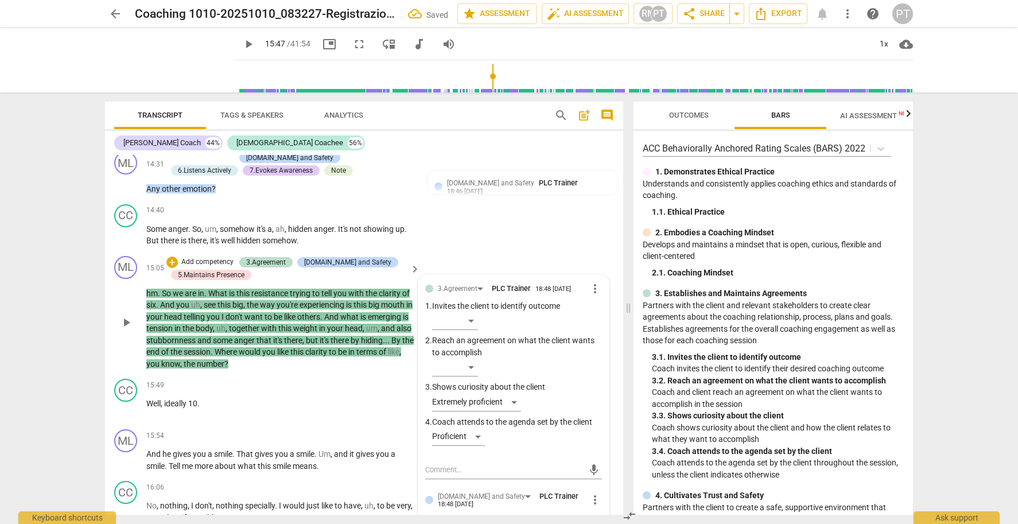
click at [209, 257] on p "Add competency" at bounding box center [207, 262] width 55 height 10
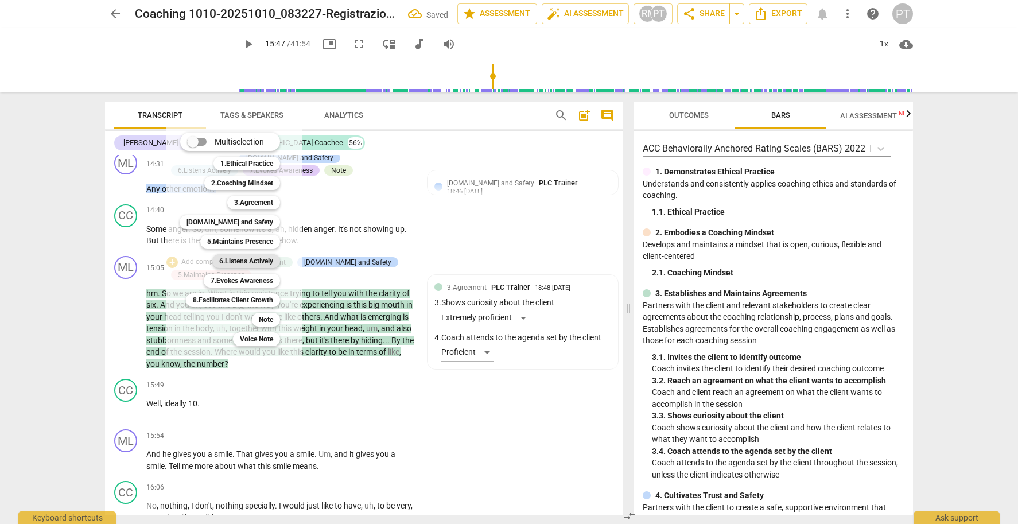
click at [251, 258] on b "6.Listens Actively" at bounding box center [246, 261] width 54 height 14
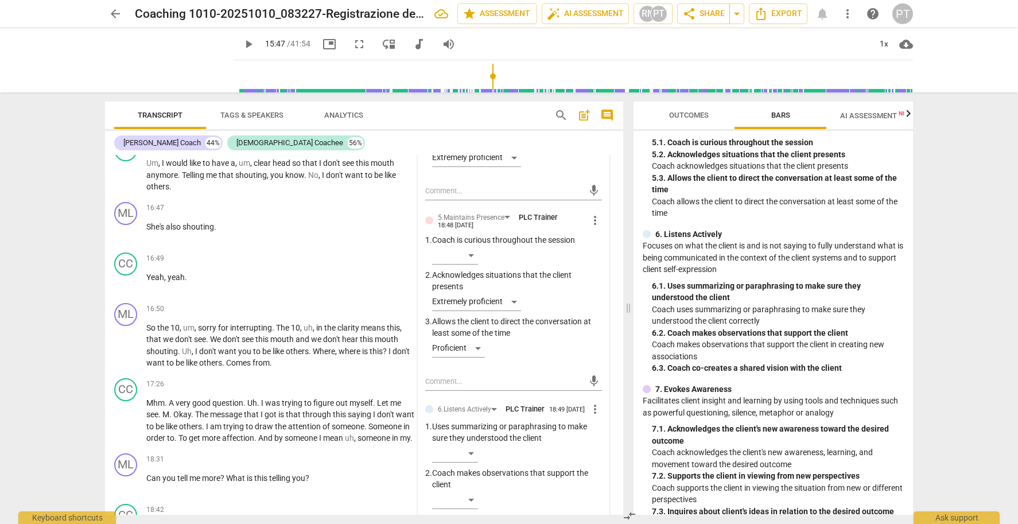
scroll to position [3731, 0]
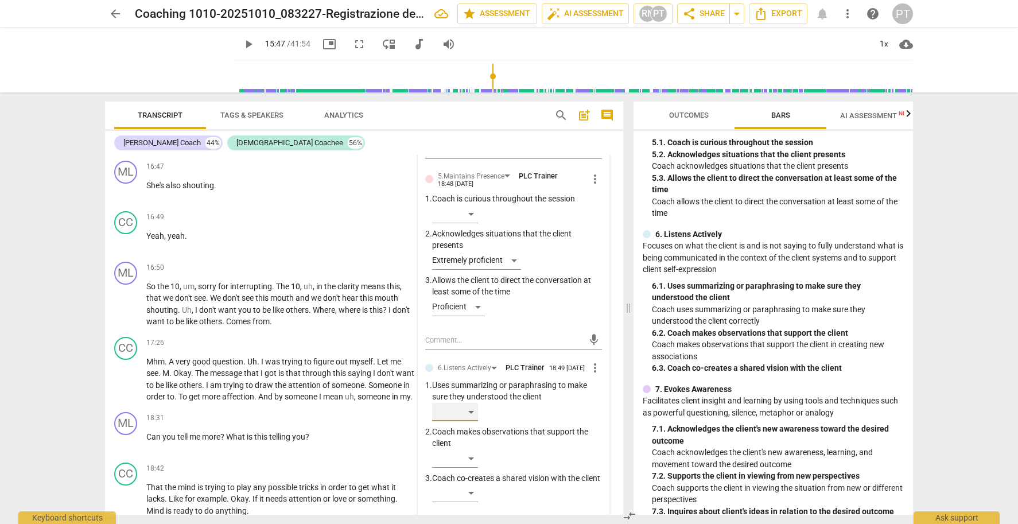
click at [468, 403] on div "​" at bounding box center [455, 412] width 46 height 18
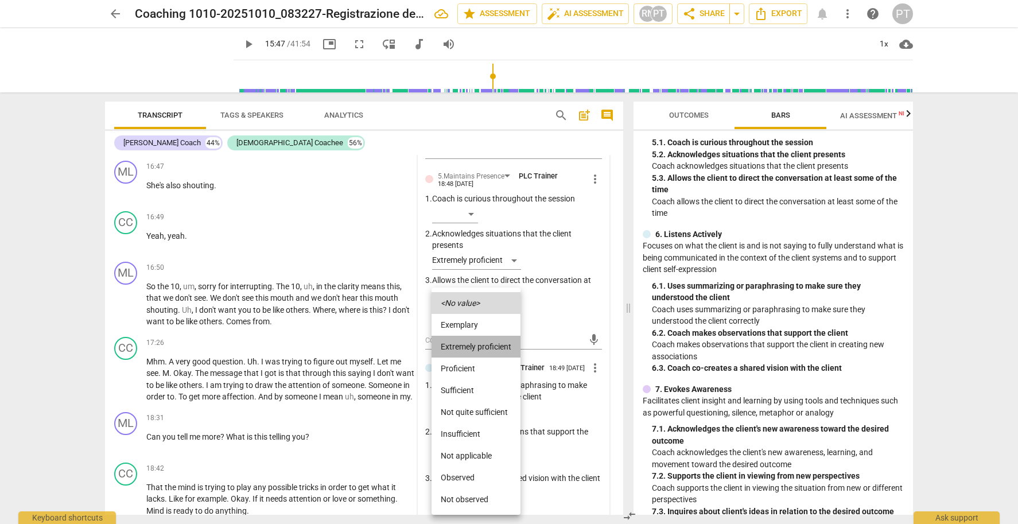
click at [475, 347] on li "Extremely proficient" at bounding box center [476, 347] width 89 height 22
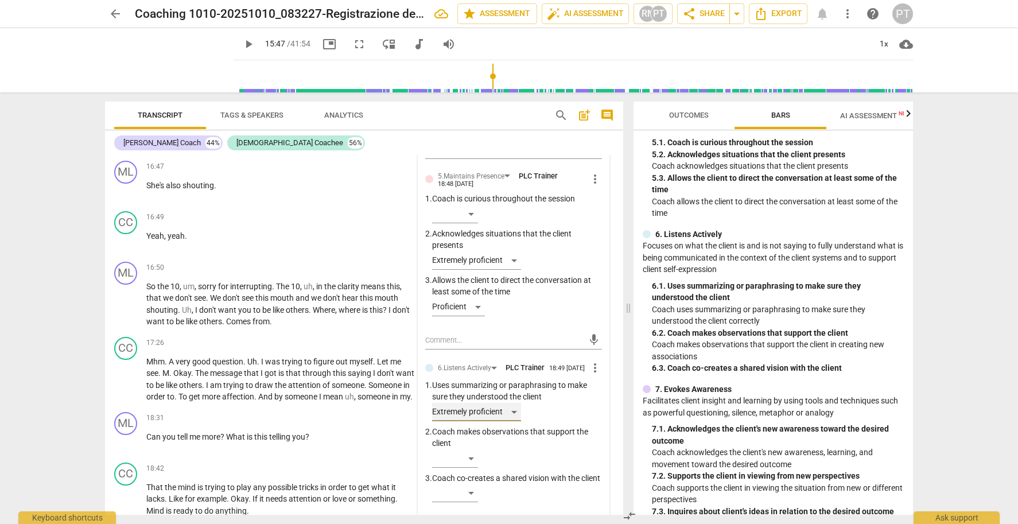
click at [512, 403] on div "Extremely proficient" at bounding box center [476, 412] width 89 height 18
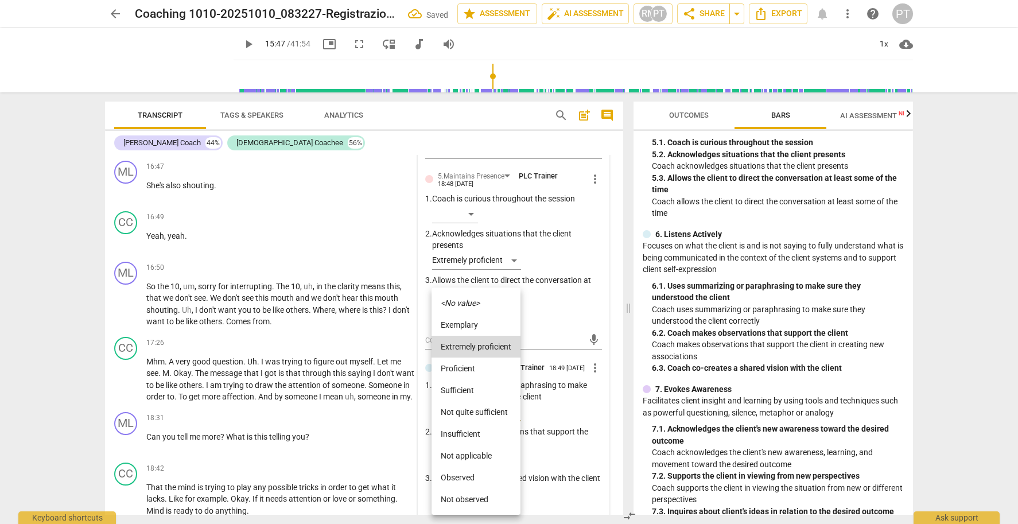
click at [487, 367] on li "Proficient" at bounding box center [476, 369] width 89 height 22
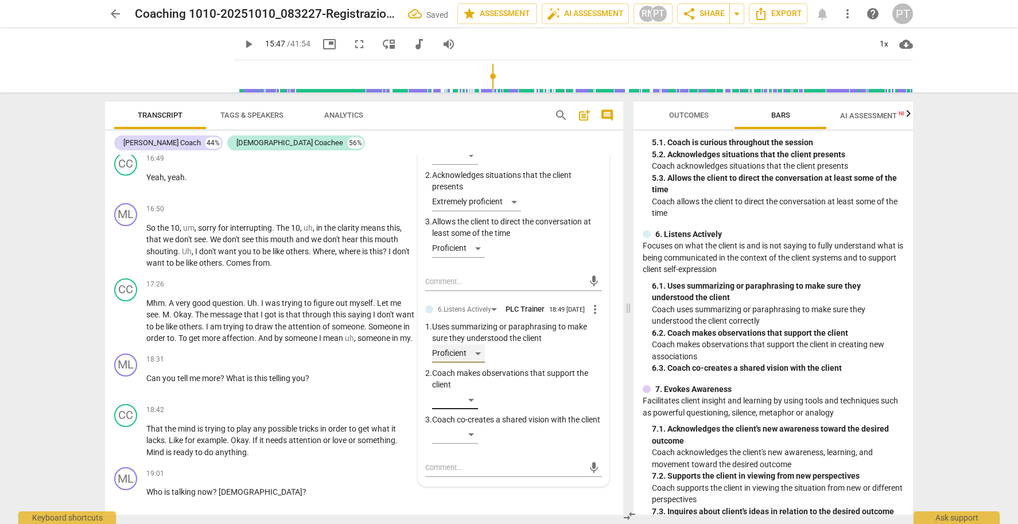
scroll to position [3801, 0]
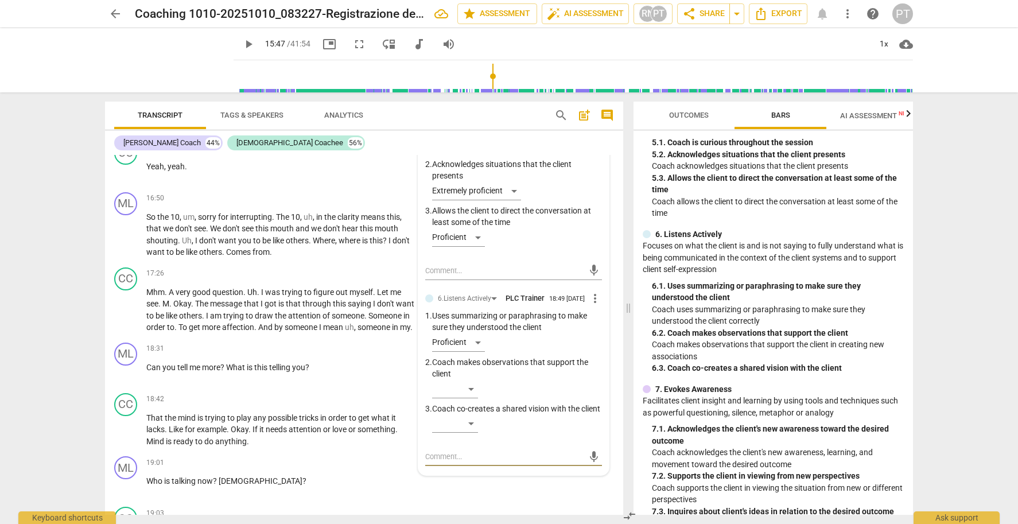
click at [453, 451] on textarea at bounding box center [504, 456] width 158 height 11
type textarea "a"
type textarea "ad"
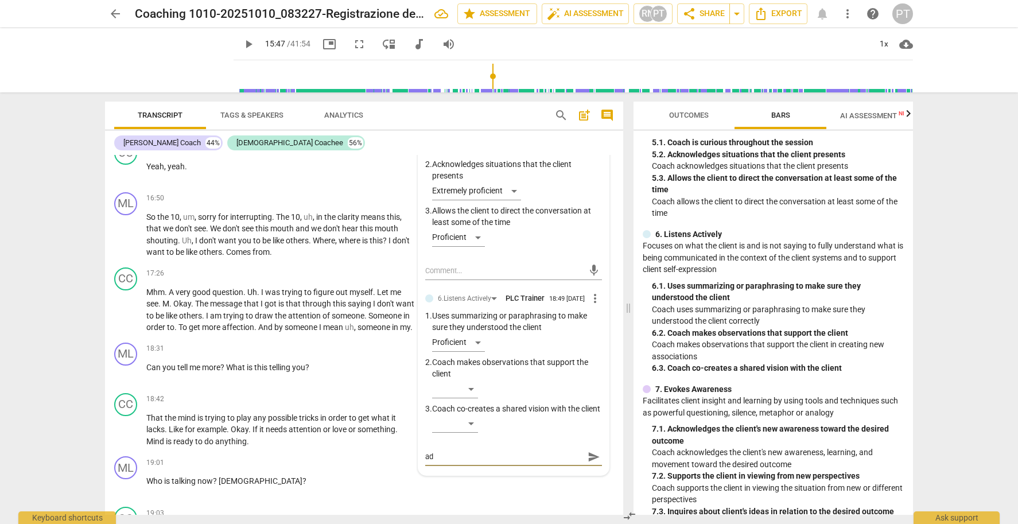
type textarea "add"
type textarea "ad"
type textarea "a"
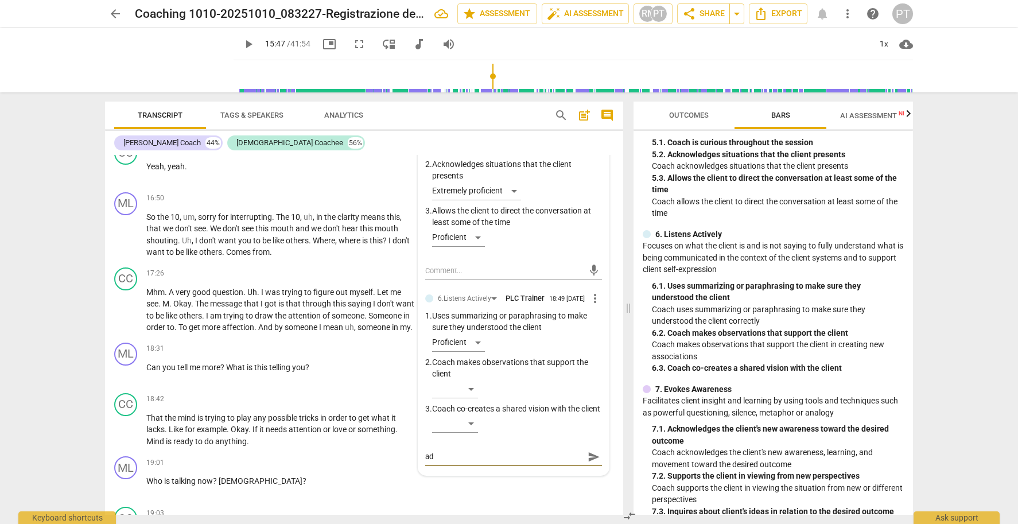
type textarea "a"
type textarea "m"
type textarea "mi"
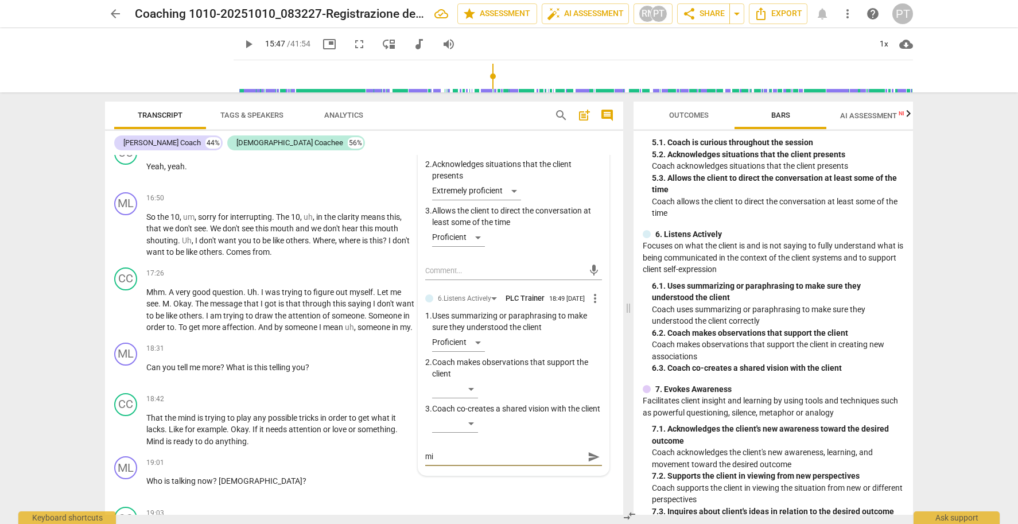
type textarea "mis"
type textarea "miss"
type textarea "missi"
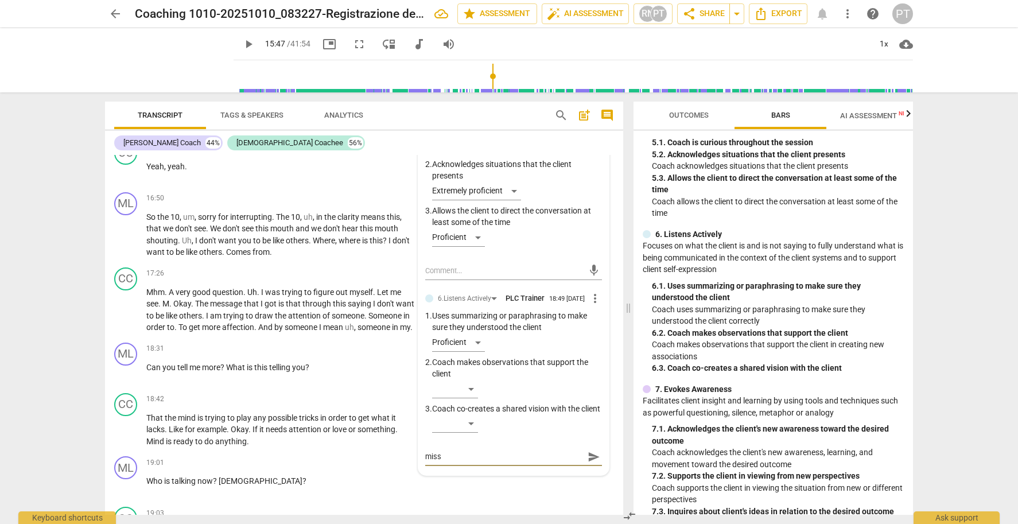
type textarea "missi"
type textarea "missin"
type textarea "missing"
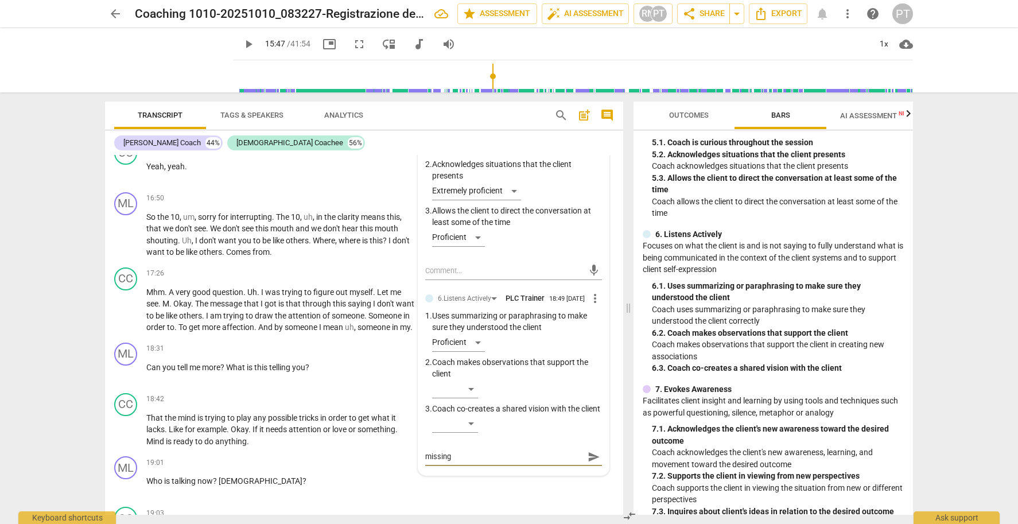
type textarea "missing"
type textarea "missing t"
type textarea "missing th"
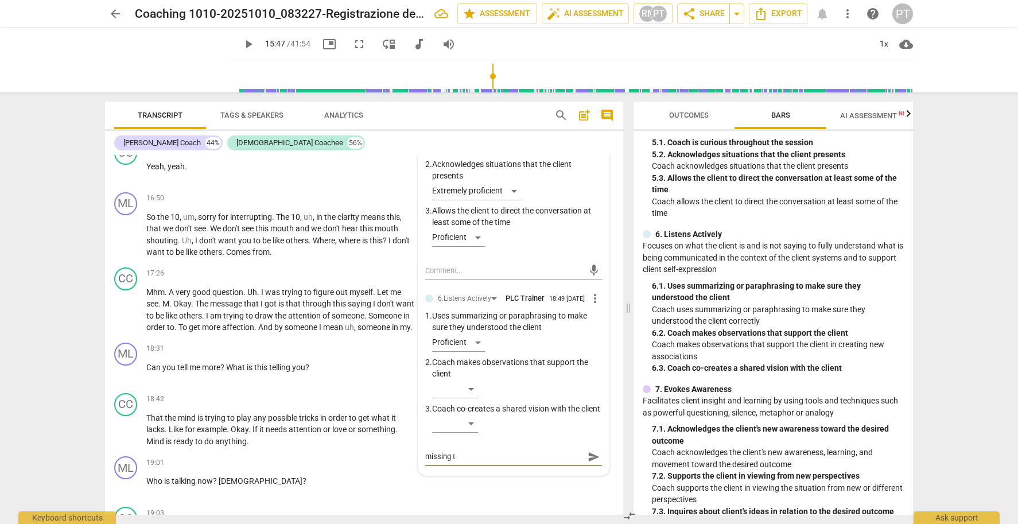
type textarea "missing th"
type textarea "missing the"
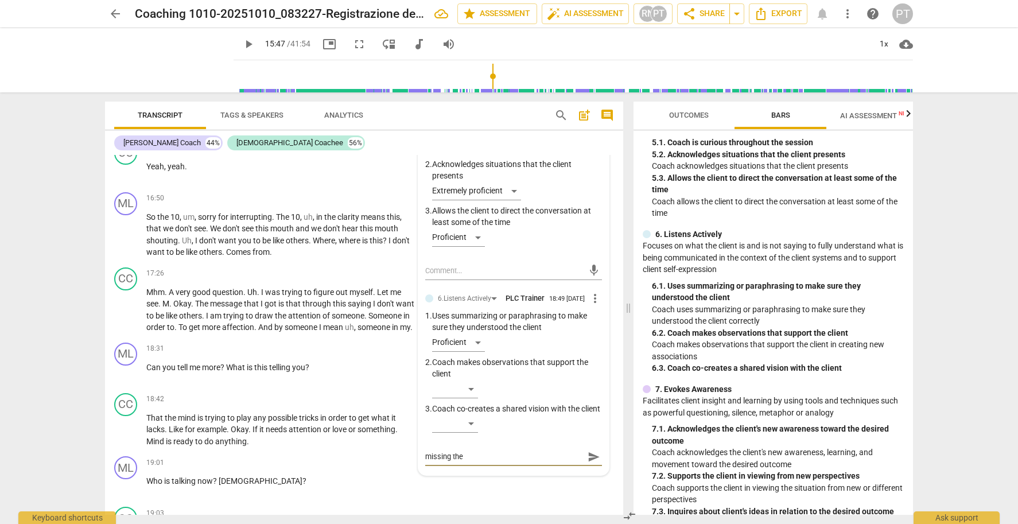
type textarea "missing the m"
type textarea "missing the ma"
type textarea "missing the mak"
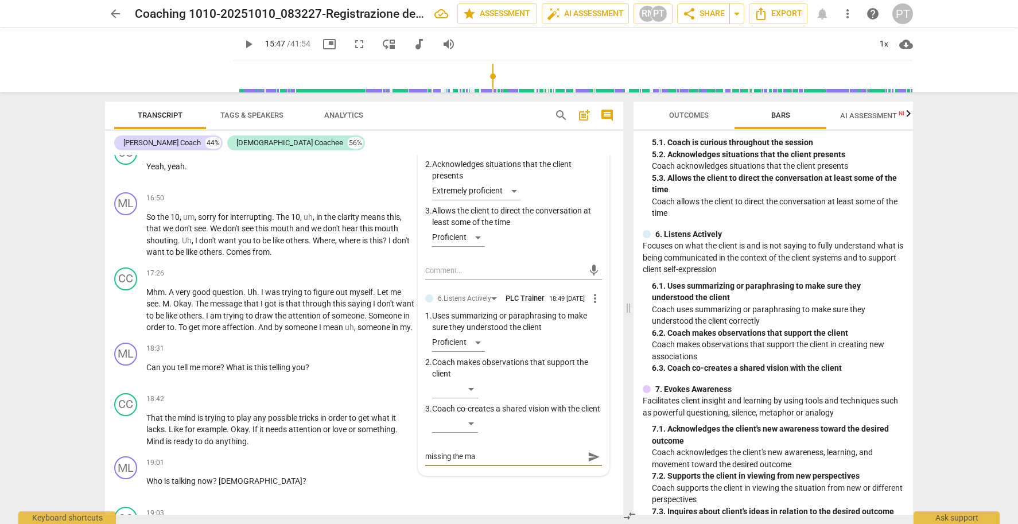
type textarea "missing the mak"
type textarea "missing the [PERSON_NAME]"
type textarea "missing the makin"
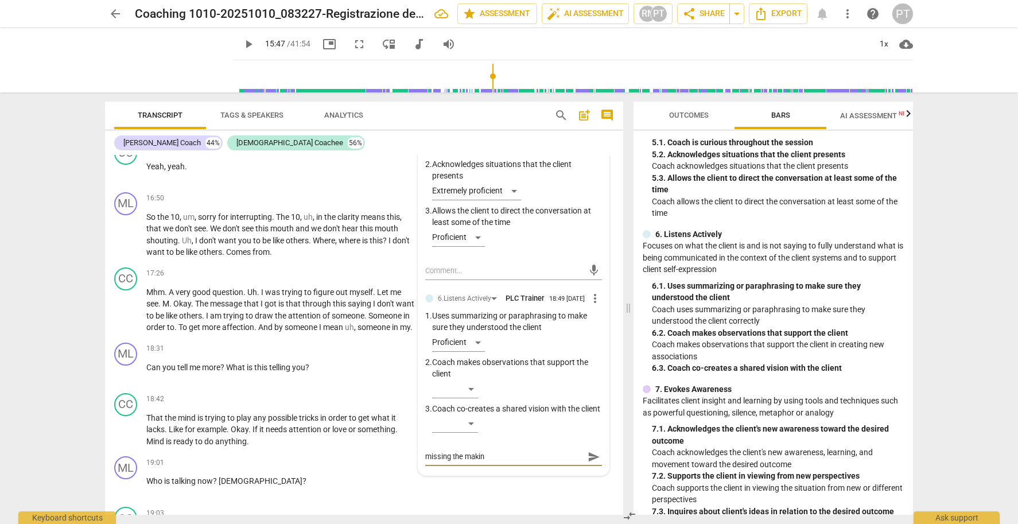
type textarea "missing the making"
type textarea "missing the making s"
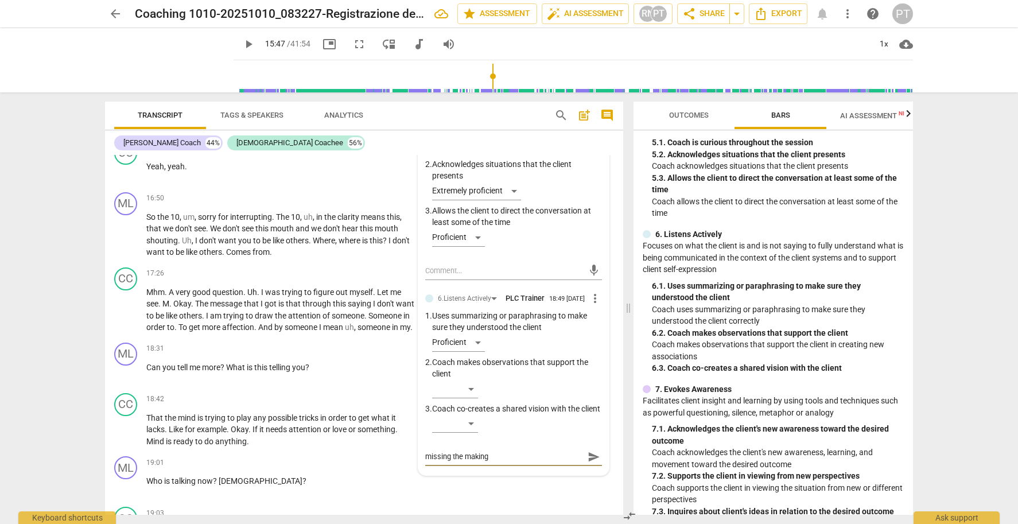
type textarea "missing the making s"
type textarea "missing the making su"
type textarea "missing the making sur"
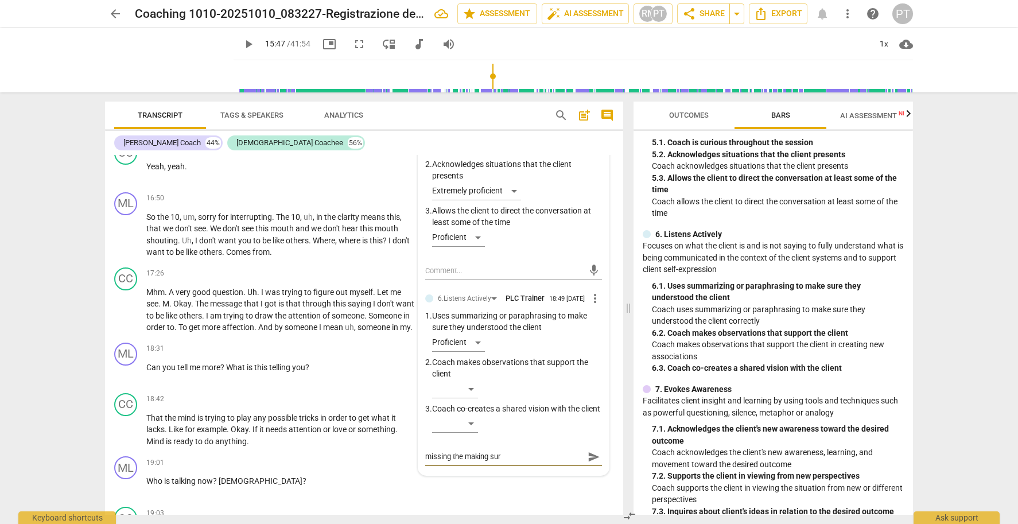
type textarea "missing the making sure"
type textarea "missing the making sure t"
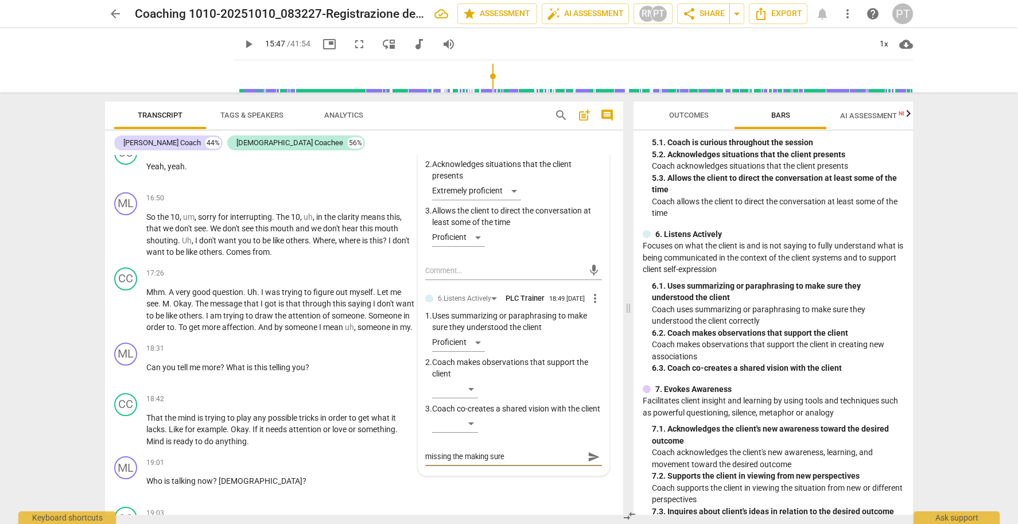
type textarea "missing the making sure t"
type textarea "missing the making sure to"
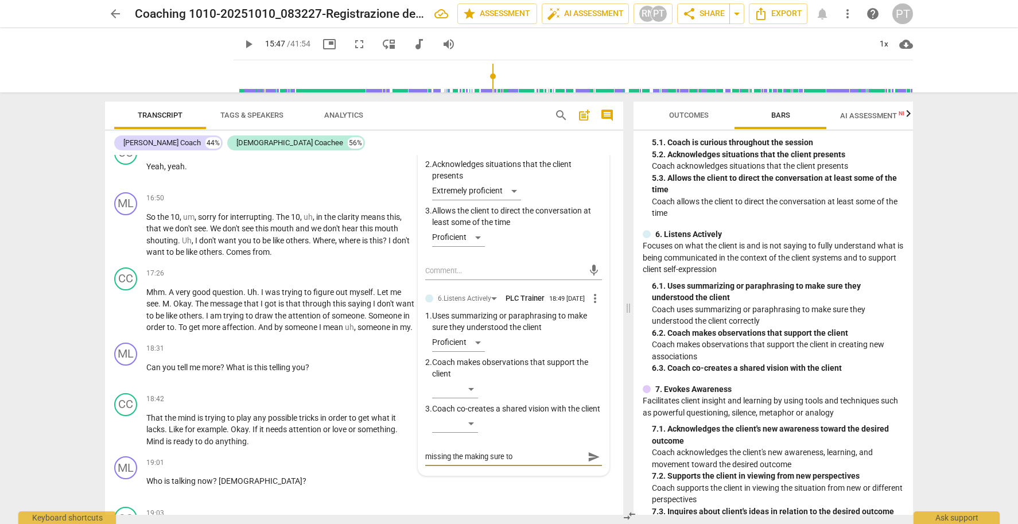
type textarea "missing the making sure to h"
type textarea "missing the making sure to ha"
type textarea "missing the making sure to hav"
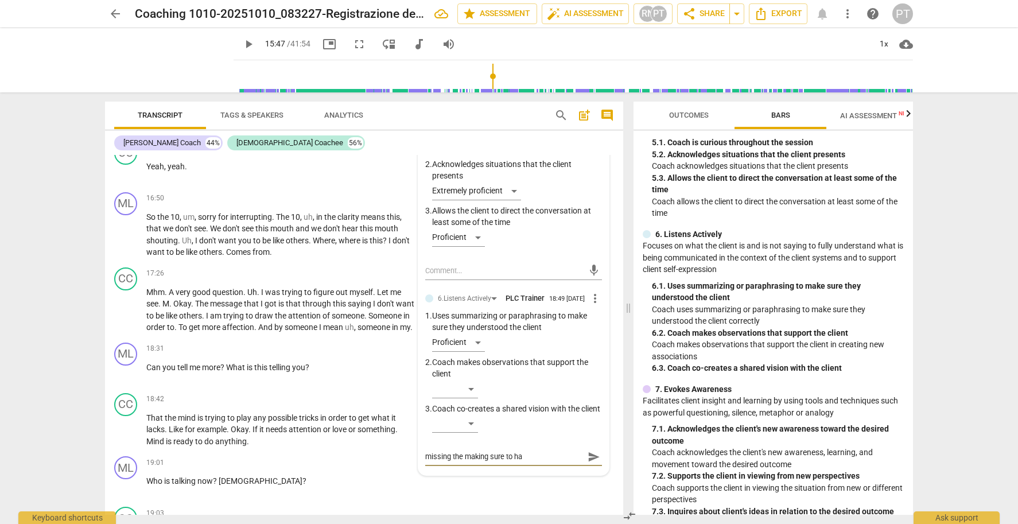
type textarea "missing the making sure to hav"
type textarea "missing the making sure to have"
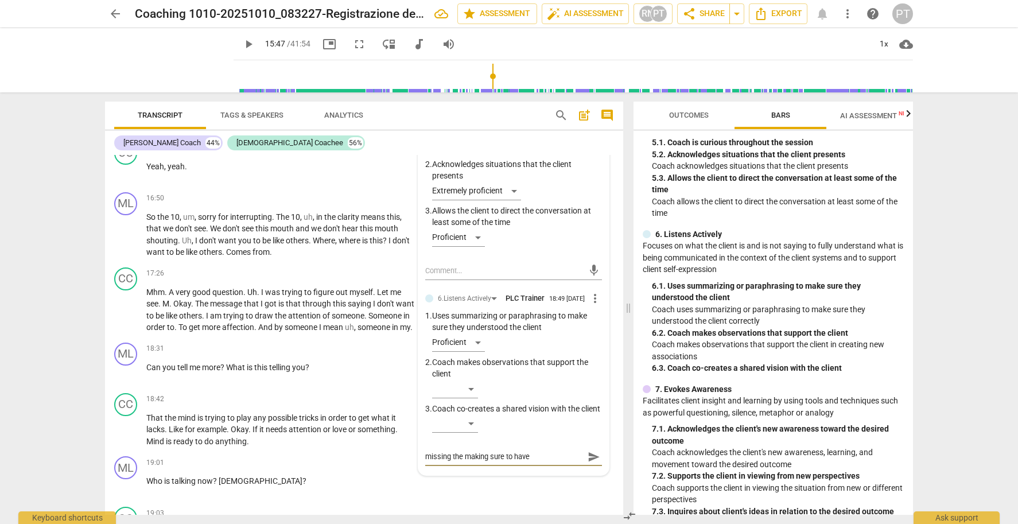
type textarea "missing the making sure to have w"
type textarea "missing the making sure to have we"
type textarea "missing the making sure to have wel"
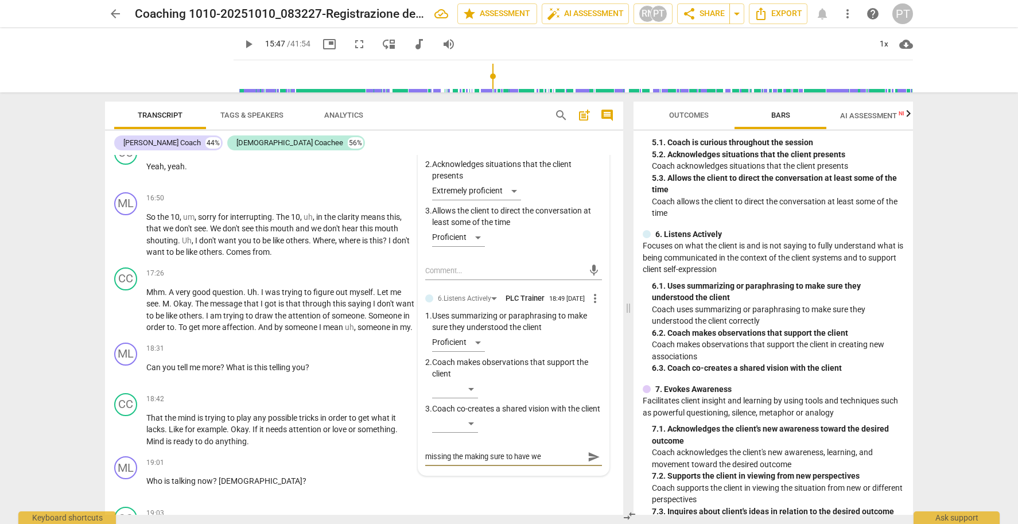
type textarea "missing the making sure to have wel"
type textarea "missing the making sure to have well"
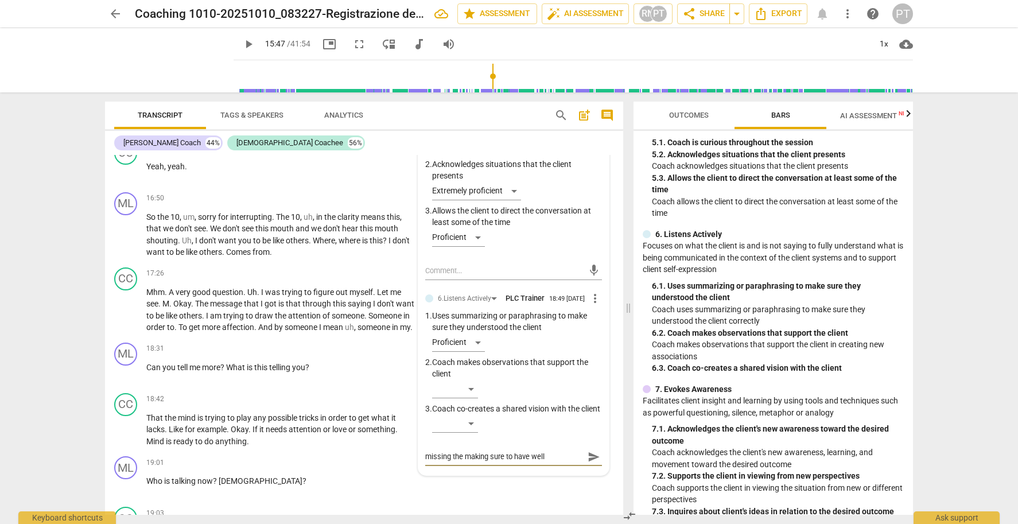
type textarea "missing the making sure to have well u"
type textarea "missing the making sure to have well un"
type textarea "missing the making sure to have well und"
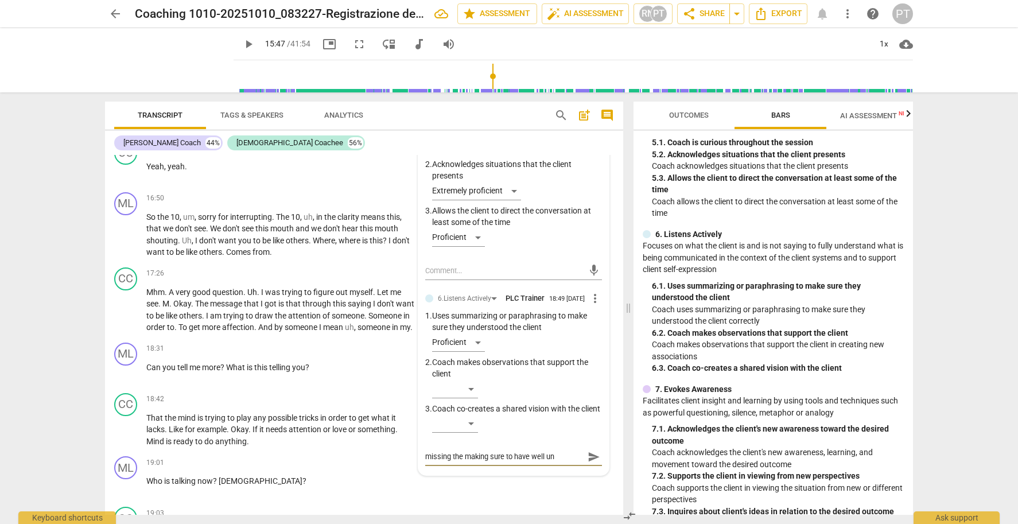
type textarea "missing the making sure to have well und"
type textarea "missing the making sure to have well unde"
type textarea "missing the making sure to have well under"
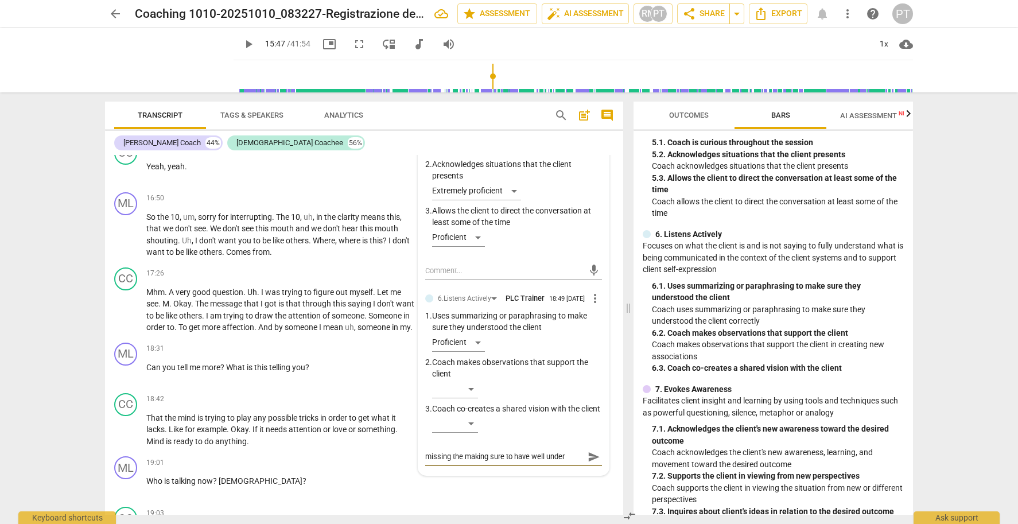
type textarea "missing the making sure to have well unders"
type textarea "missing the making sure to have well underst"
type textarea "missing the making sure to have well unders"
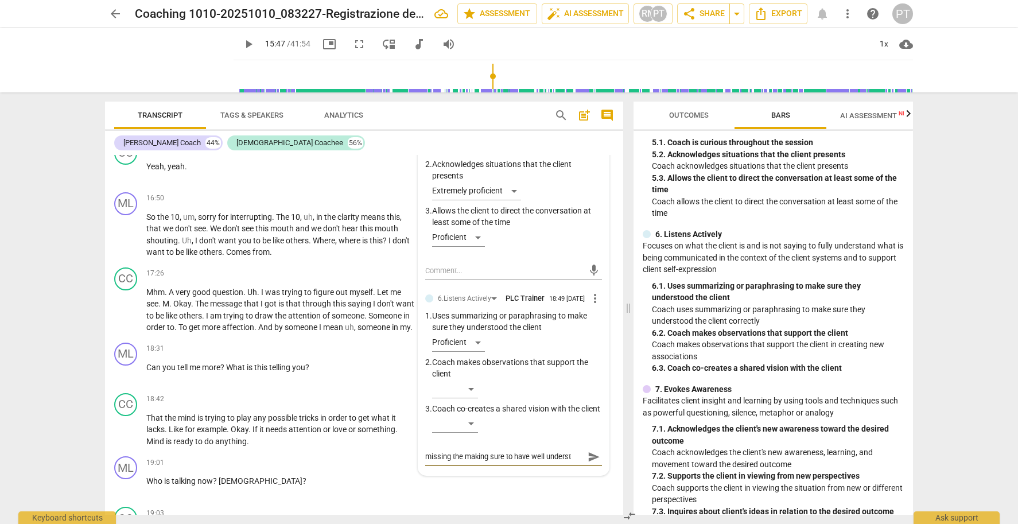
type textarea "missing the making sure to have well unders"
type textarea "missing the making sure to have well under"
type textarea "missing the making sure to have well unde"
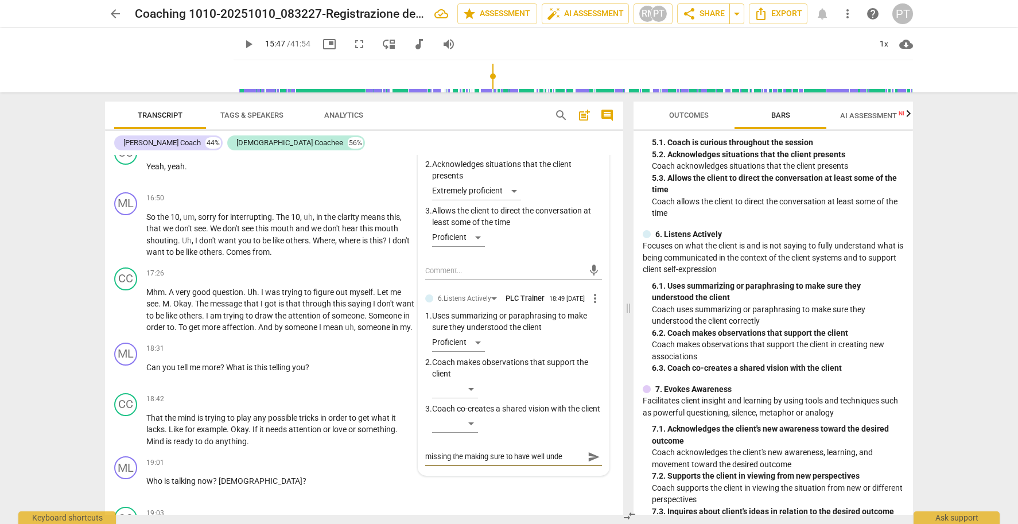
type textarea "missing the making sure to have well und"
click at [588, 456] on span "send" at bounding box center [594, 462] width 13 height 13
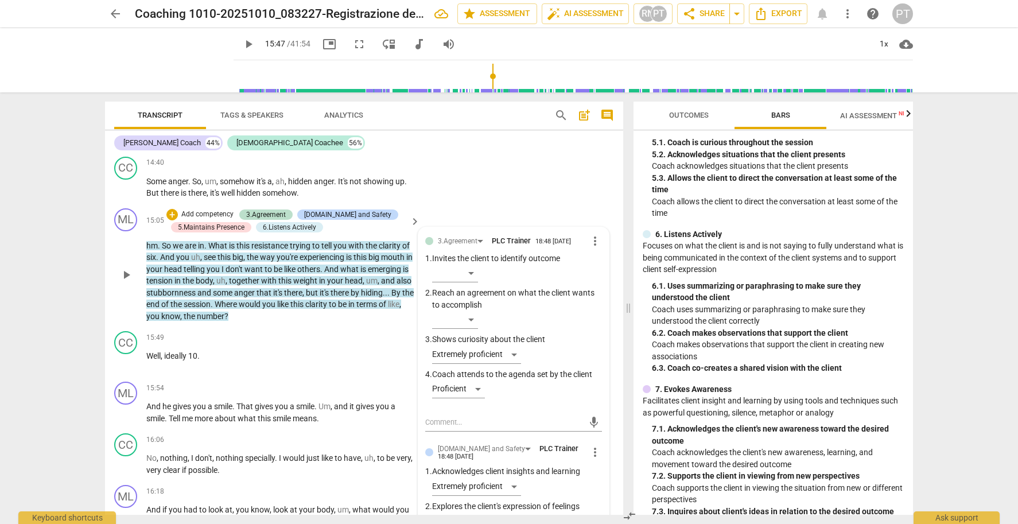
scroll to position [3291, 0]
click at [212, 211] on p "Add competency" at bounding box center [207, 216] width 55 height 10
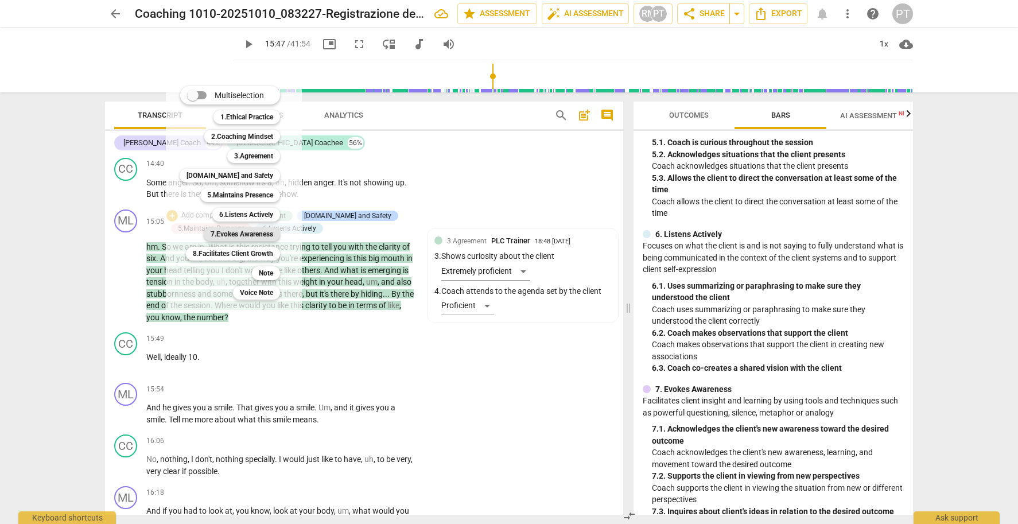
click at [255, 232] on b "7.Evokes Awareness" at bounding box center [242, 234] width 63 height 14
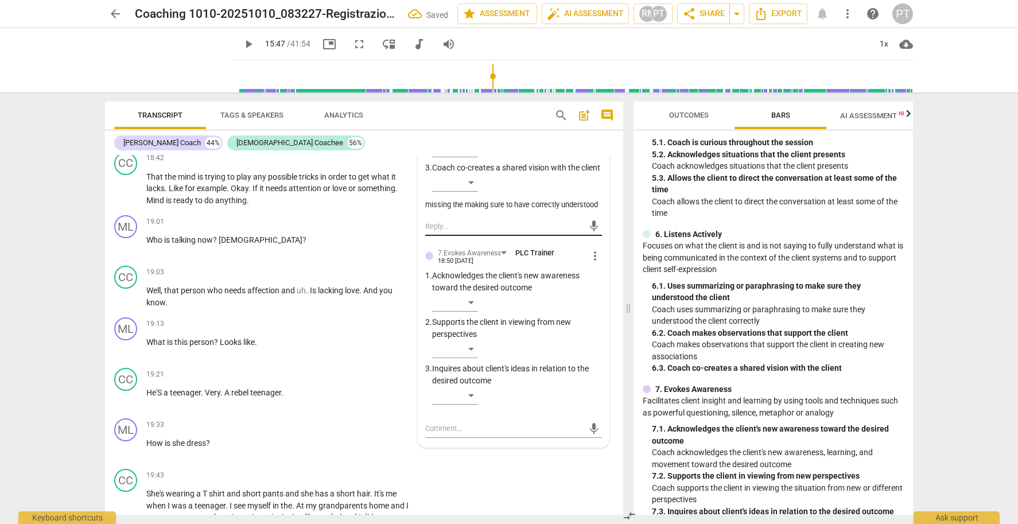
scroll to position [4044, 0]
click at [464, 338] on div "​" at bounding box center [455, 346] width 46 height 18
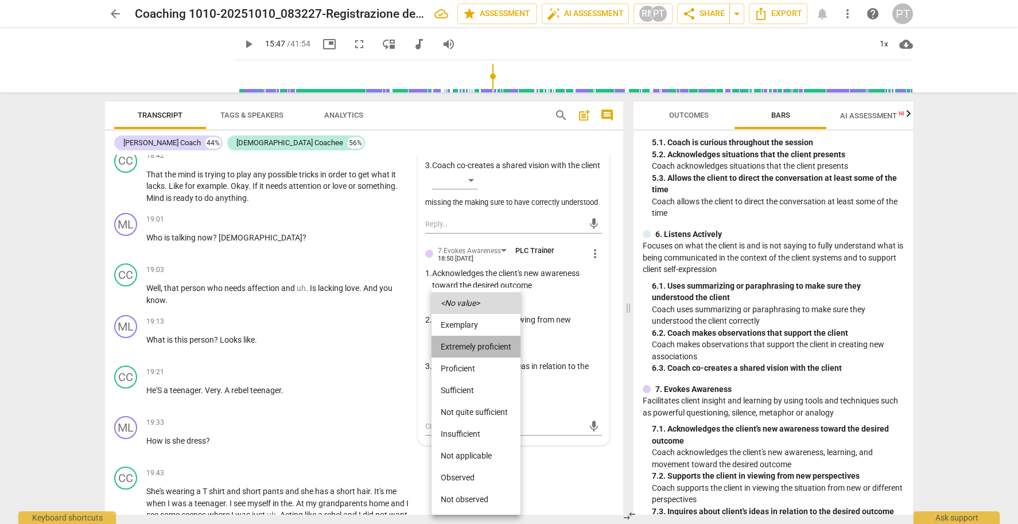
click at [473, 345] on li "Extremely proficient" at bounding box center [476, 347] width 89 height 22
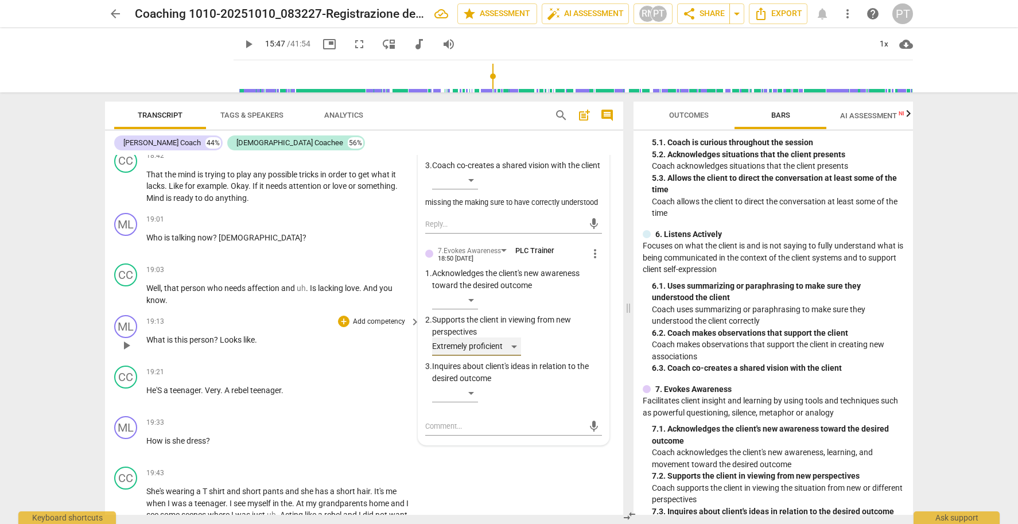
scroll to position [4046, 0]
click at [477, 385] on div "​" at bounding box center [455, 391] width 46 height 18
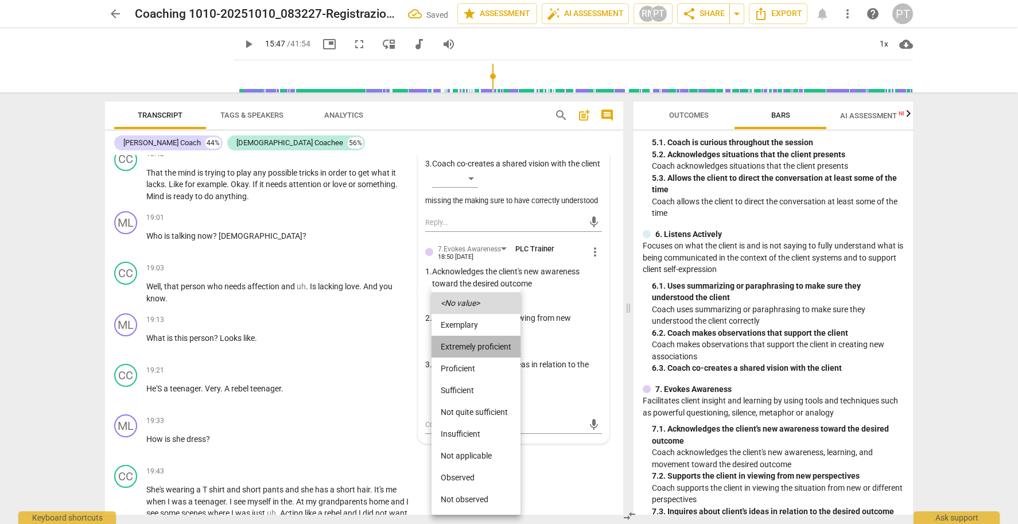
drag, startPoint x: 477, startPoint y: 341, endPoint x: 281, endPoint y: 279, distance: 205.3
click at [477, 341] on li "Extremely proficient" at bounding box center [476, 347] width 89 height 22
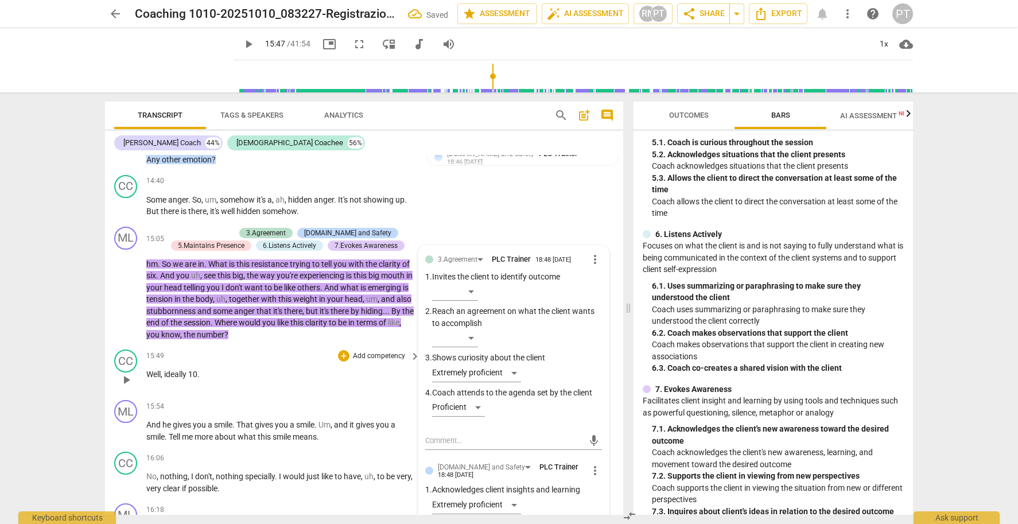
scroll to position [3308, 0]
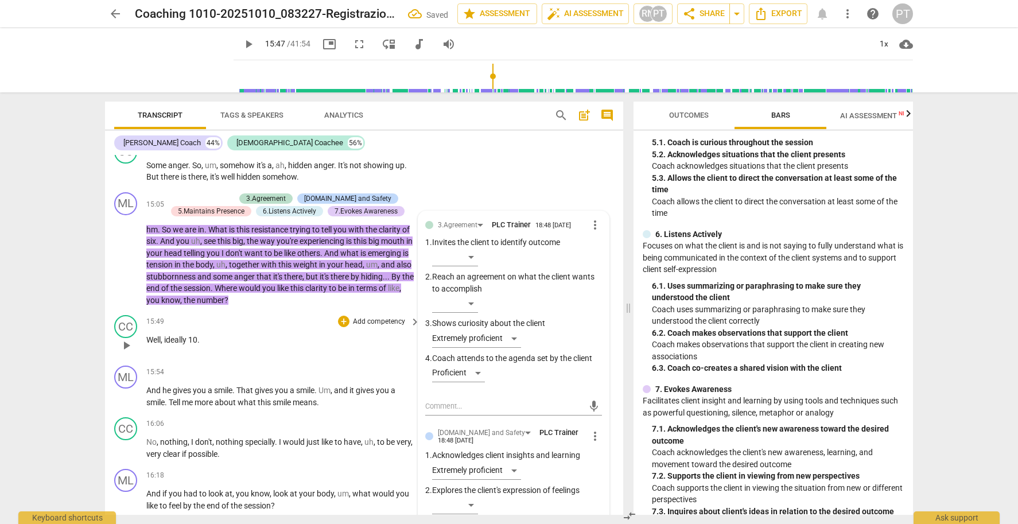
click at [128, 339] on span "play_arrow" at bounding box center [126, 346] width 14 height 14
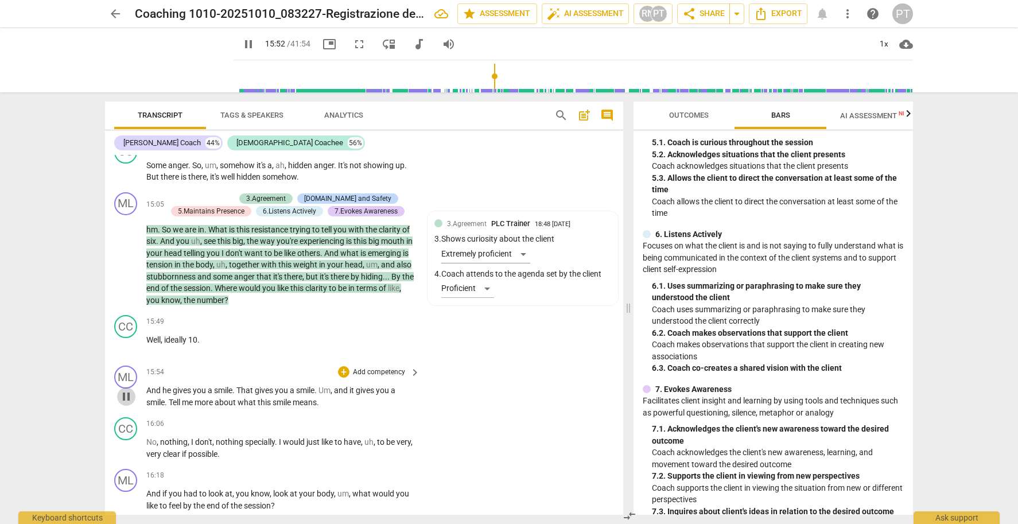
click at [132, 390] on span "pause" at bounding box center [126, 397] width 14 height 14
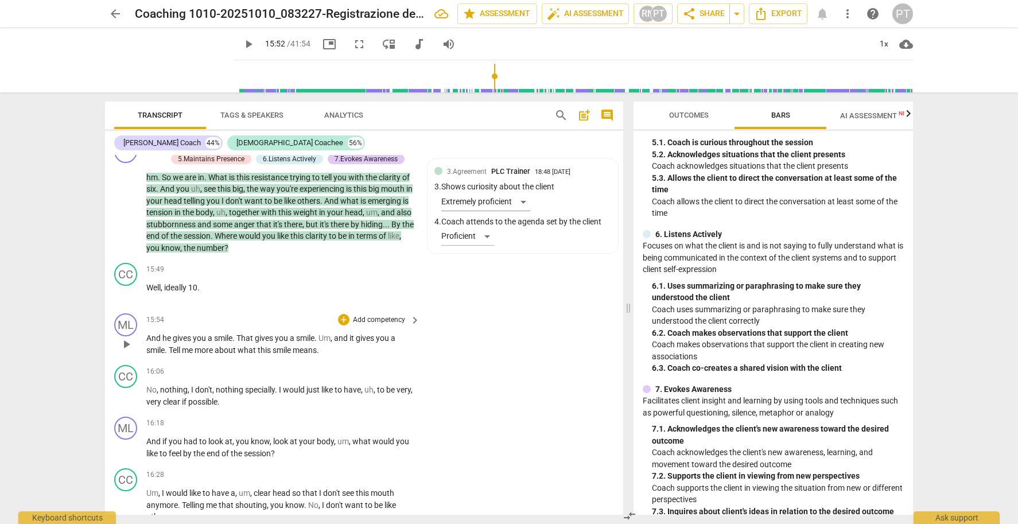
scroll to position [3362, 0]
click at [120, 285] on span "play_arrow" at bounding box center [126, 292] width 14 height 14
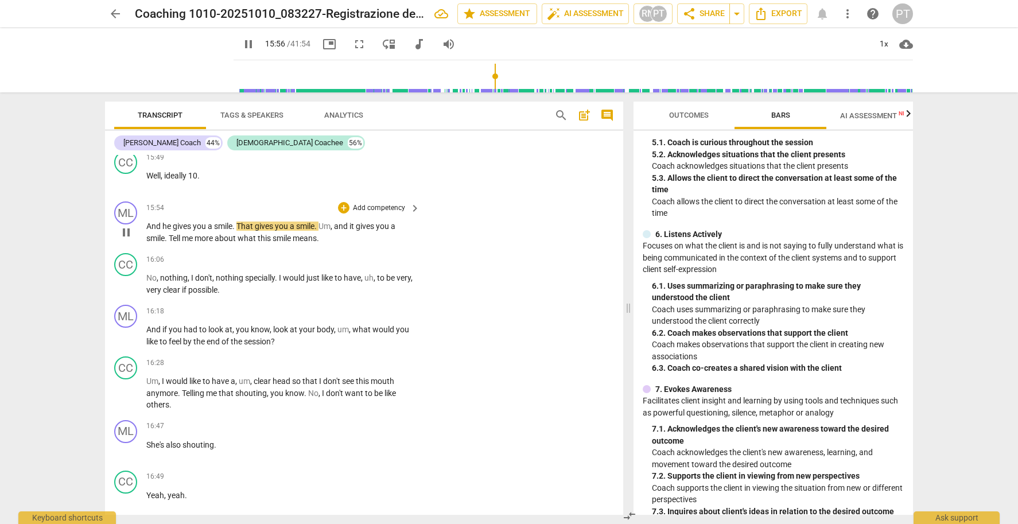
scroll to position [3474, 0]
click at [126, 224] on span "pause" at bounding box center [126, 231] width 14 height 14
